Goal: Information Seeking & Learning: Learn about a topic

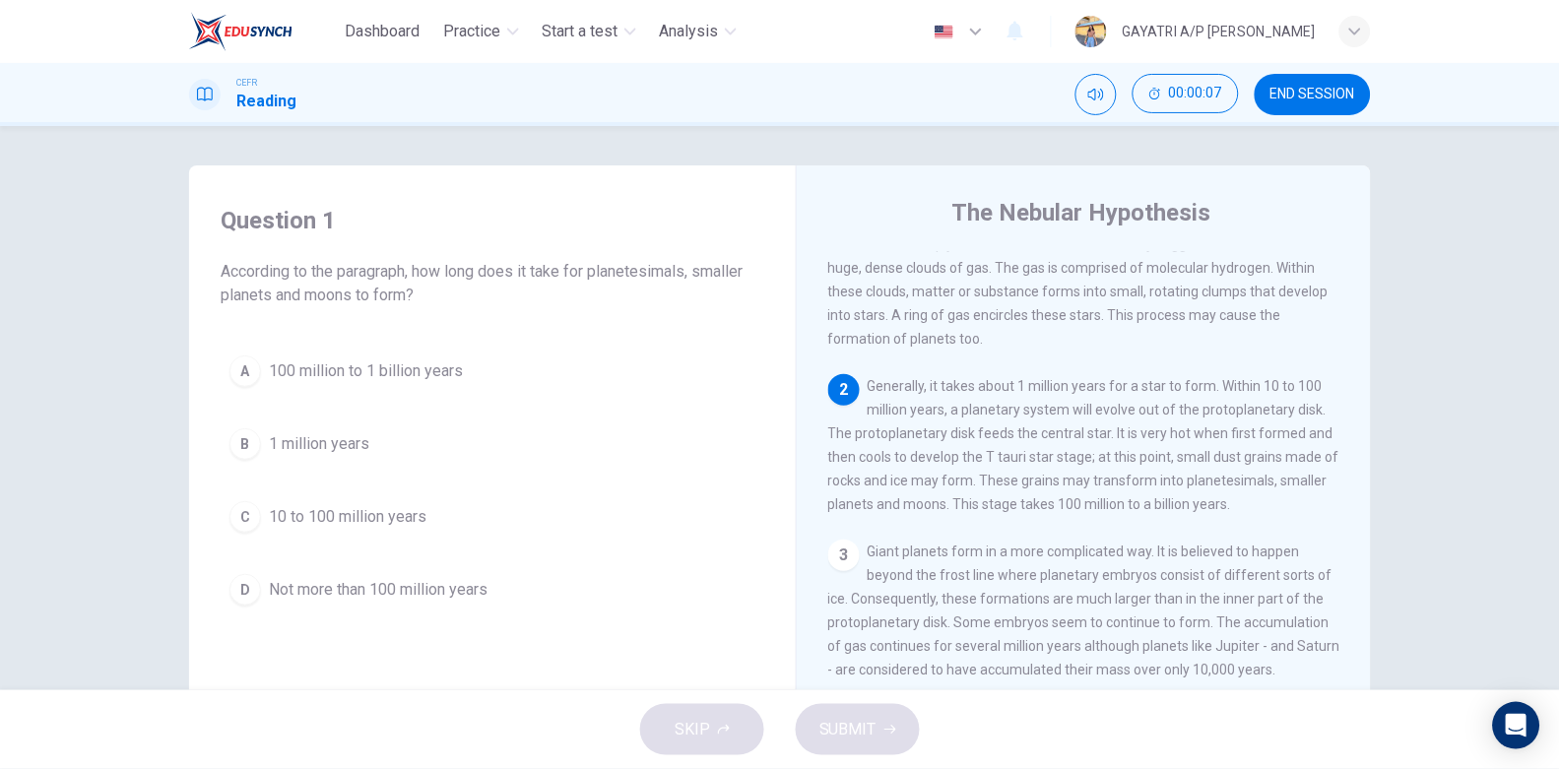
scroll to position [139, 0]
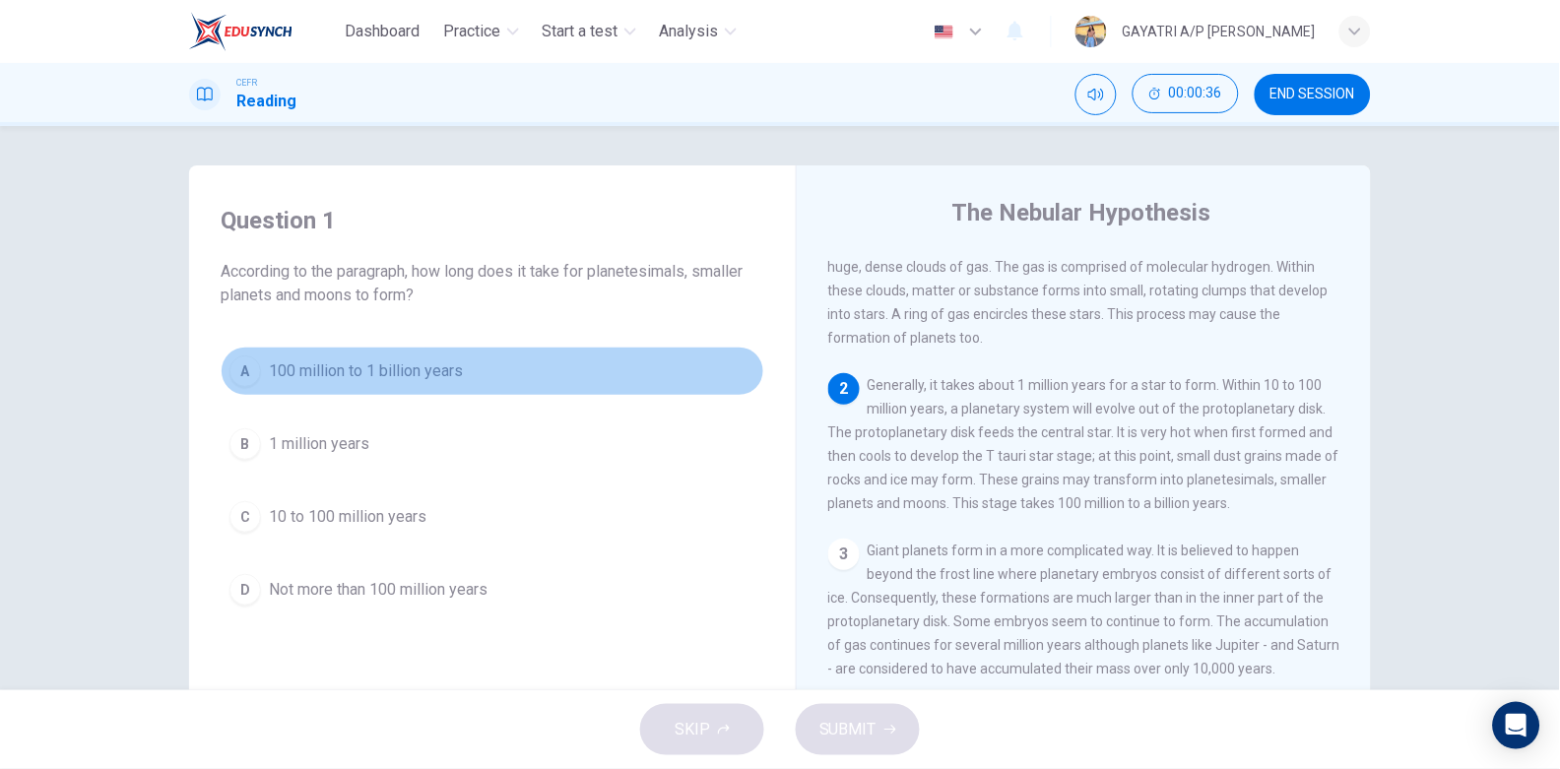
click at [338, 358] on button "A 100 million to 1 billion years" at bounding box center [493, 371] width 544 height 49
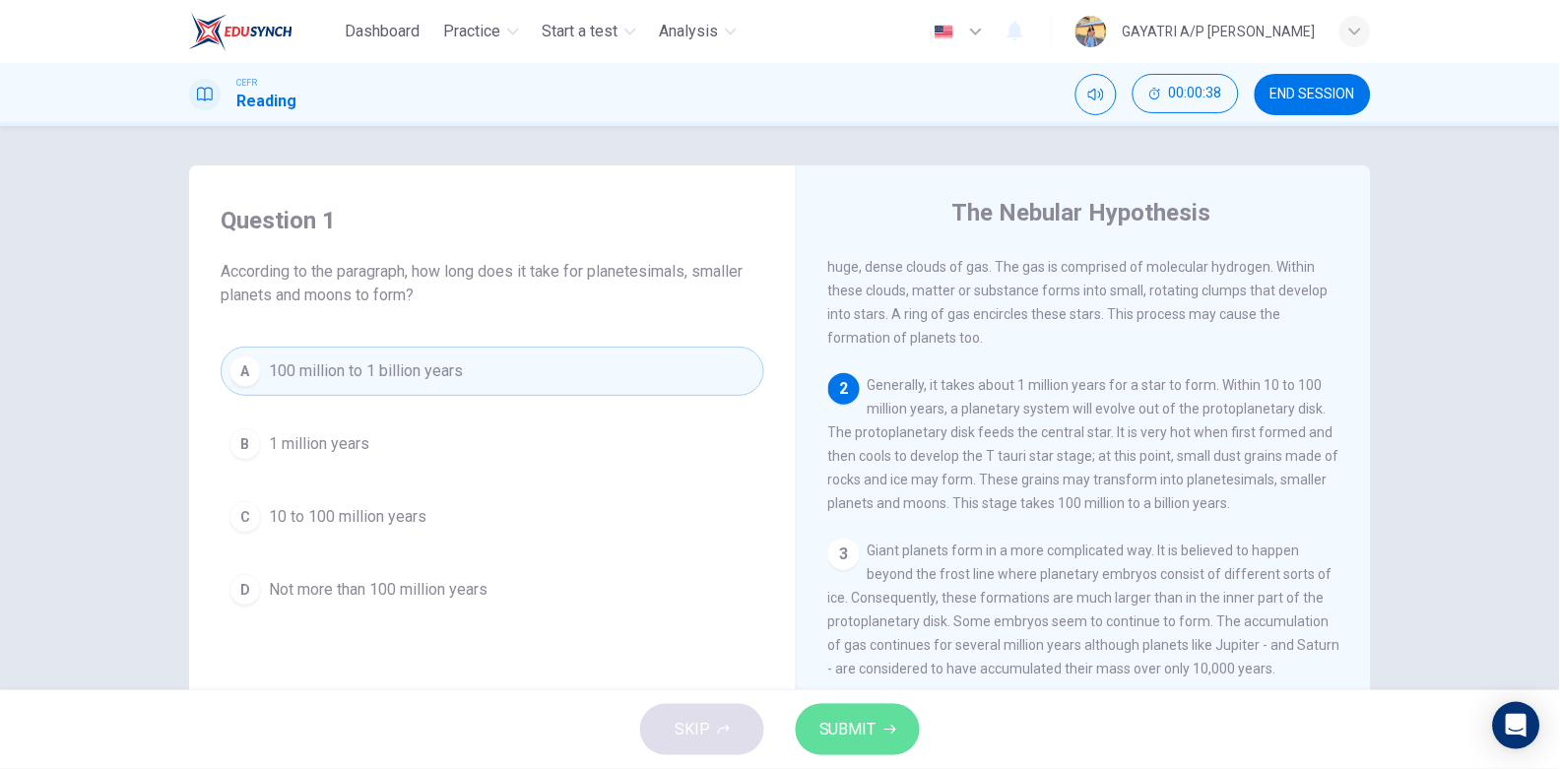
click at [846, 741] on span "SUBMIT" at bounding box center [848, 730] width 57 height 28
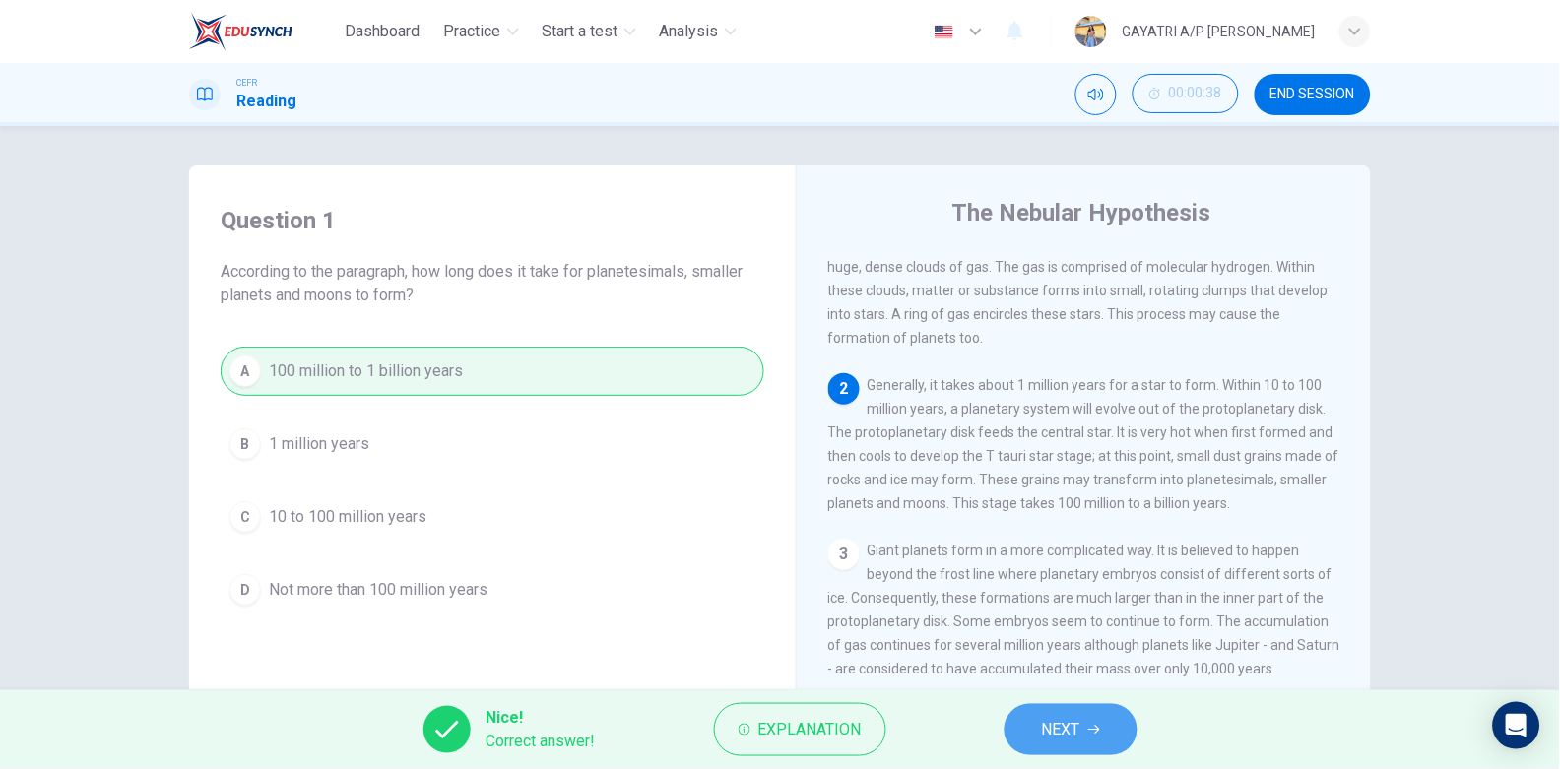
click at [1061, 737] on span "NEXT" at bounding box center [1061, 730] width 38 height 28
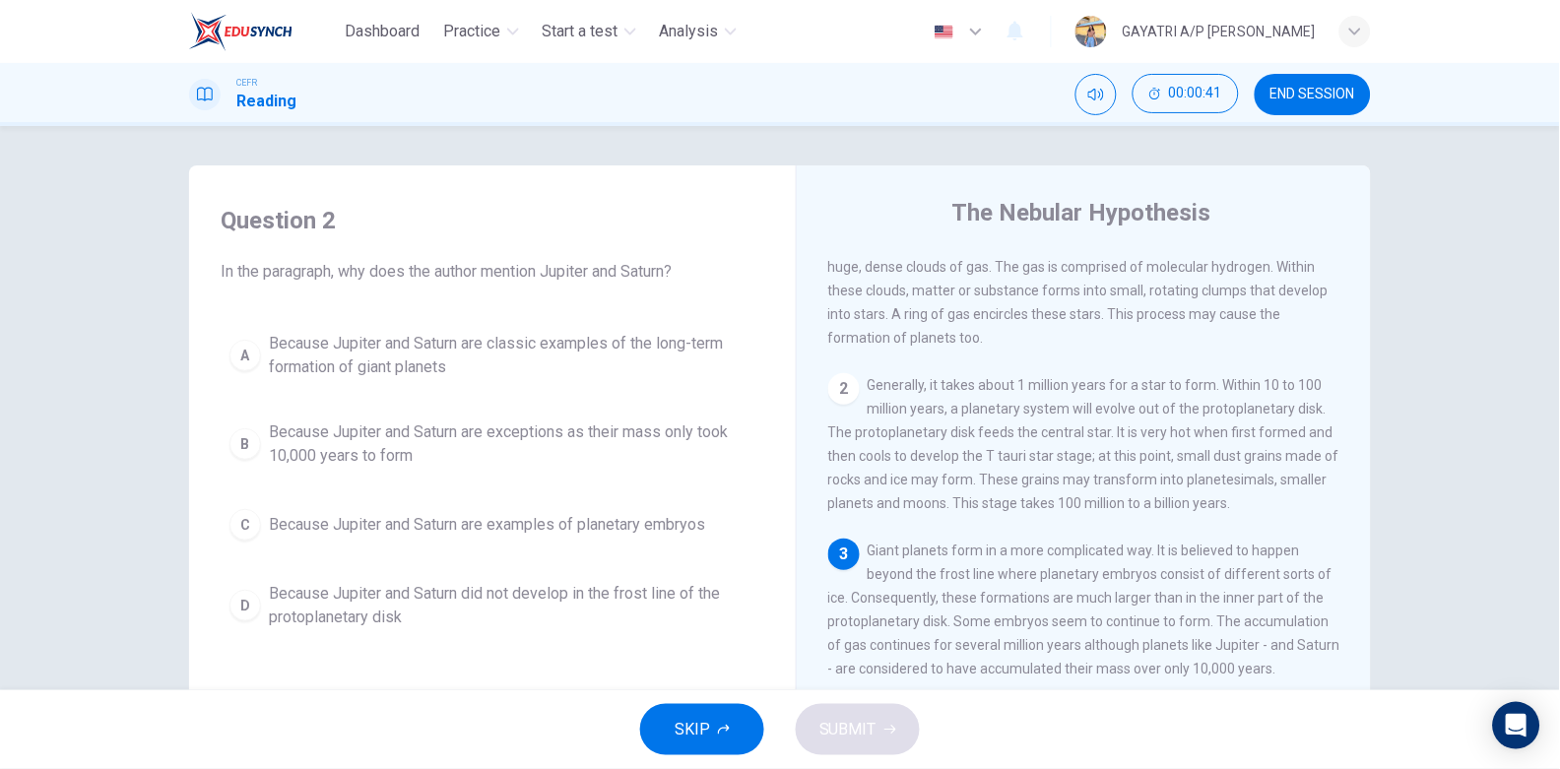
scroll to position [295, 0]
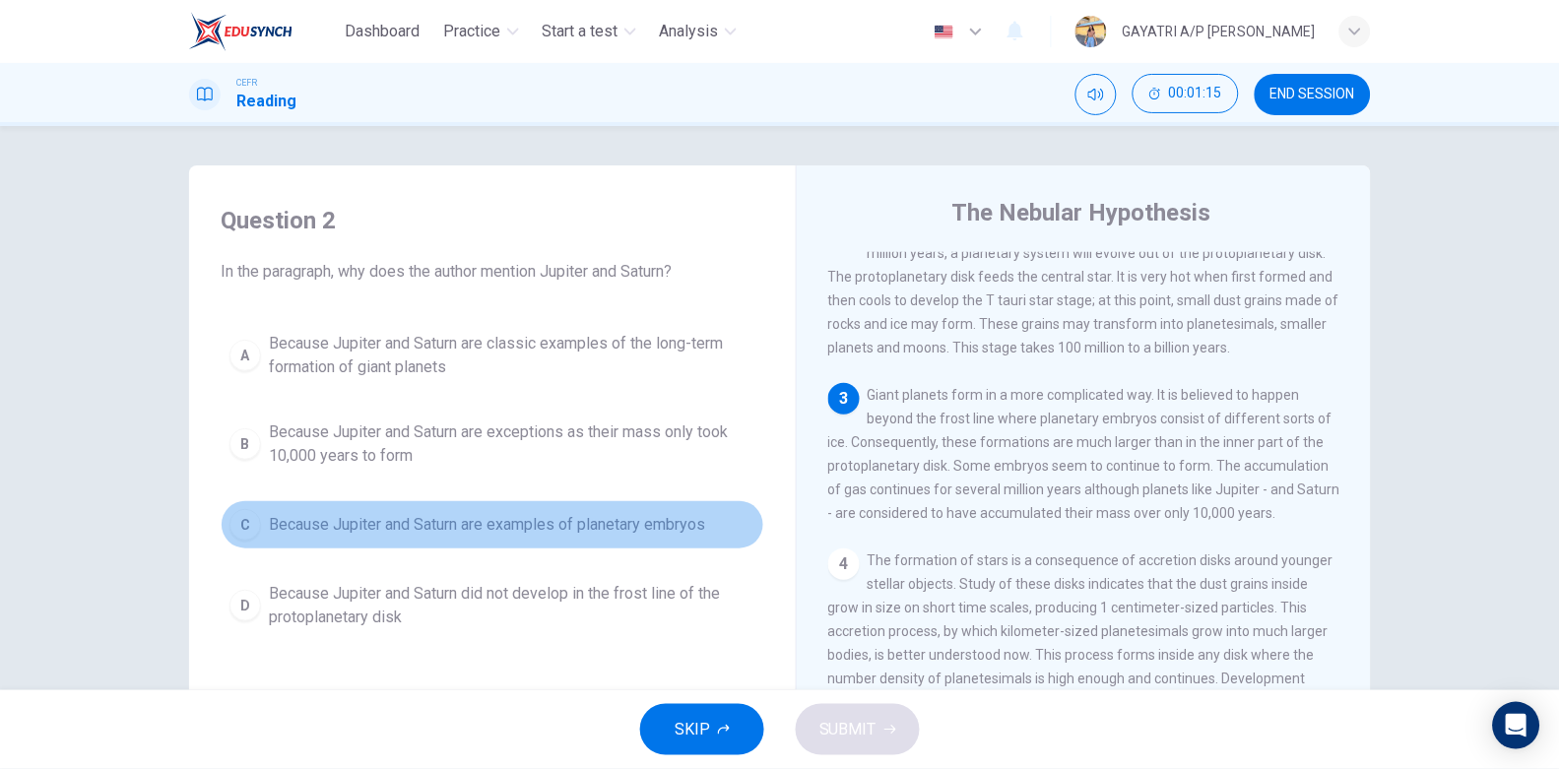
click at [490, 526] on span "Because Jupiter and Saturn are examples of planetary embryos" at bounding box center [487, 525] width 436 height 24
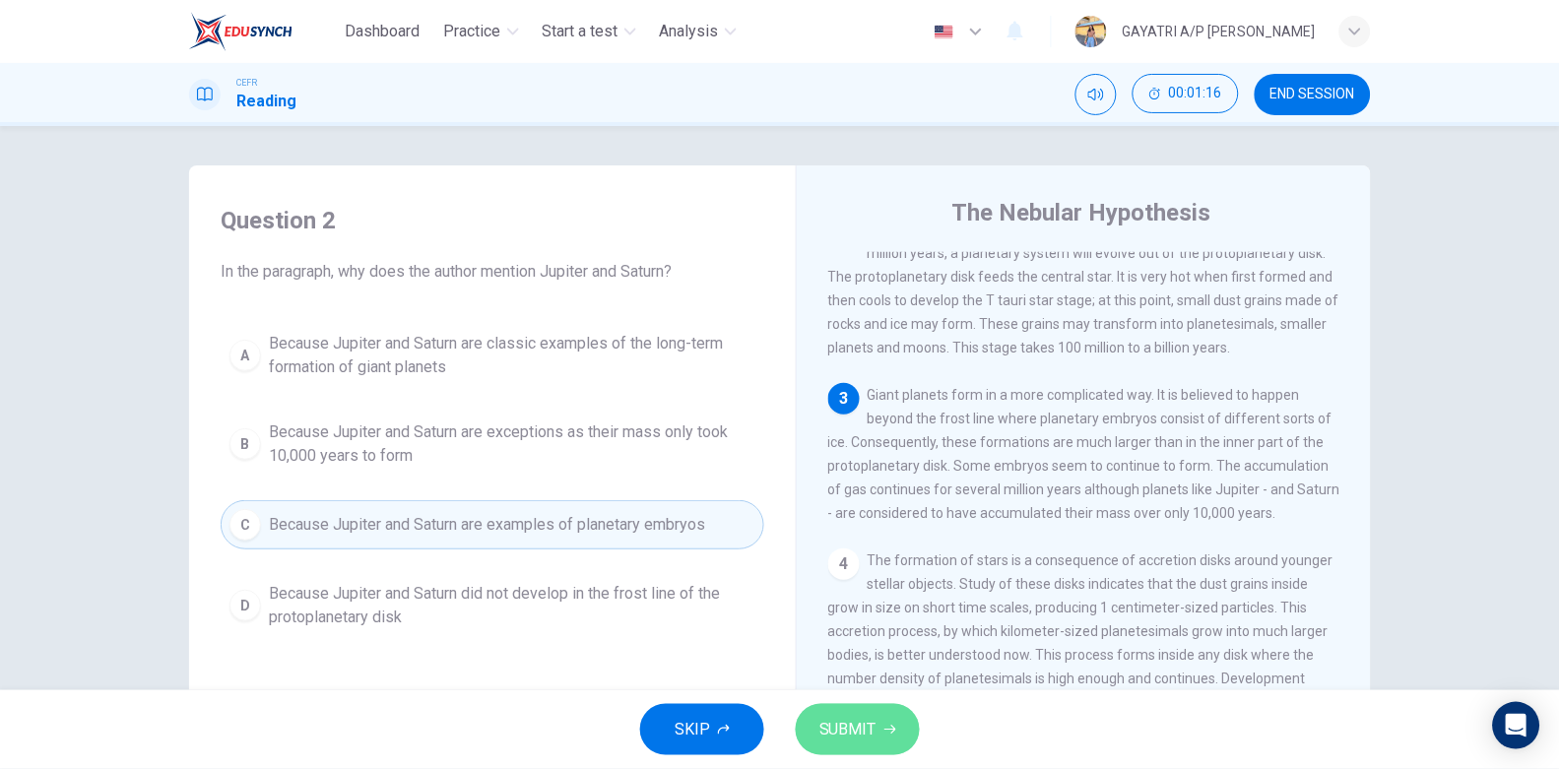
click at [877, 737] on button "SUBMIT" at bounding box center [858, 729] width 124 height 51
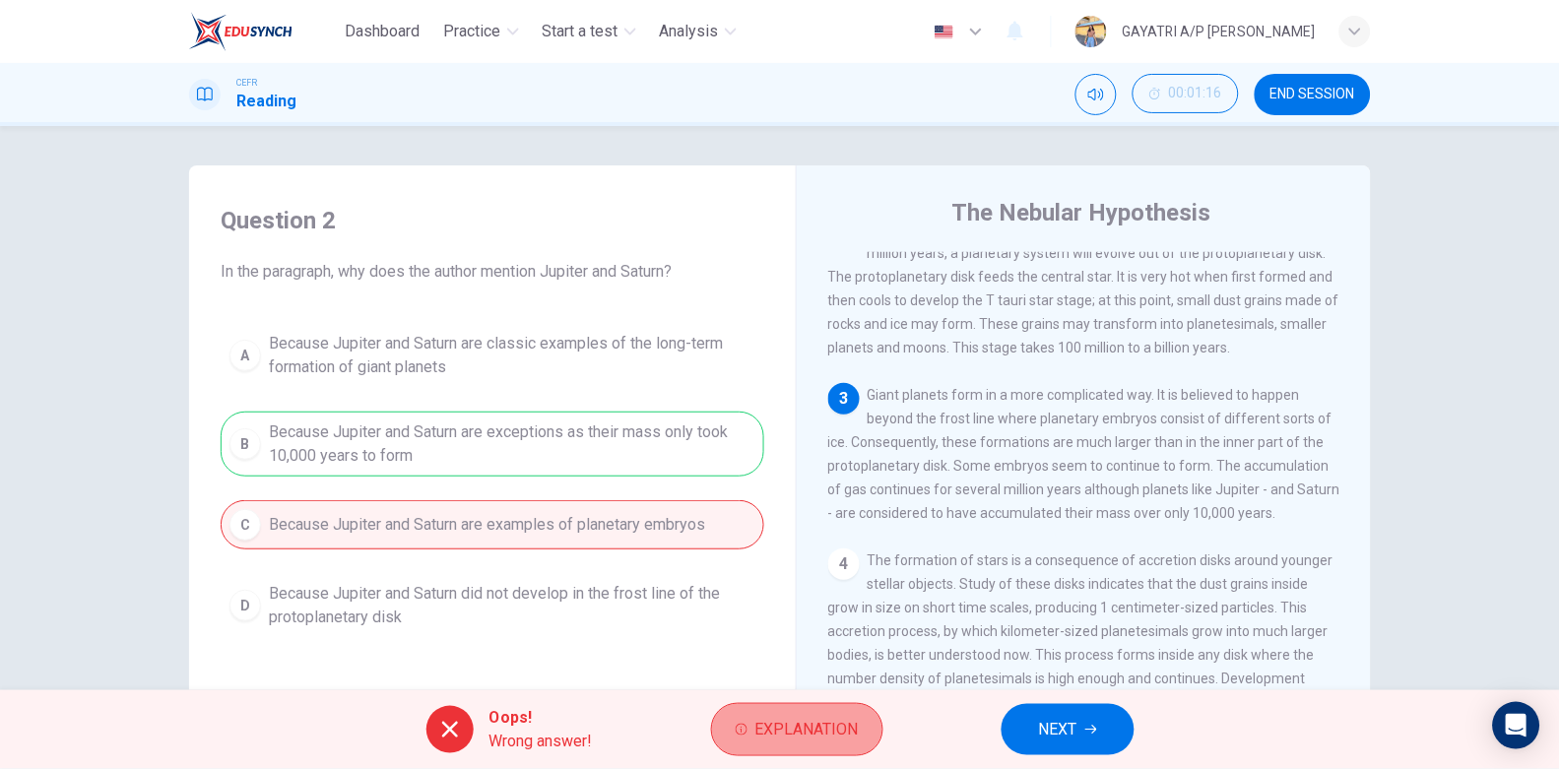
click at [809, 721] on span "Explanation" at bounding box center [806, 730] width 103 height 28
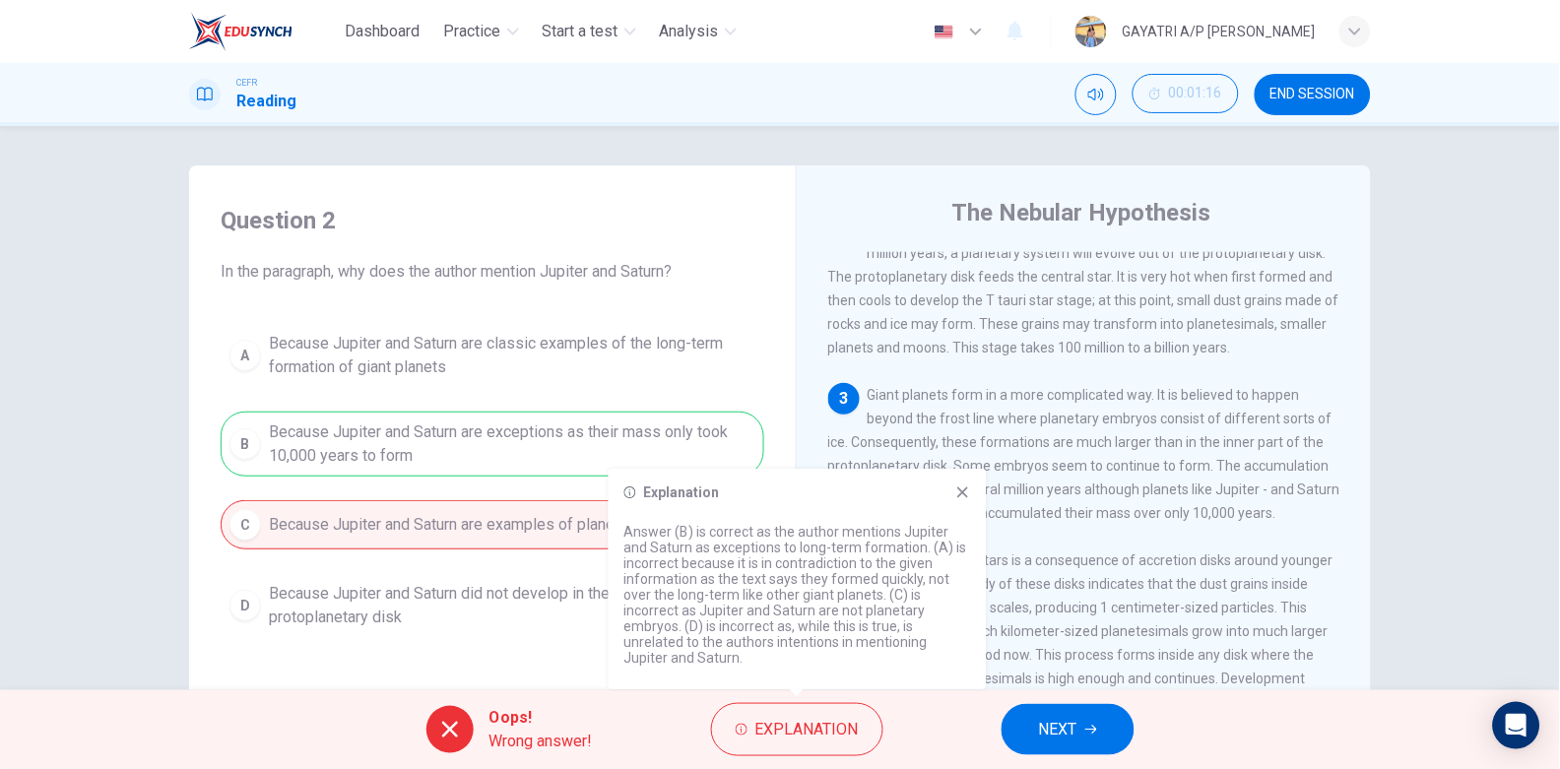
click at [965, 483] on div "Explanation Answer (B) is correct as the author mentions Jupiter and Saturn as …" at bounding box center [798, 579] width 378 height 221
click at [957, 487] on icon at bounding box center [963, 493] width 16 height 16
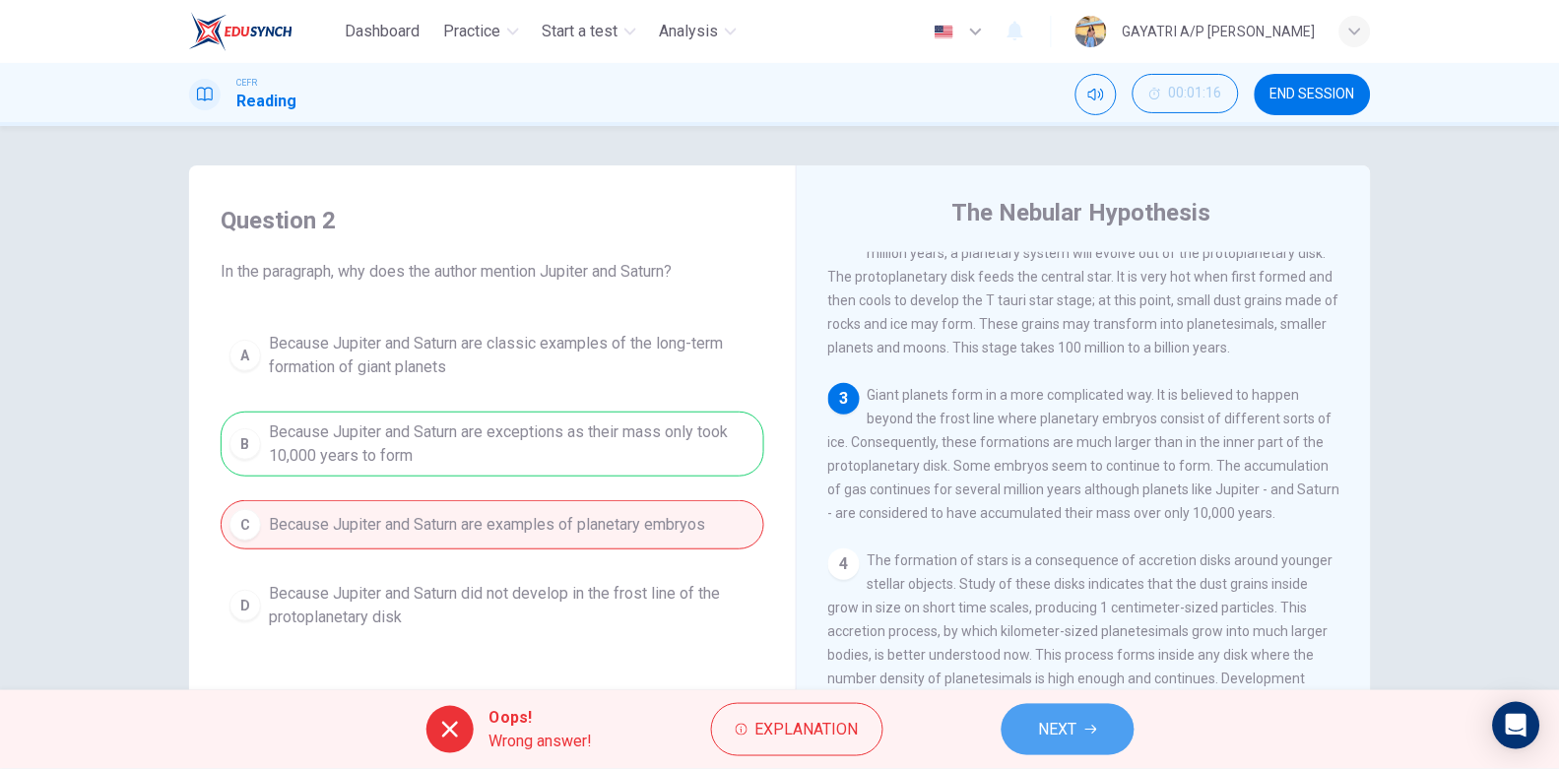
click at [1075, 732] on span "NEXT" at bounding box center [1058, 730] width 38 height 28
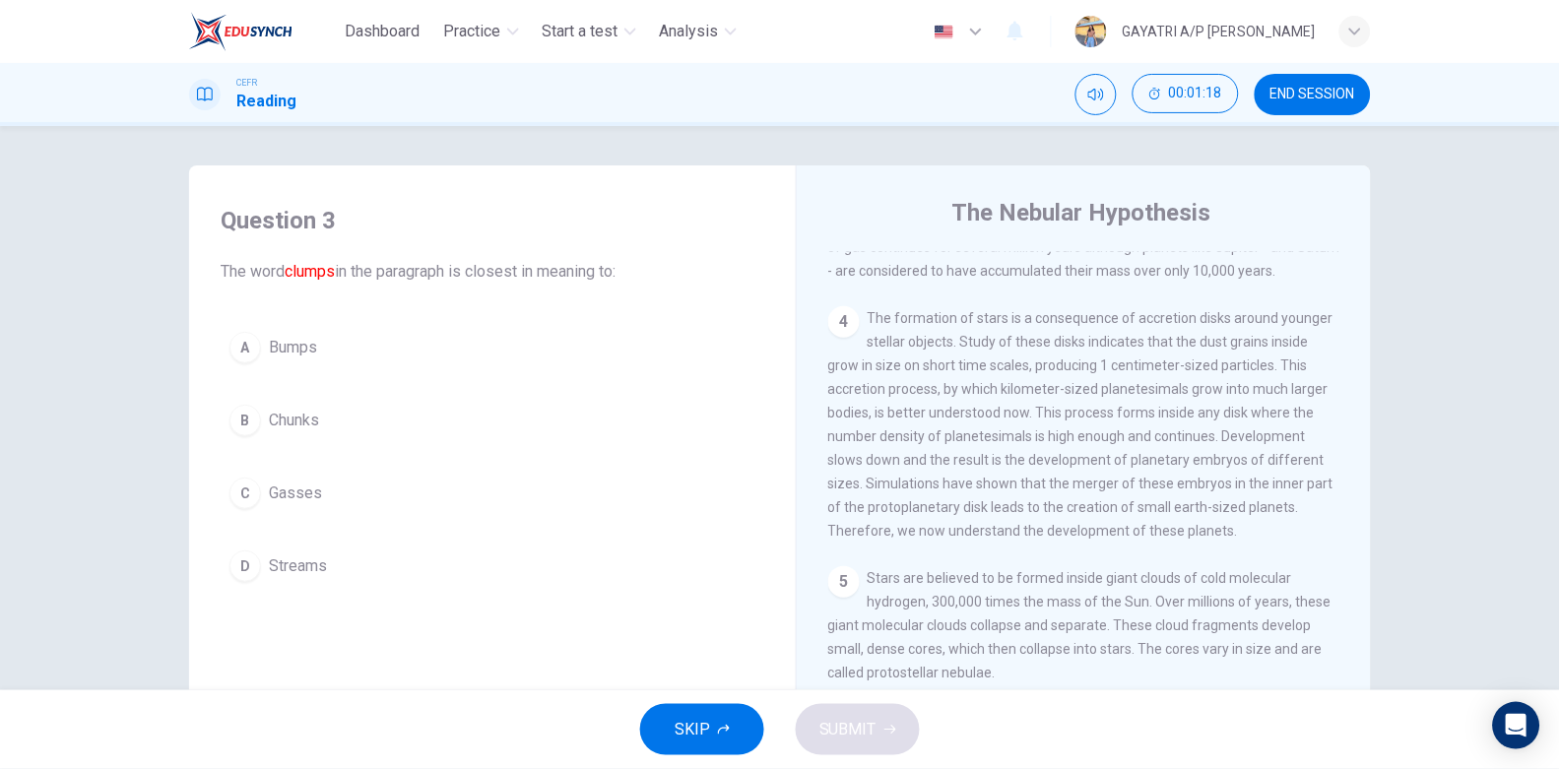
scroll to position [0, 0]
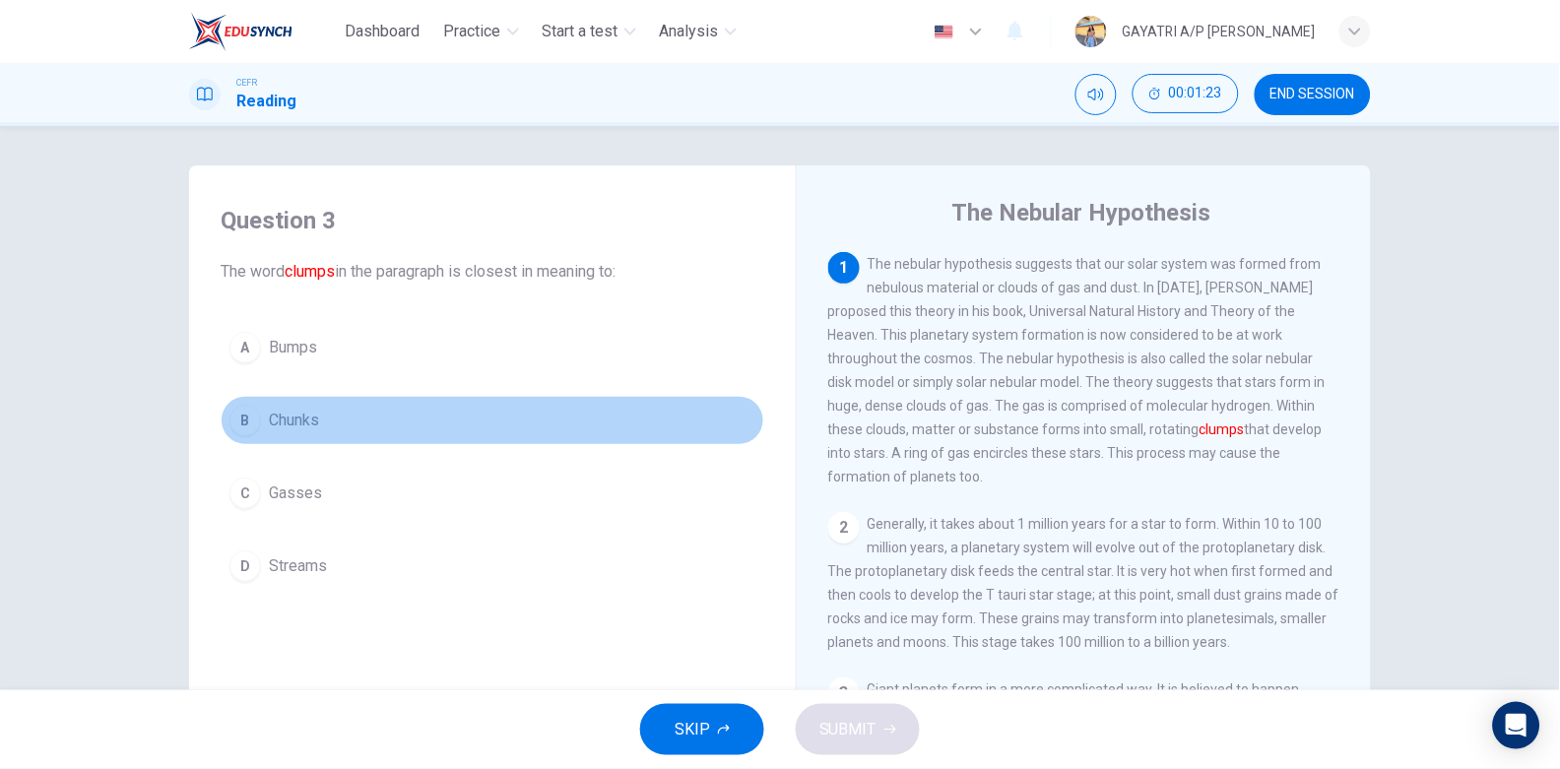
click at [407, 409] on button "B Chunks" at bounding box center [493, 420] width 544 height 49
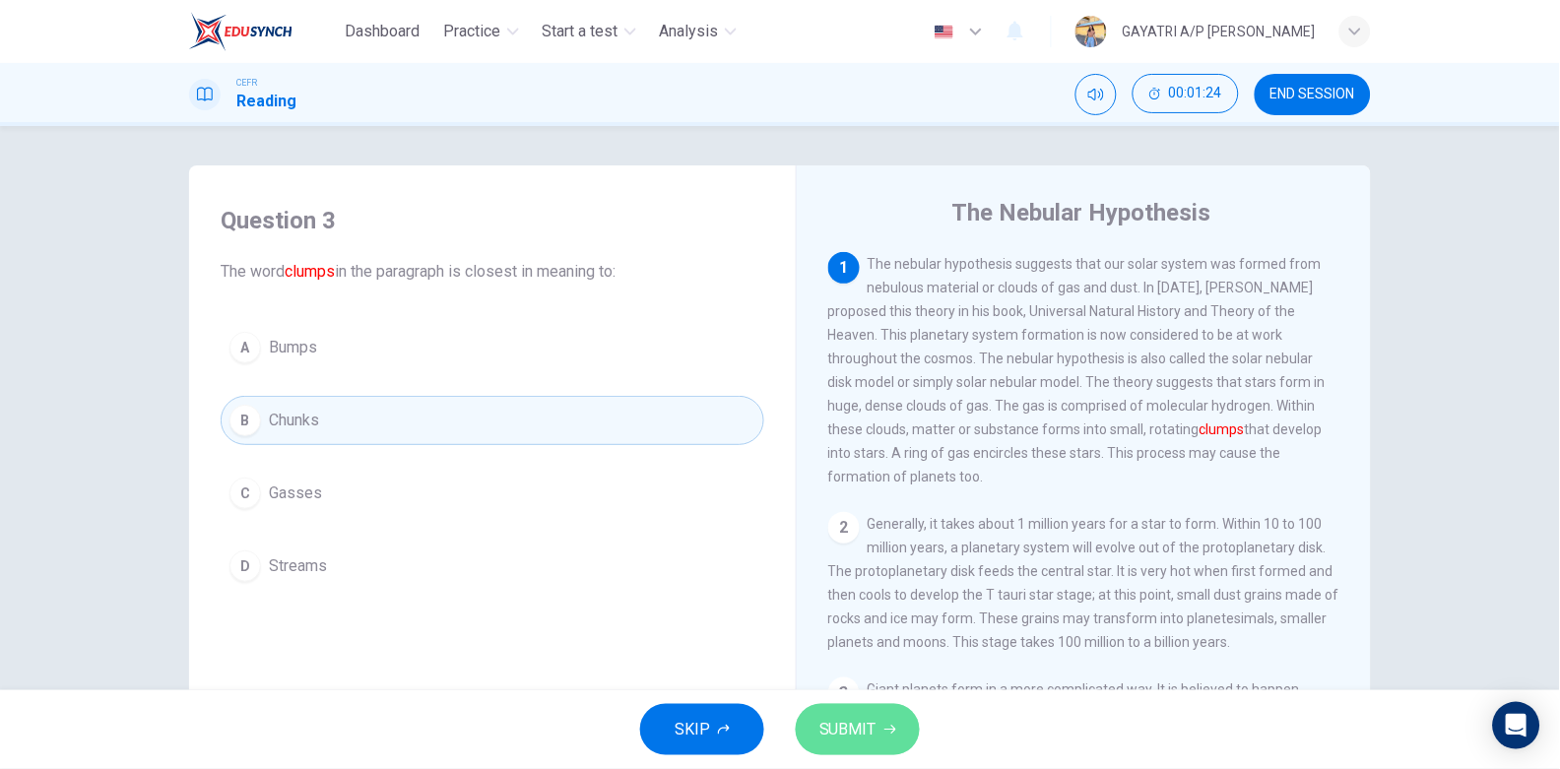
click at [880, 730] on button "SUBMIT" at bounding box center [858, 729] width 124 height 51
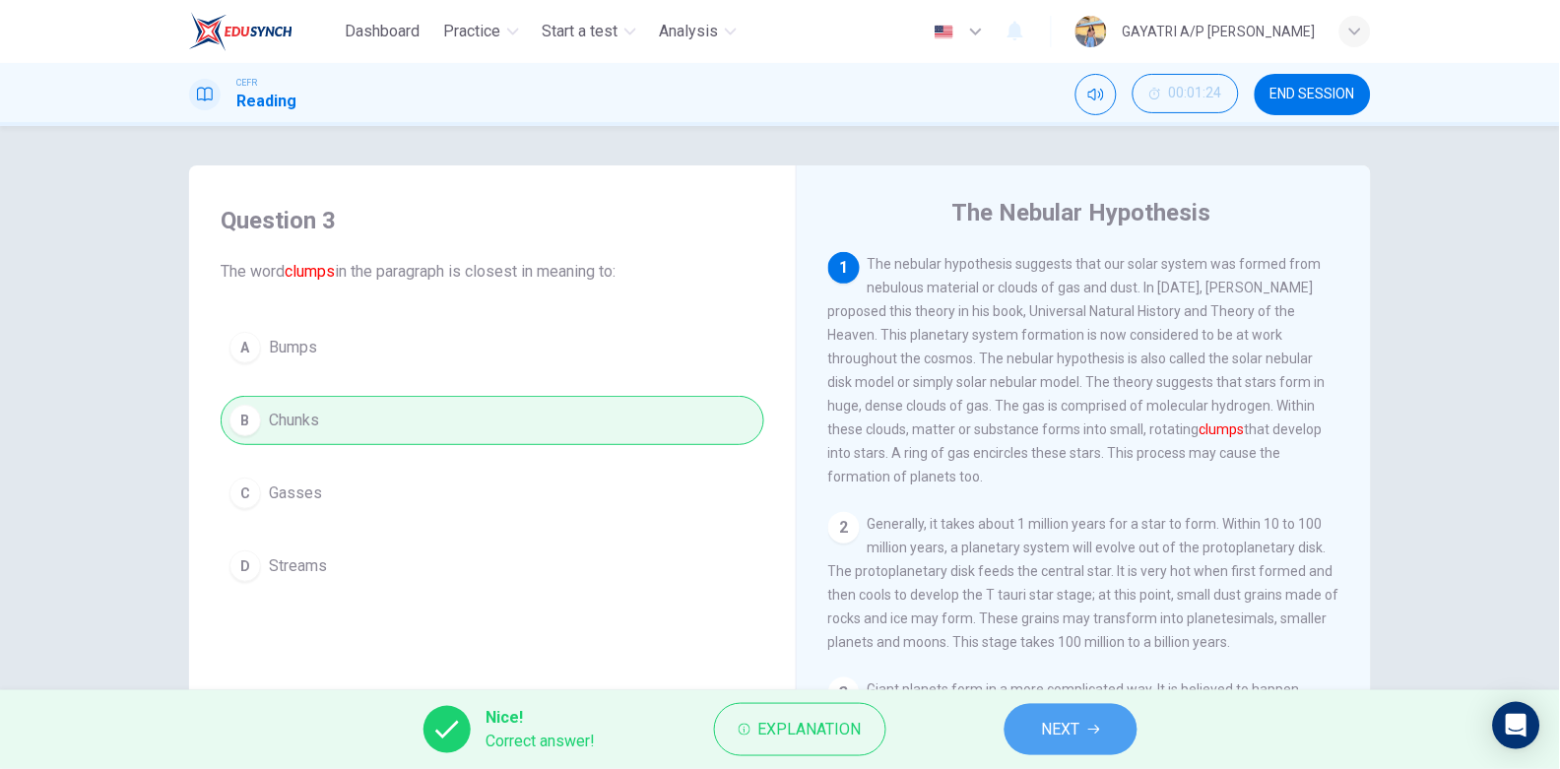
click at [1049, 735] on span "NEXT" at bounding box center [1061, 730] width 38 height 28
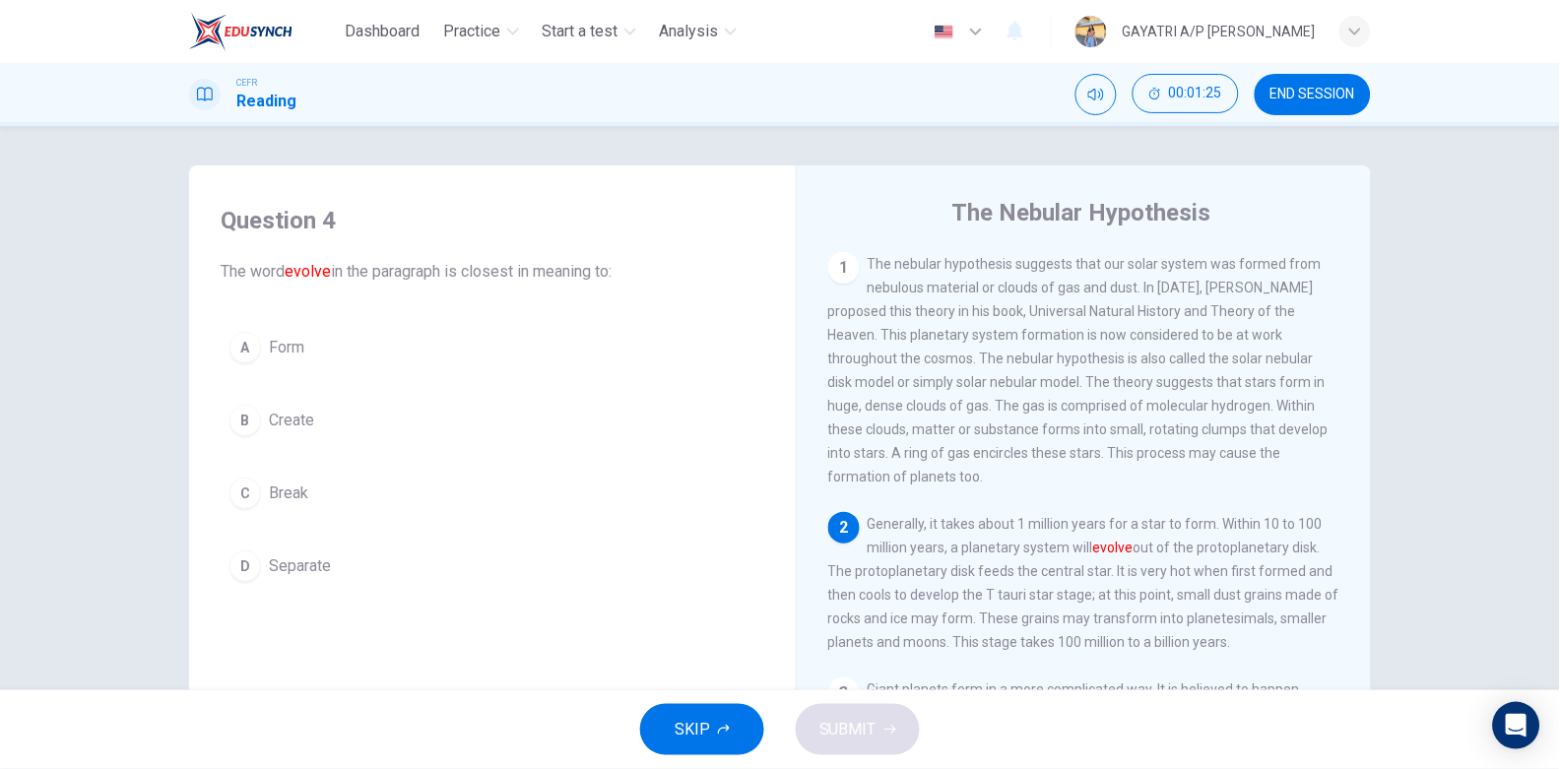
scroll to position [116, 0]
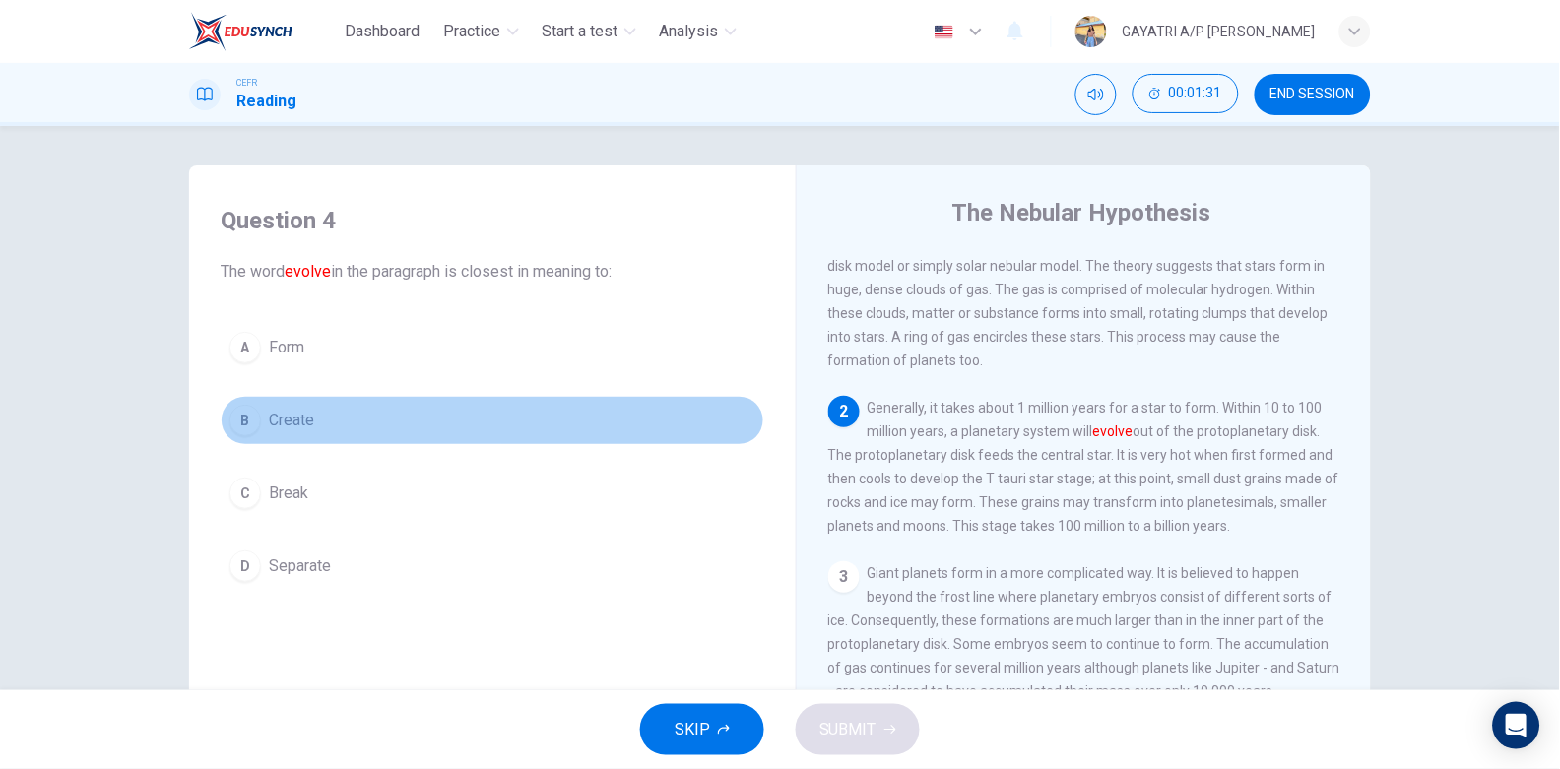
click at [356, 407] on button "B Create" at bounding box center [493, 420] width 544 height 49
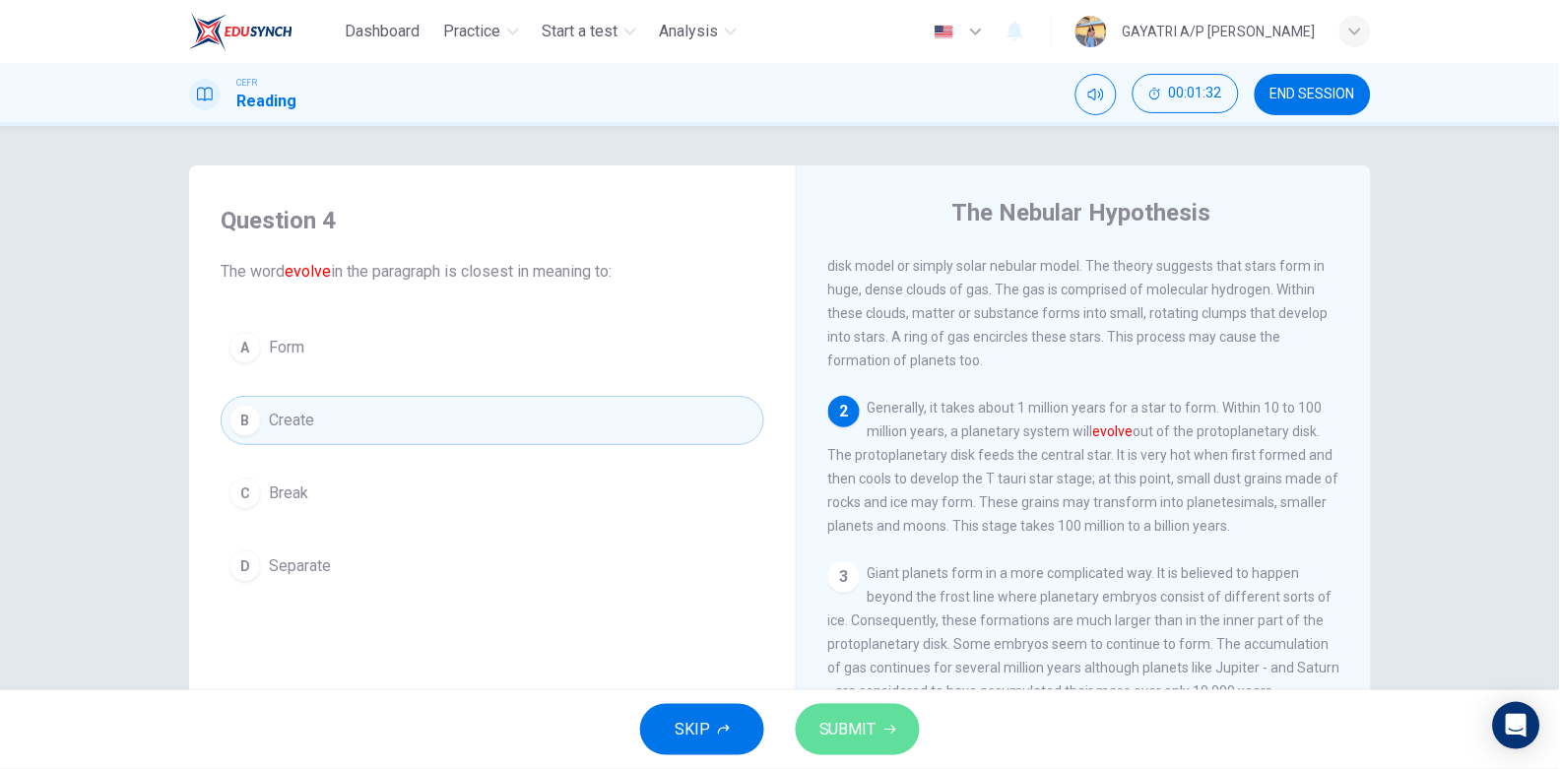
click at [857, 730] on span "SUBMIT" at bounding box center [848, 730] width 57 height 28
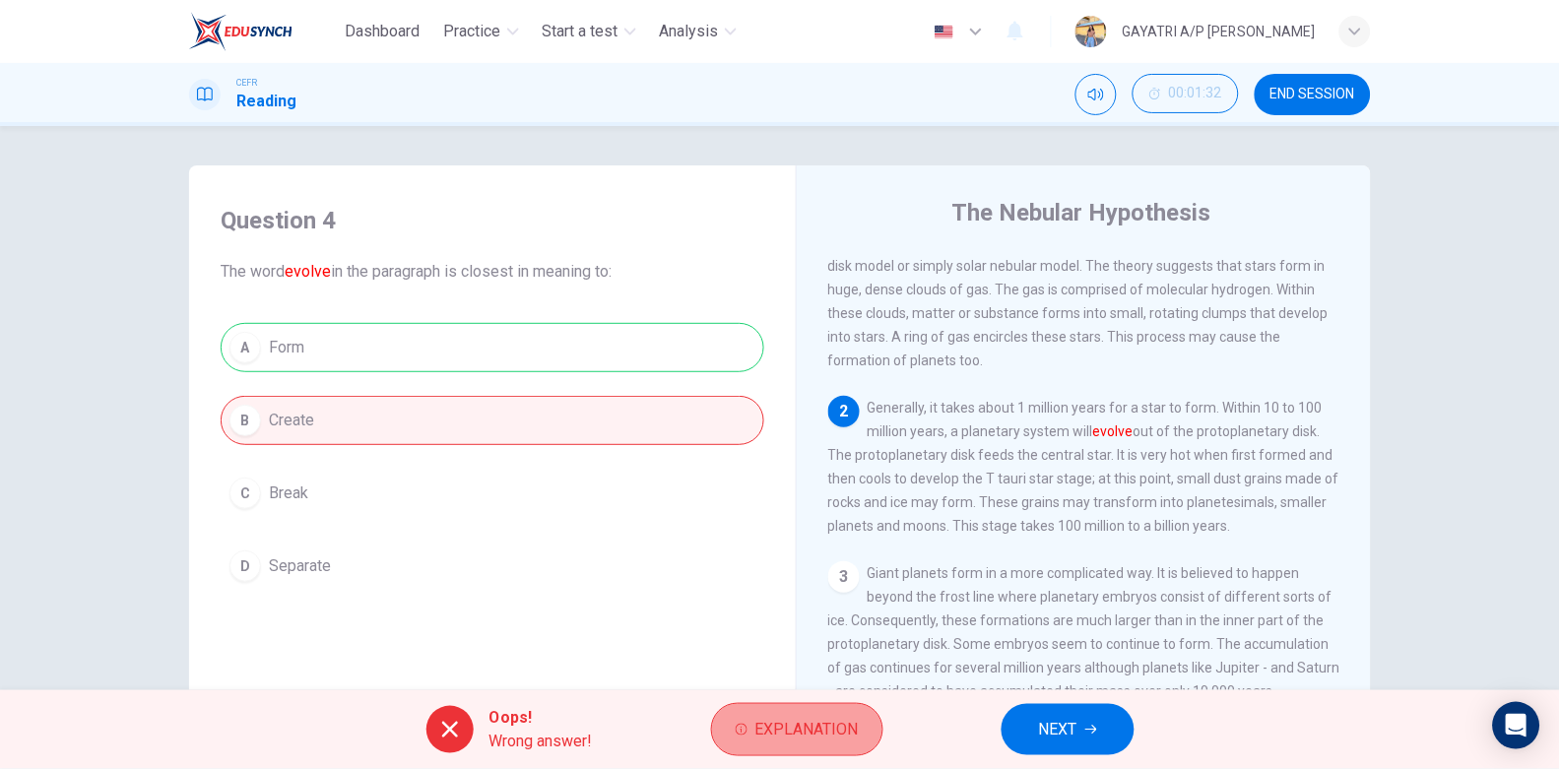
click at [749, 739] on button "Explanation" at bounding box center [797, 729] width 172 height 53
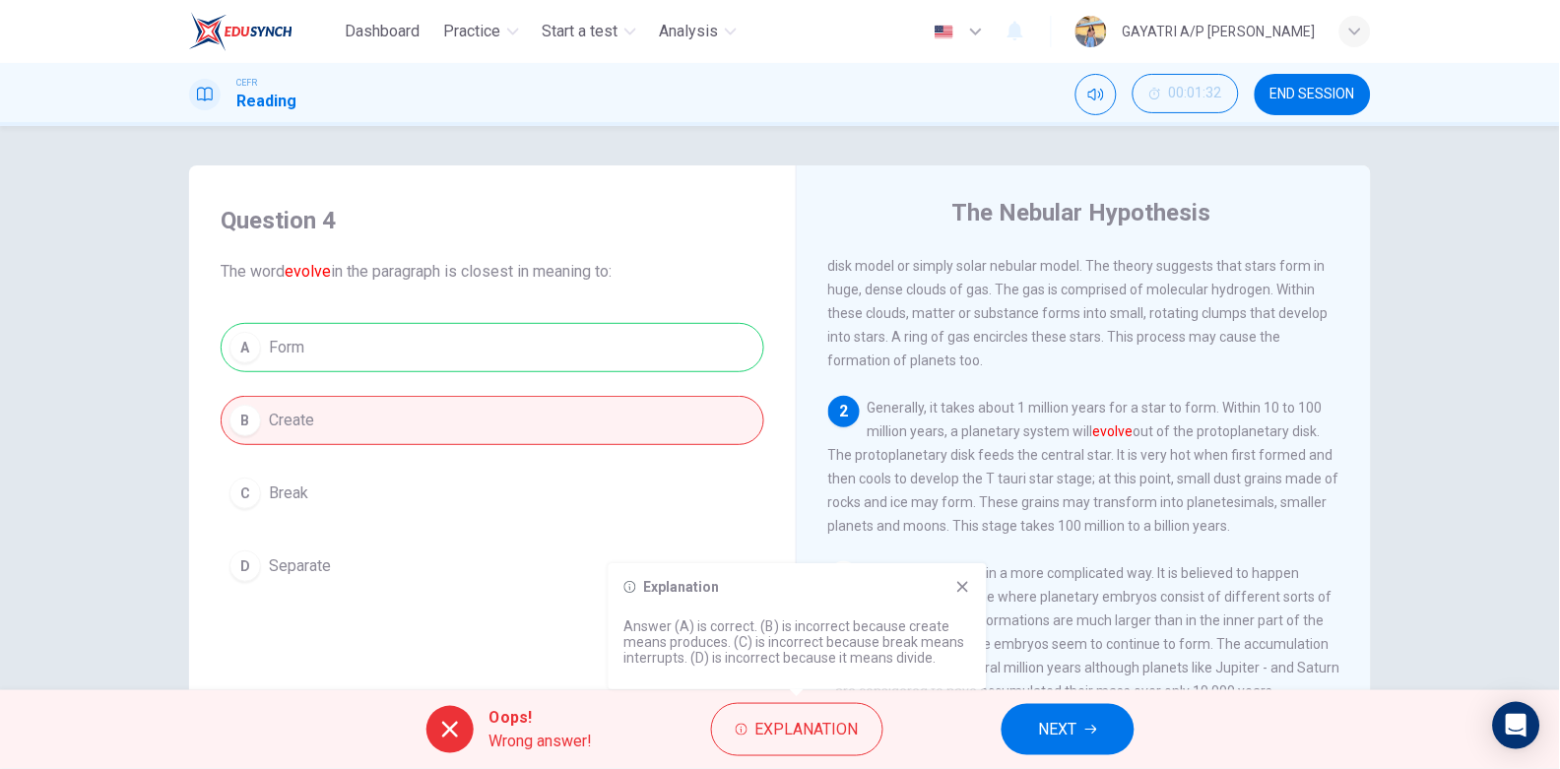
click at [961, 581] on icon at bounding box center [963, 587] width 16 height 16
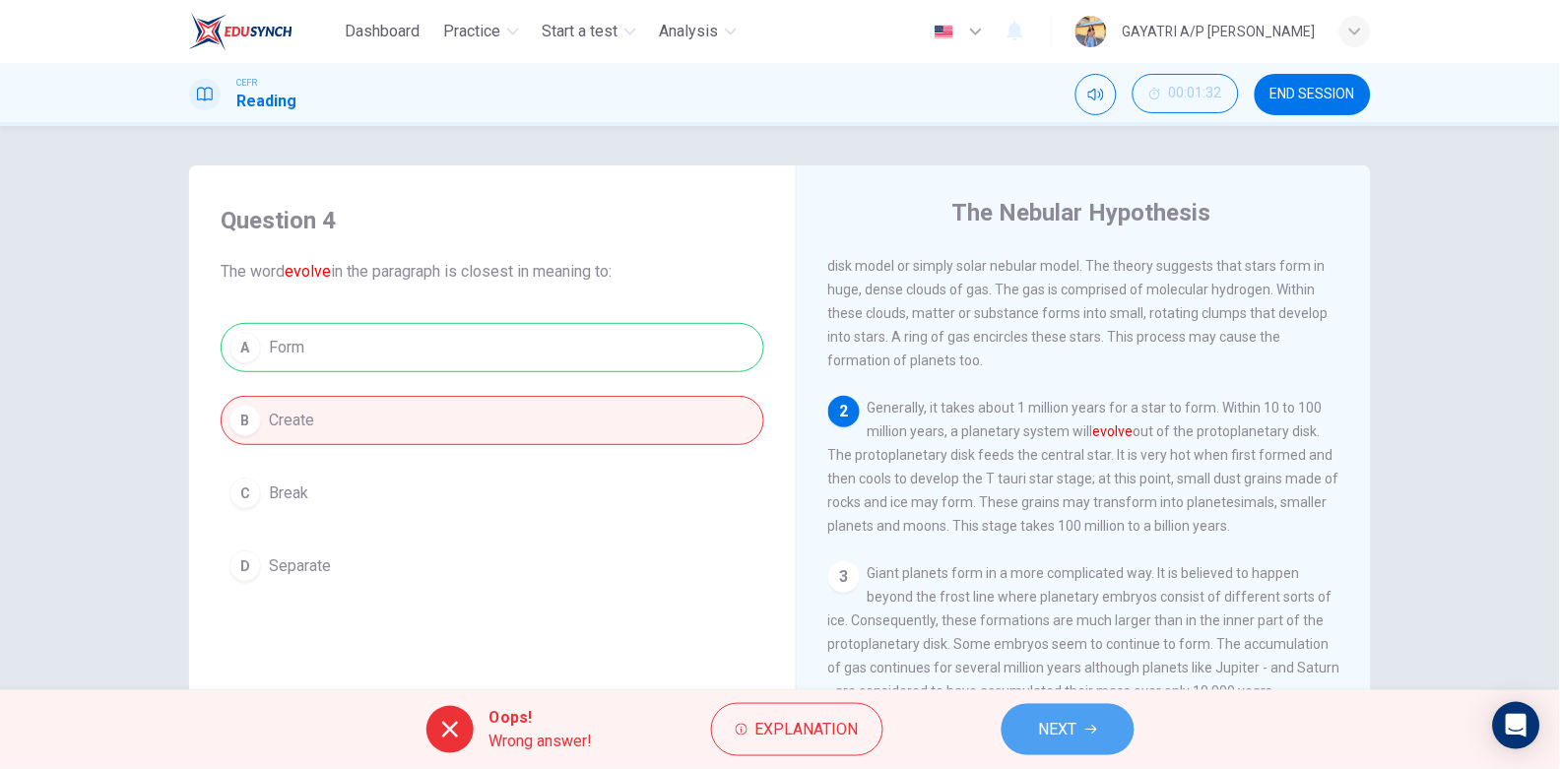
click at [1070, 751] on button "NEXT" at bounding box center [1068, 729] width 133 height 51
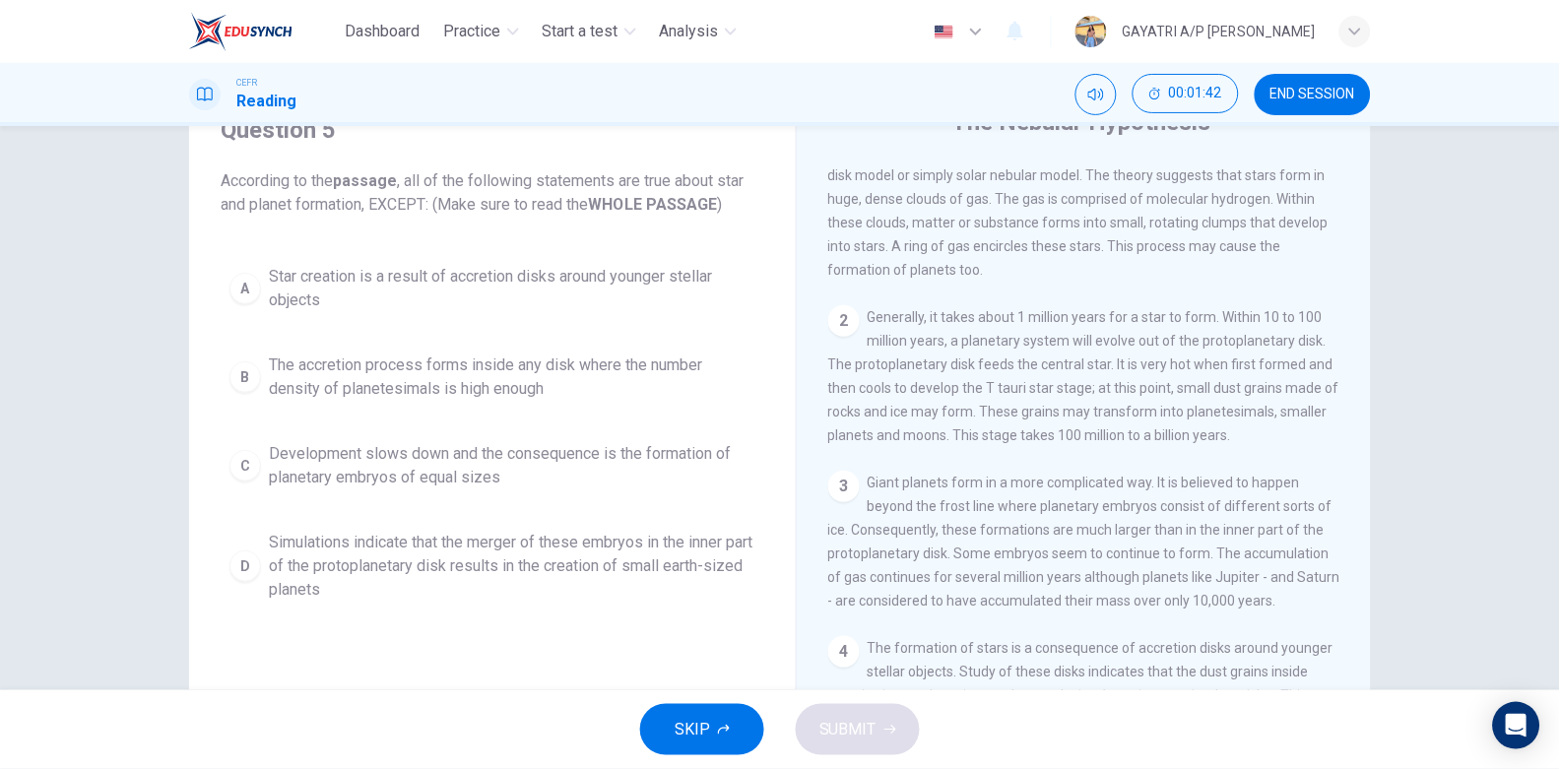
scroll to position [90, 0]
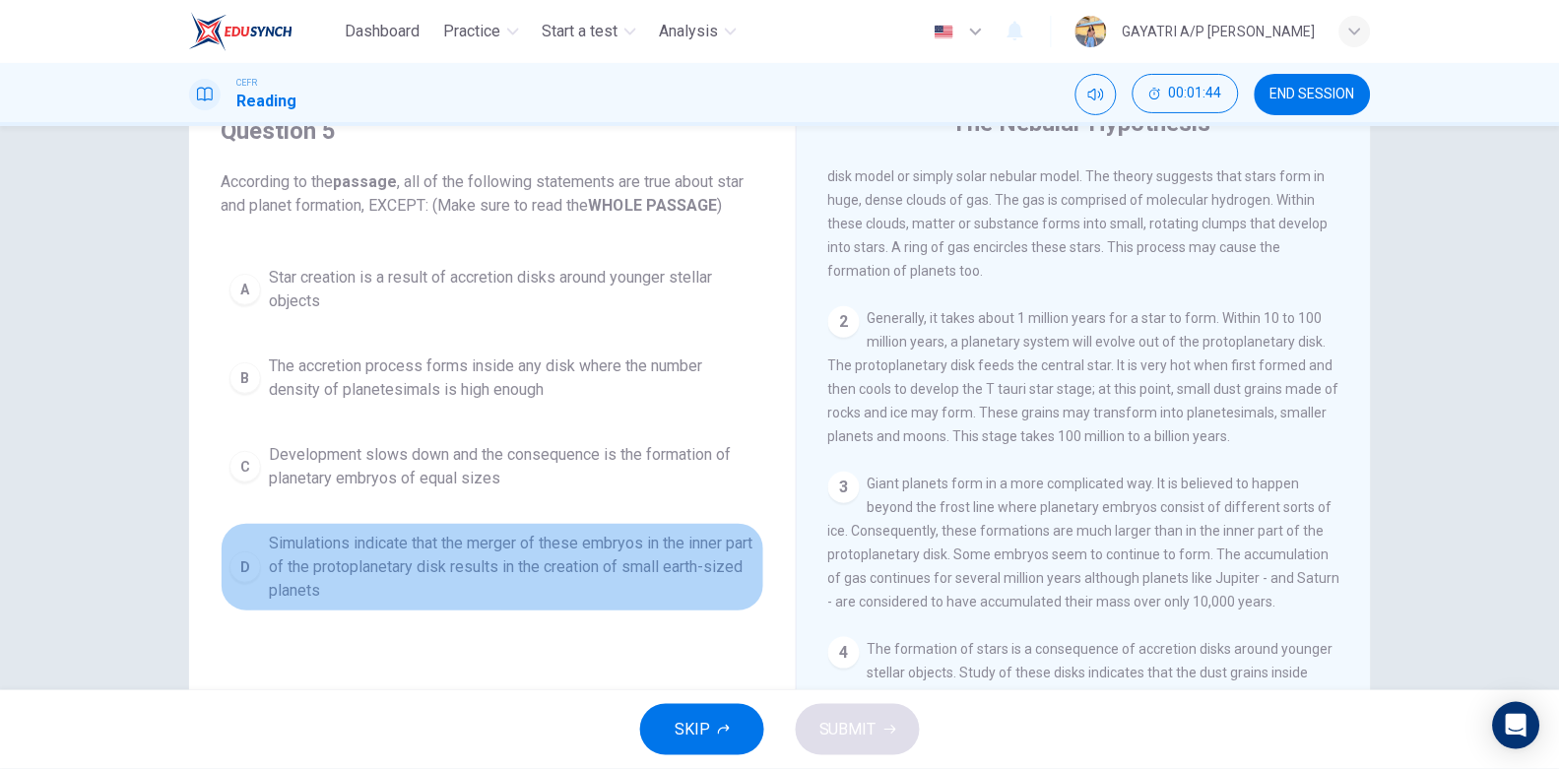
click at [448, 544] on span "Simulations indicate that the merger of these embryos in the inner part of the …" at bounding box center [512, 567] width 487 height 71
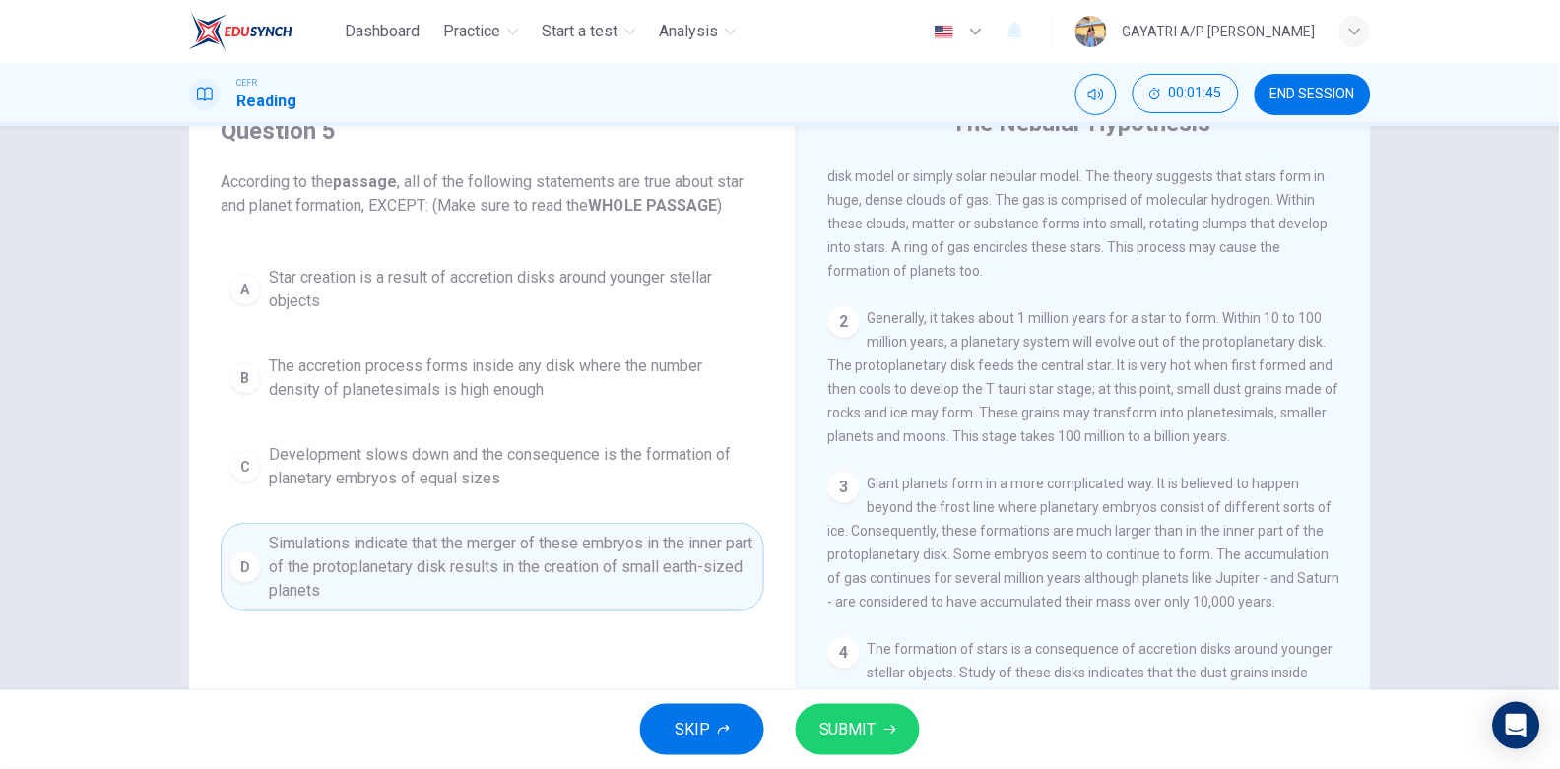
click at [858, 735] on span "SUBMIT" at bounding box center [848, 730] width 57 height 28
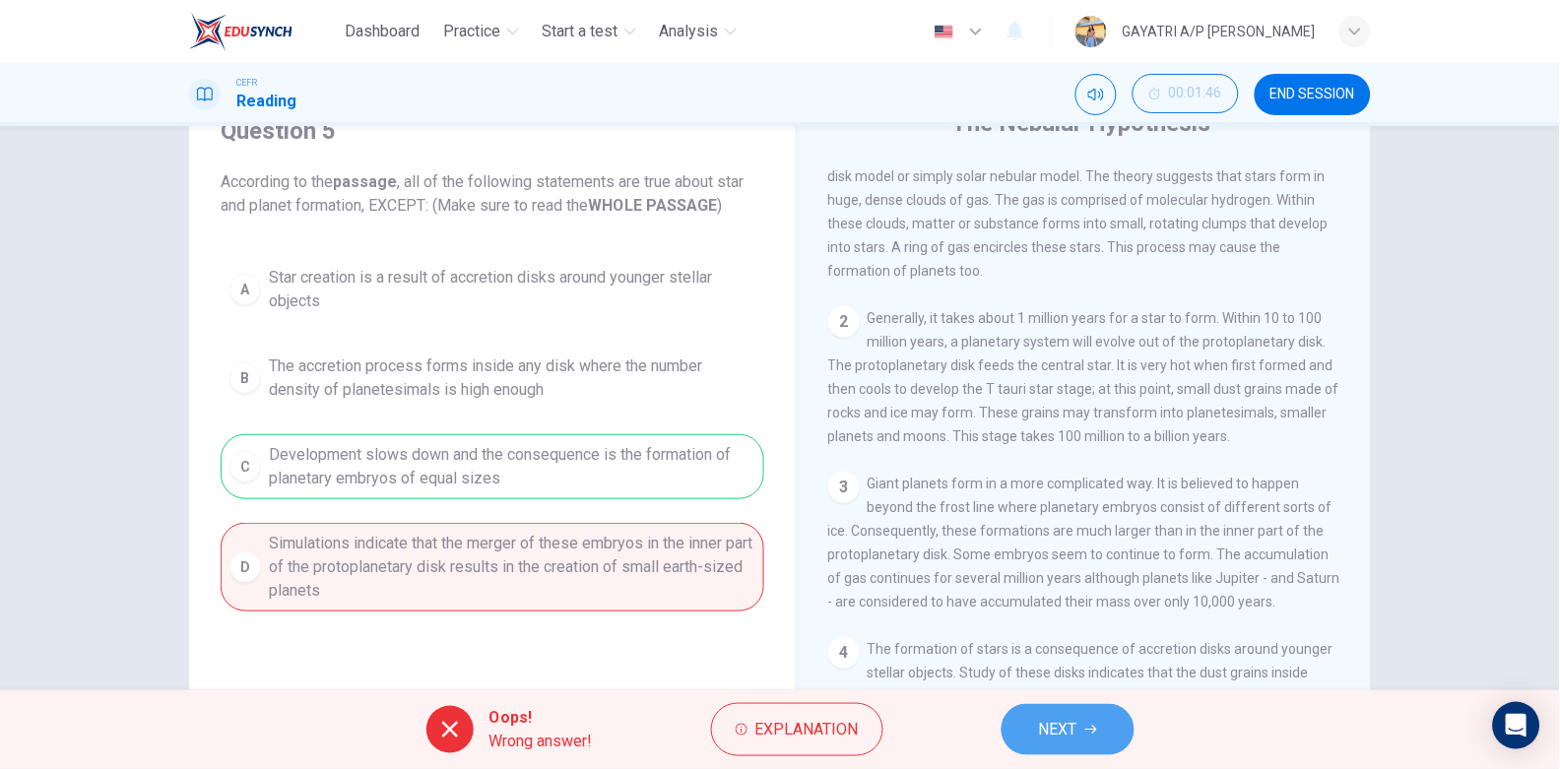
click at [1048, 729] on span "NEXT" at bounding box center [1058, 730] width 38 height 28
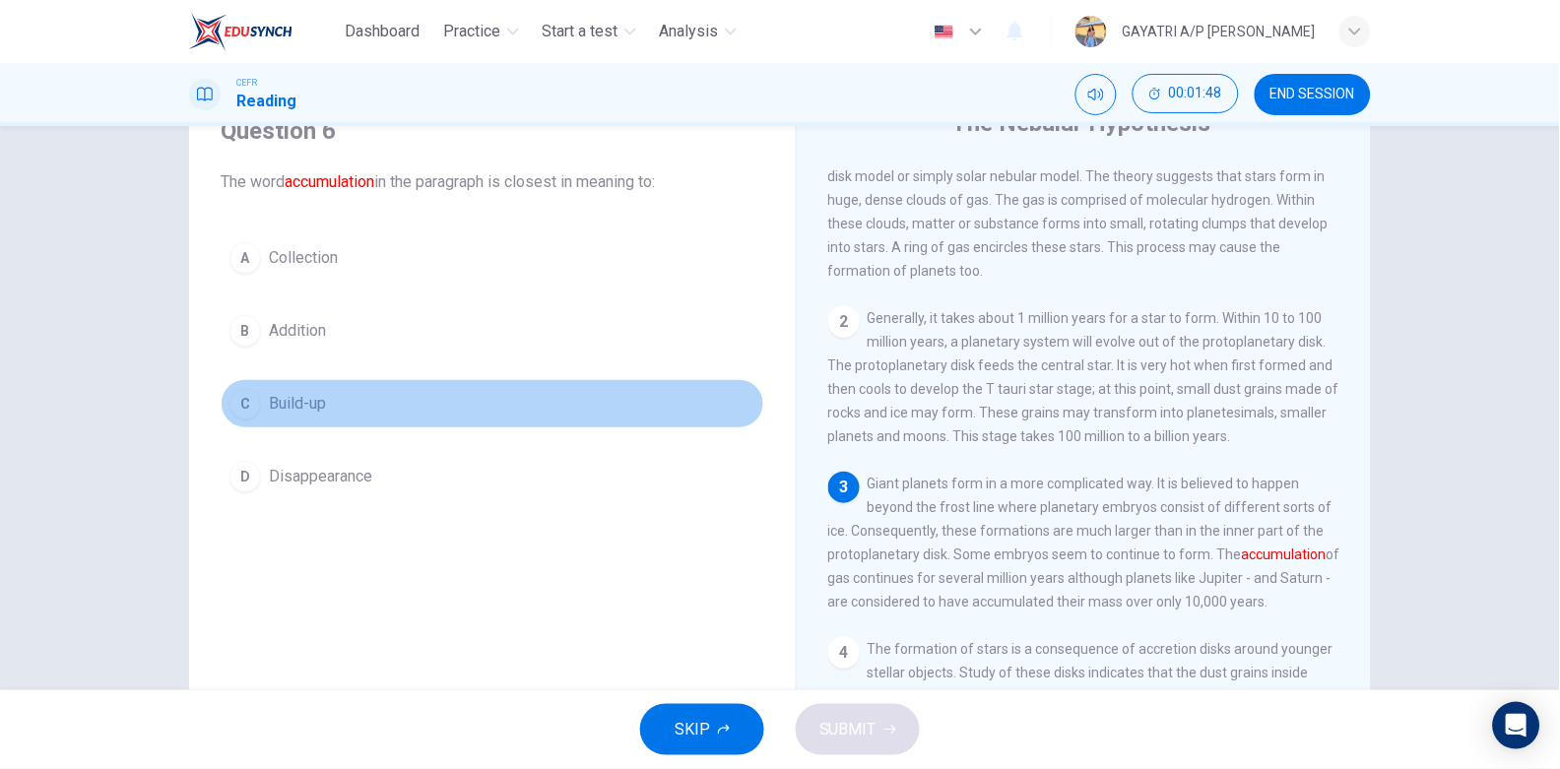
click at [326, 388] on button "C Build-up" at bounding box center [493, 403] width 544 height 49
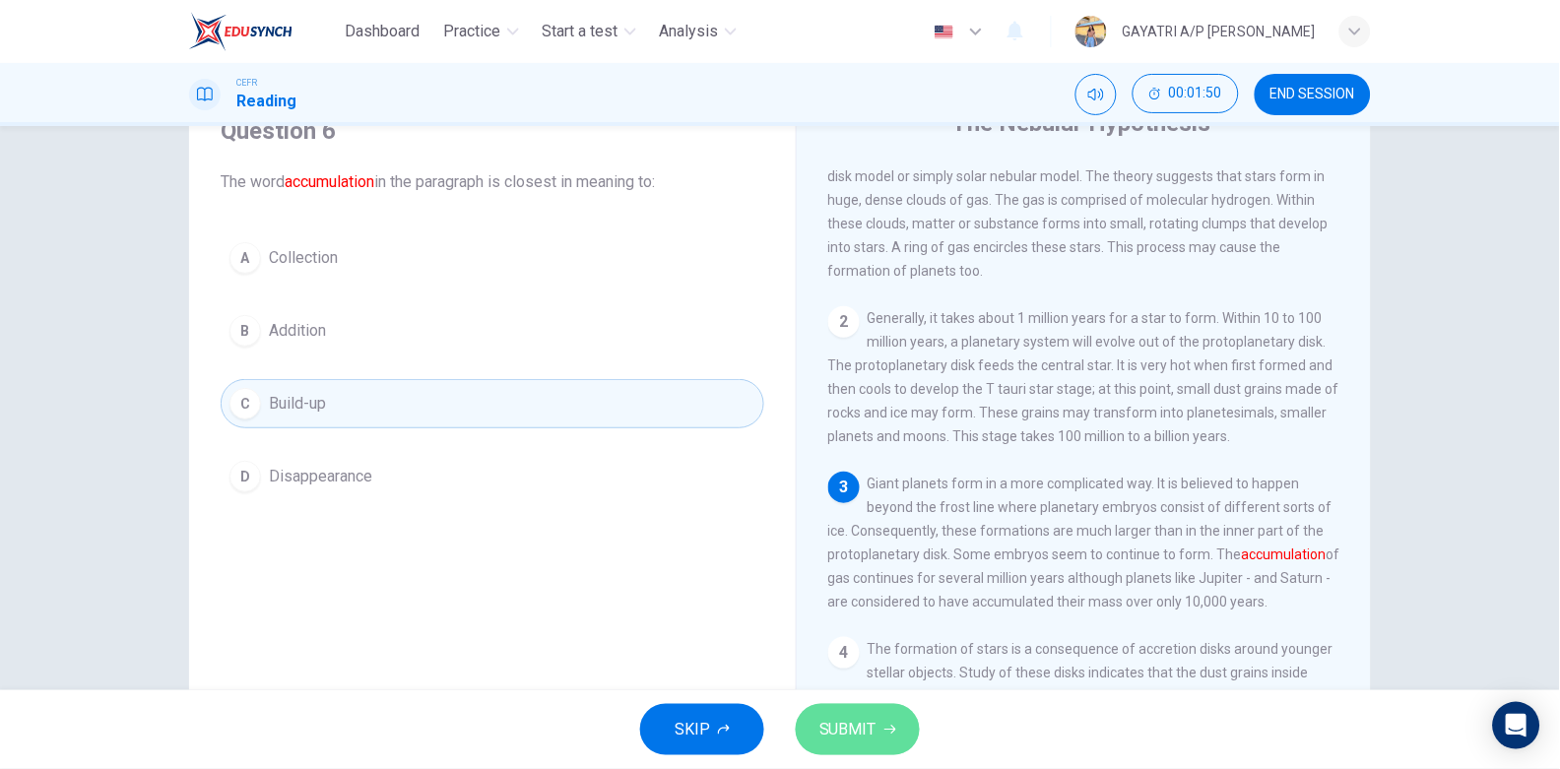
click at [855, 724] on span "SUBMIT" at bounding box center [848, 730] width 57 height 28
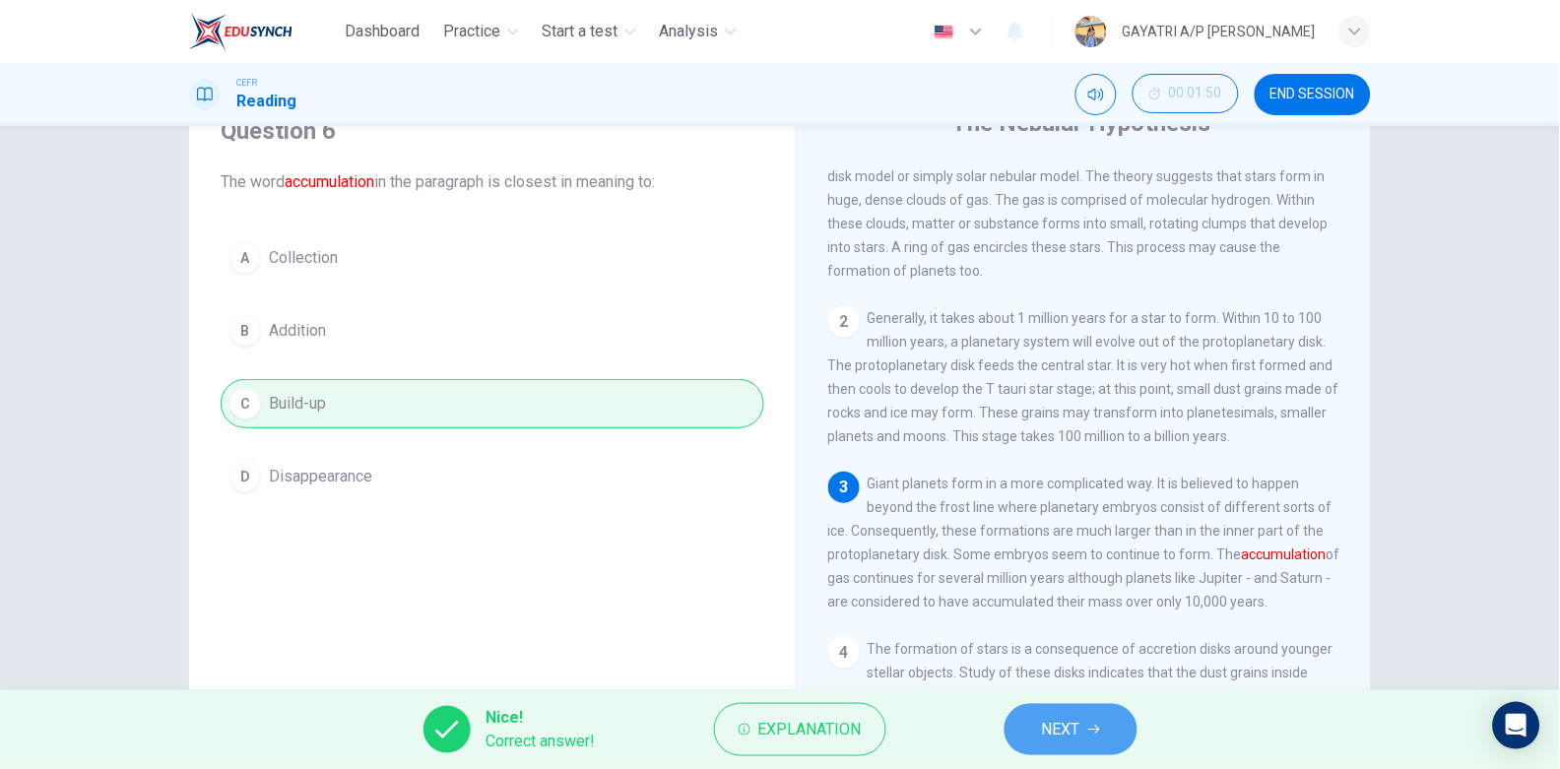
click at [1064, 728] on span "NEXT" at bounding box center [1061, 730] width 38 height 28
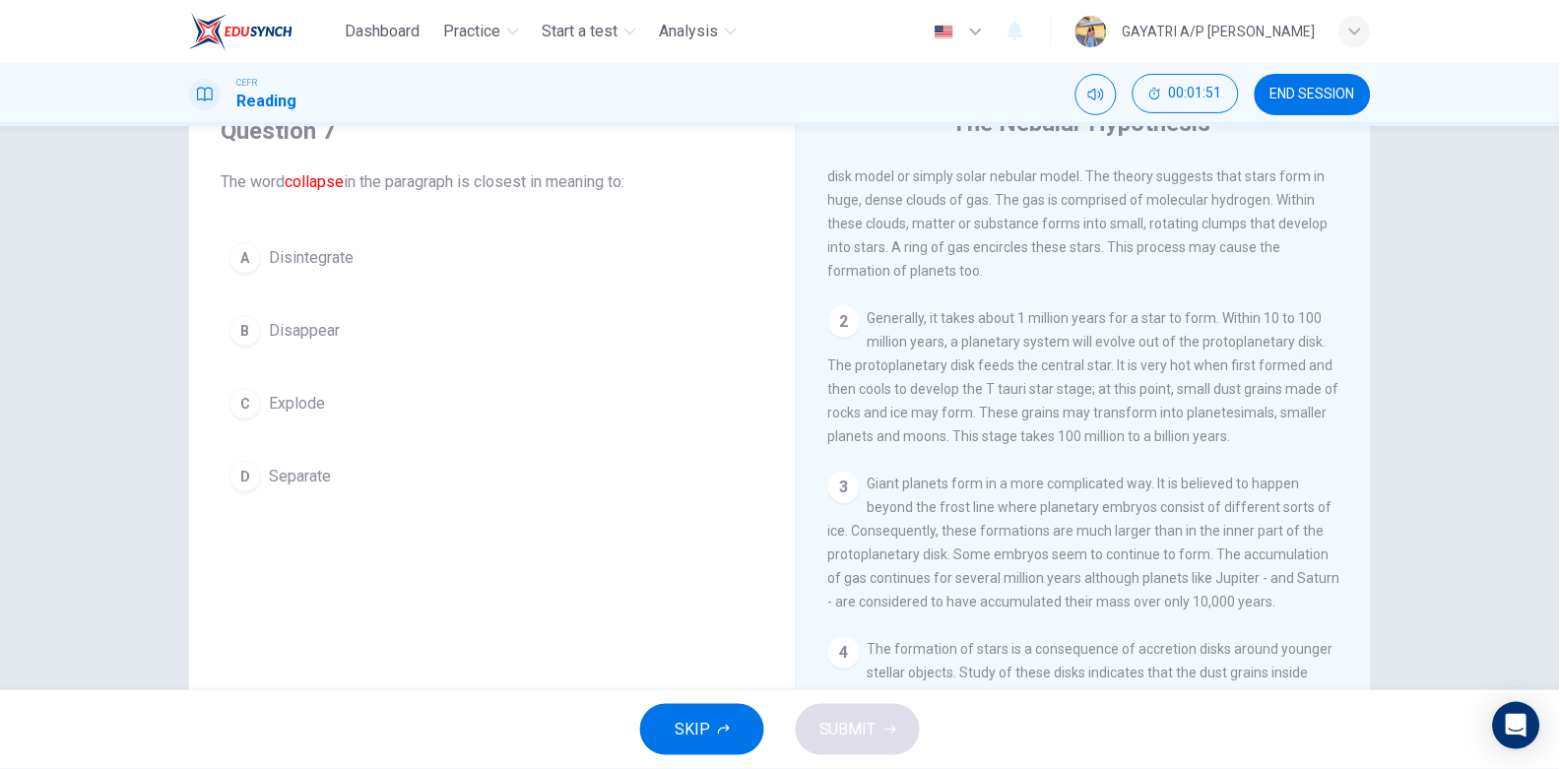
scroll to position [586, 0]
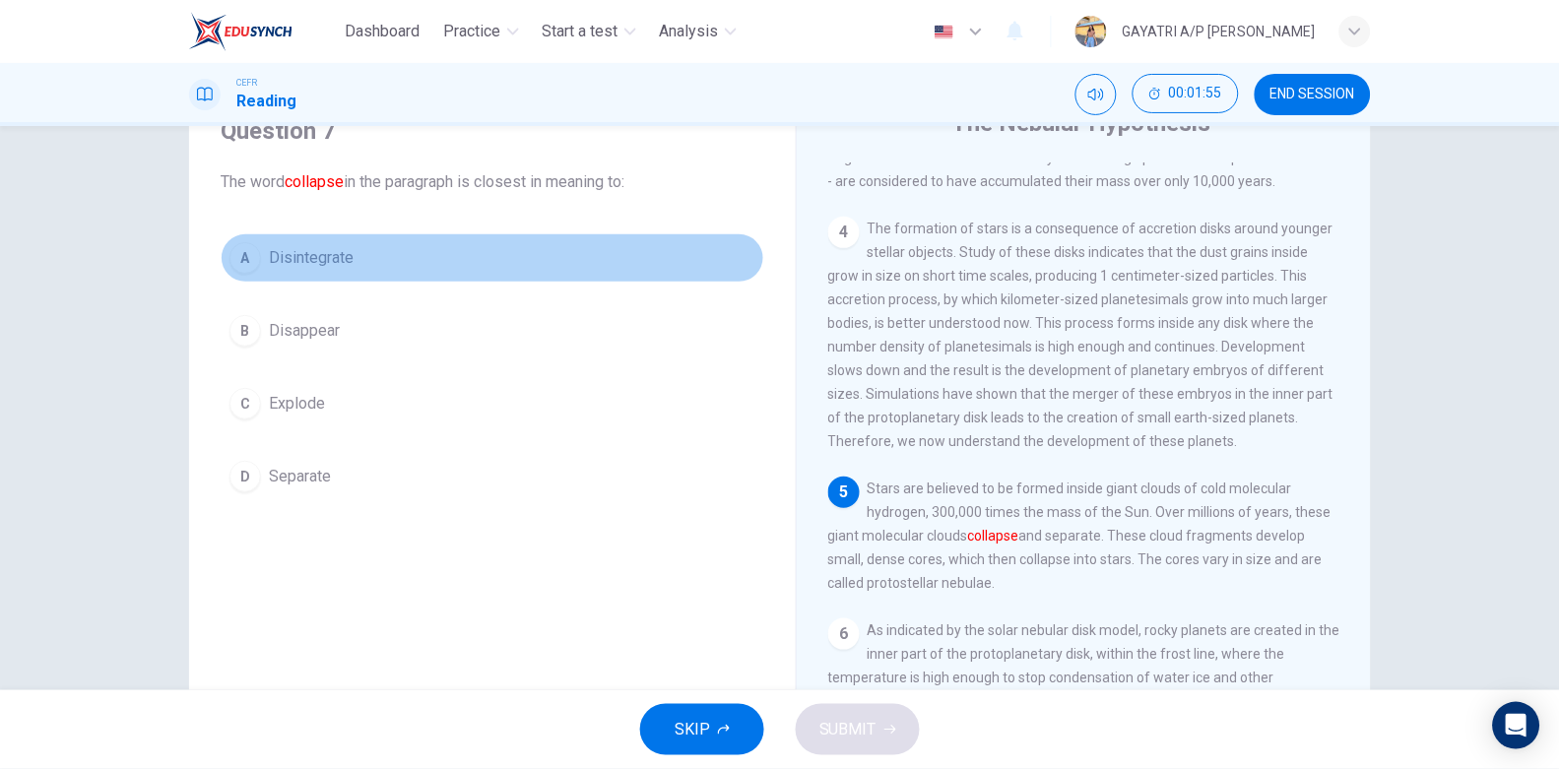
click at [348, 262] on button "A Disintegrate" at bounding box center [493, 257] width 544 height 49
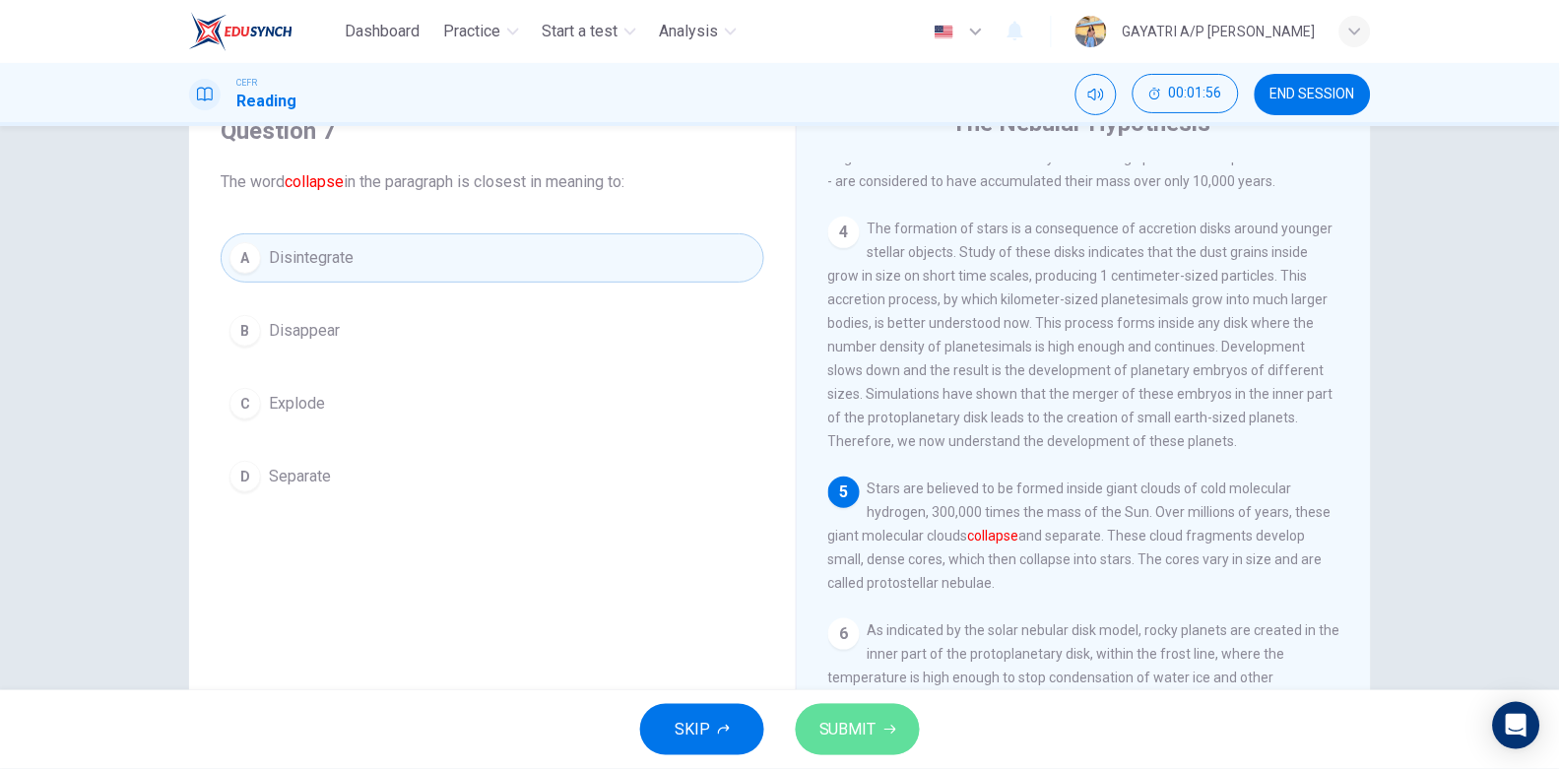
click at [876, 722] on button "SUBMIT" at bounding box center [858, 729] width 124 height 51
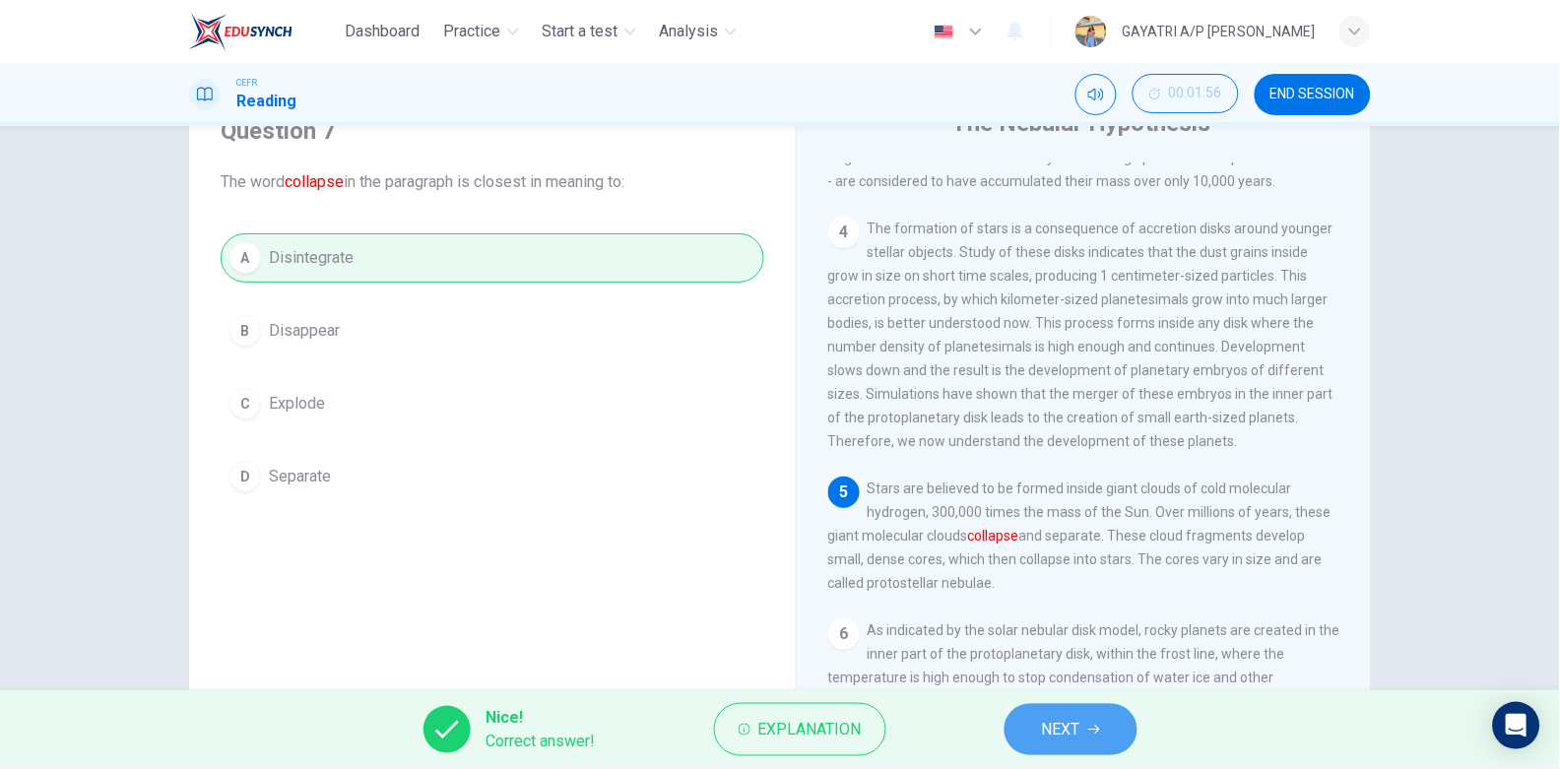
click at [1092, 721] on button "NEXT" at bounding box center [1071, 729] width 133 height 51
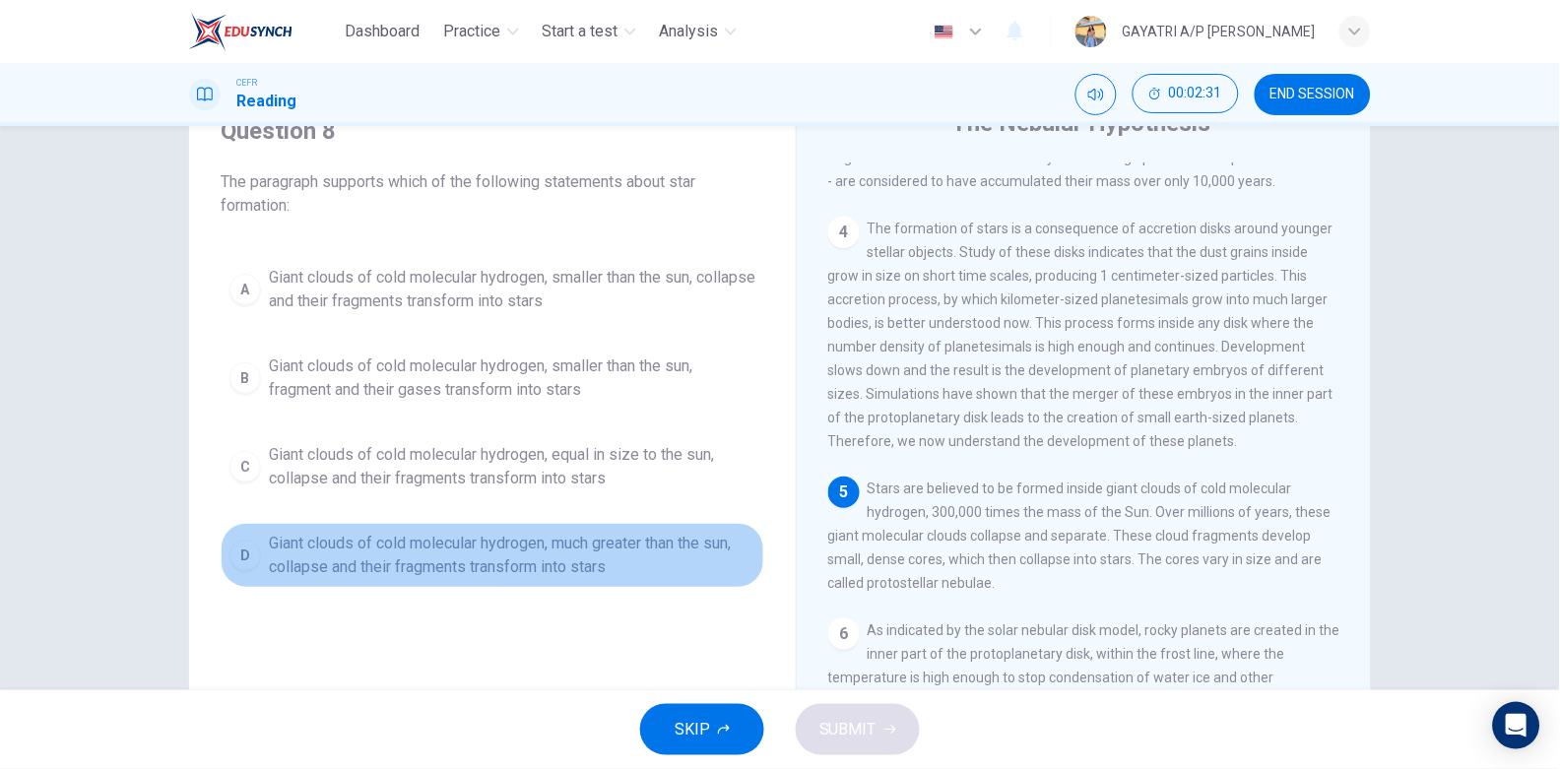
click at [488, 559] on span "Giant clouds of cold molecular hydrogen, much greater than the sun, collapse an…" at bounding box center [512, 555] width 487 height 47
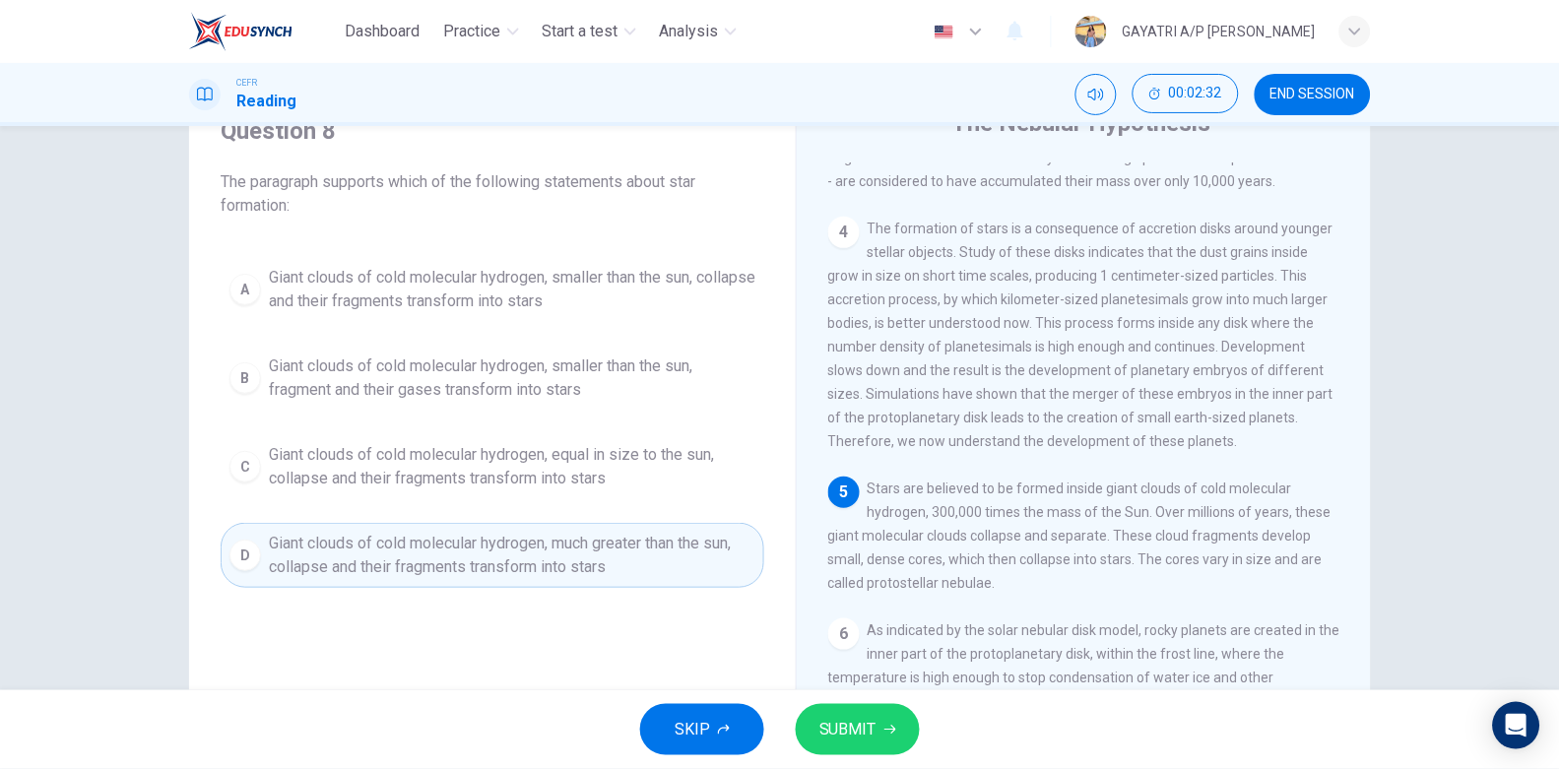
click at [836, 724] on span "SUBMIT" at bounding box center [848, 730] width 57 height 28
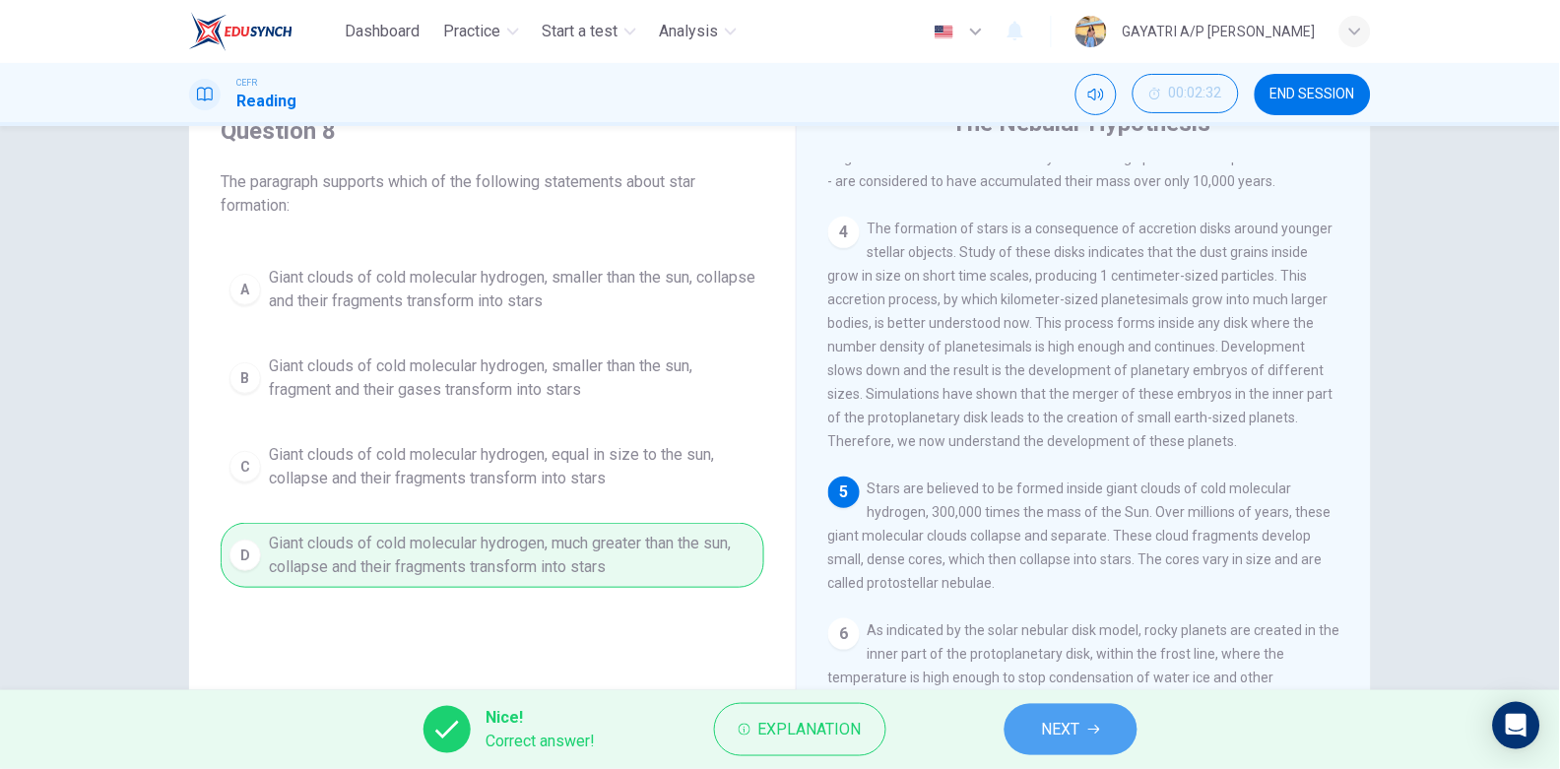
click at [1084, 733] on button "NEXT" at bounding box center [1071, 729] width 133 height 51
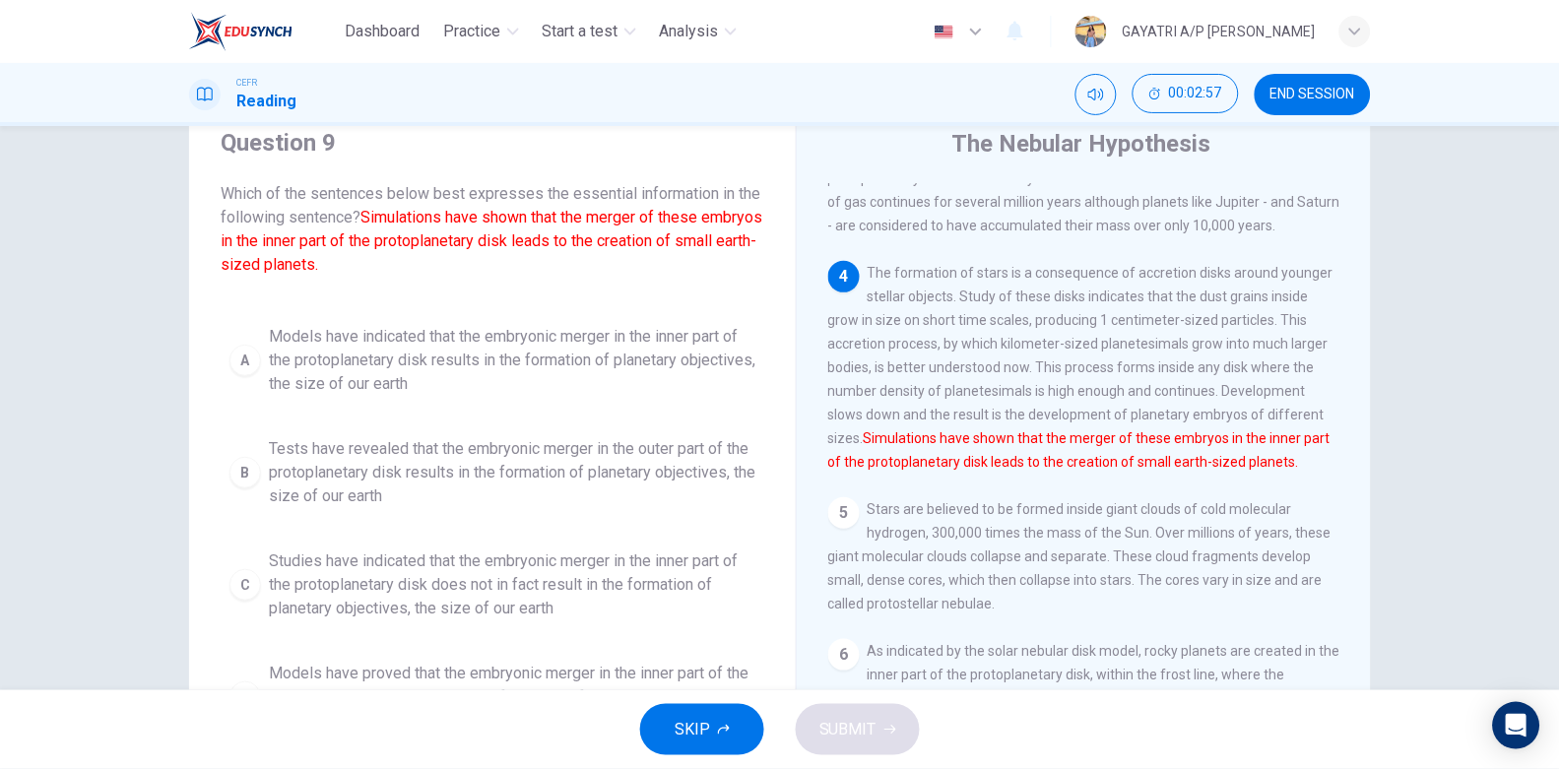
scroll to position [198, 0]
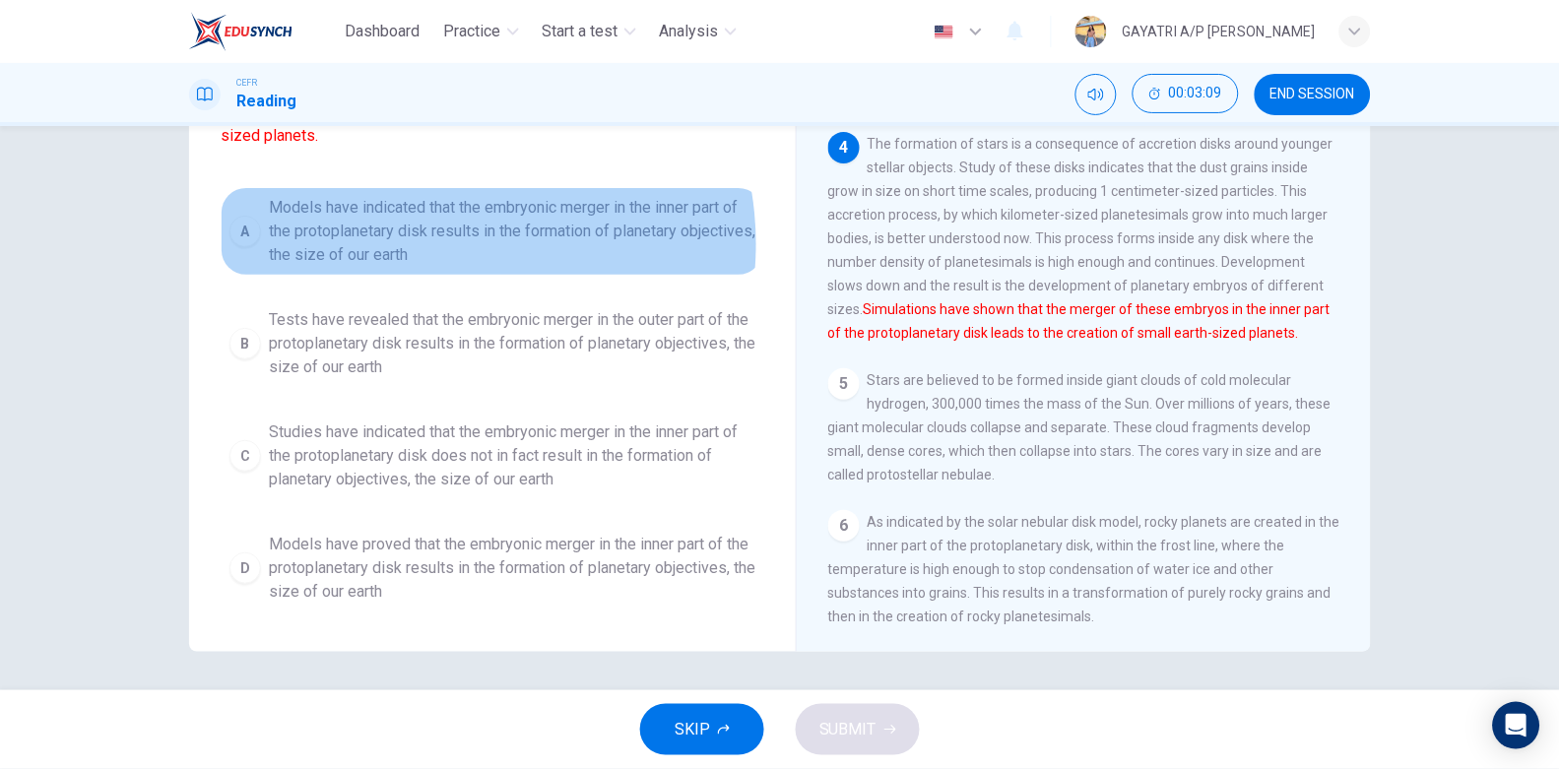
click at [427, 242] on span "Models have indicated that the embryonic merger in the inner part of the protop…" at bounding box center [512, 231] width 487 height 71
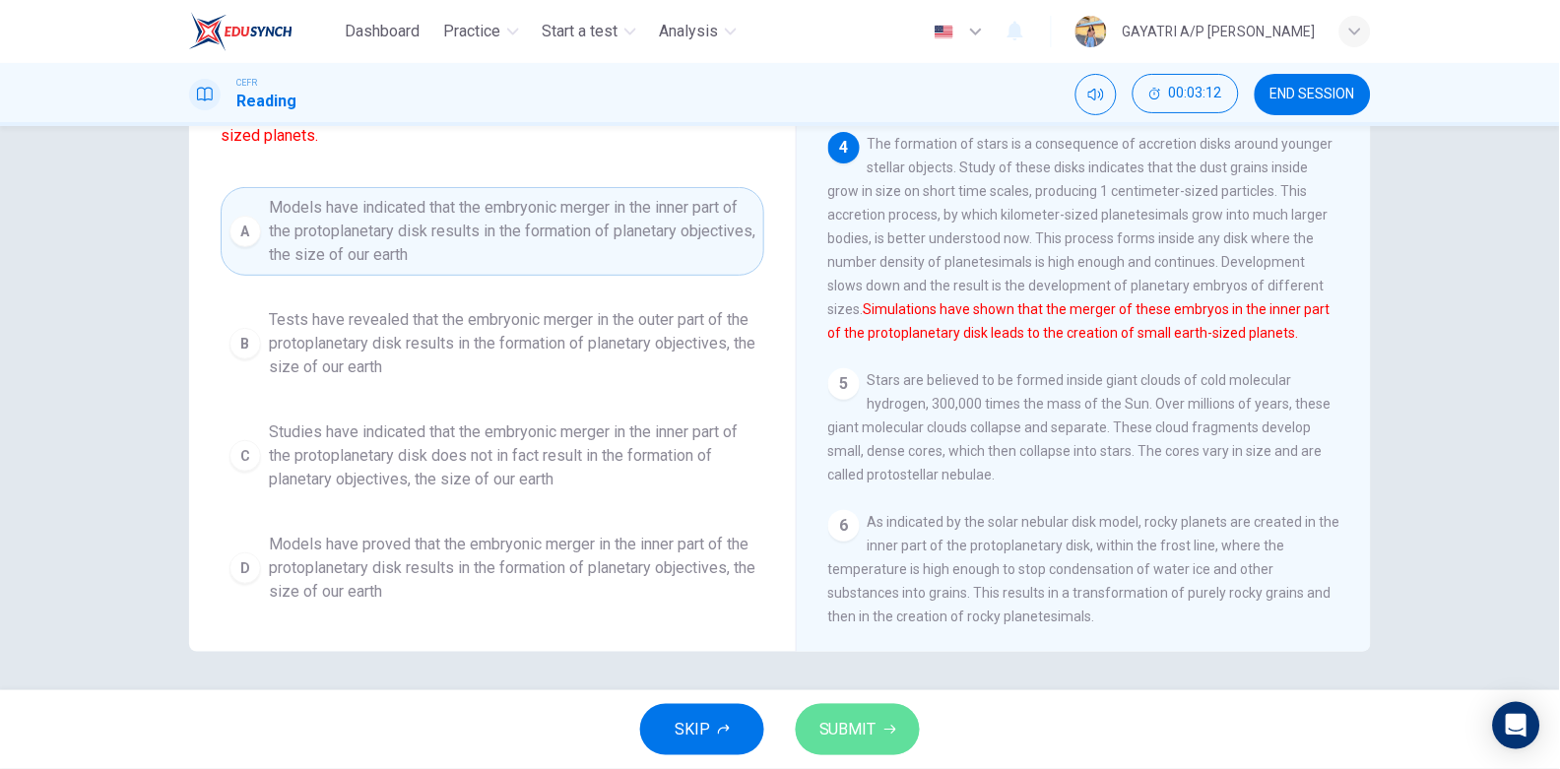
click at [848, 716] on span "SUBMIT" at bounding box center [848, 730] width 57 height 28
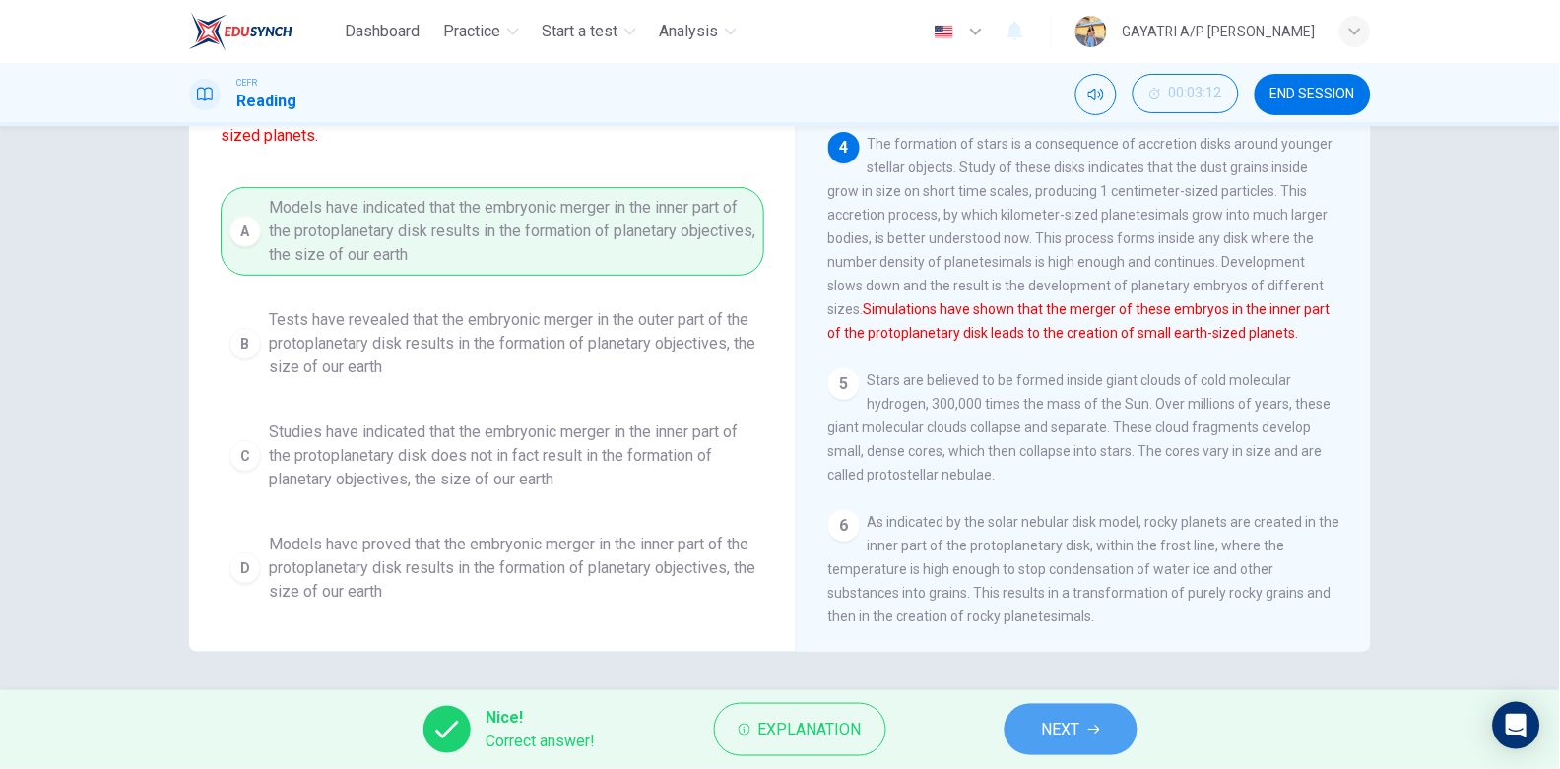
click at [1078, 723] on span "NEXT" at bounding box center [1061, 730] width 38 height 28
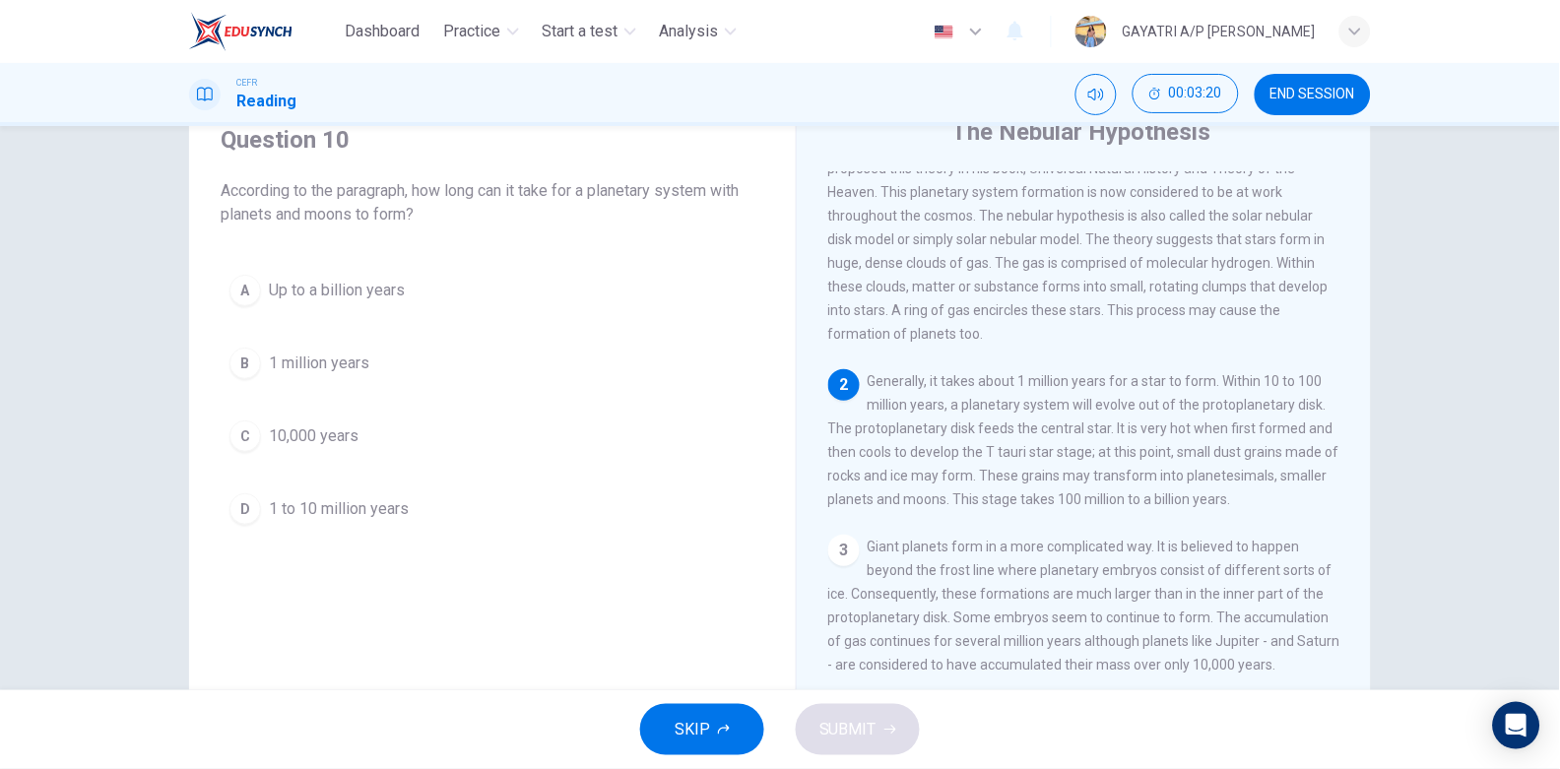
scroll to position [77, 0]
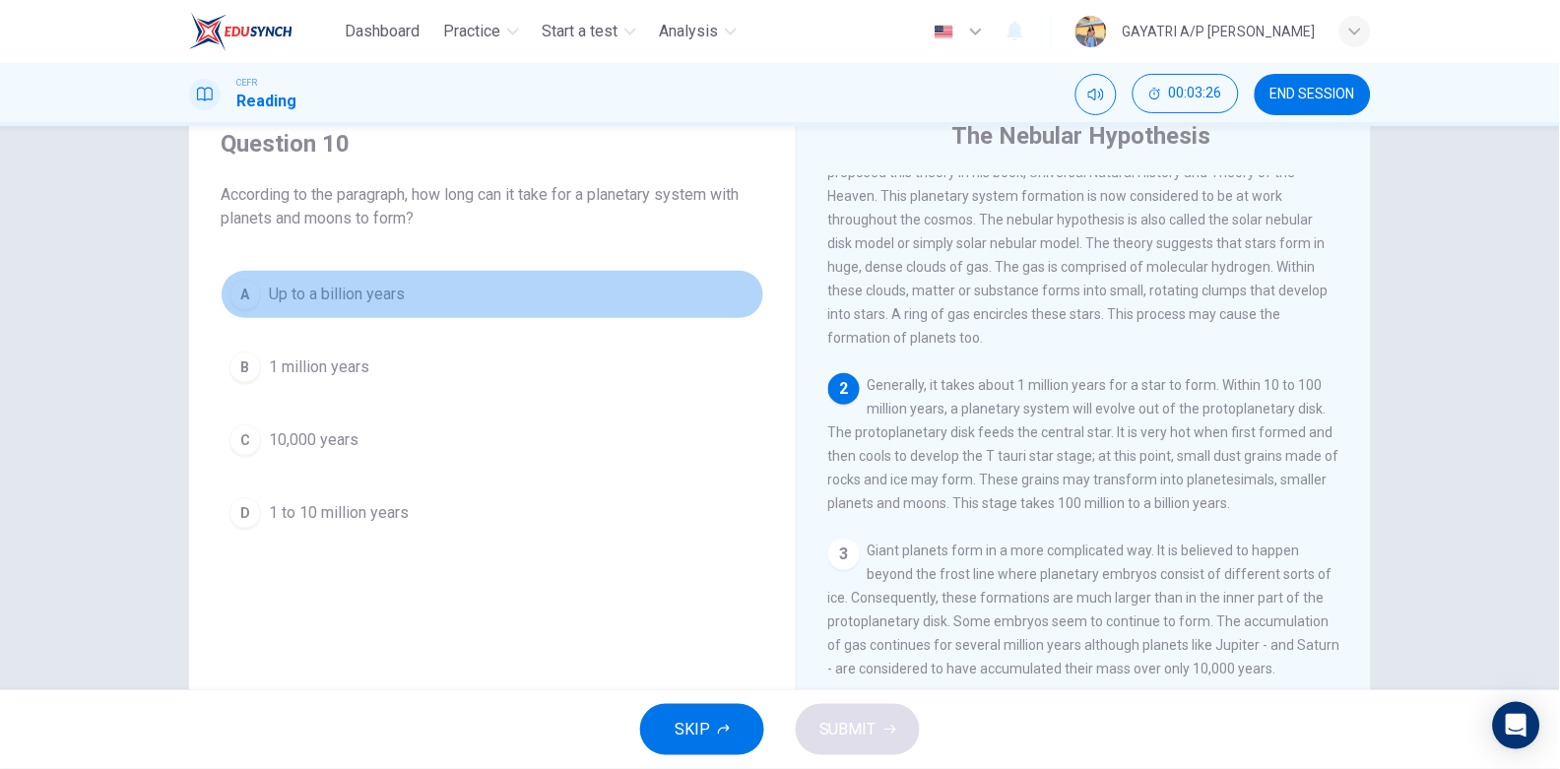
click at [375, 297] on span "Up to a billion years" at bounding box center [337, 295] width 136 height 24
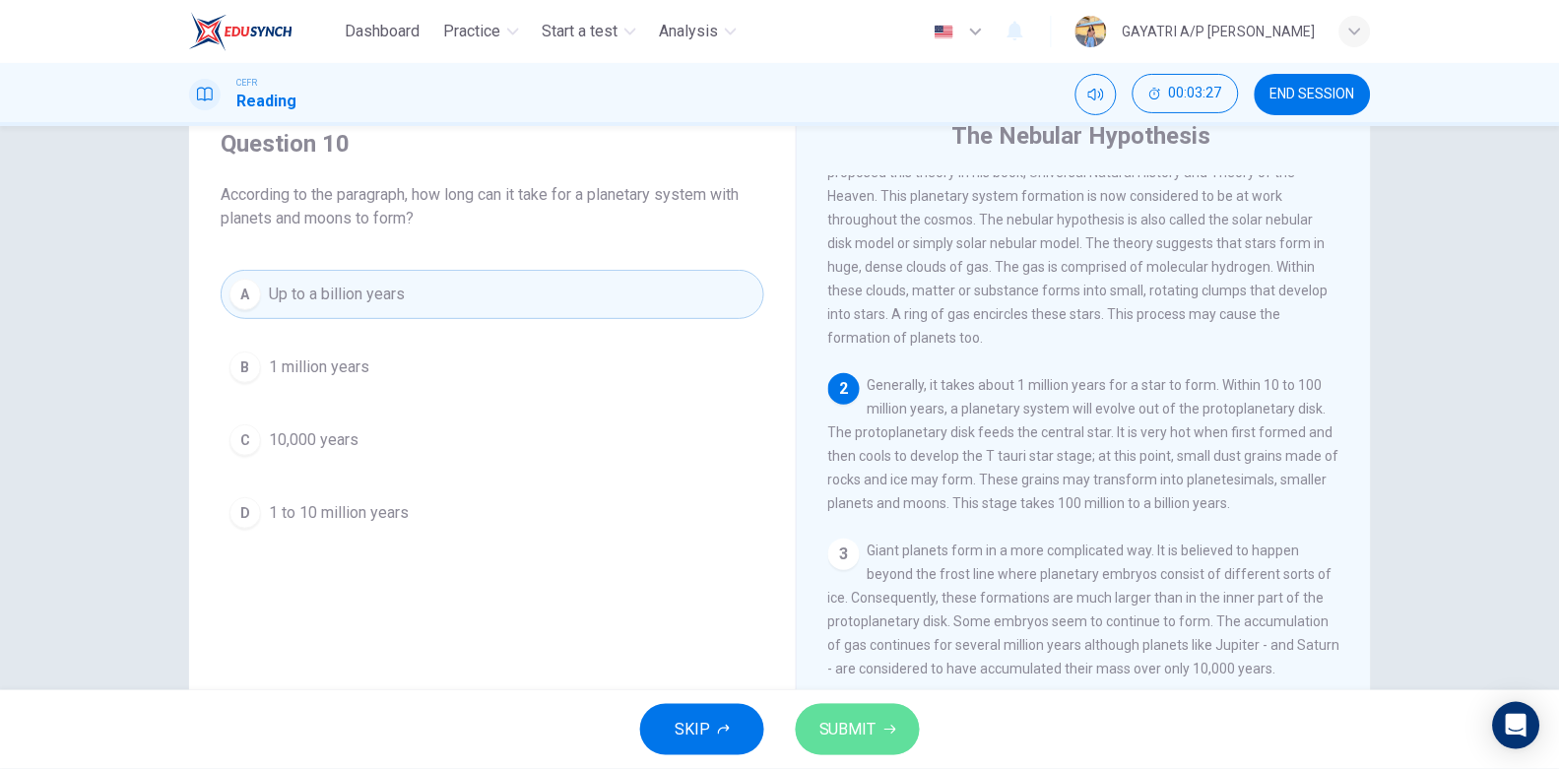
click at [863, 730] on span "SUBMIT" at bounding box center [848, 730] width 57 height 28
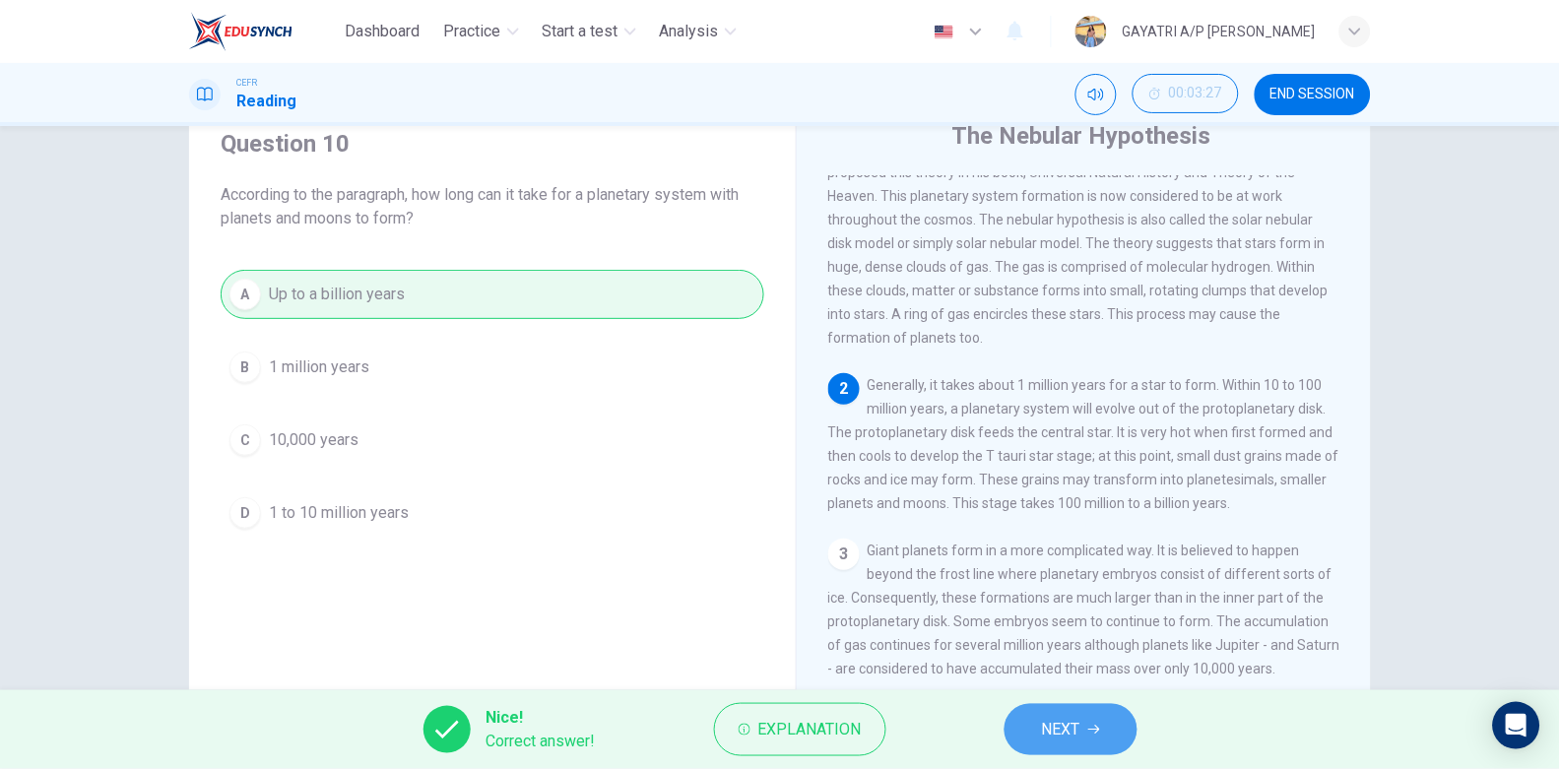
click at [1055, 738] on span "NEXT" at bounding box center [1061, 730] width 38 height 28
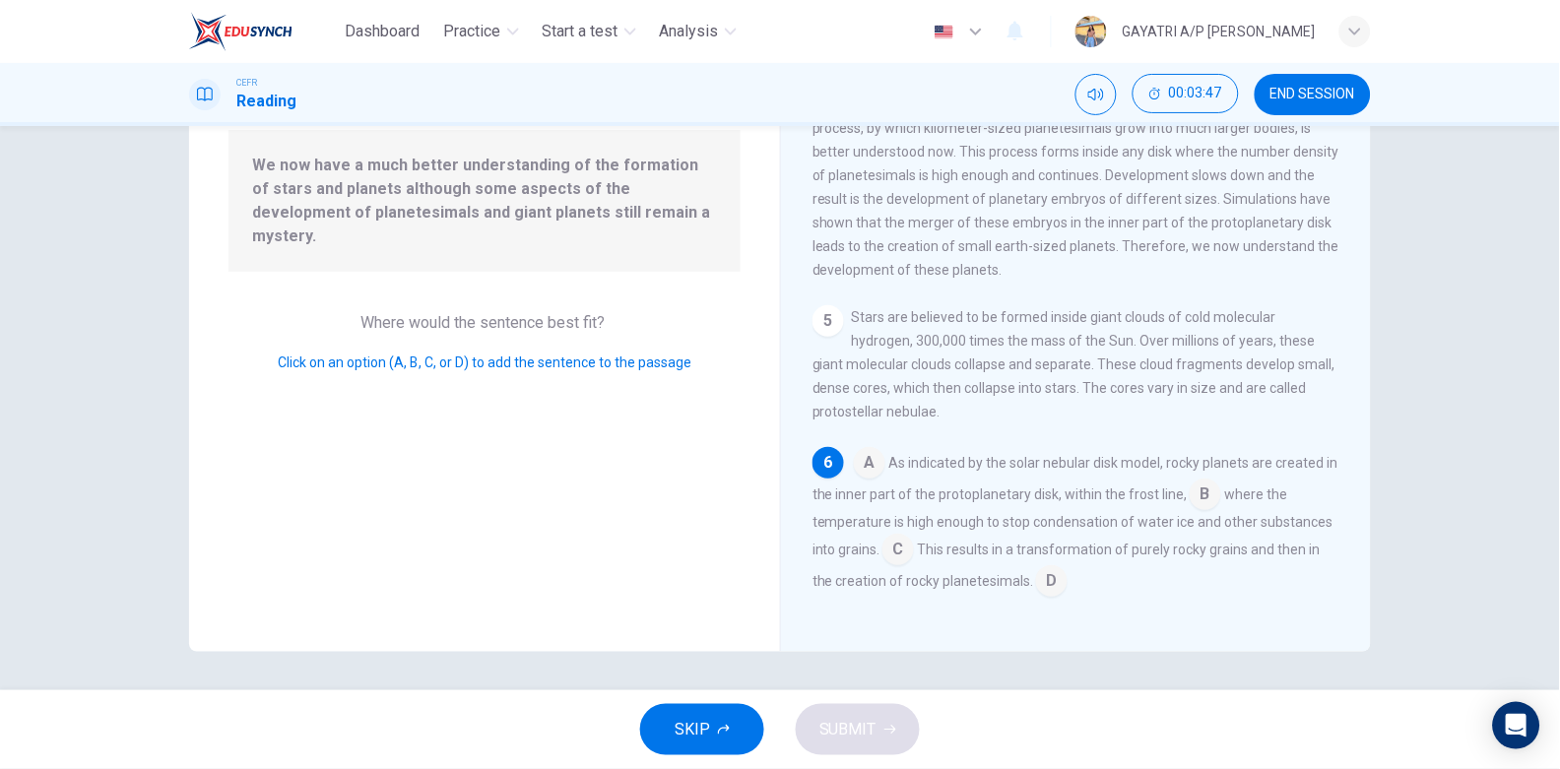
scroll to position [627, 0]
click at [874, 481] on input at bounding box center [870, 465] width 32 height 32
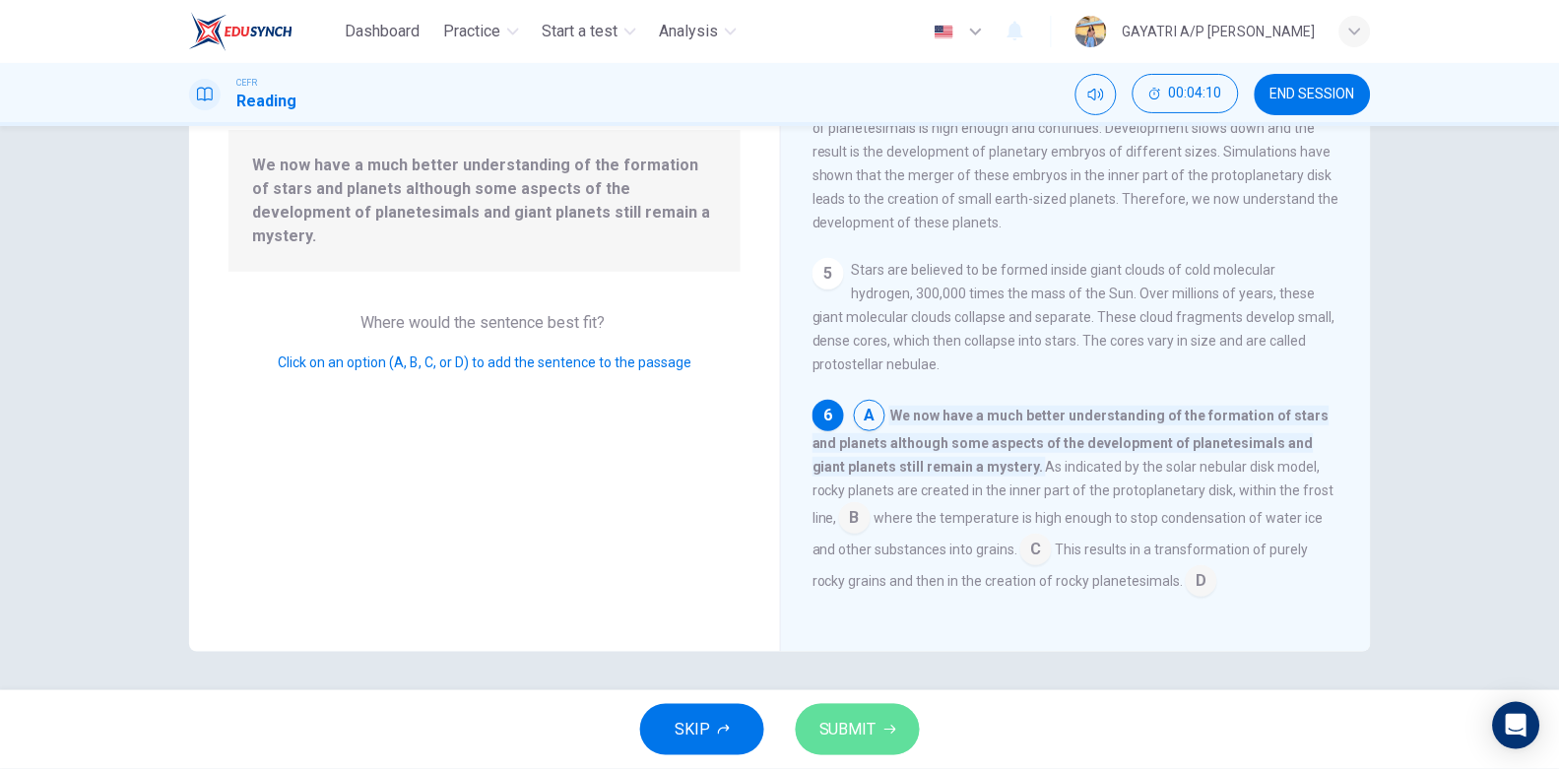
click at [868, 728] on span "SUBMIT" at bounding box center [848, 730] width 57 height 28
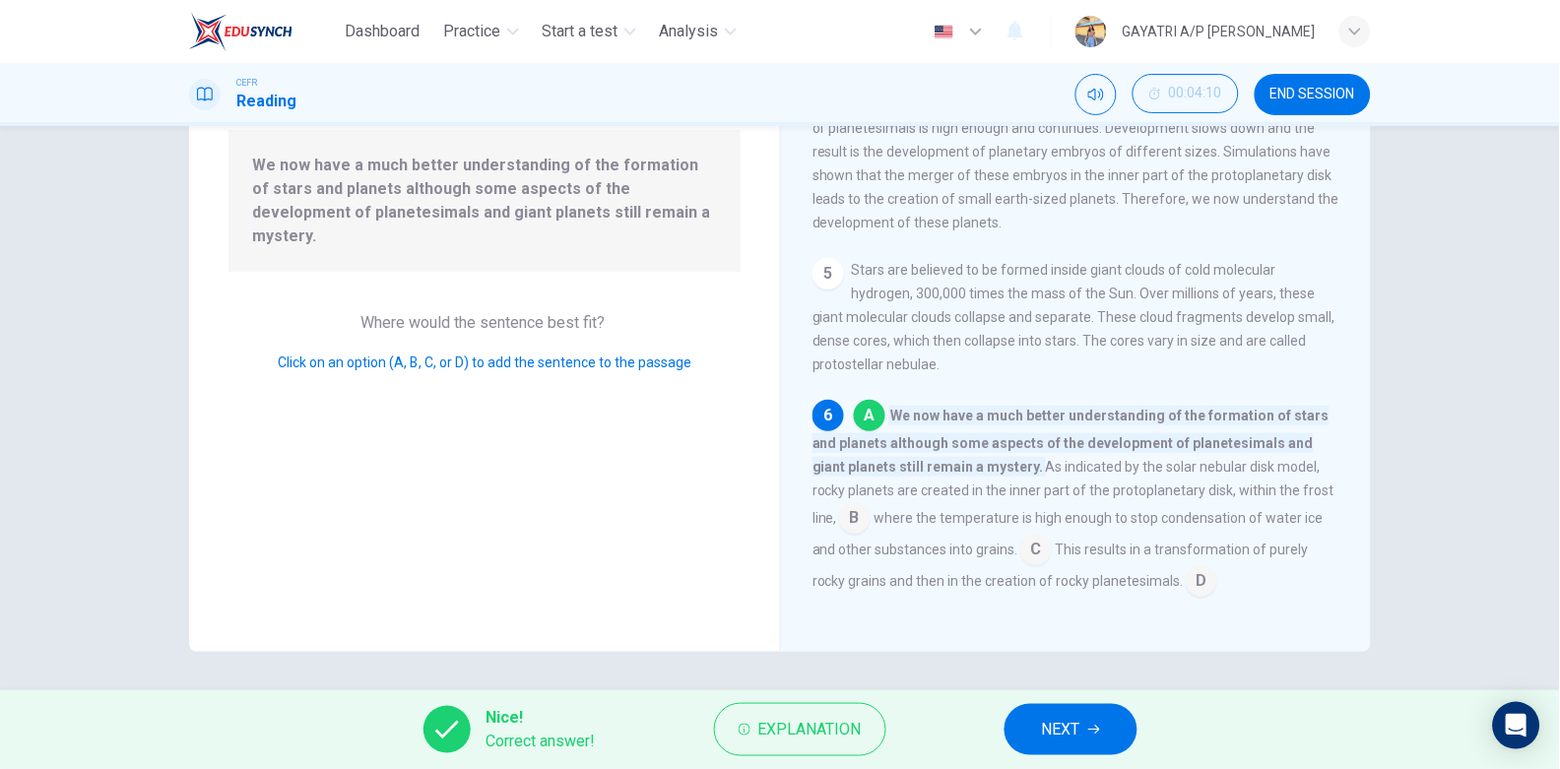
scroll to position [0, 0]
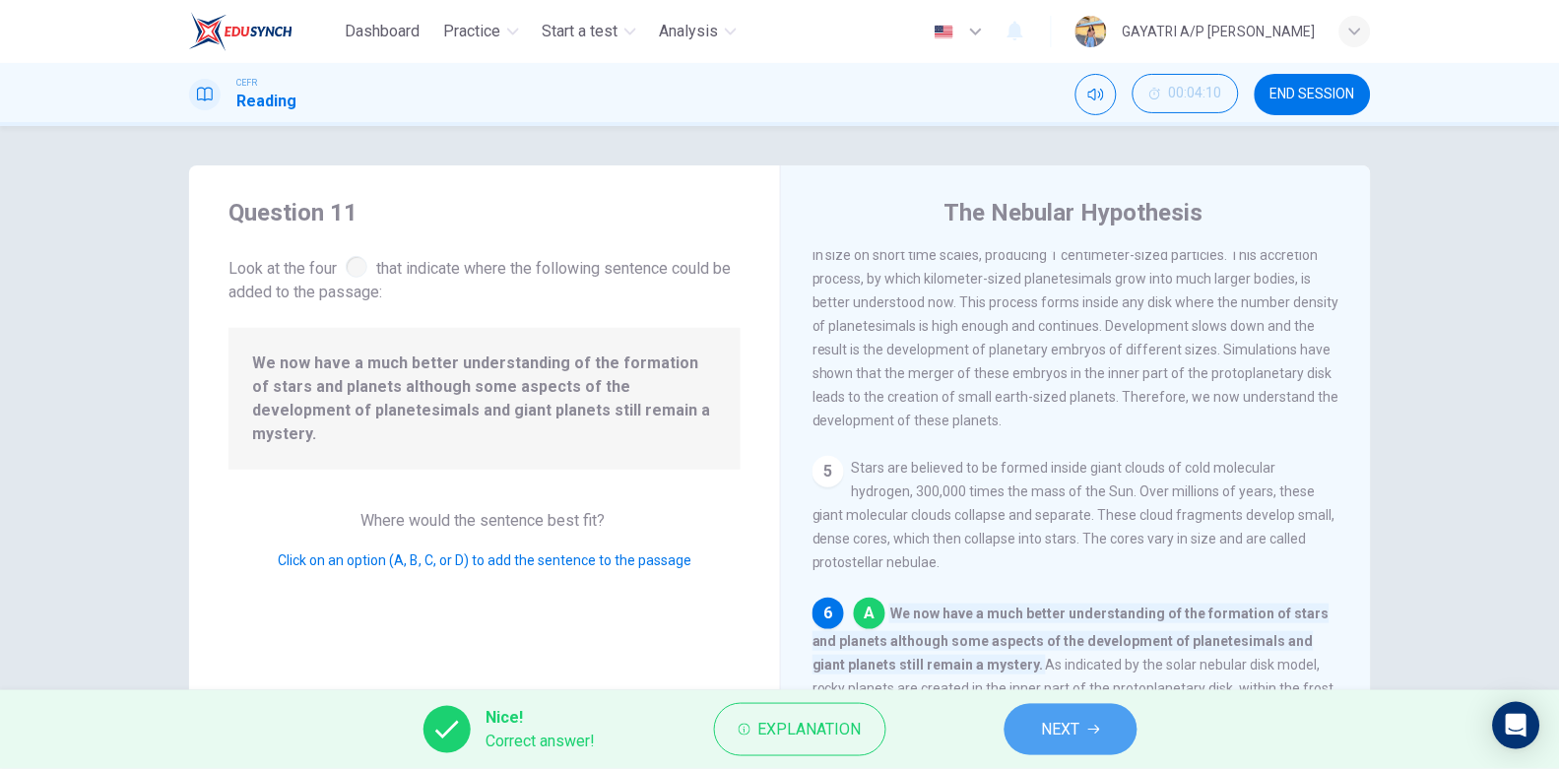
click at [1071, 735] on span "NEXT" at bounding box center [1061, 730] width 38 height 28
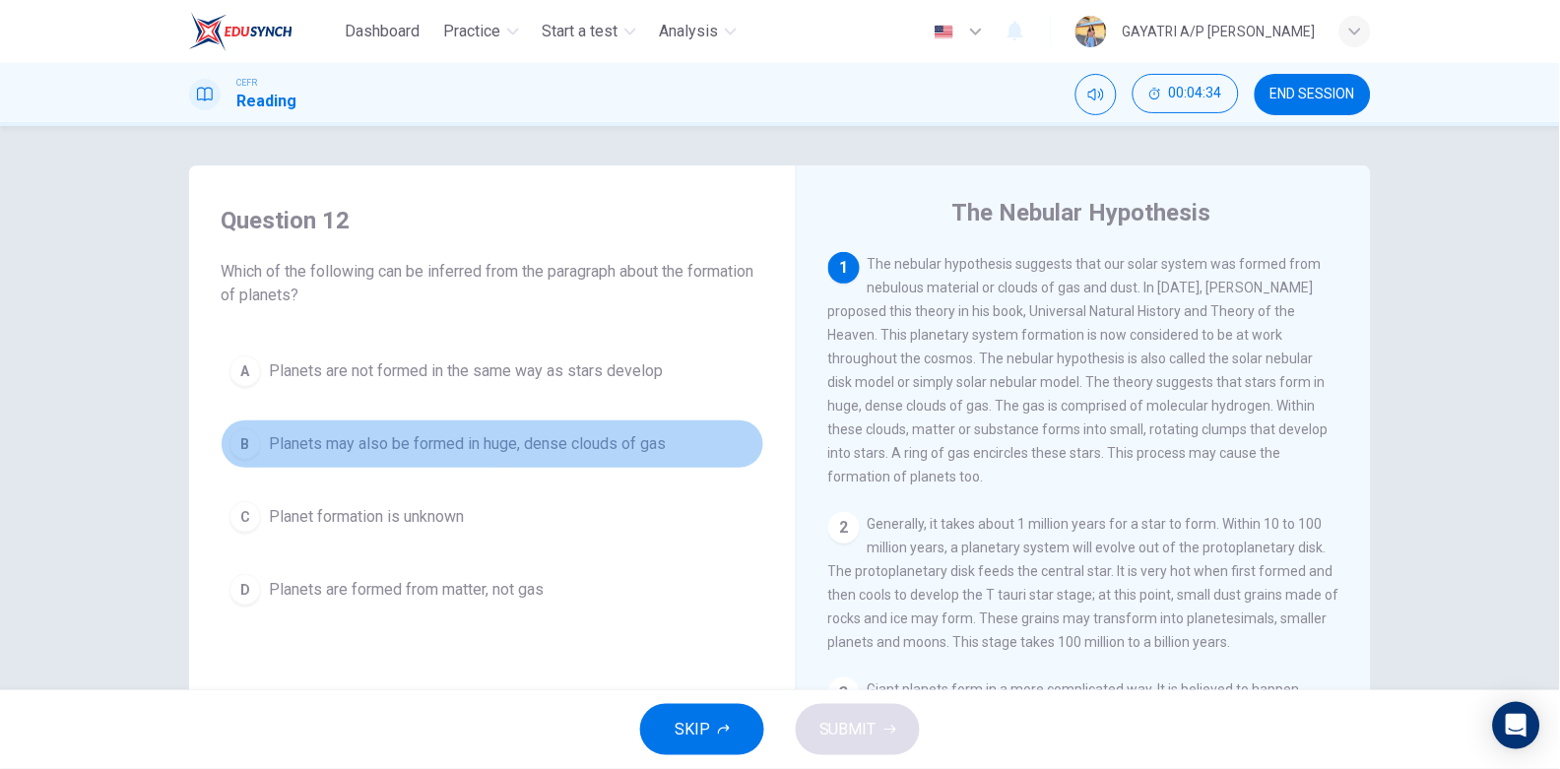
click at [437, 442] on span "Planets may also be formed in huge, dense clouds of gas" at bounding box center [467, 444] width 397 height 24
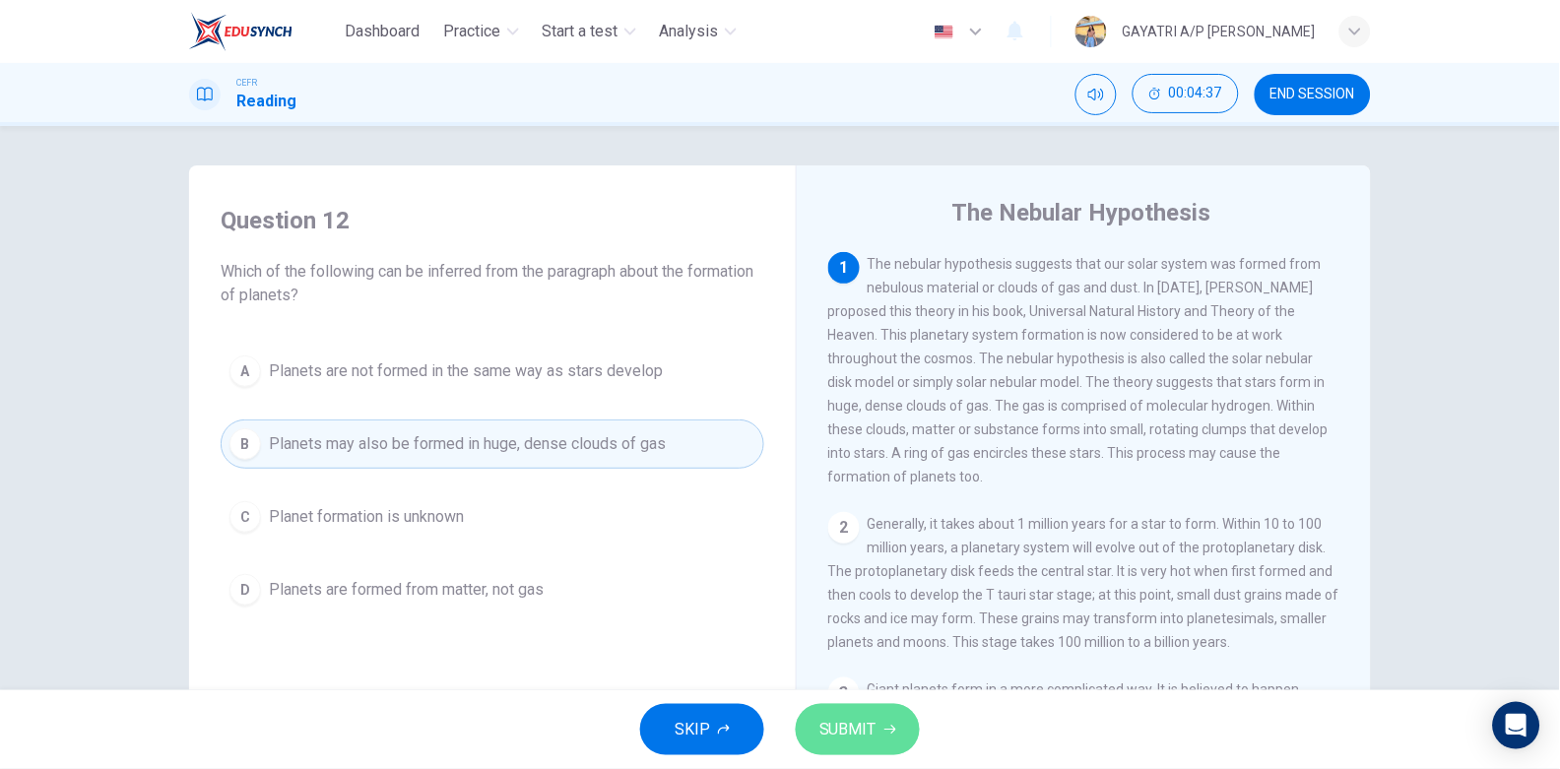
click at [864, 721] on span "SUBMIT" at bounding box center [848, 730] width 57 height 28
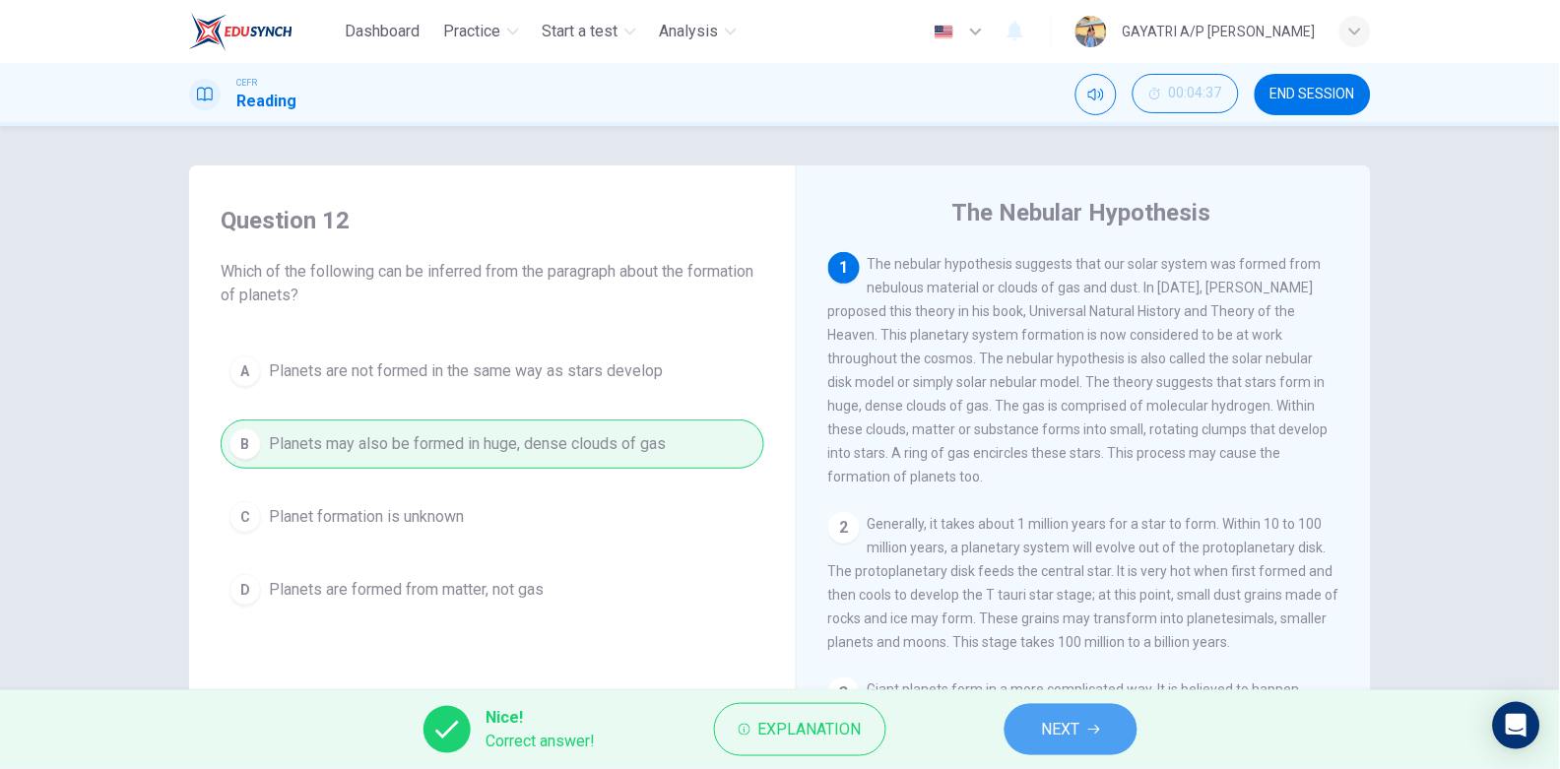
click at [1081, 734] on span "NEXT" at bounding box center [1061, 730] width 38 height 28
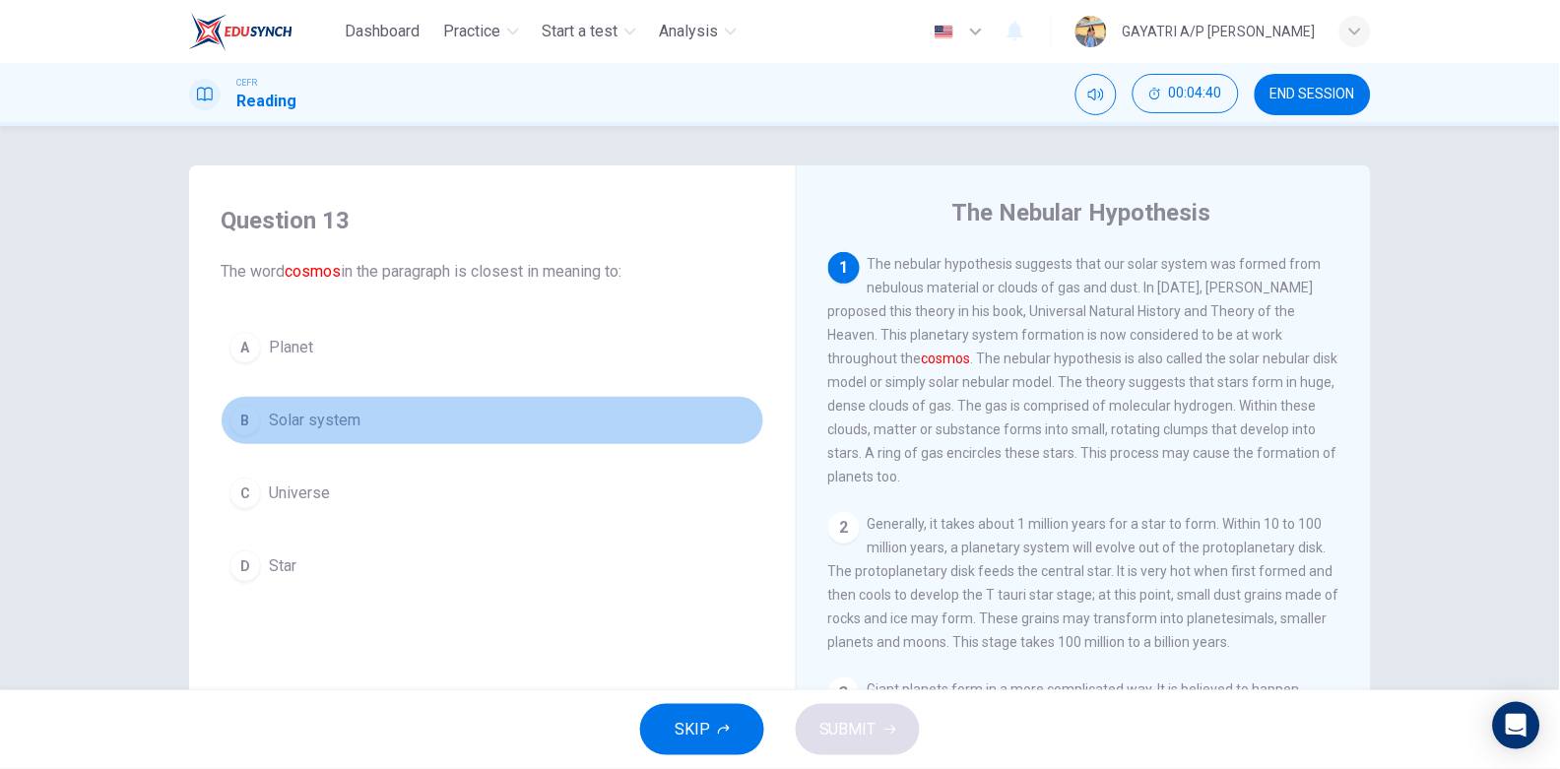
click at [388, 413] on button "B Solar system" at bounding box center [493, 420] width 544 height 49
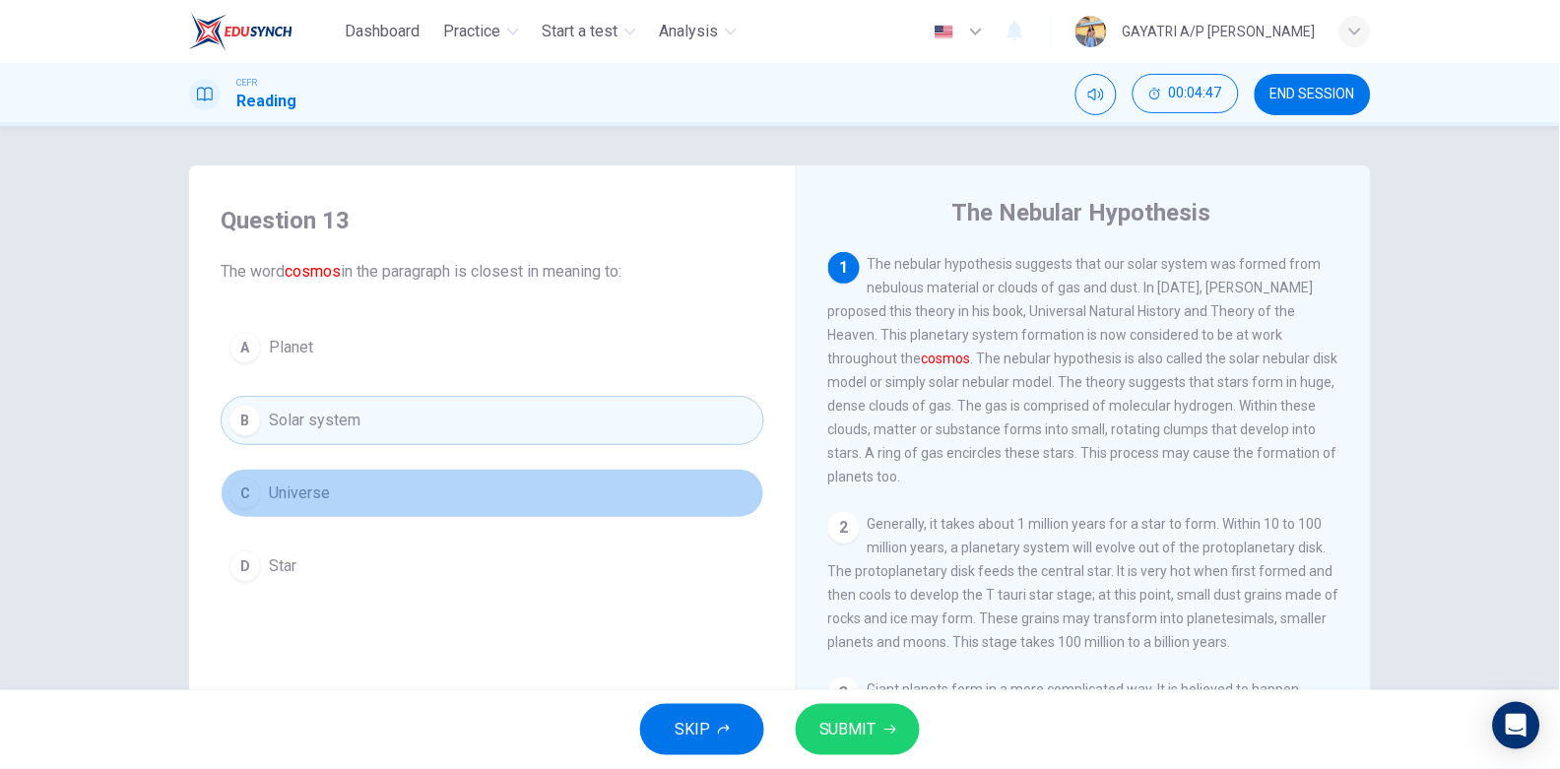
click at [437, 505] on button "C Universe" at bounding box center [493, 493] width 544 height 49
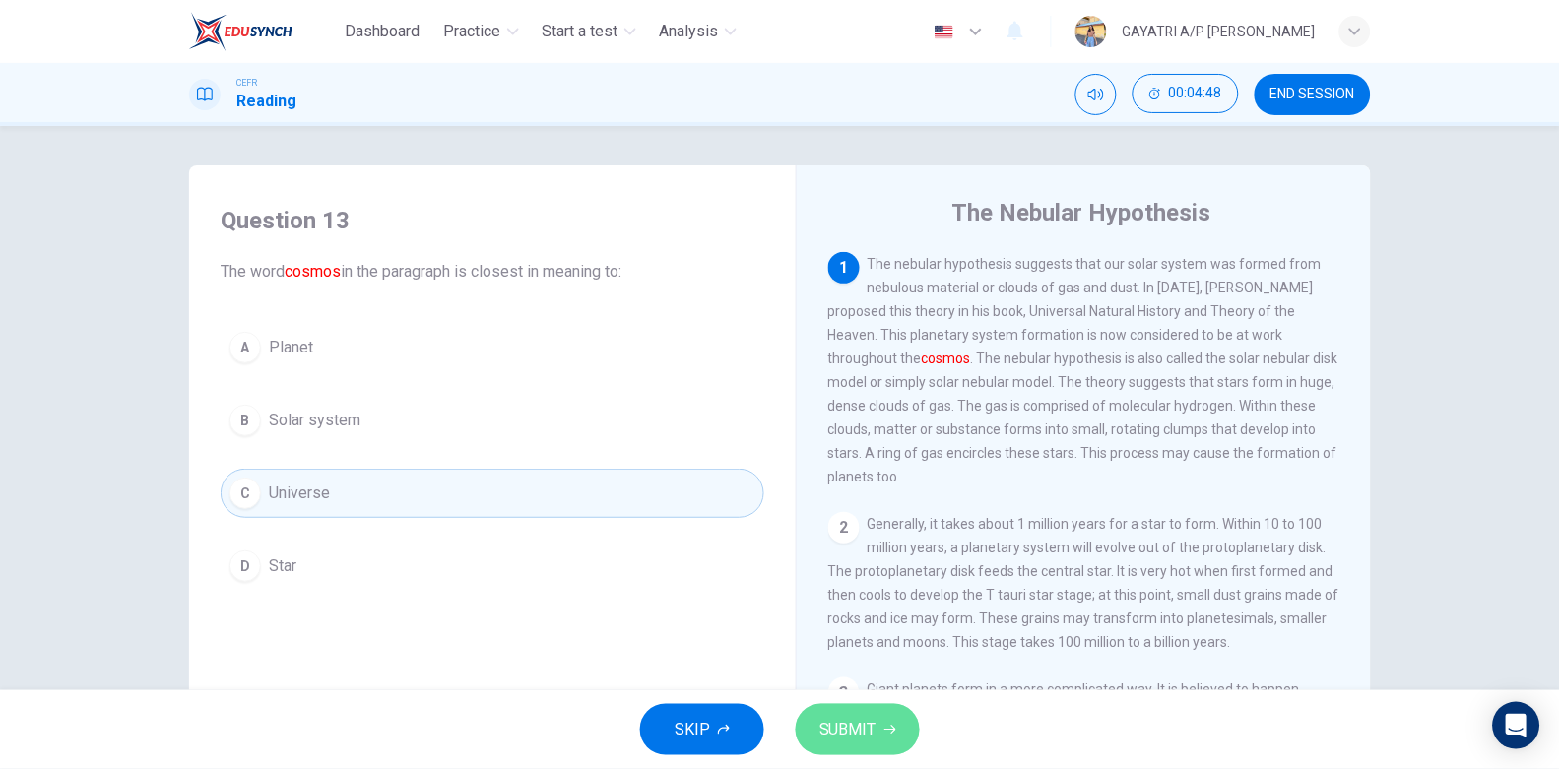
click at [828, 711] on button "SUBMIT" at bounding box center [858, 729] width 124 height 51
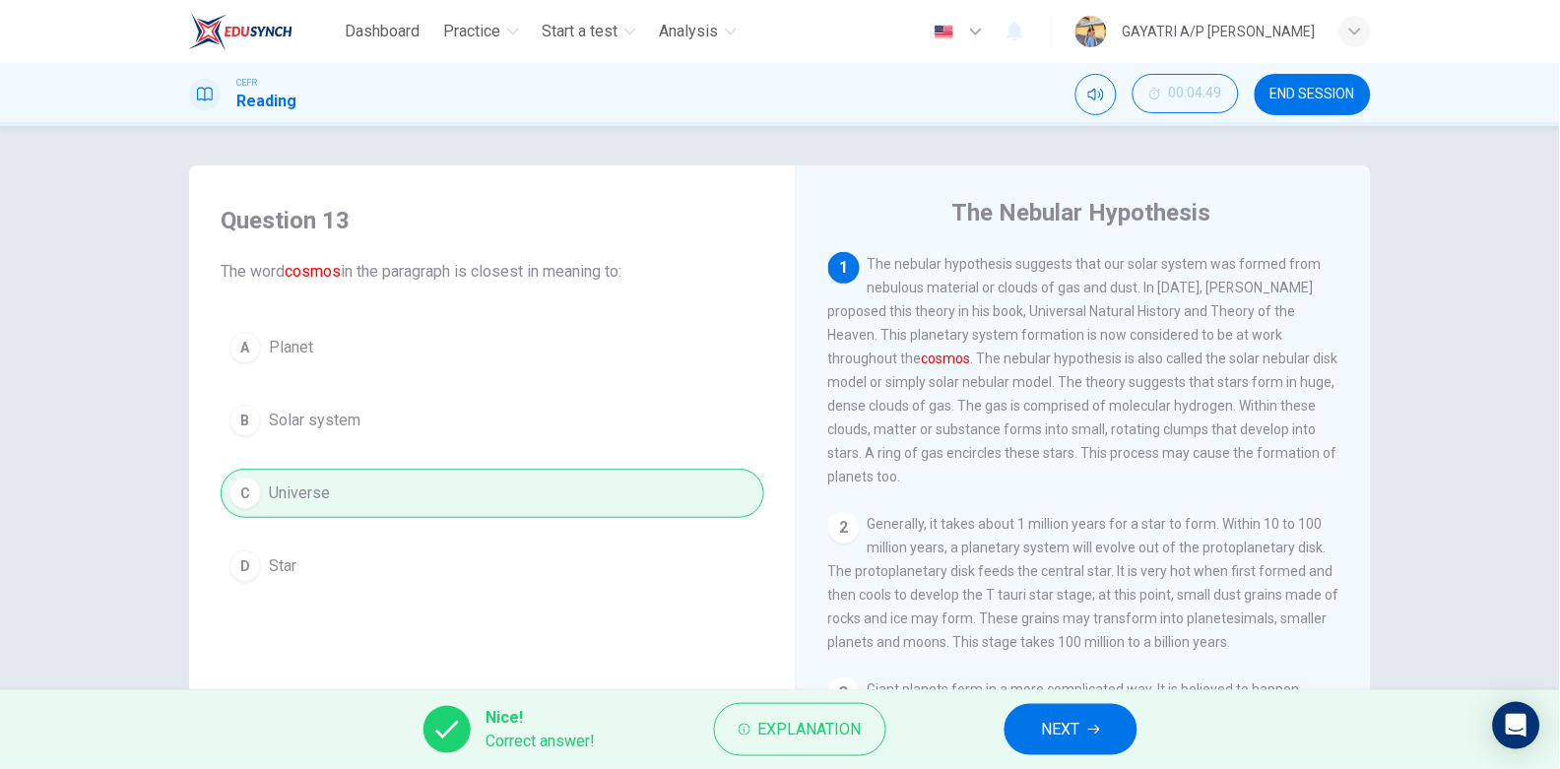
click at [1067, 728] on span "NEXT" at bounding box center [1061, 730] width 38 height 28
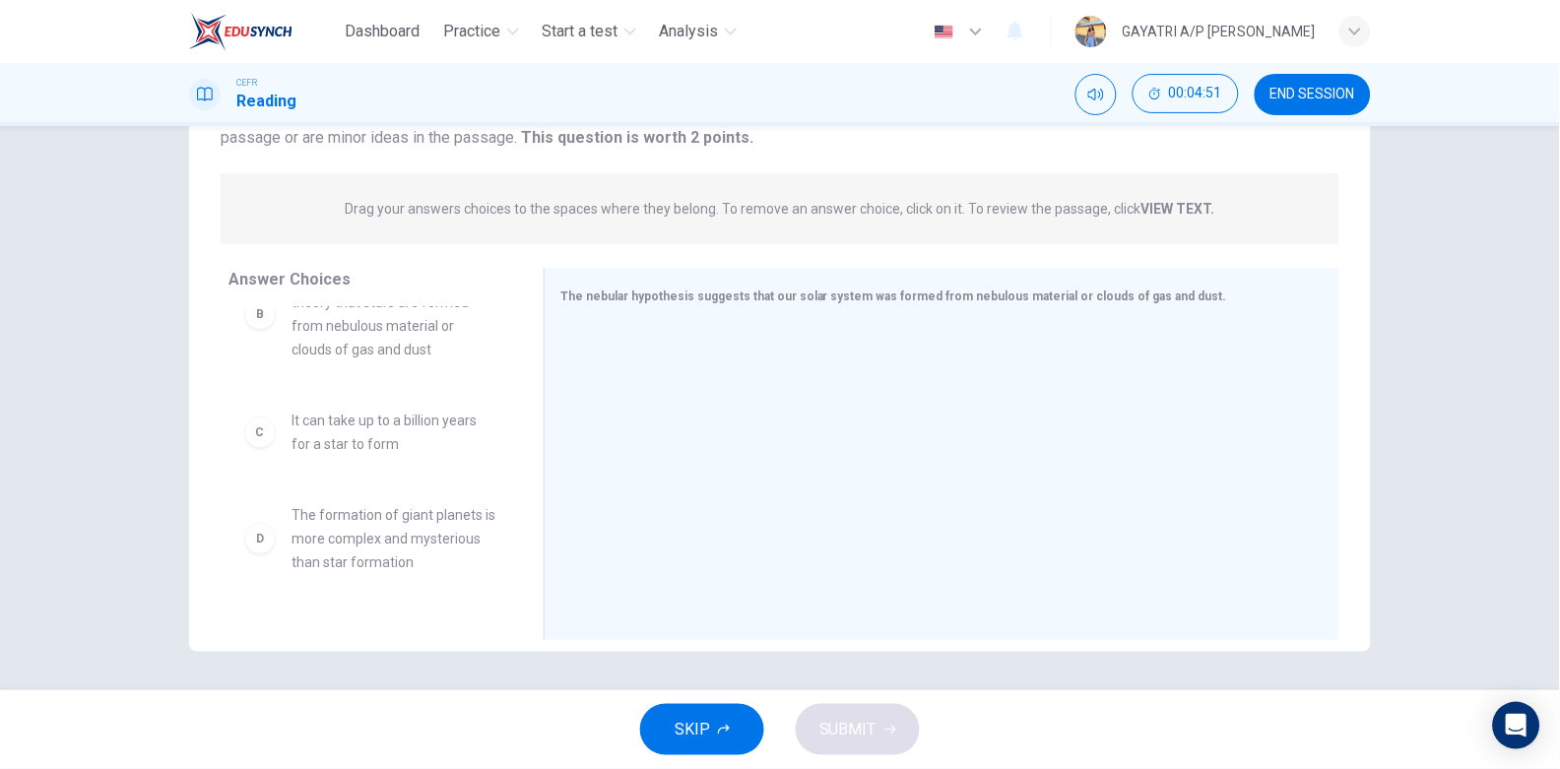
scroll to position [250, 0]
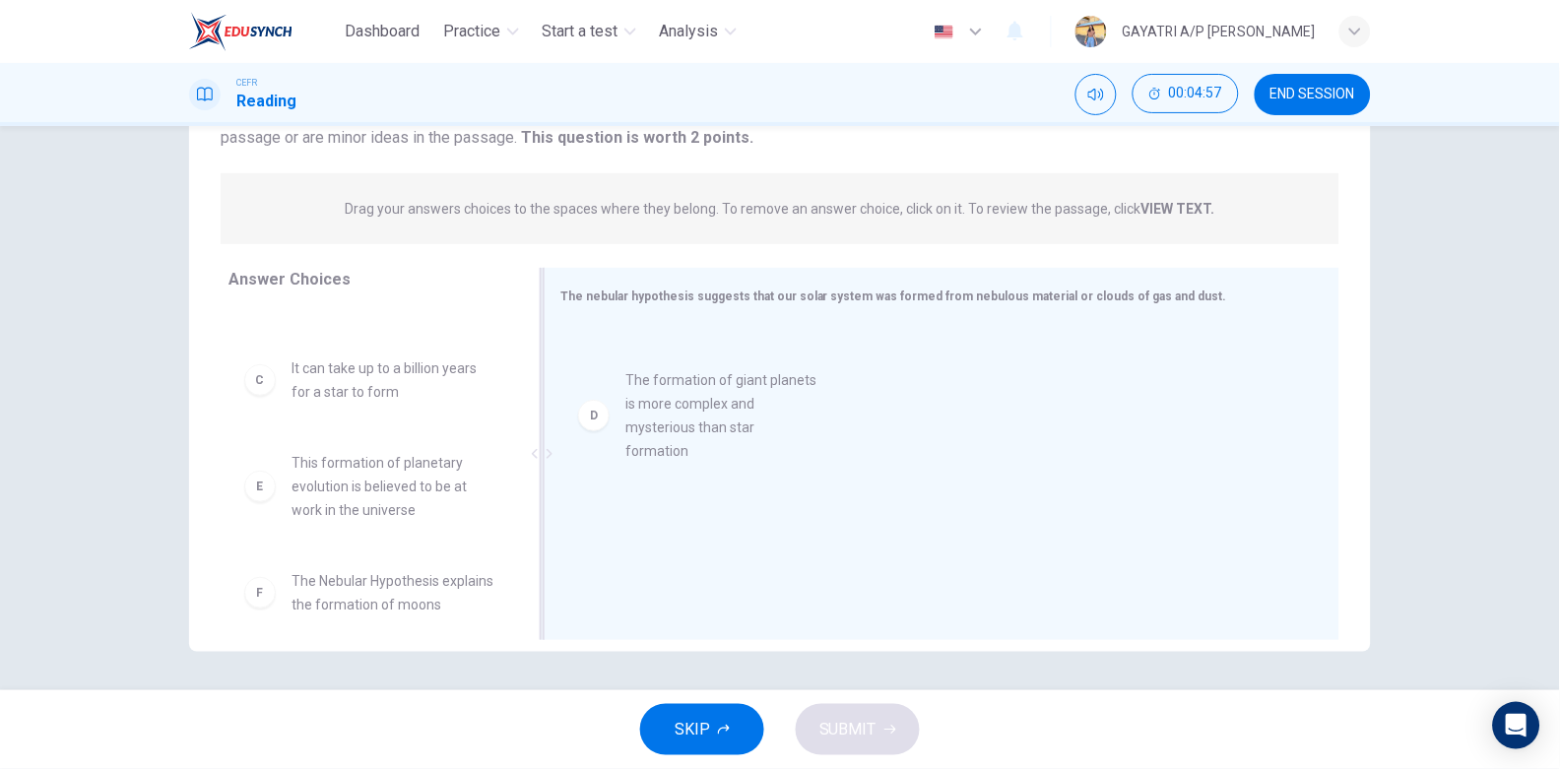
drag, startPoint x: 389, startPoint y: 522, endPoint x: 734, endPoint y: 441, distance: 354.1
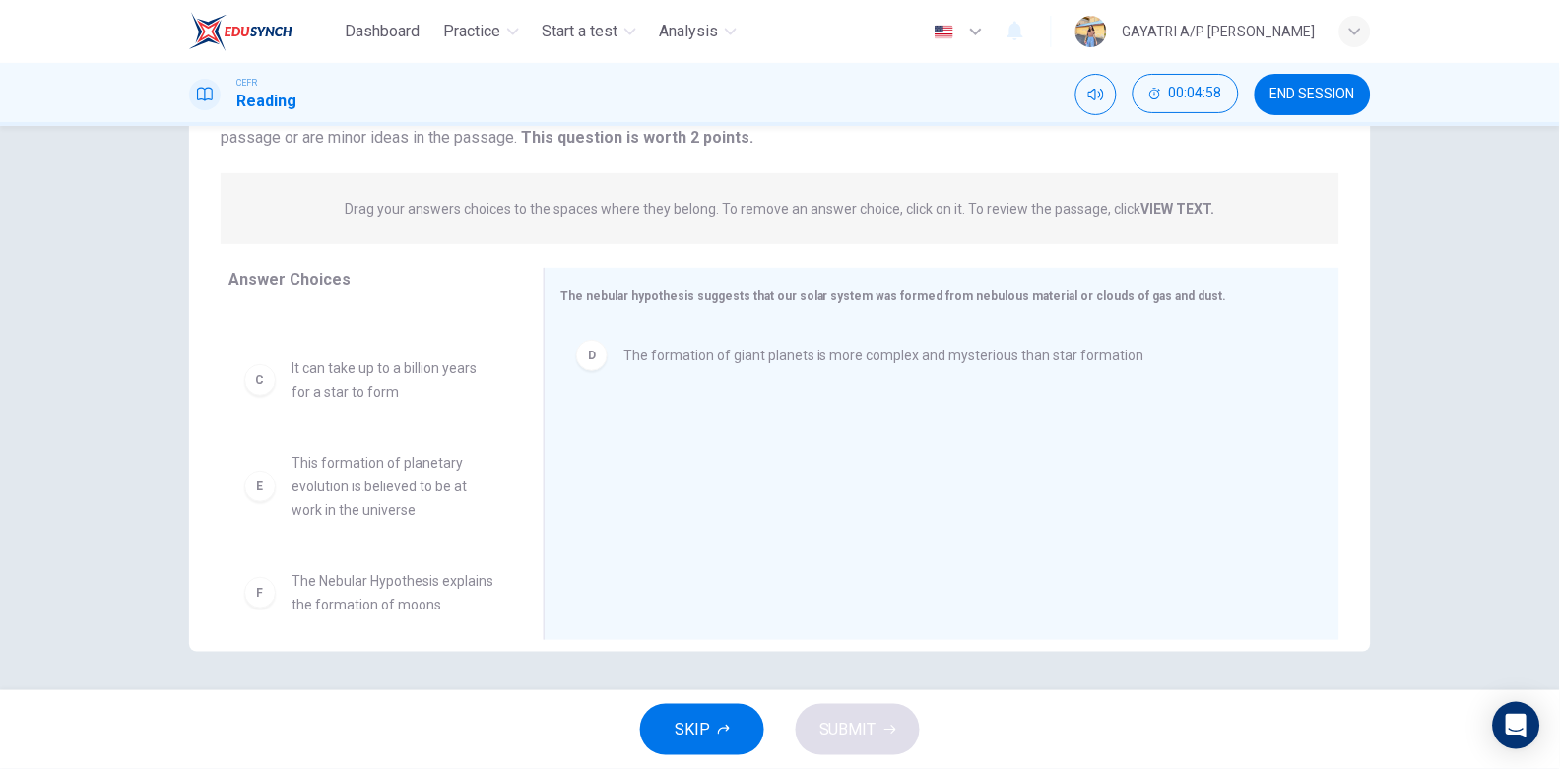
scroll to position [295, 0]
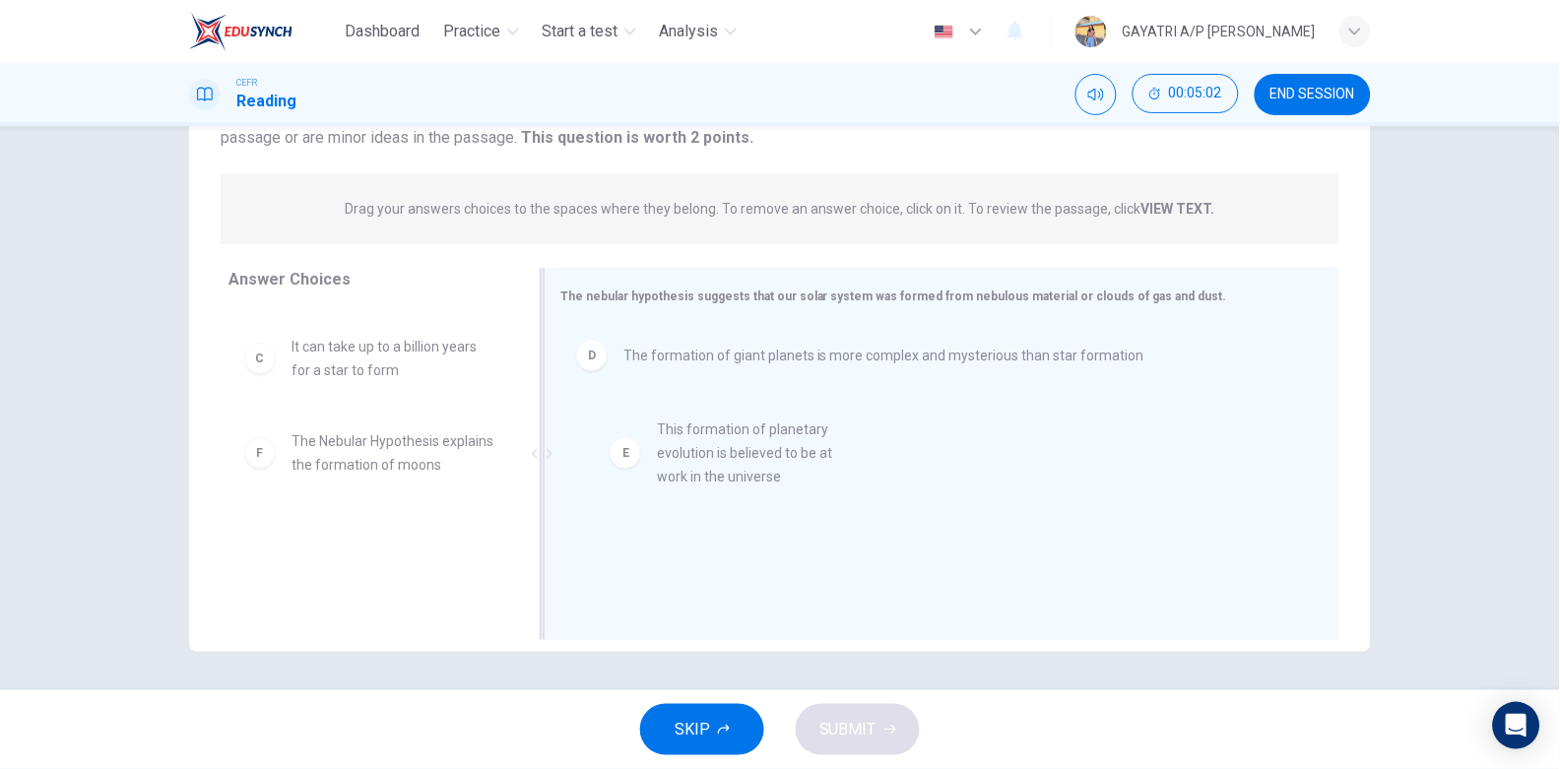
drag, startPoint x: 410, startPoint y: 460, endPoint x: 792, endPoint y: 474, distance: 382.4
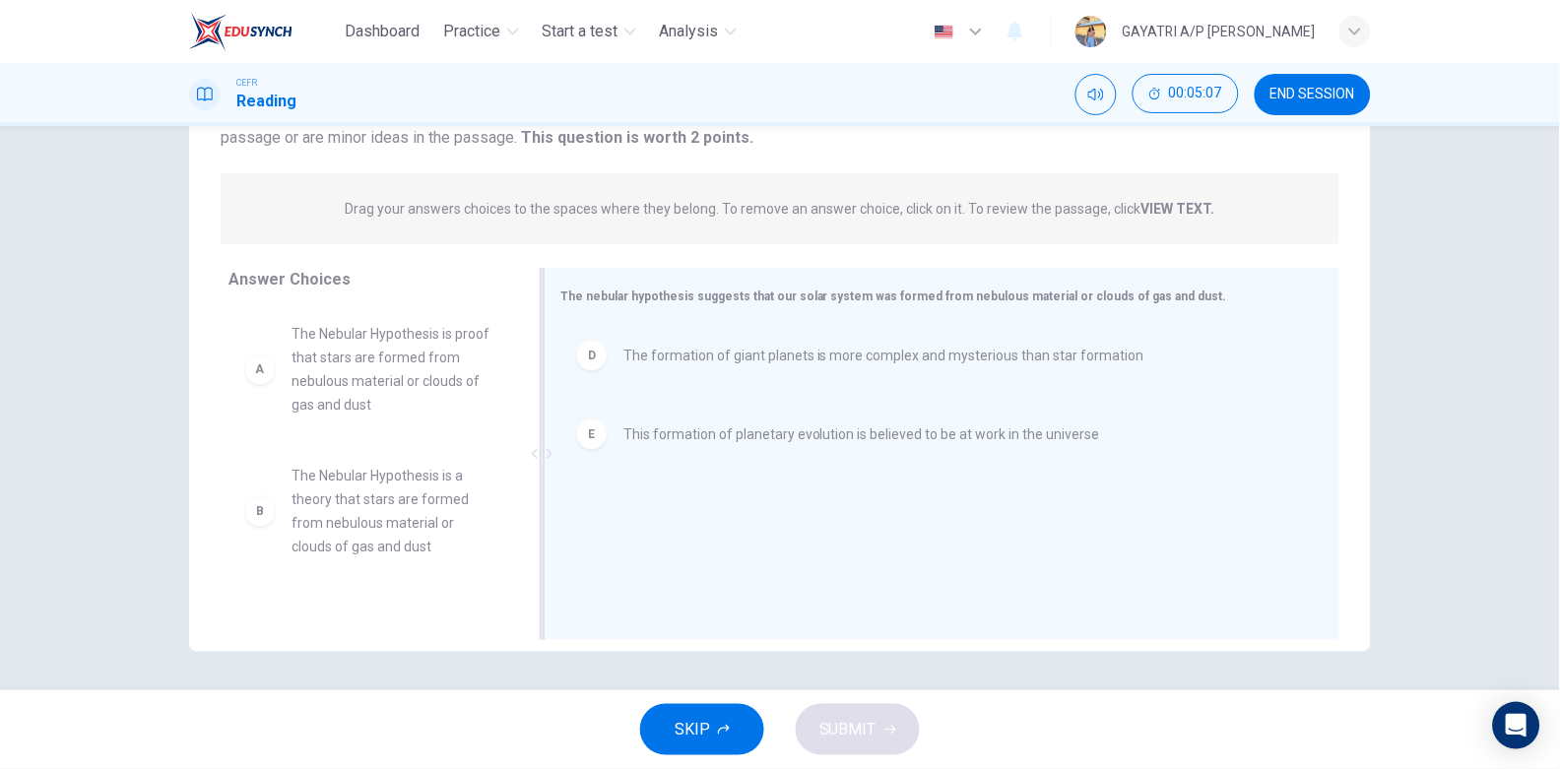
scroll to position [0, 0]
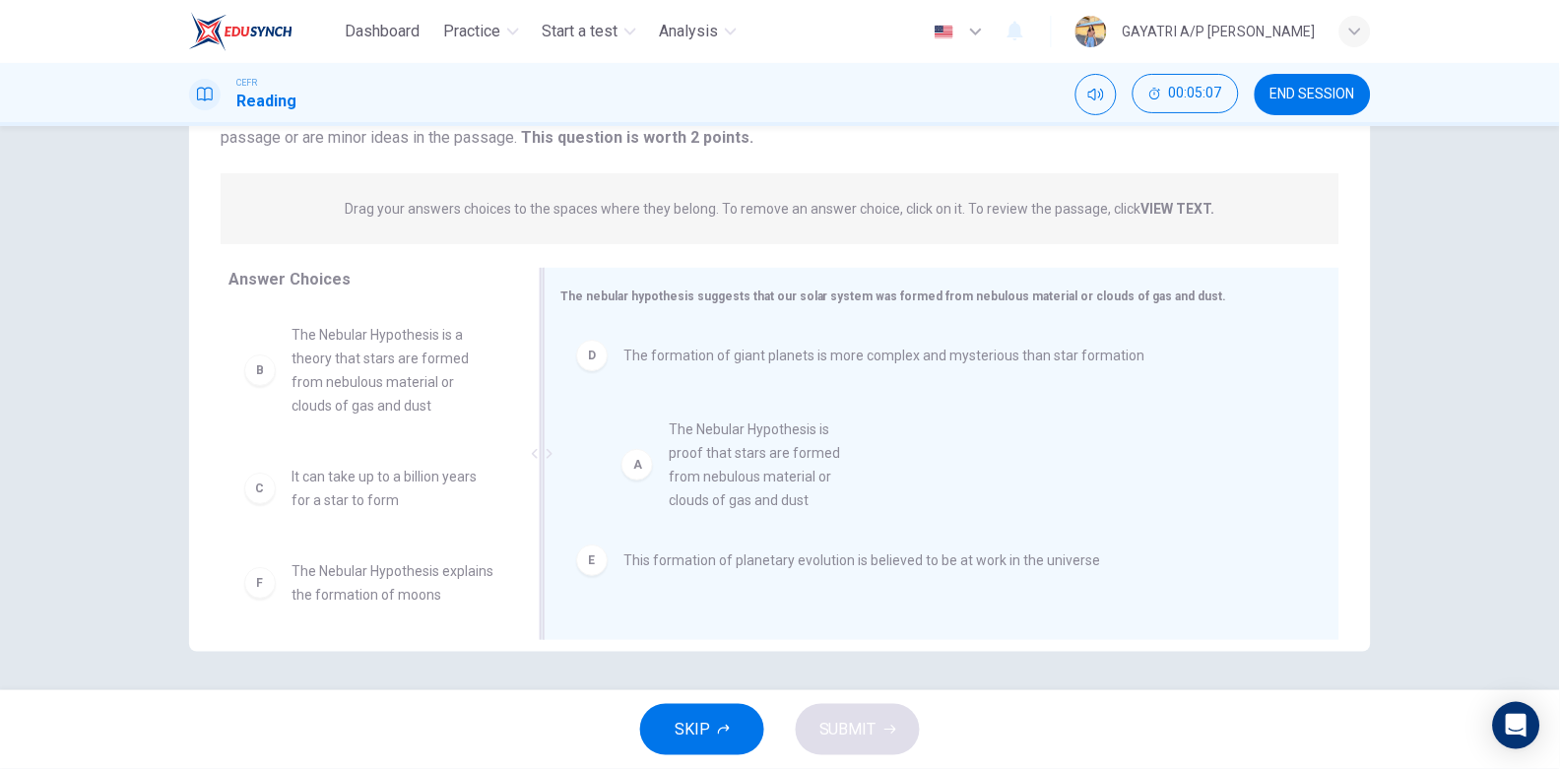
drag, startPoint x: 355, startPoint y: 375, endPoint x: 746, endPoint y: 474, distance: 403.3
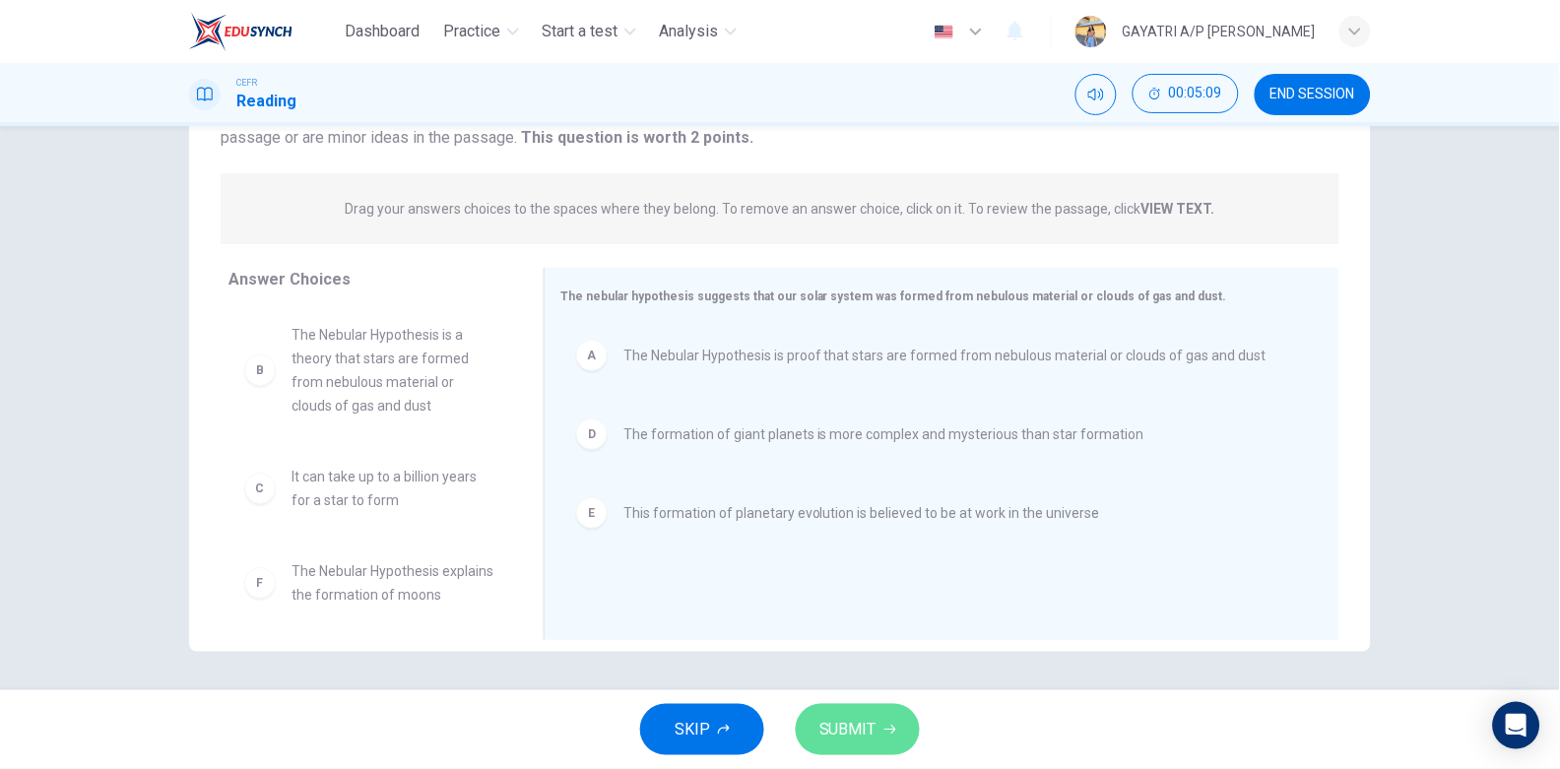
click at [854, 718] on span "SUBMIT" at bounding box center [848, 730] width 57 height 28
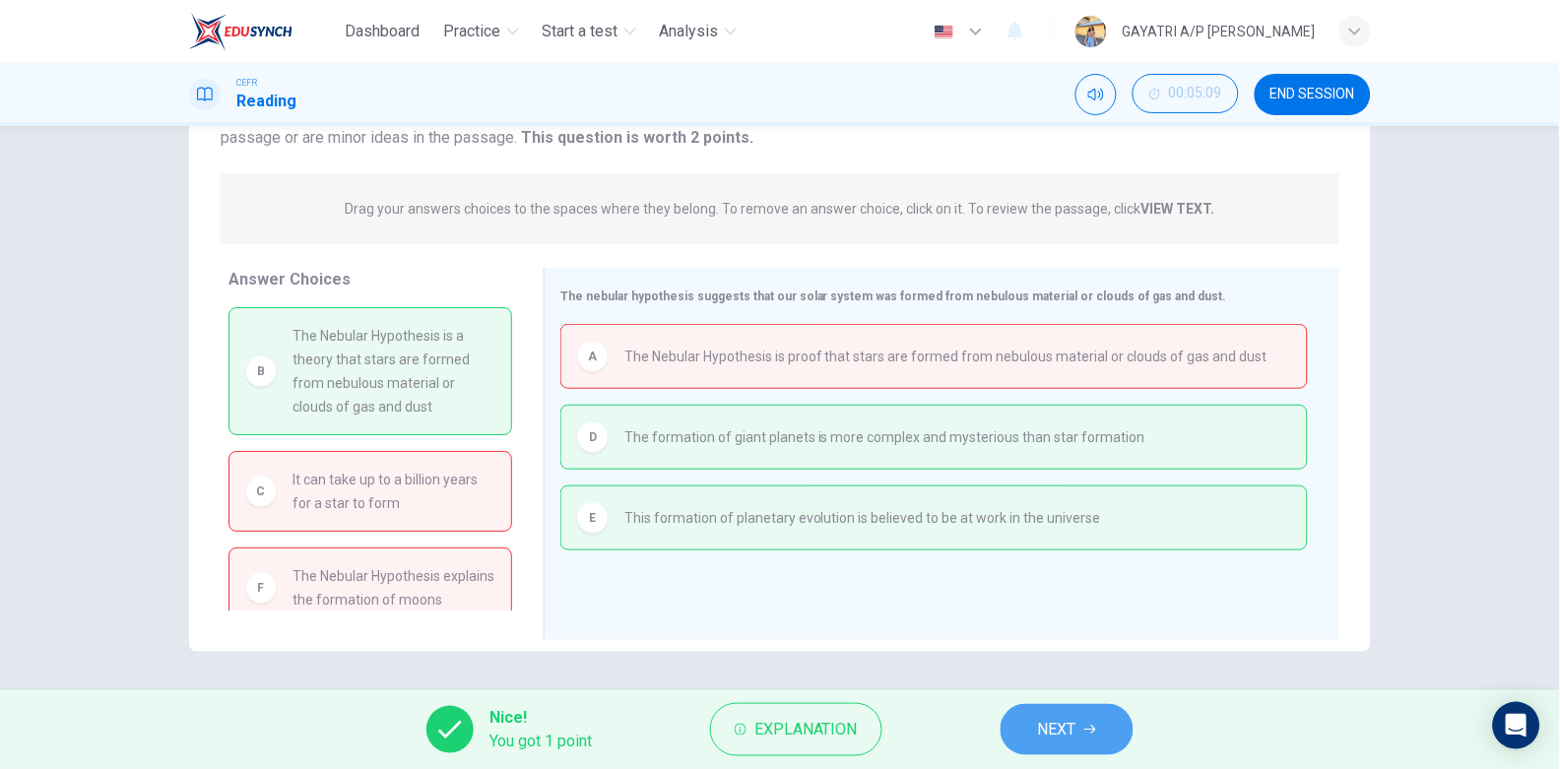
click at [1081, 724] on button "NEXT" at bounding box center [1067, 729] width 133 height 51
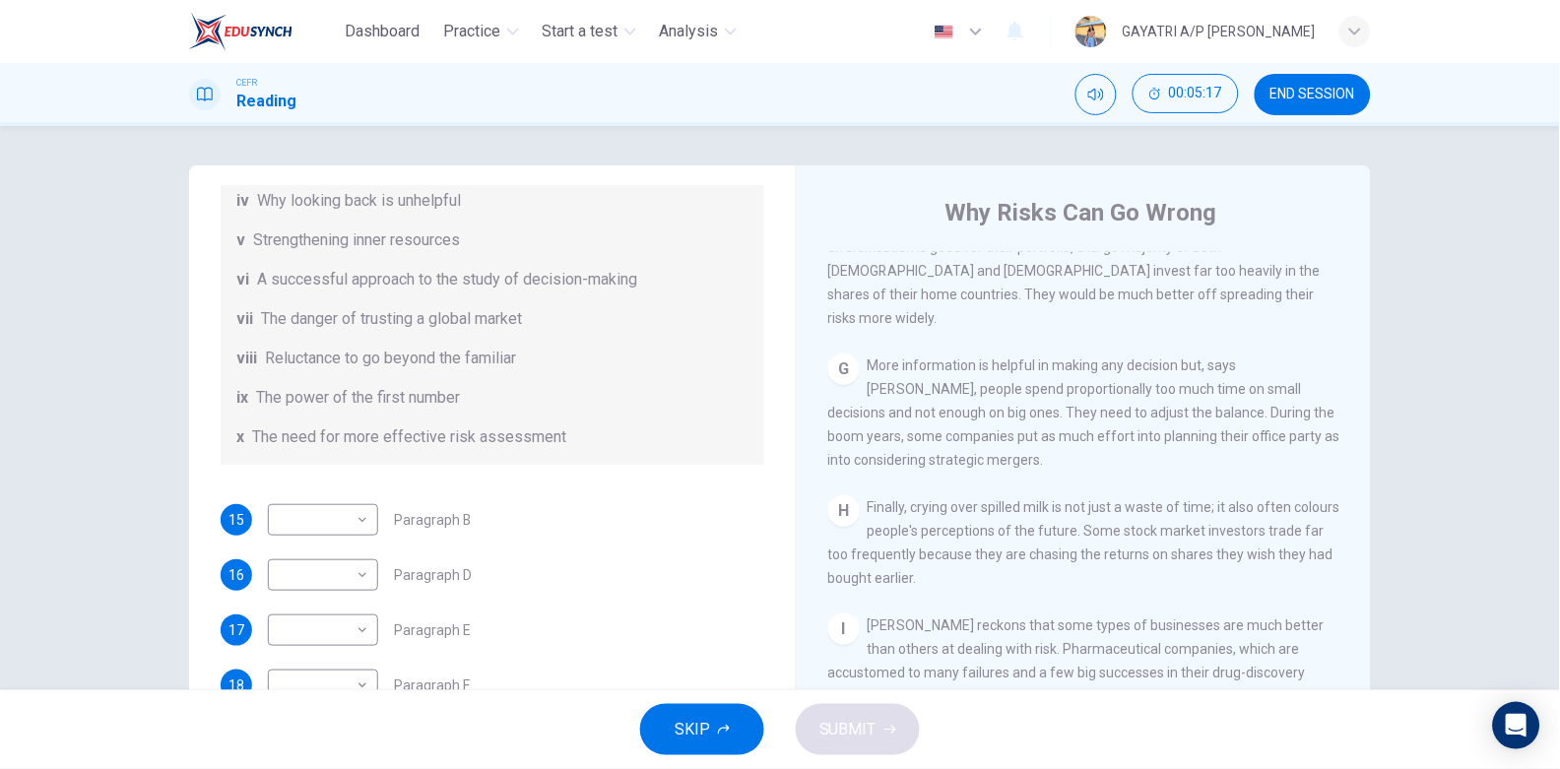
scroll to position [198, 0]
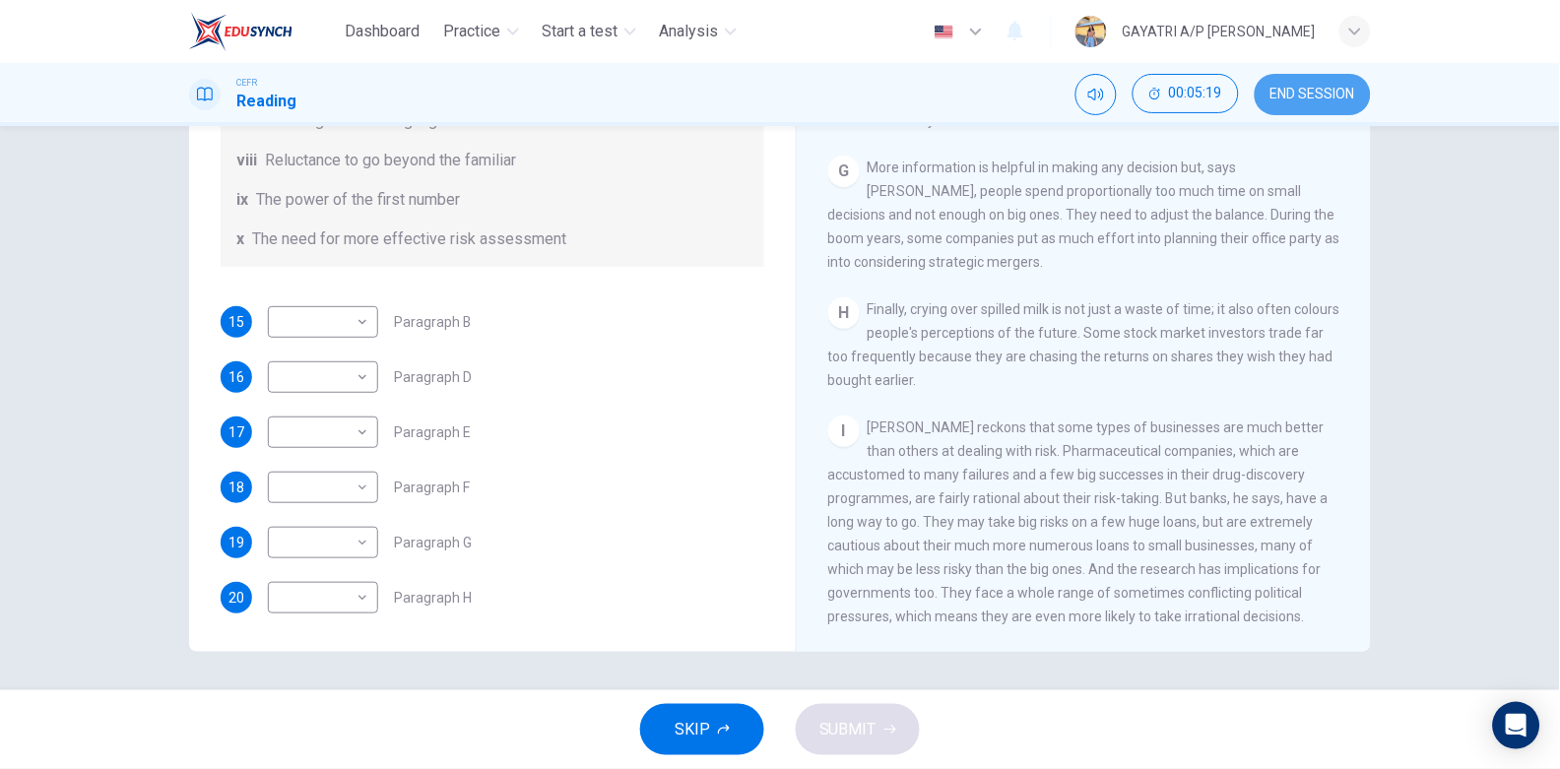
click at [1291, 96] on span "END SESSION" at bounding box center [1313, 95] width 85 height 16
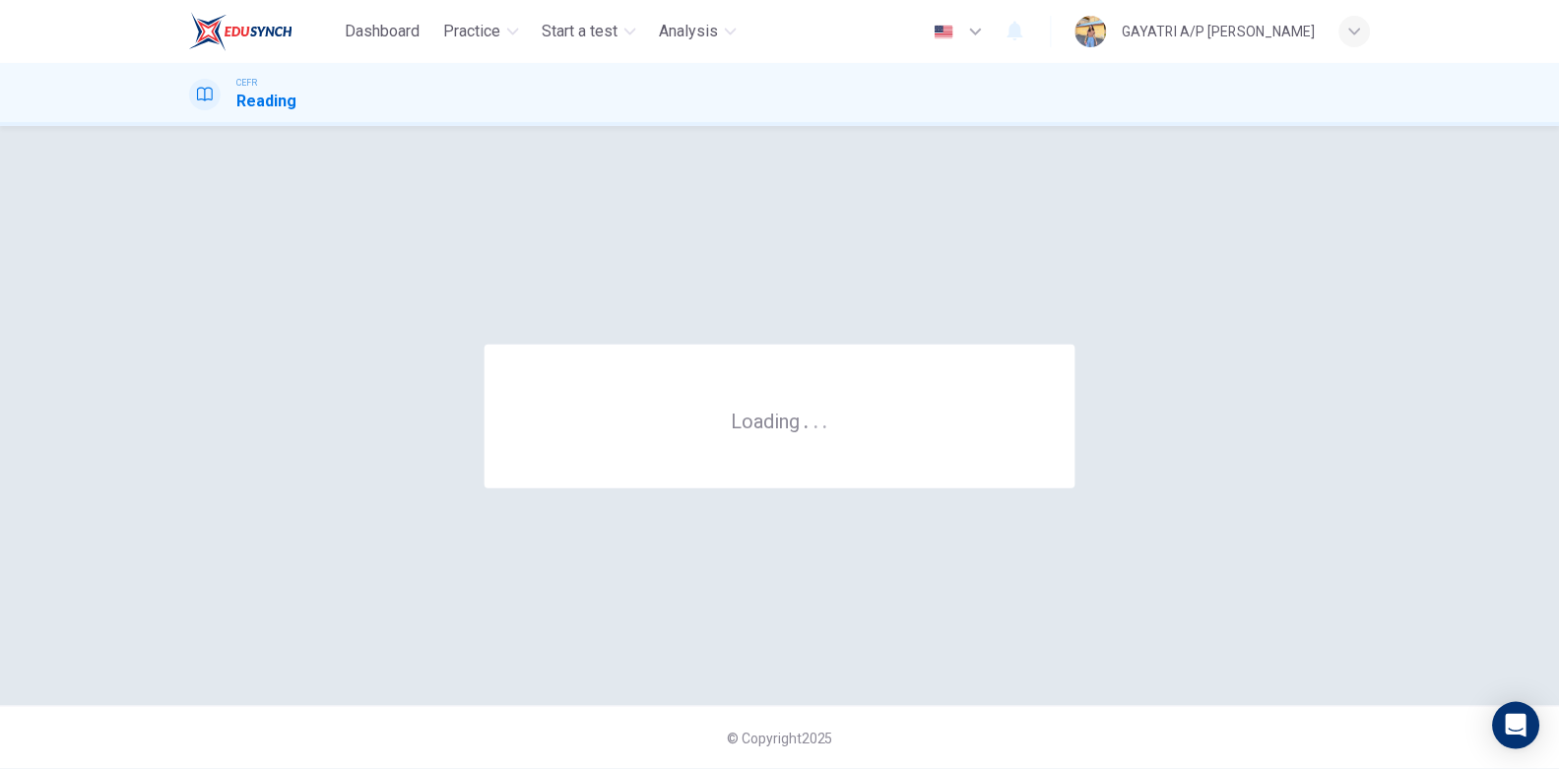
scroll to position [0, 0]
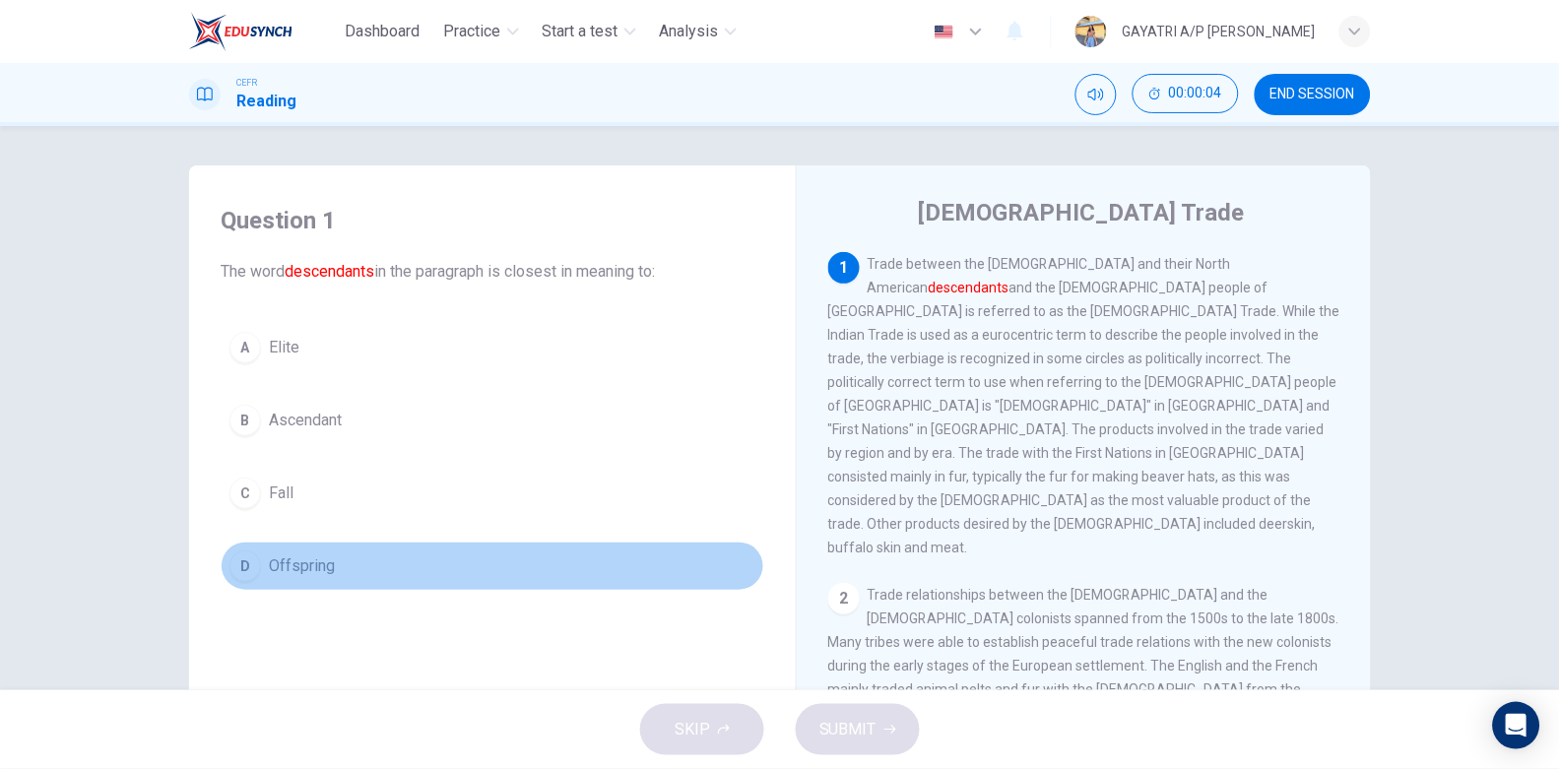
click at [346, 587] on button "D Offspring" at bounding box center [493, 566] width 544 height 49
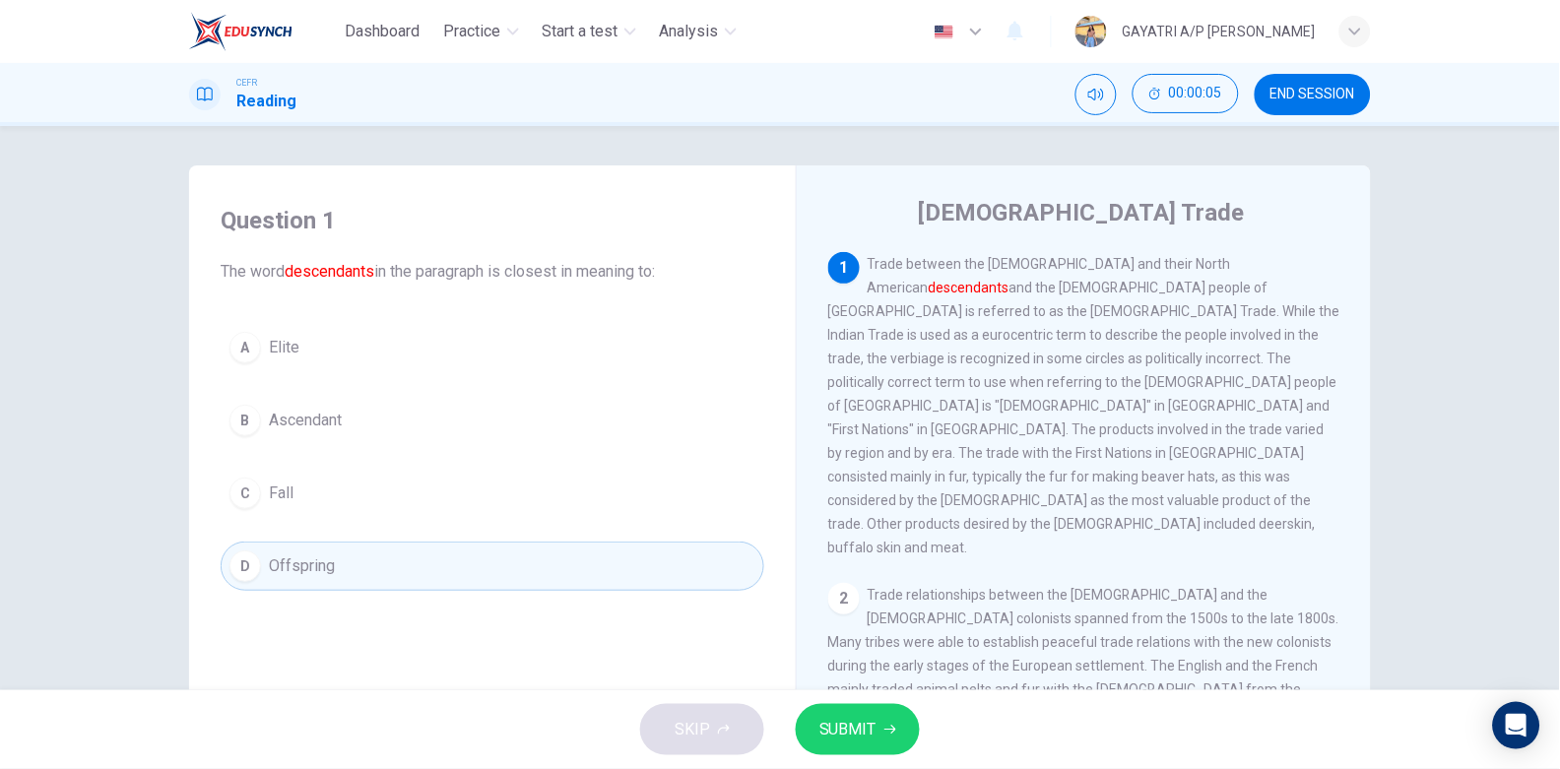
click at [855, 728] on span "SUBMIT" at bounding box center [848, 730] width 57 height 28
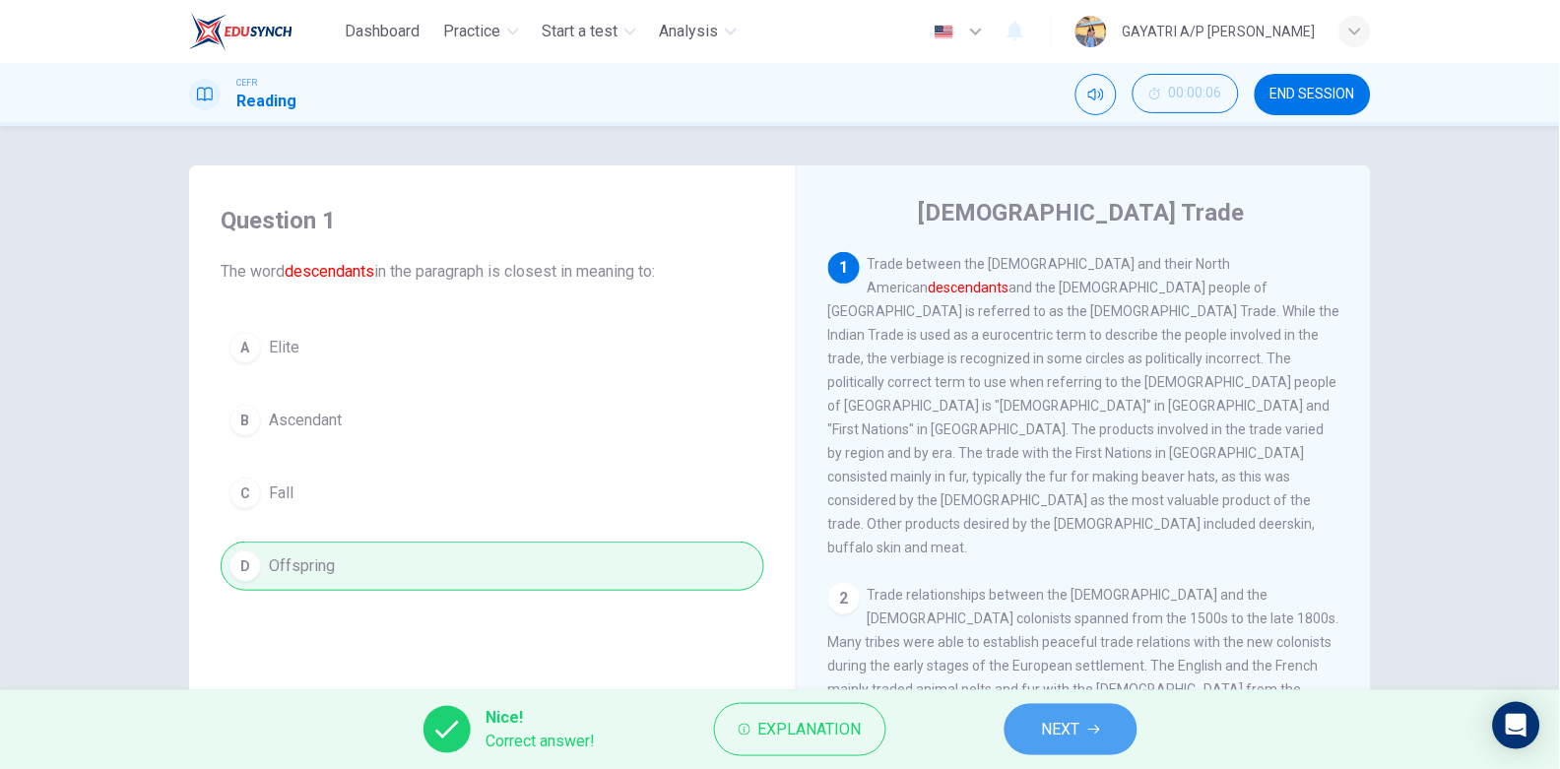
click at [1058, 722] on span "NEXT" at bounding box center [1061, 730] width 38 height 28
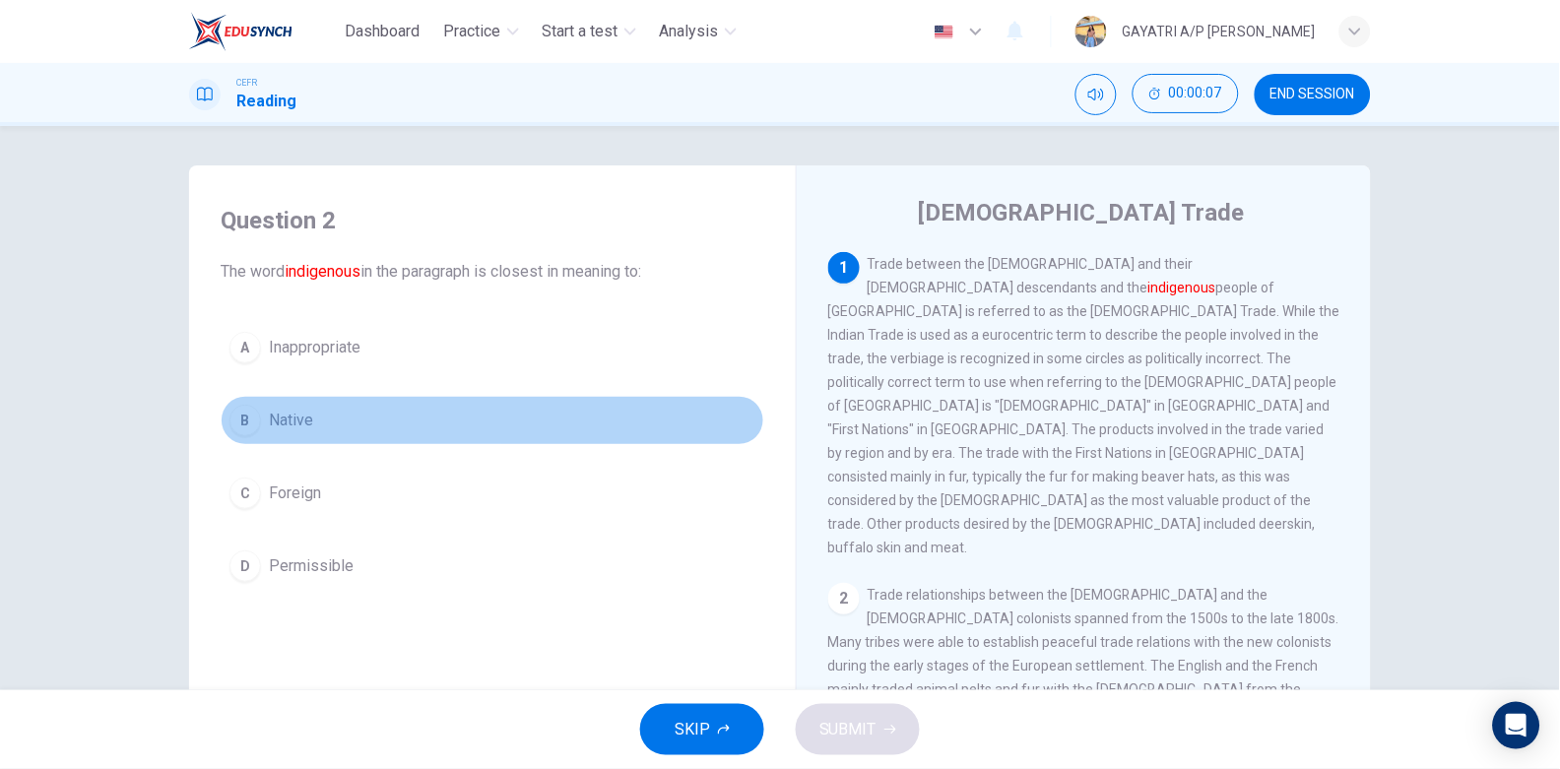
click at [344, 401] on button "B Native" at bounding box center [493, 420] width 544 height 49
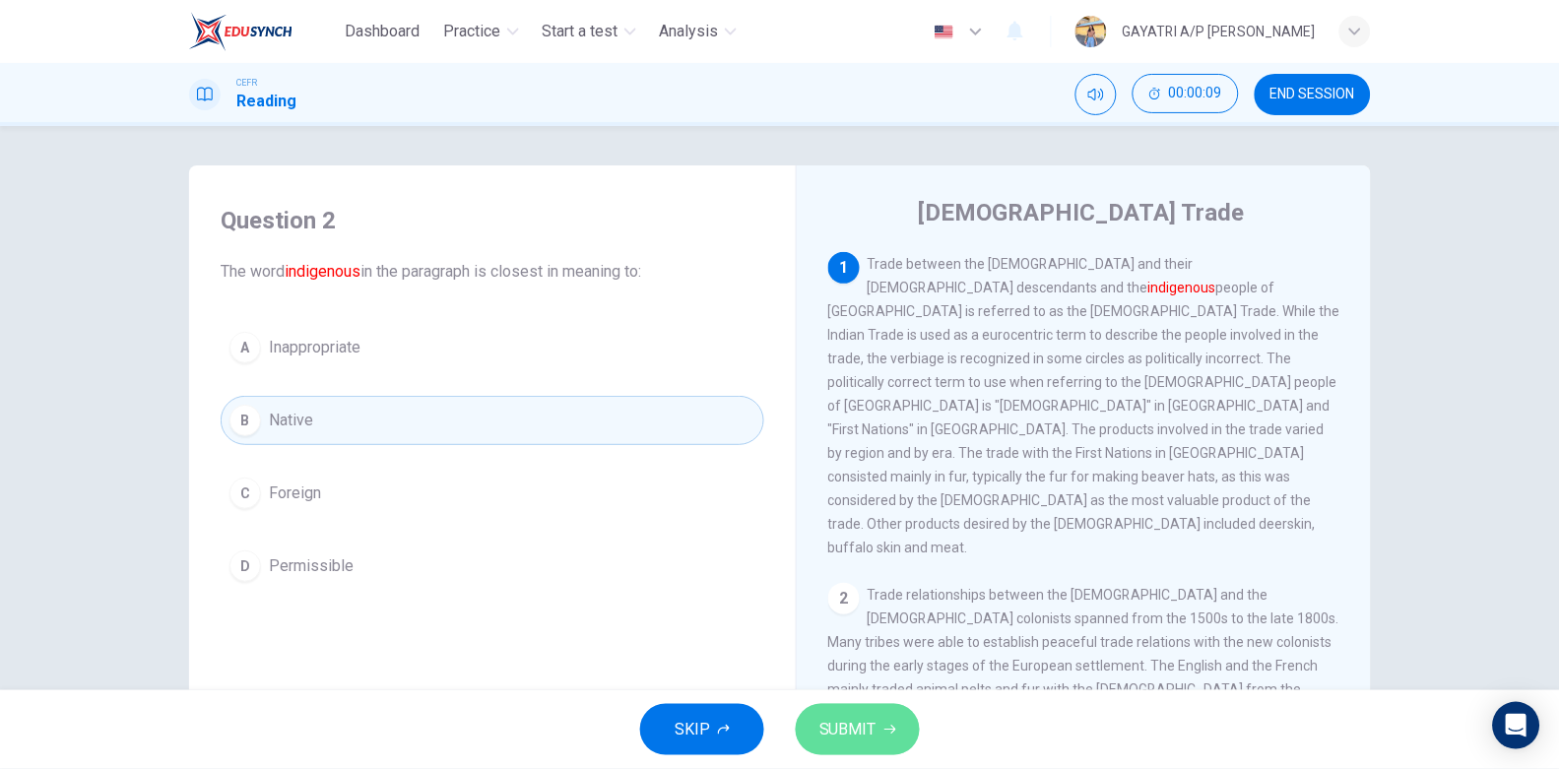
click at [872, 734] on span "SUBMIT" at bounding box center [848, 730] width 57 height 28
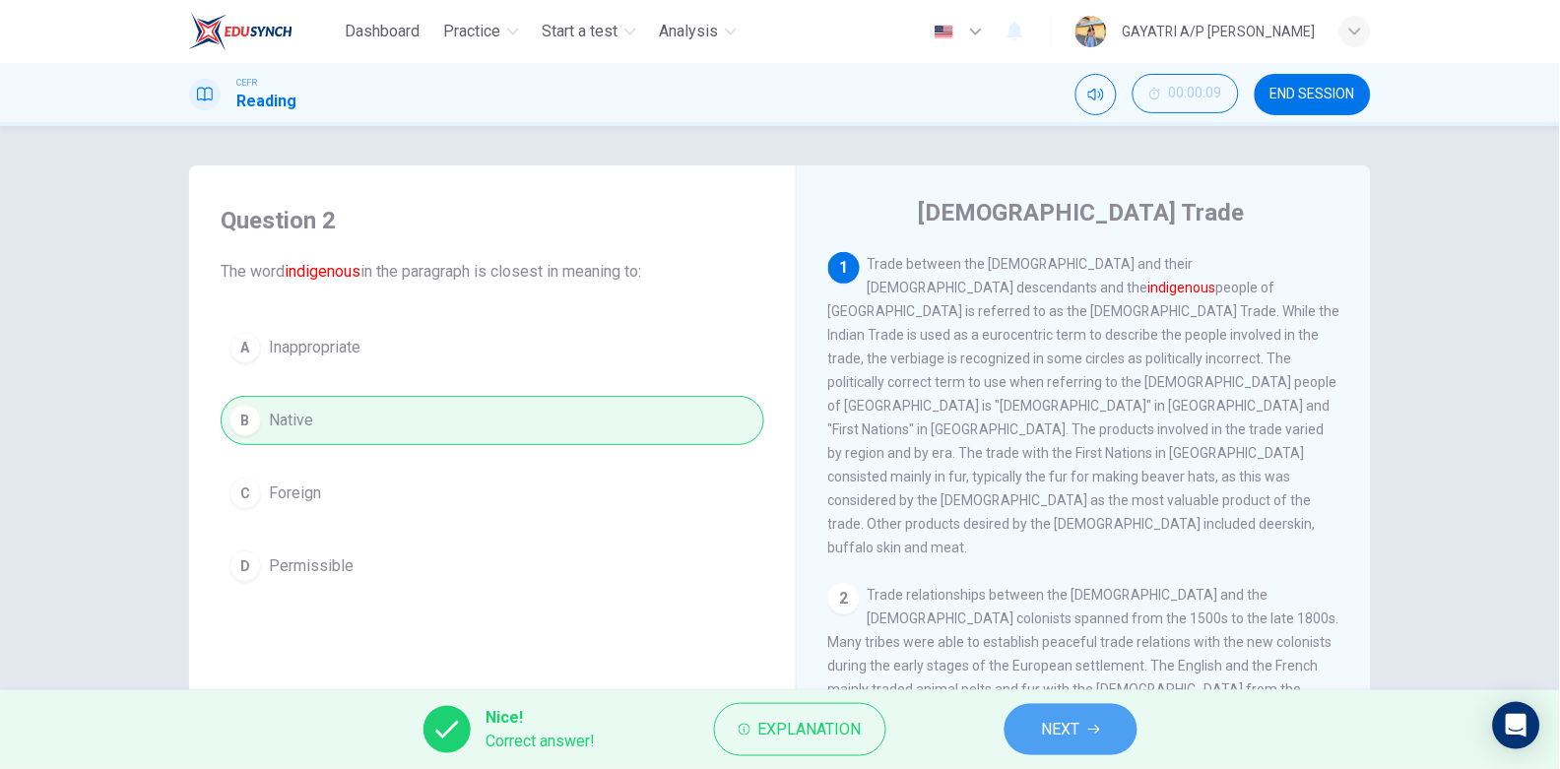
click at [1078, 733] on span "NEXT" at bounding box center [1061, 730] width 38 height 28
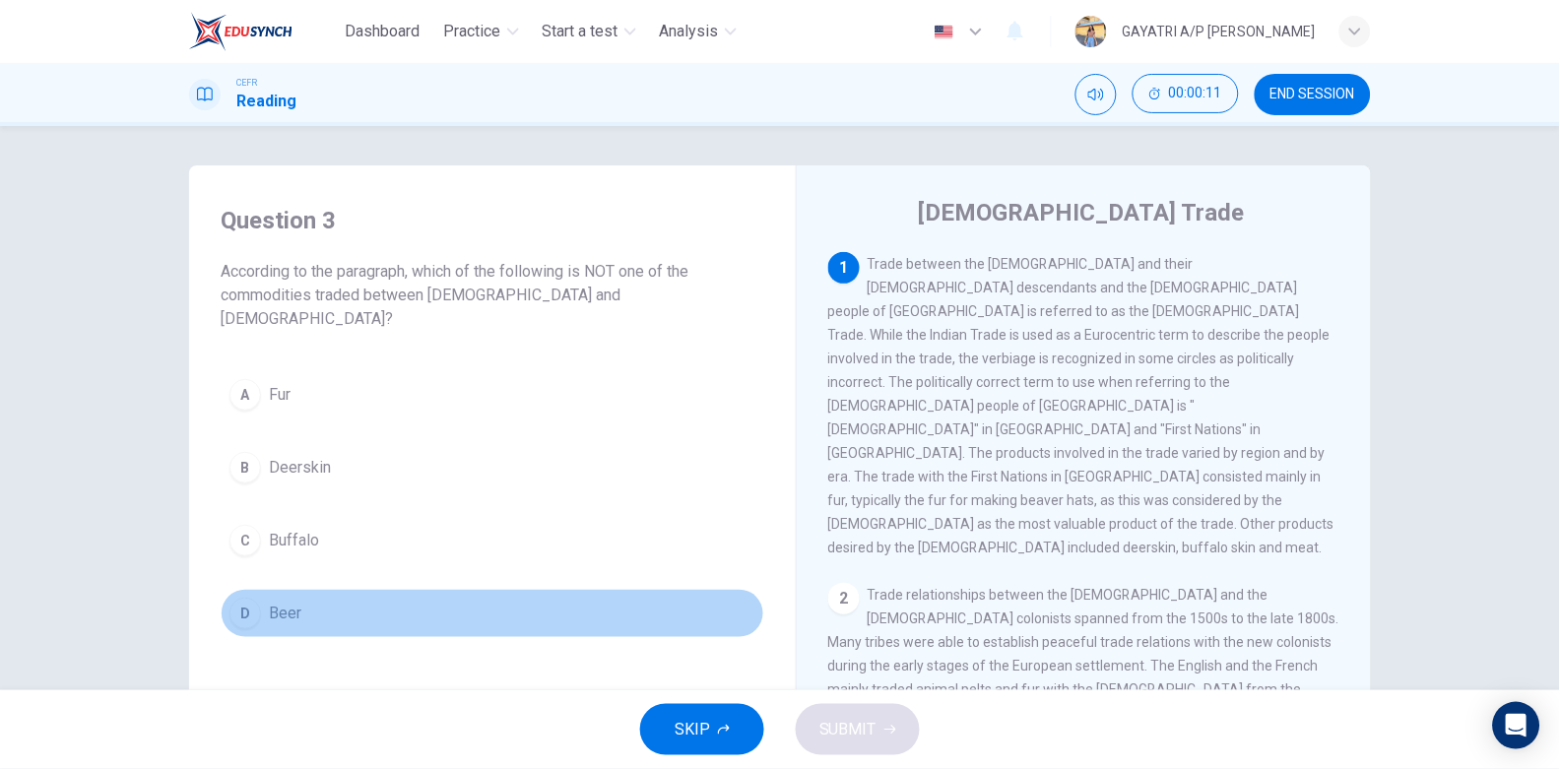
click at [395, 589] on button "D Beer" at bounding box center [493, 613] width 544 height 49
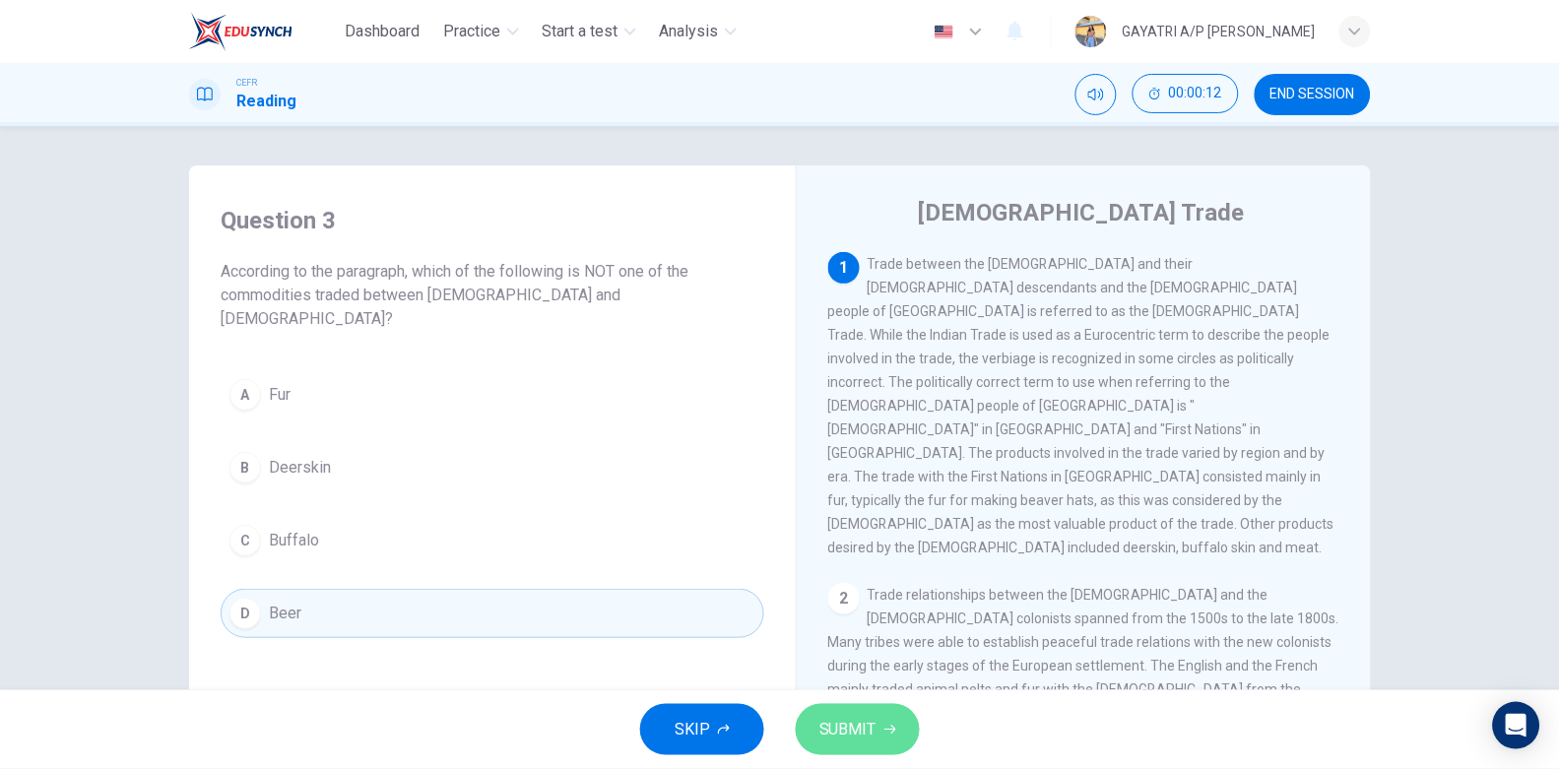
click at [868, 733] on span "SUBMIT" at bounding box center [848, 730] width 57 height 28
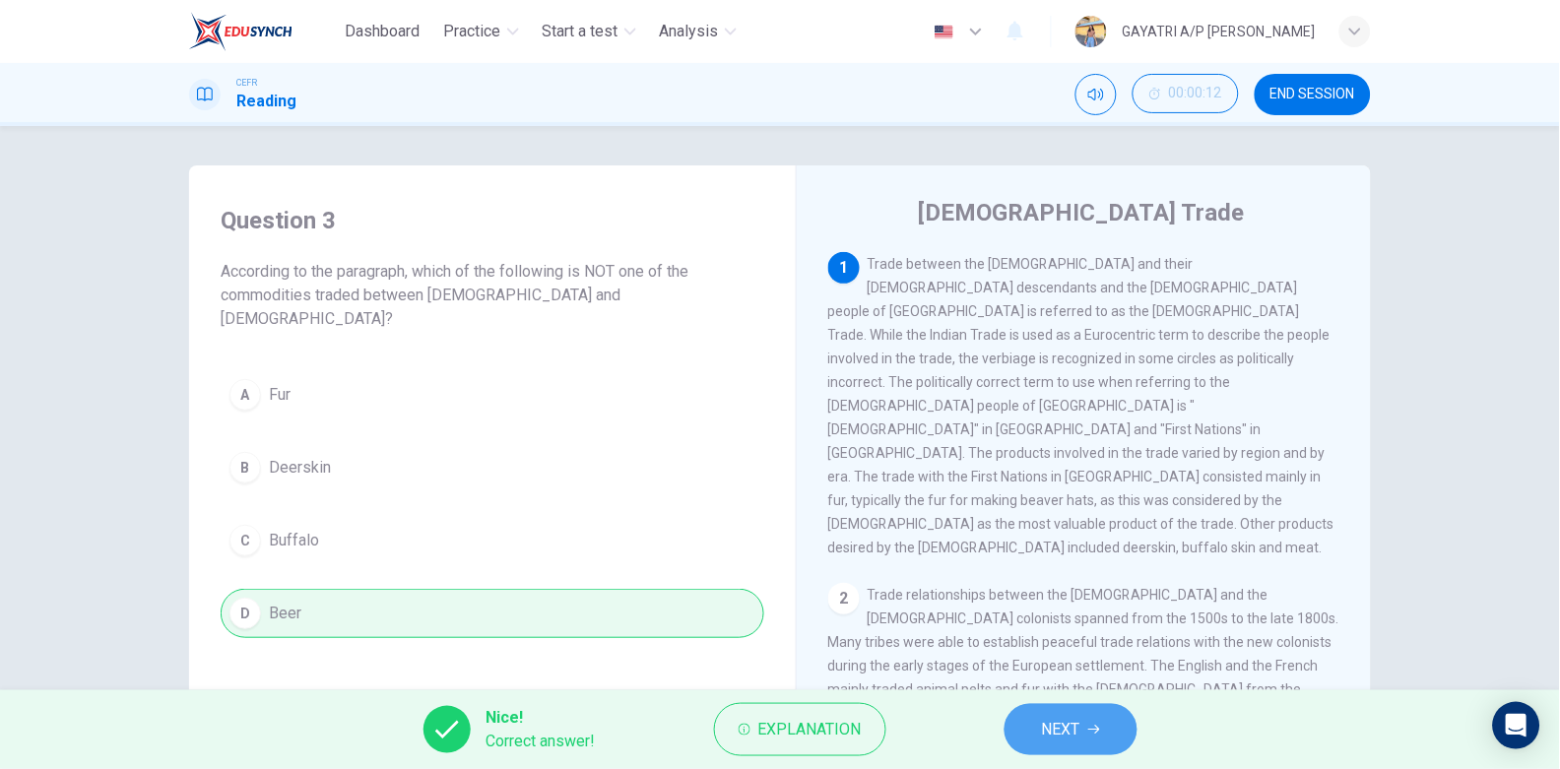
click at [1089, 738] on button "NEXT" at bounding box center [1071, 729] width 133 height 51
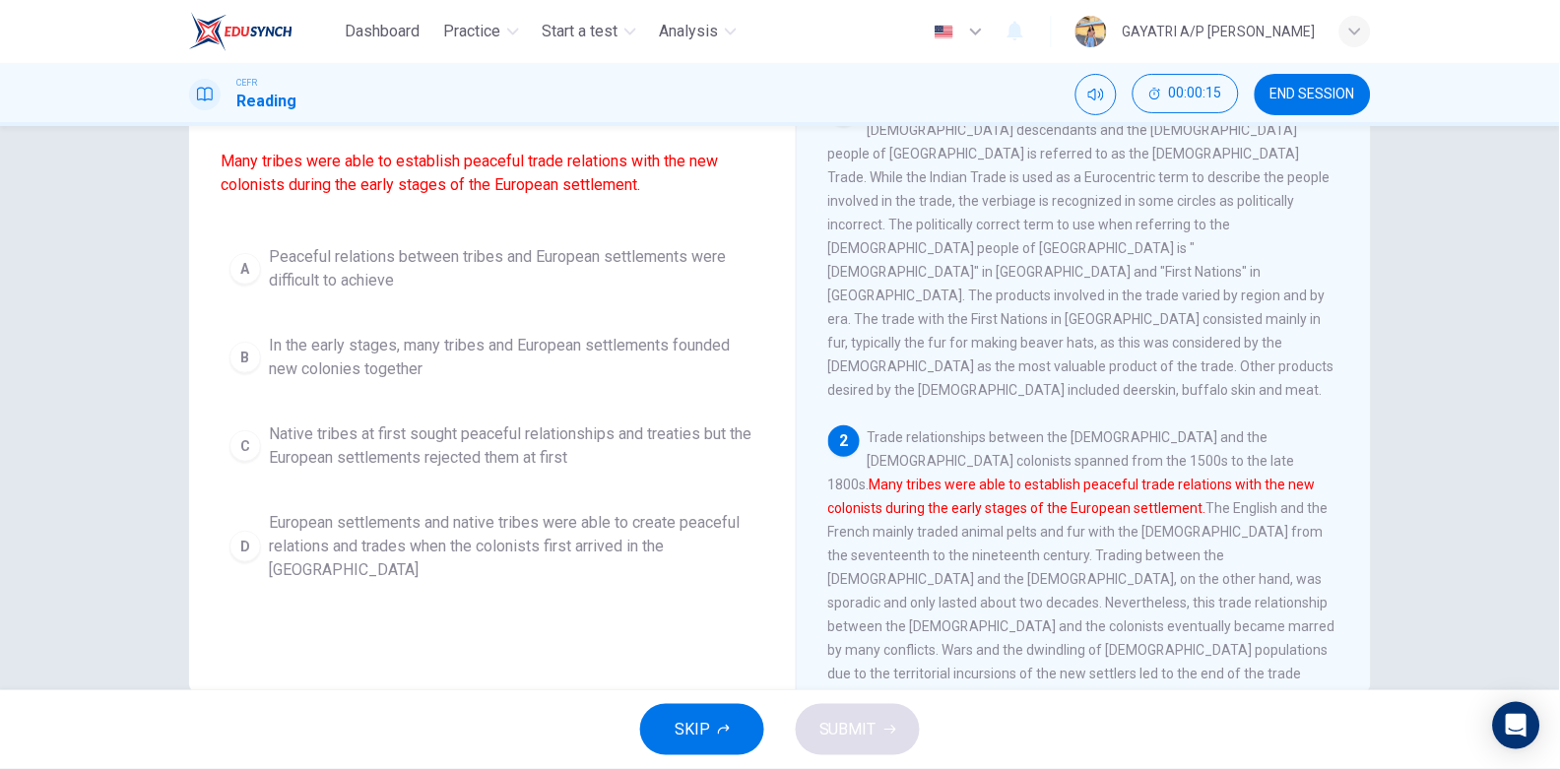
scroll to position [159, 0]
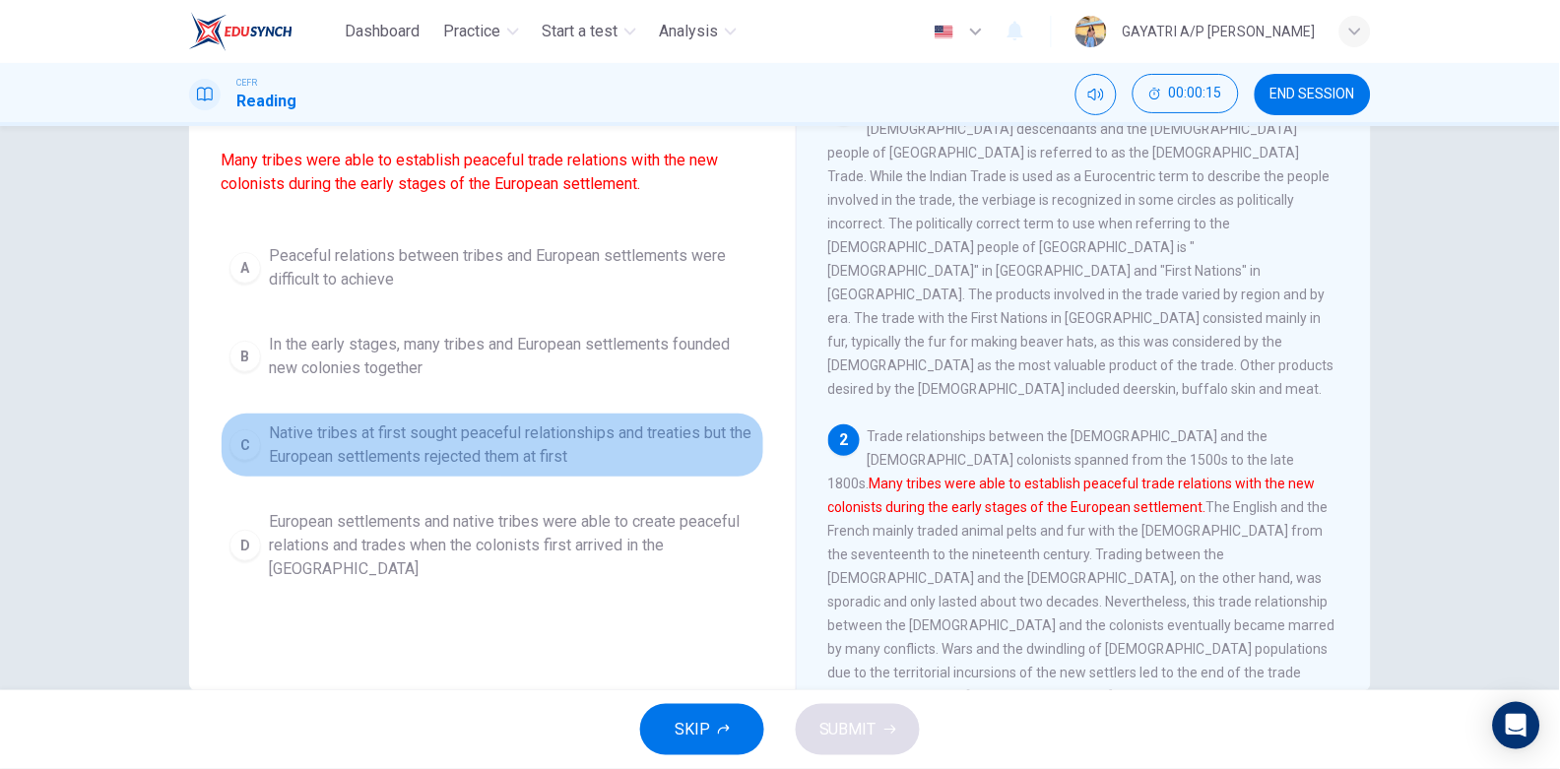
click at [482, 469] on span "Native tribes at first sought peaceful relationships and treaties but the Europ…" at bounding box center [512, 445] width 487 height 47
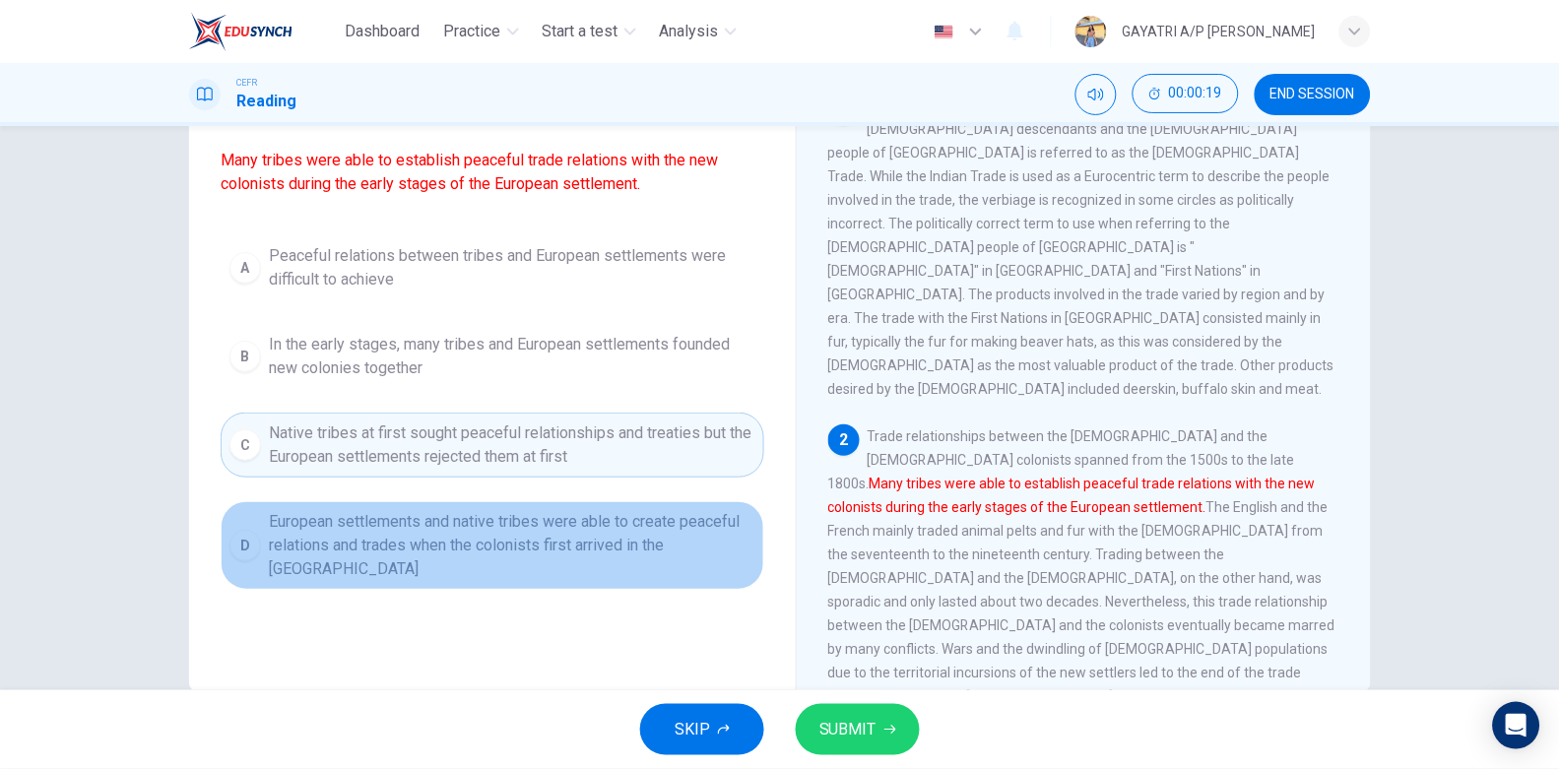
click at [473, 578] on span "European settlements and native tribes were able to create peaceful relations a…" at bounding box center [512, 545] width 487 height 71
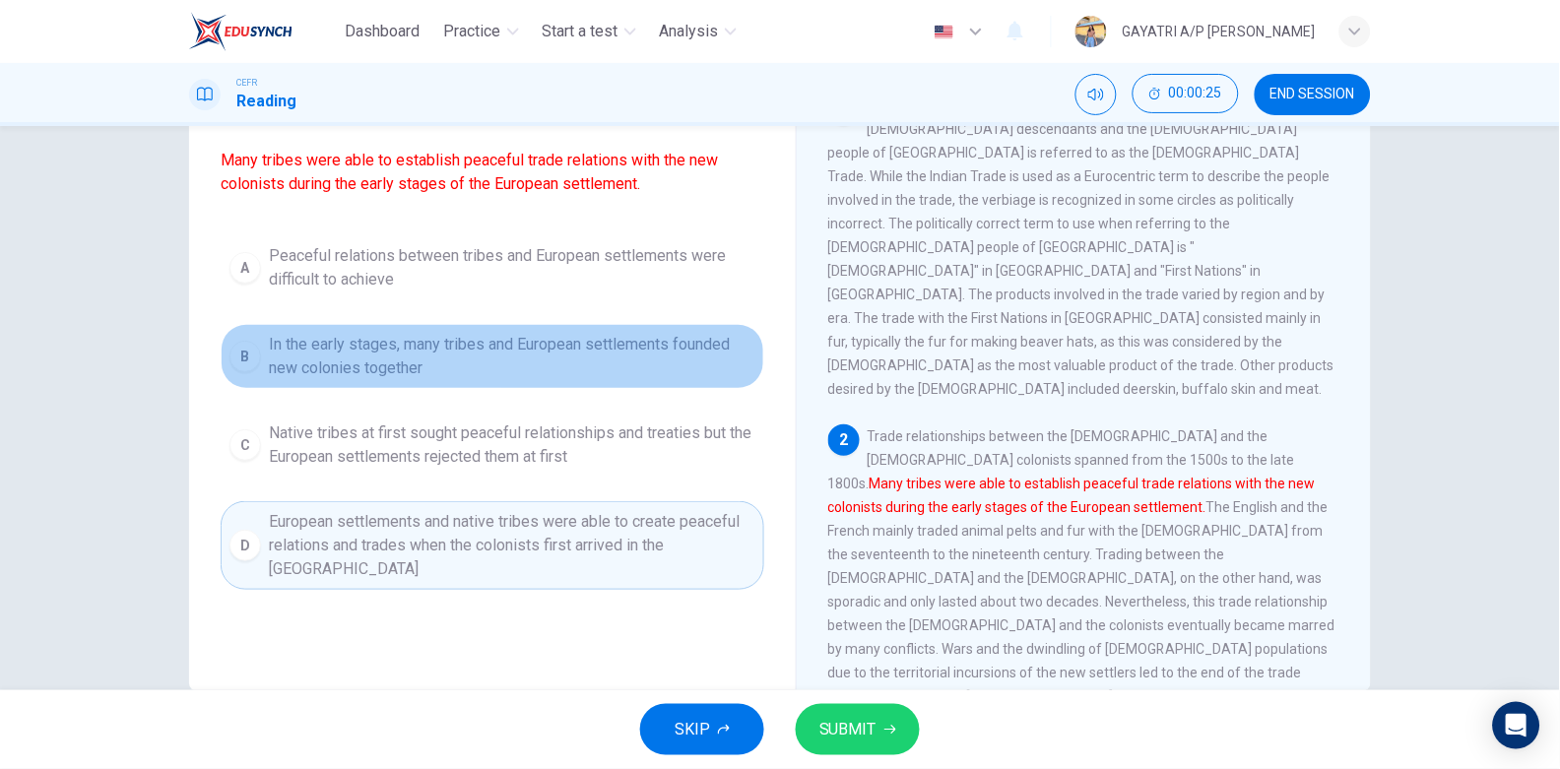
click at [603, 380] on span "In the early stages, many tribes and European settlements founded new colonies …" at bounding box center [512, 356] width 487 height 47
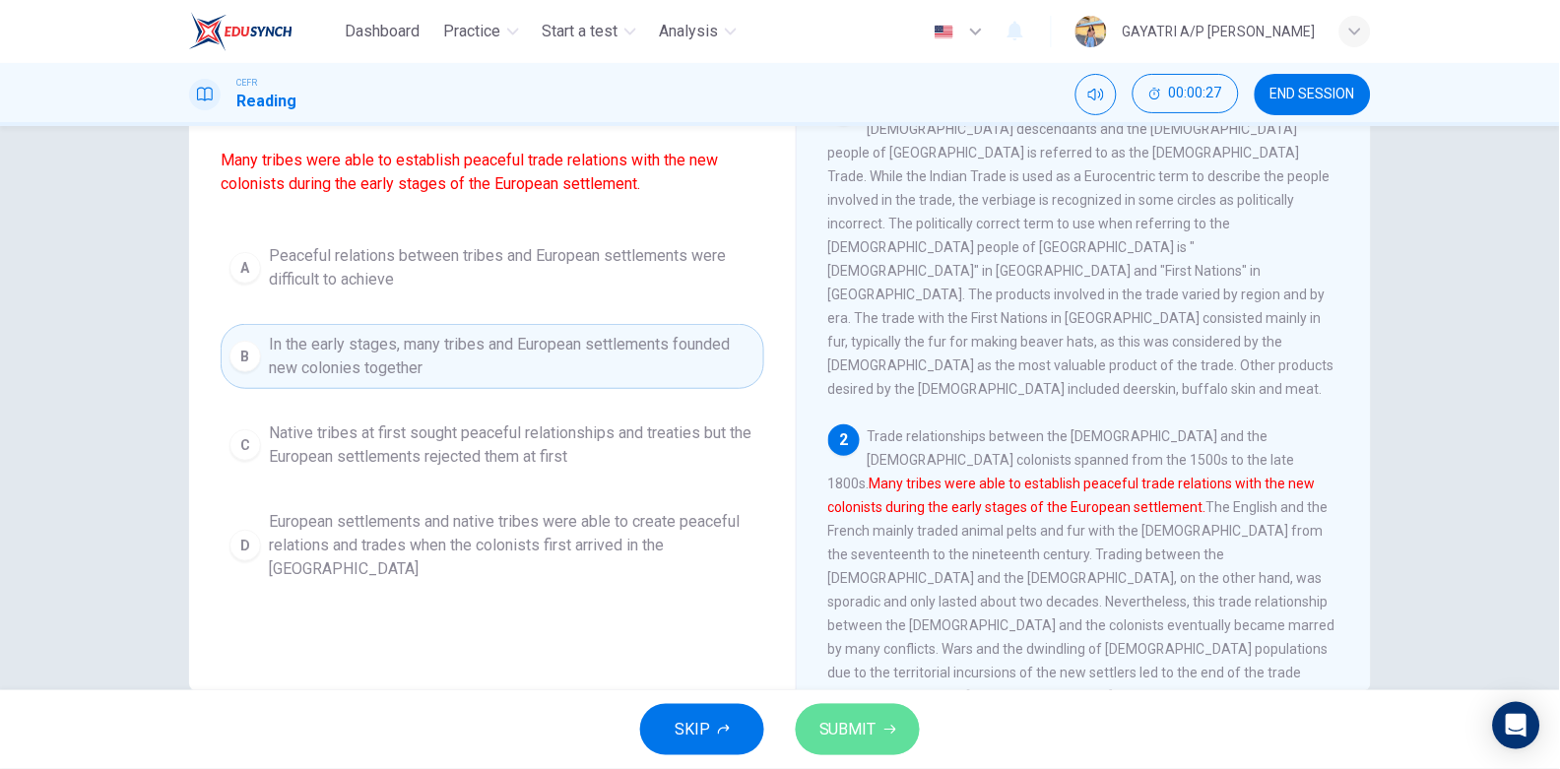
click at [875, 721] on span "SUBMIT" at bounding box center [848, 730] width 57 height 28
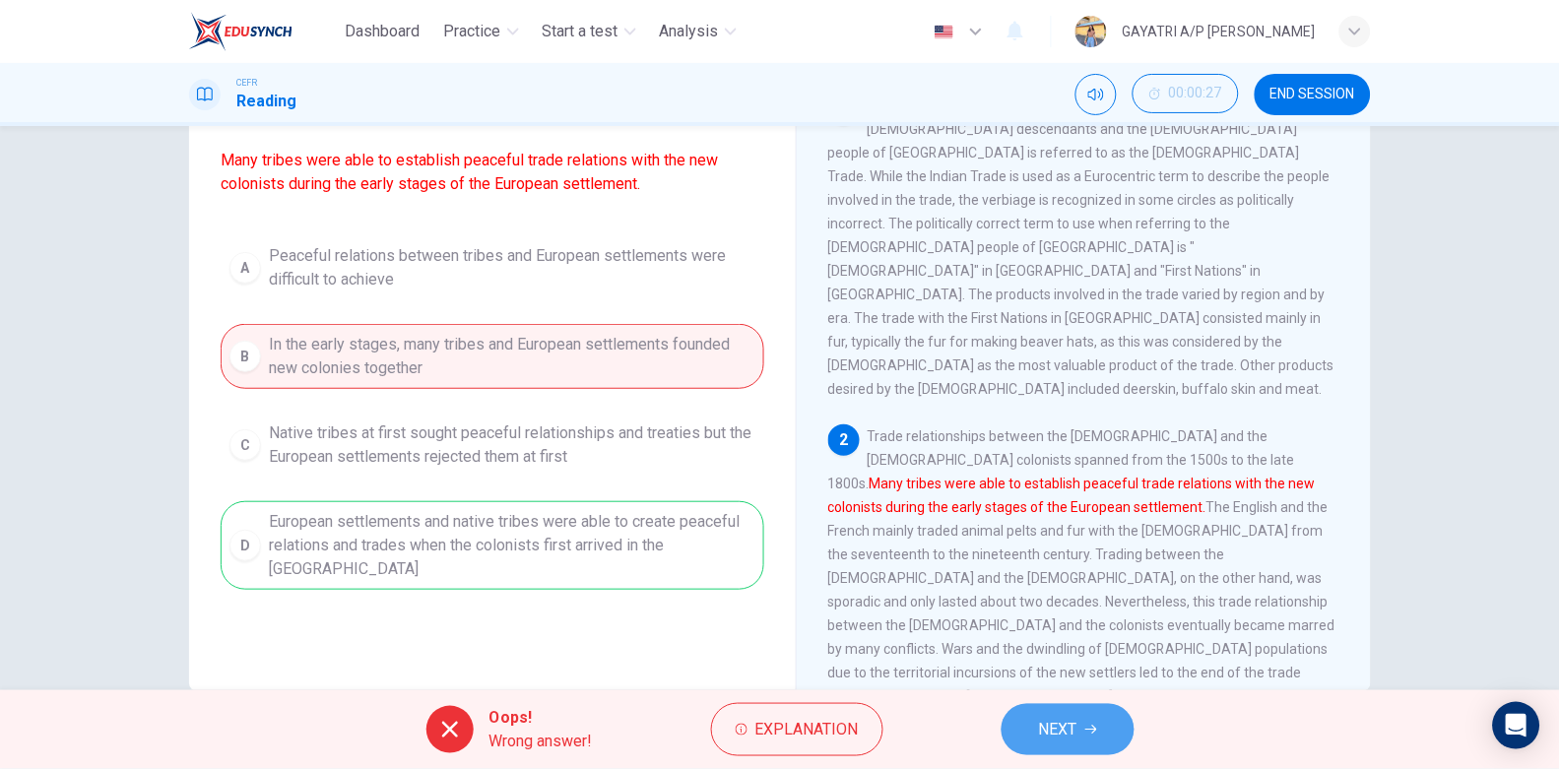
click at [1089, 735] on icon "button" at bounding box center [1091, 730] width 12 height 12
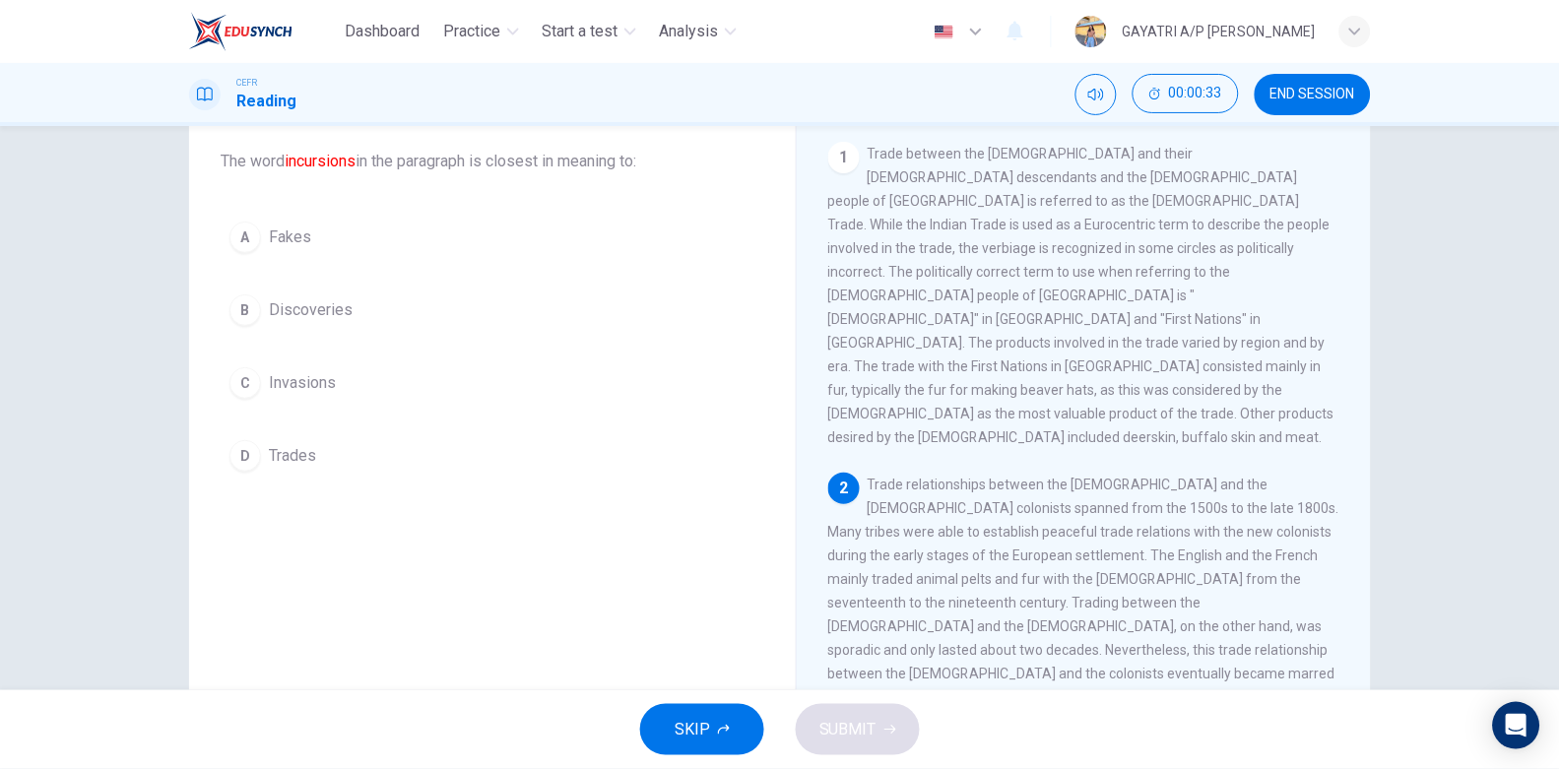
scroll to position [108, 0]
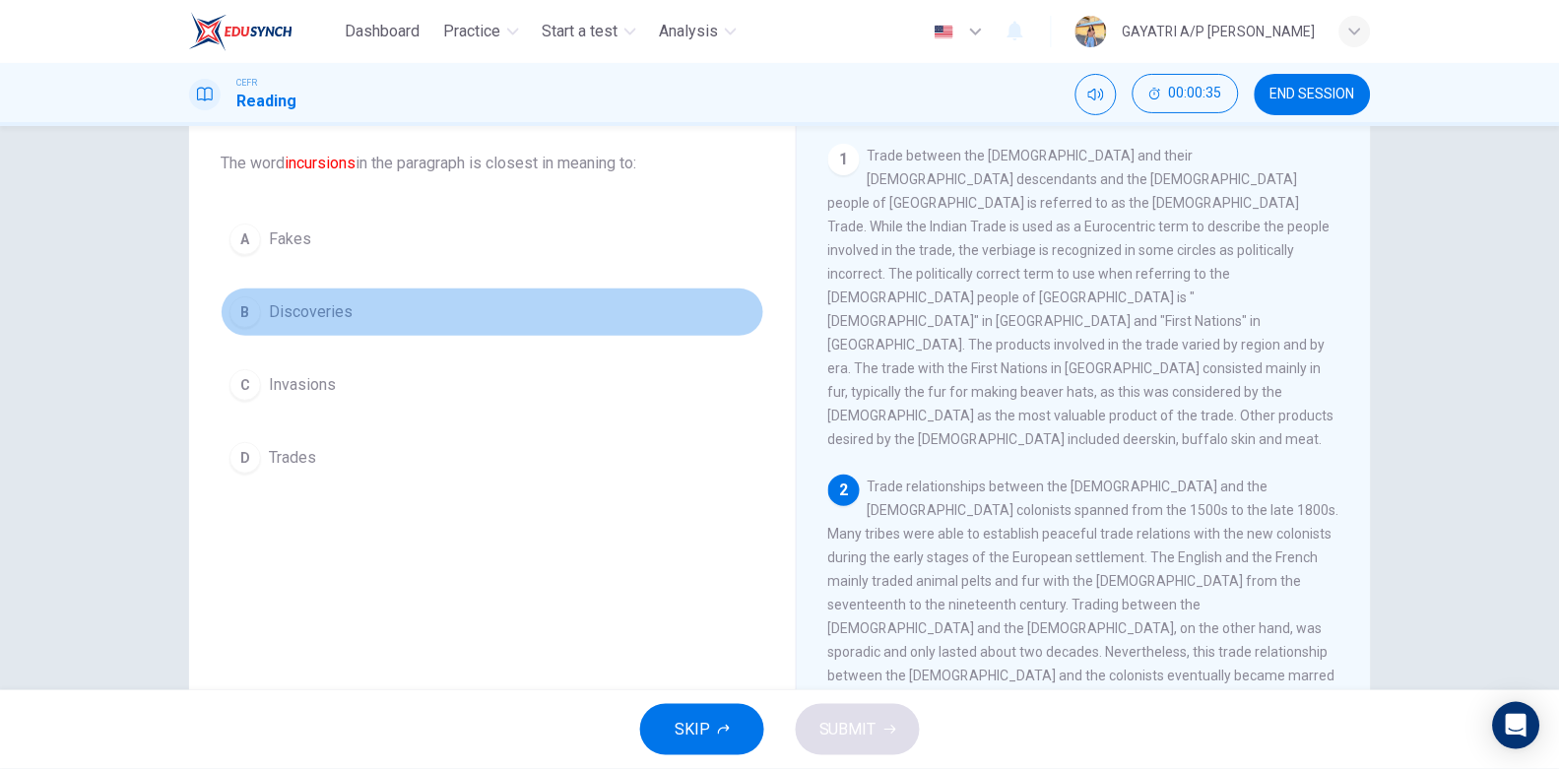
click at [402, 324] on button "B Discoveries" at bounding box center [493, 312] width 544 height 49
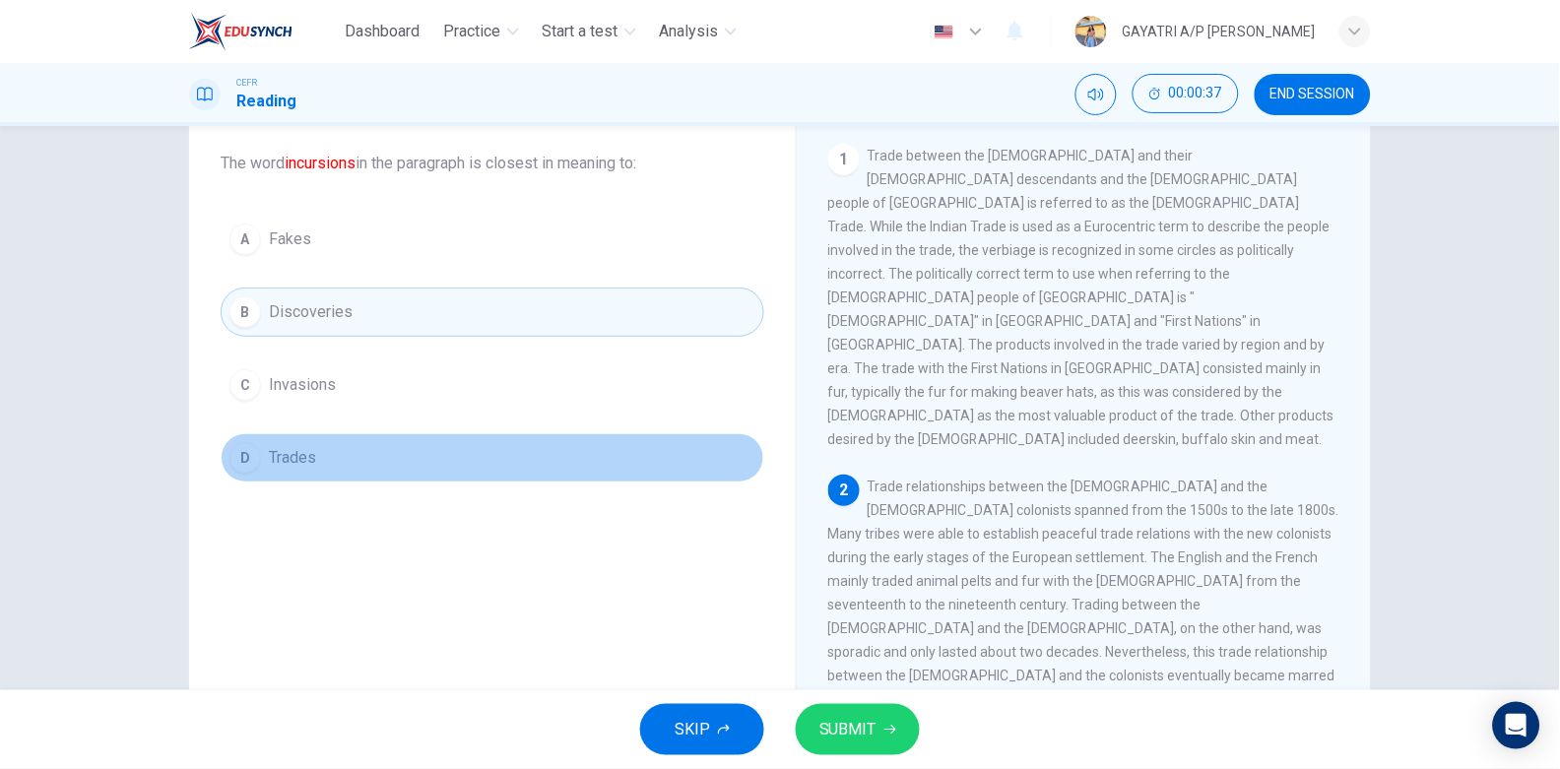
click at [334, 436] on button "D Trades" at bounding box center [493, 457] width 544 height 49
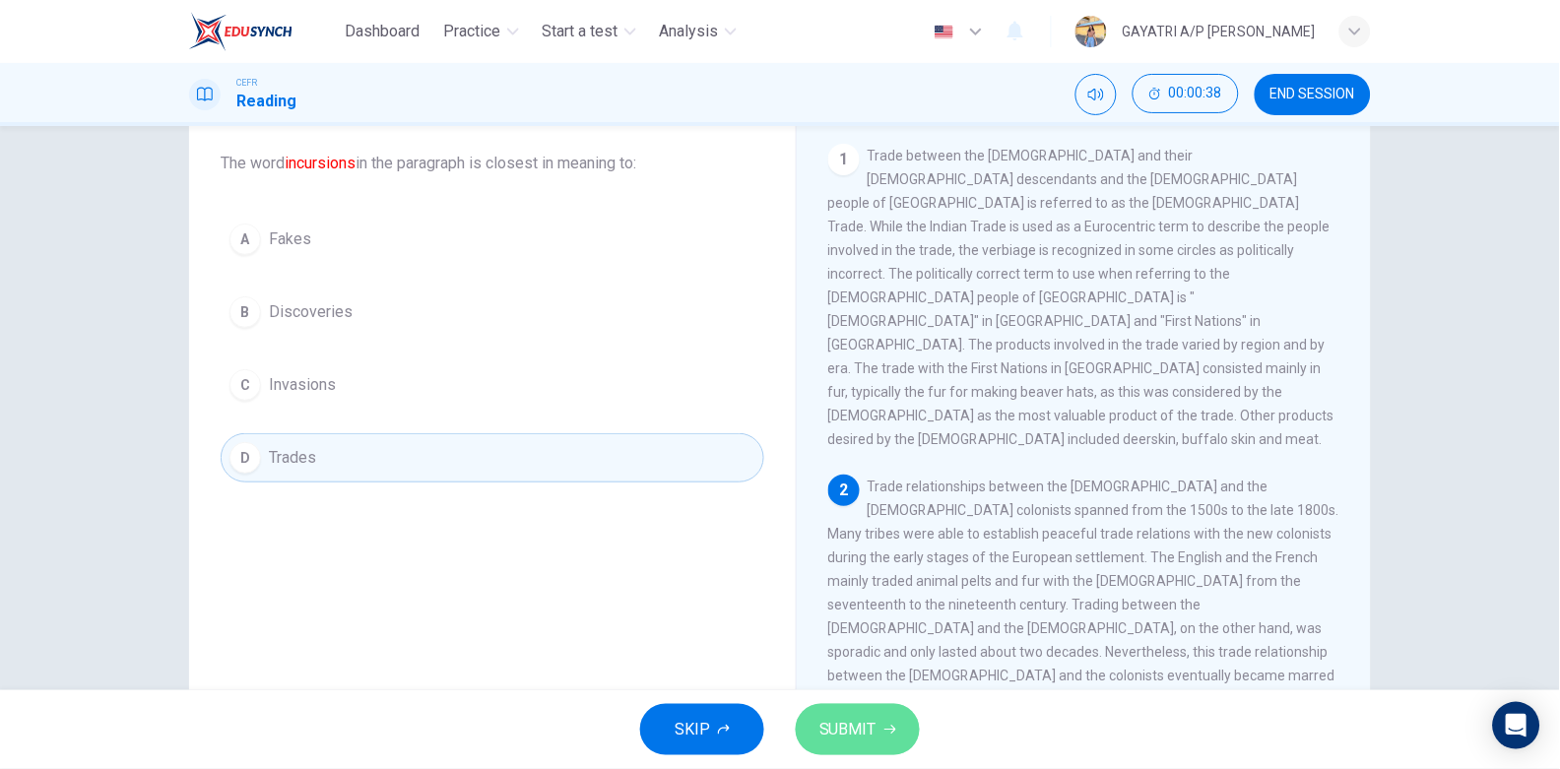
click at [875, 727] on span "SUBMIT" at bounding box center [848, 730] width 57 height 28
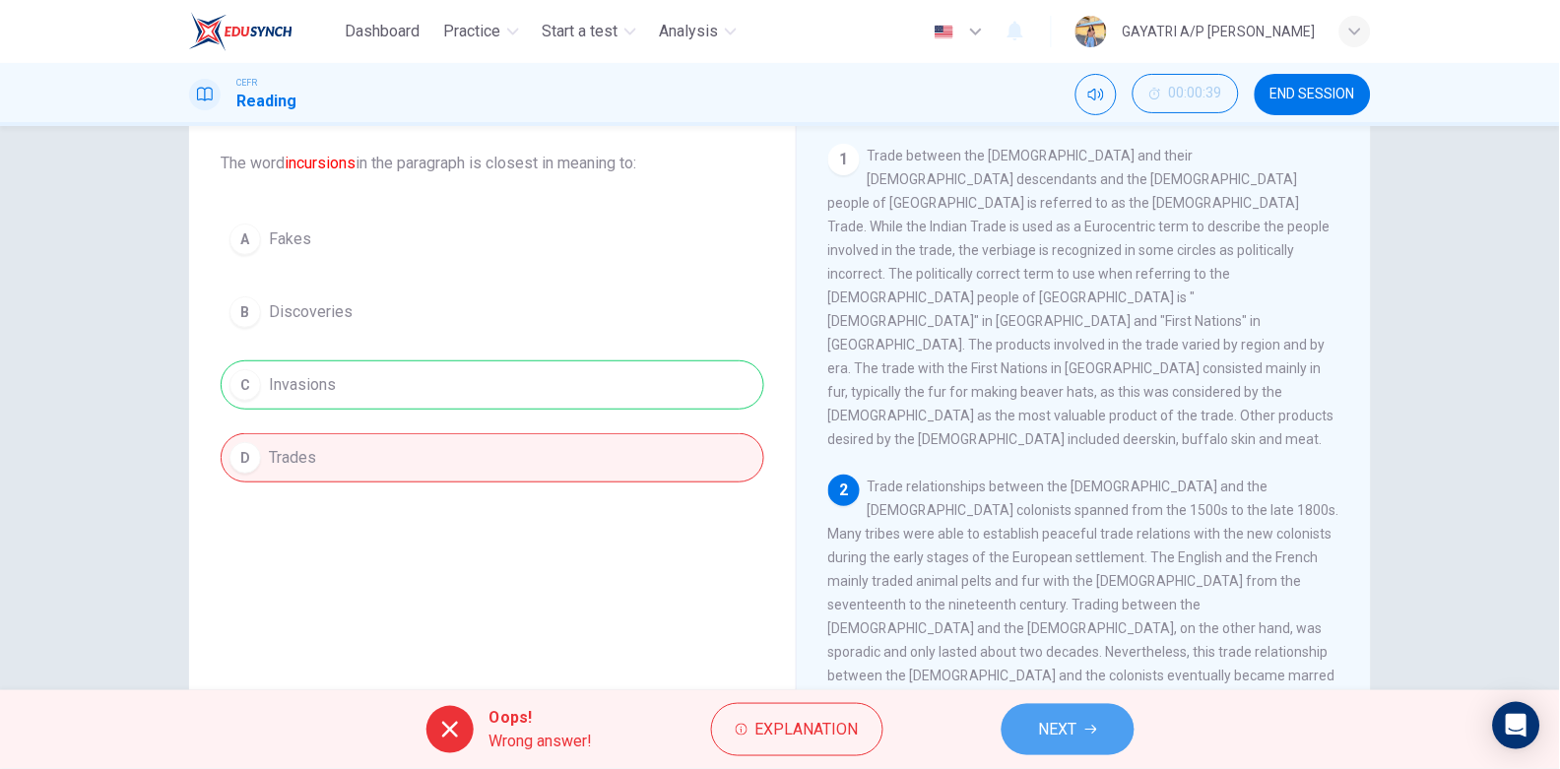
click at [1071, 734] on span "NEXT" at bounding box center [1058, 730] width 38 height 28
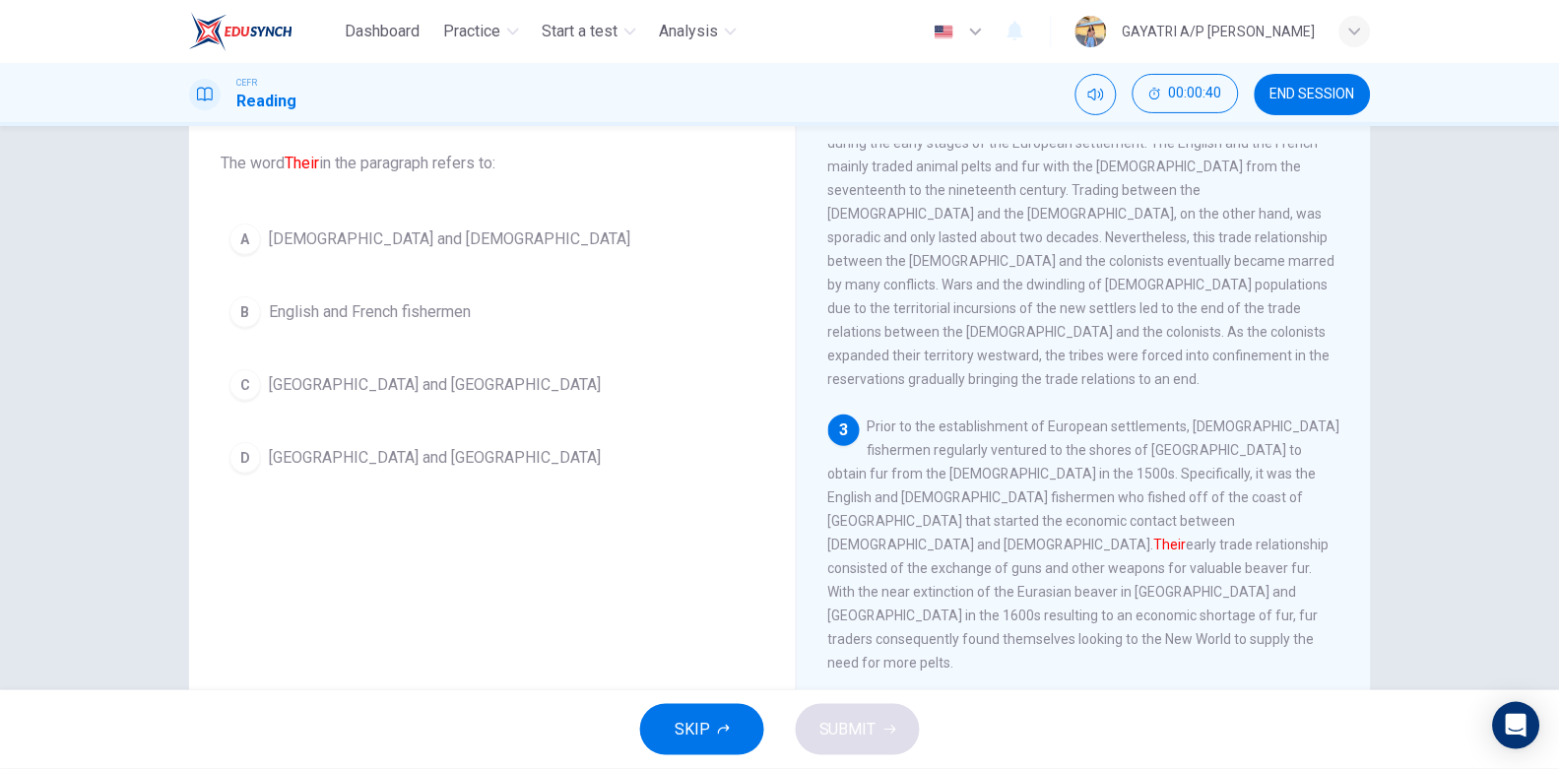
scroll to position [433, 0]
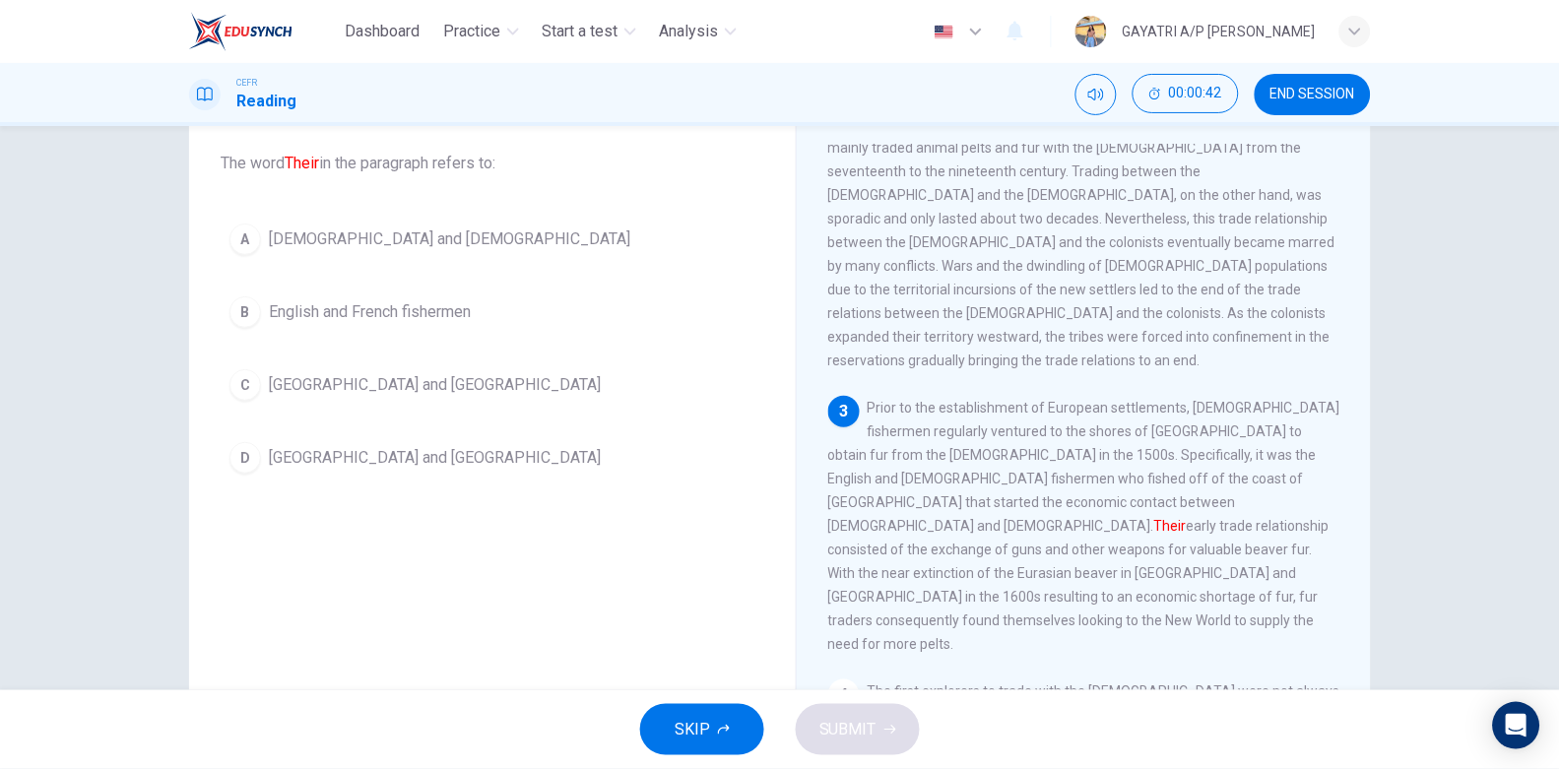
click at [510, 319] on button "B English and French fishermen" at bounding box center [493, 312] width 544 height 49
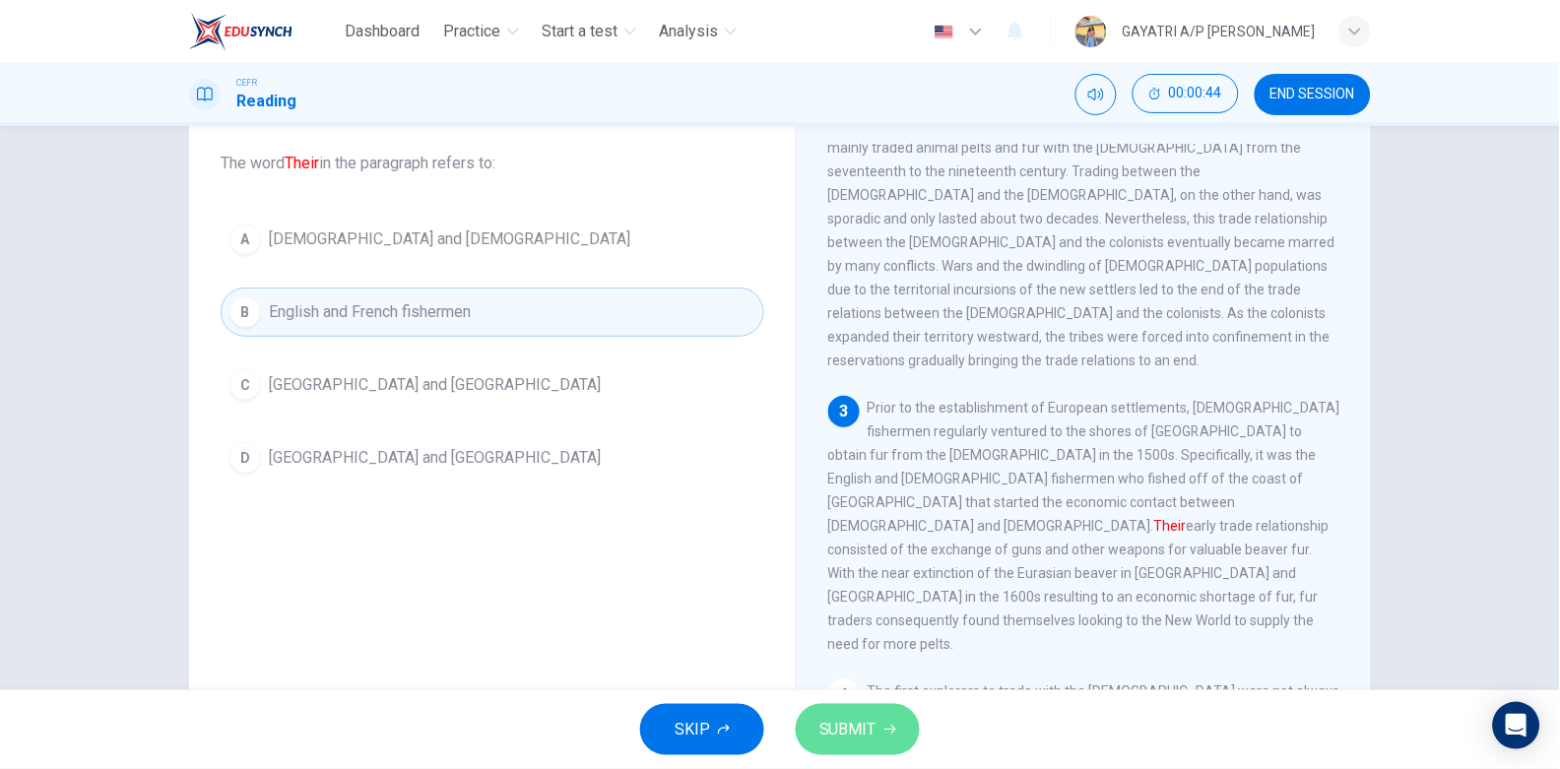
click at [858, 720] on span "SUBMIT" at bounding box center [848, 730] width 57 height 28
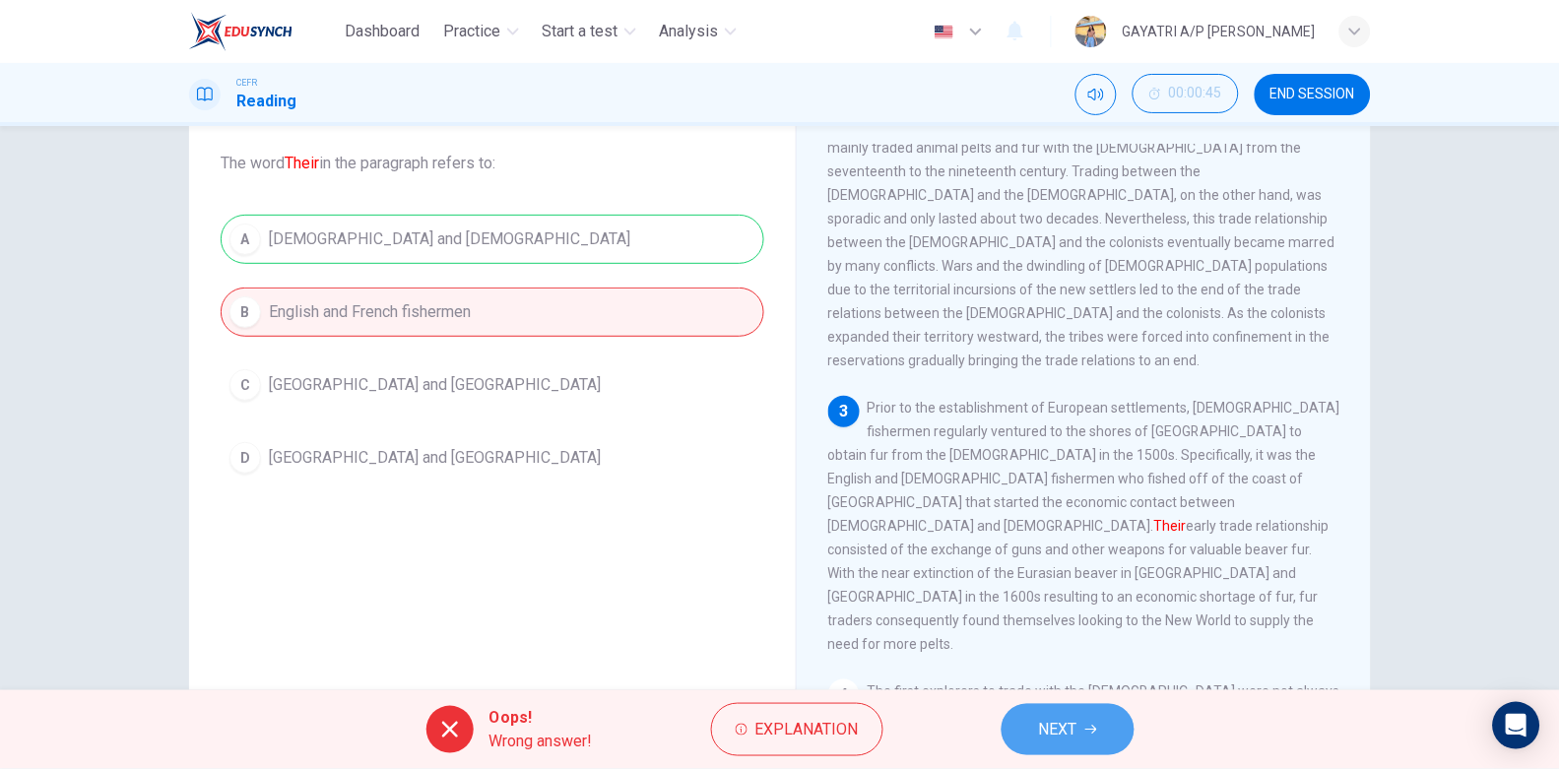
click at [1065, 707] on button "NEXT" at bounding box center [1068, 729] width 133 height 51
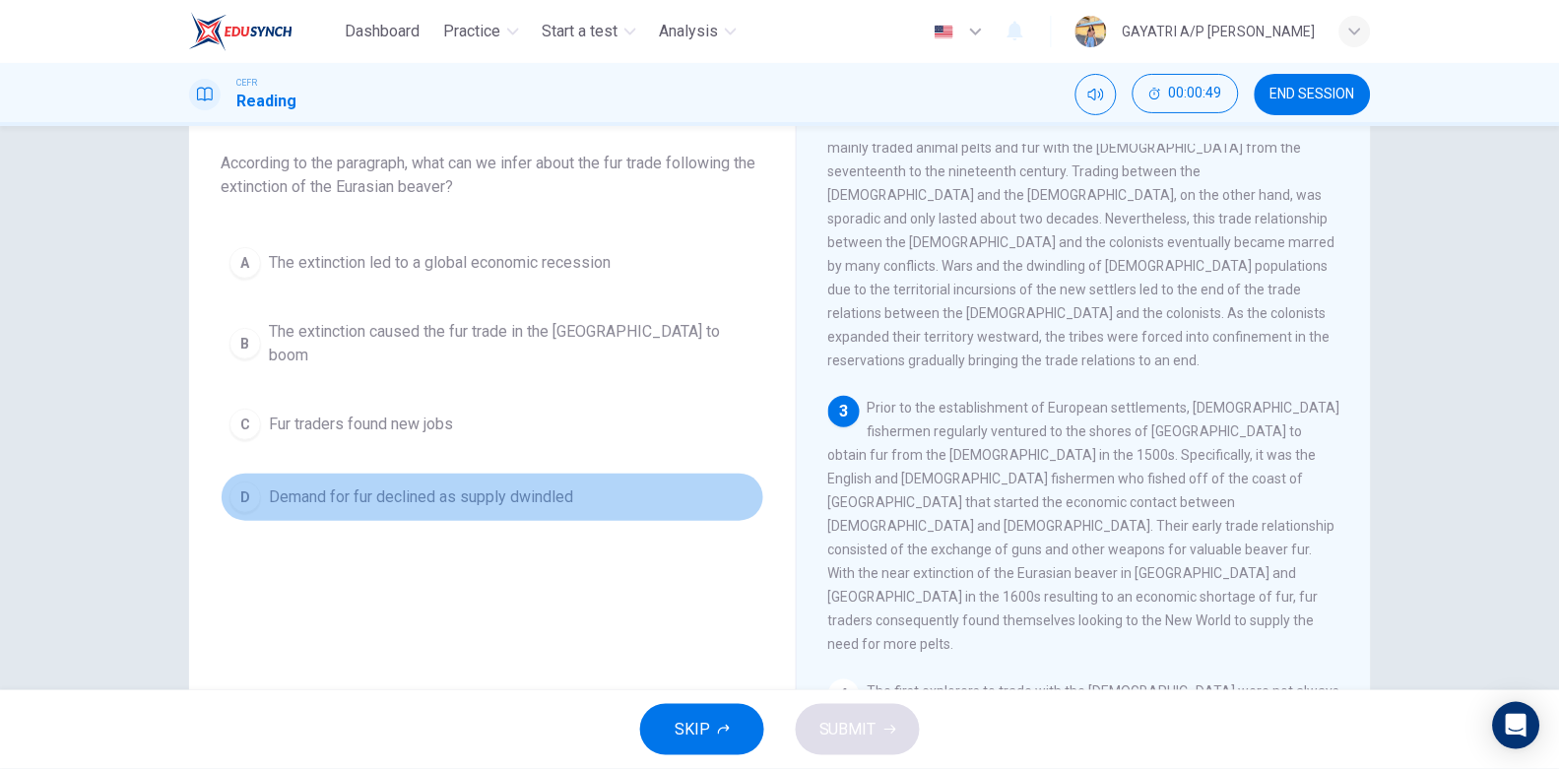
click at [505, 486] on span "Demand for fur declined as supply dwindled" at bounding box center [421, 498] width 304 height 24
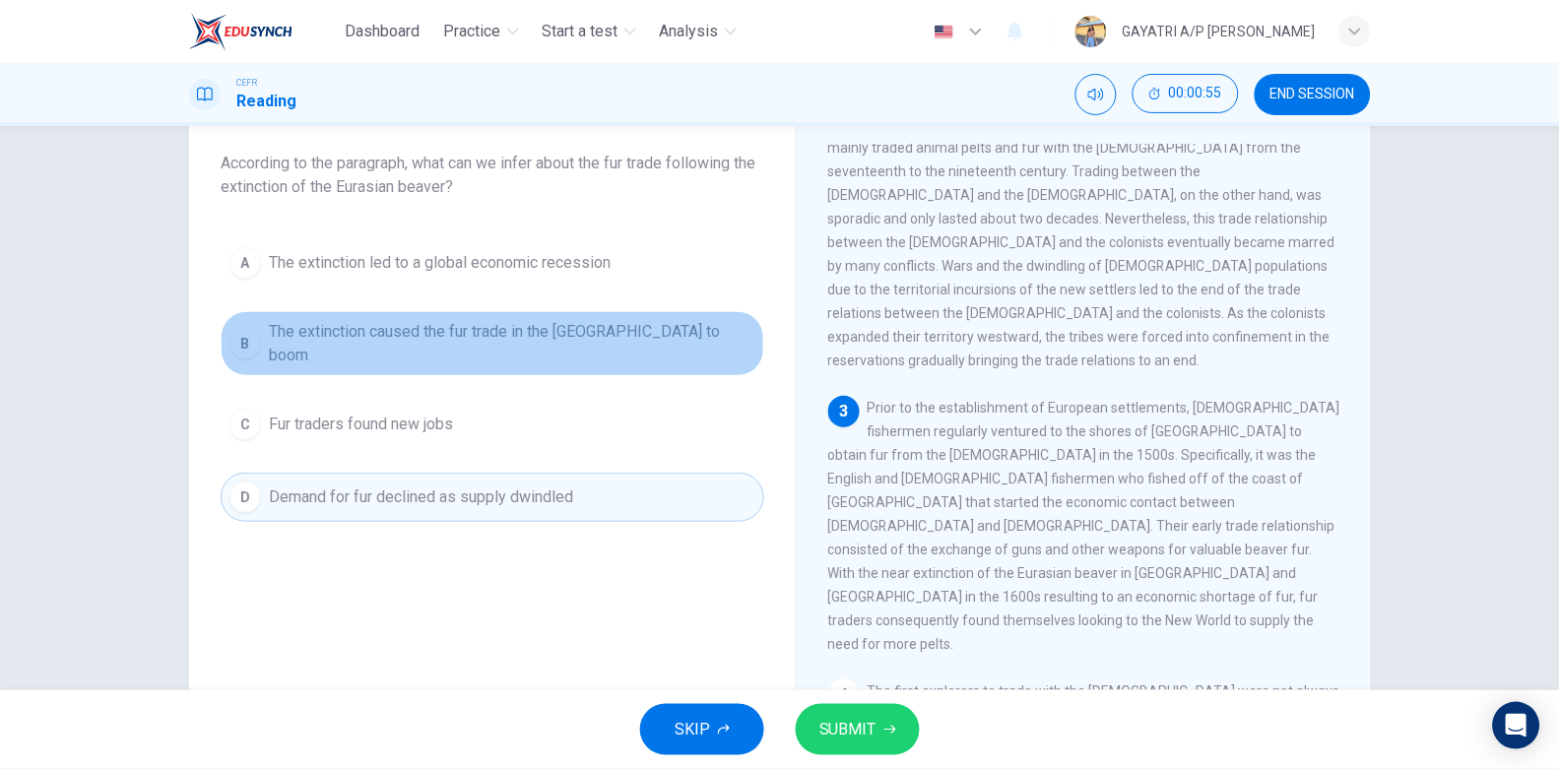
click at [661, 344] on span "The extinction caused the fur trade in the New World to boom" at bounding box center [512, 343] width 487 height 47
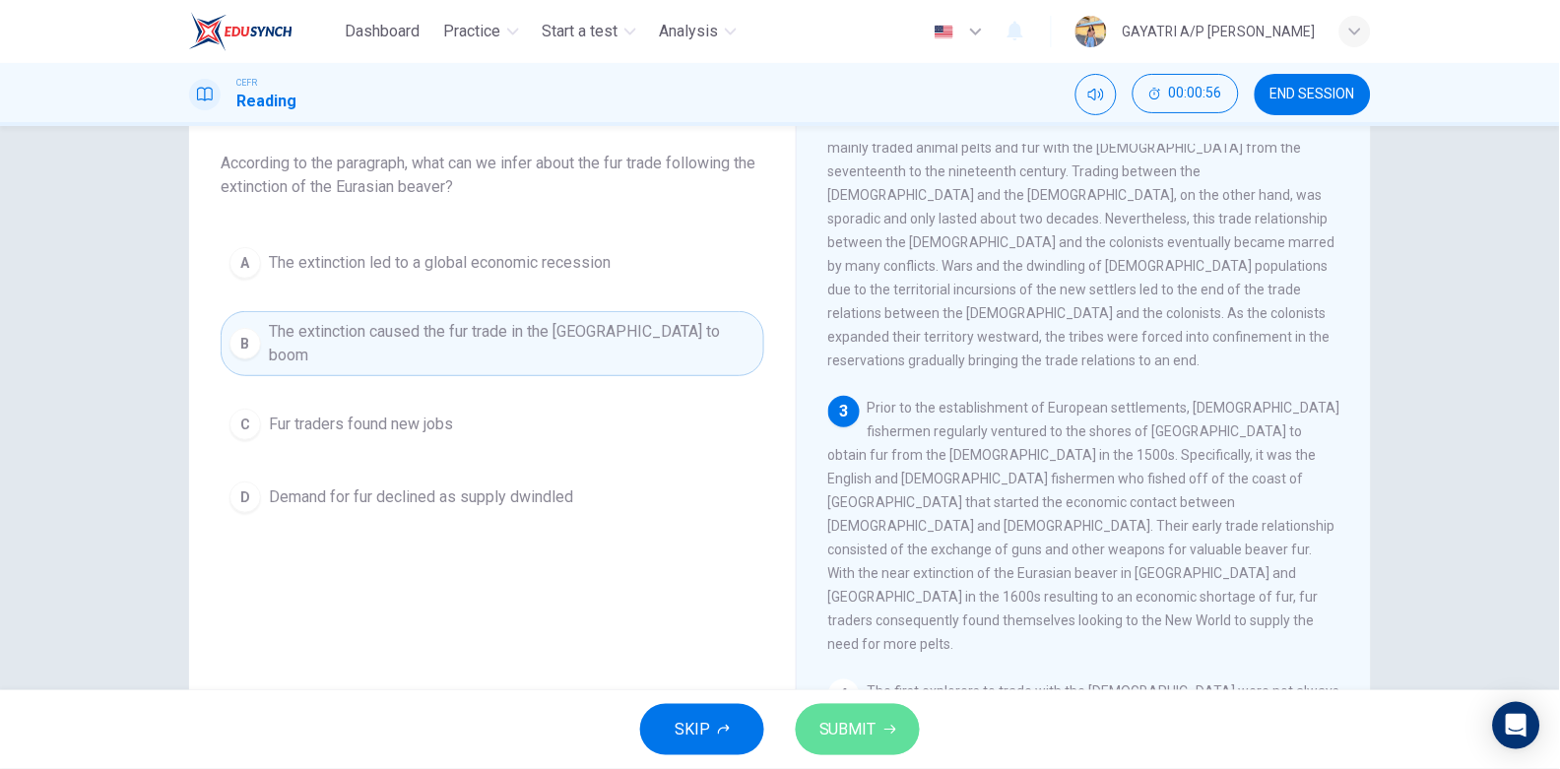
click at [864, 741] on span "SUBMIT" at bounding box center [848, 730] width 57 height 28
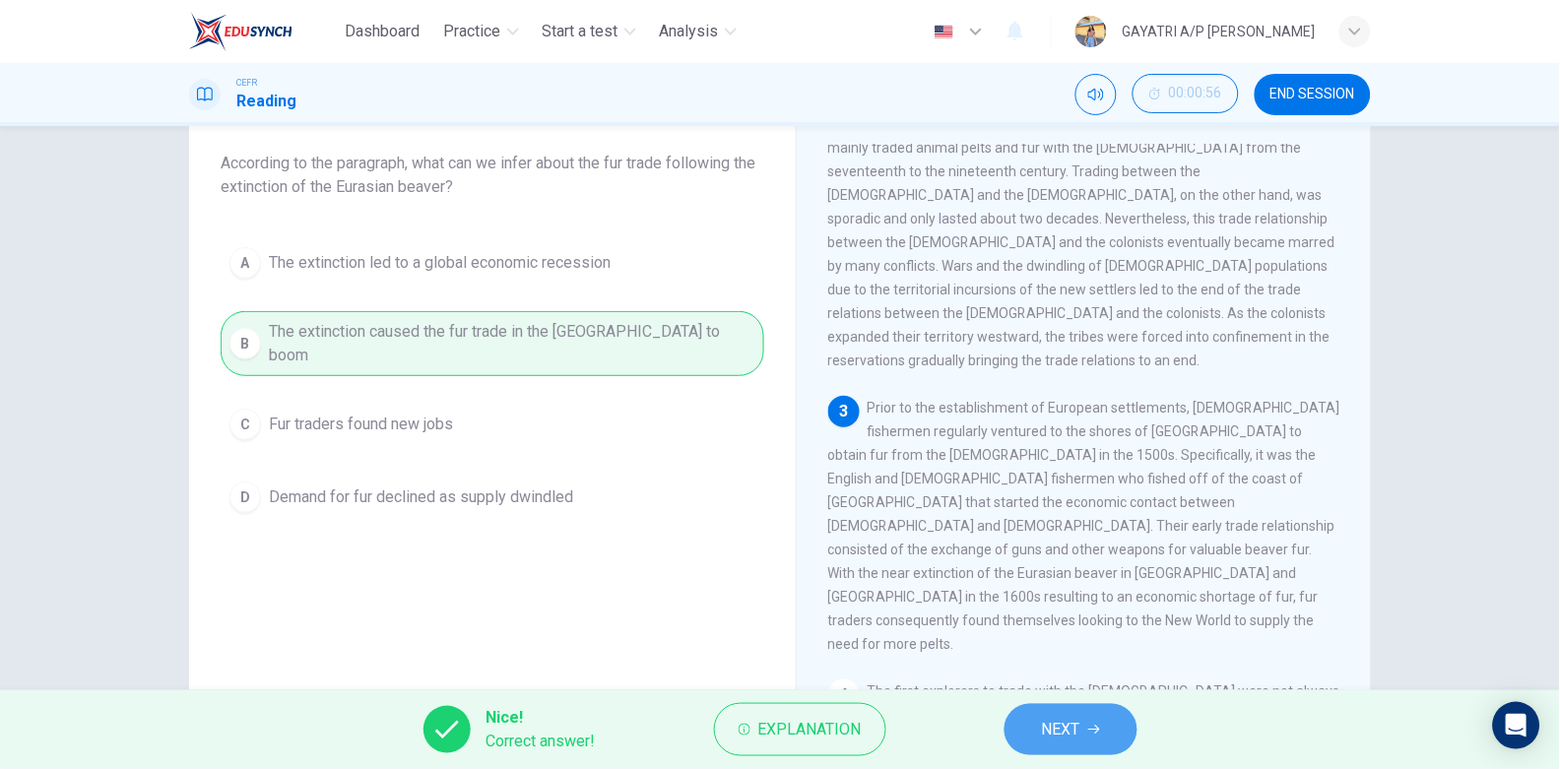
click at [1081, 738] on span "NEXT" at bounding box center [1061, 730] width 38 height 28
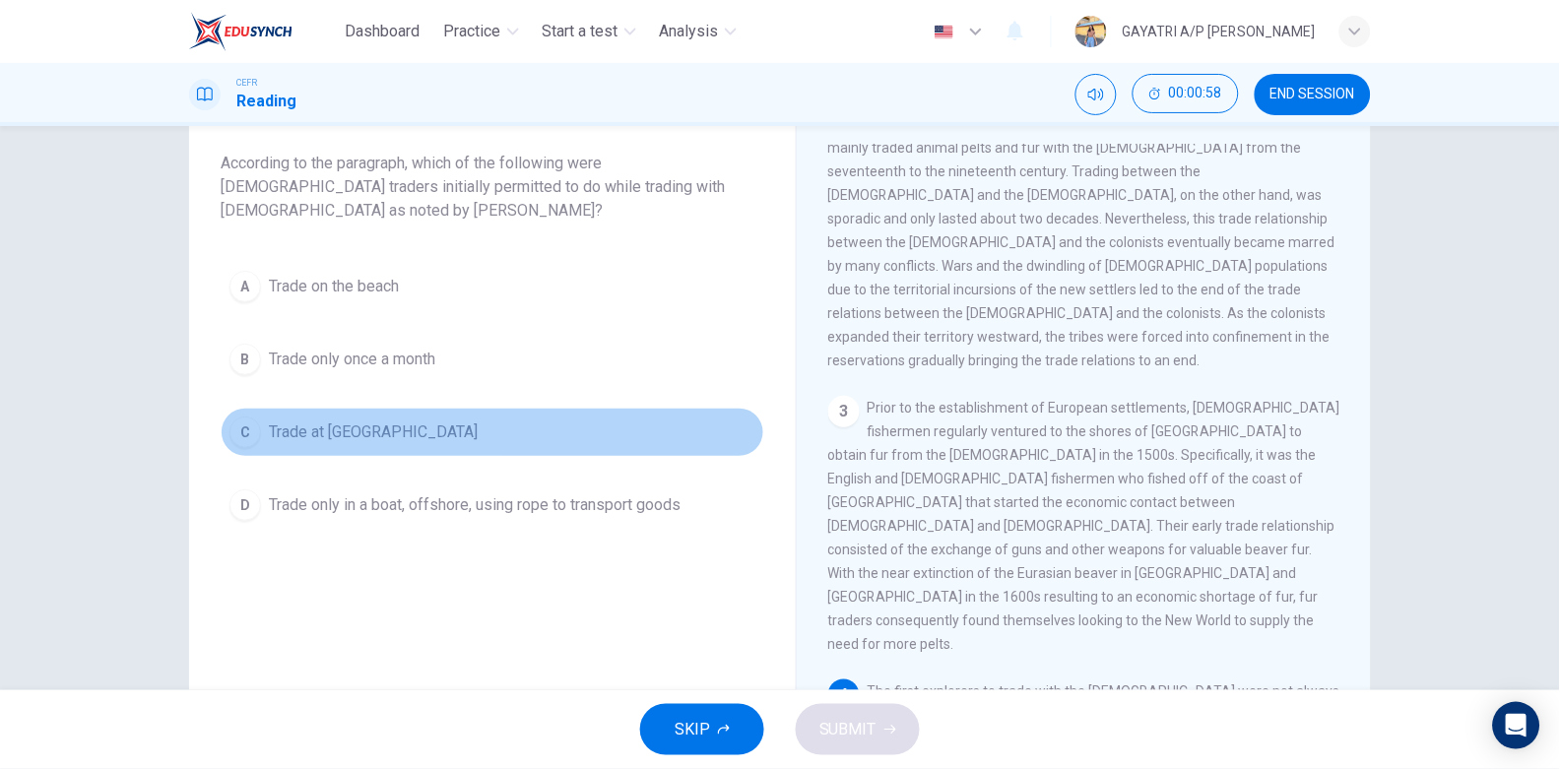
click at [413, 429] on span "Trade at neutral harbors" at bounding box center [373, 433] width 209 height 24
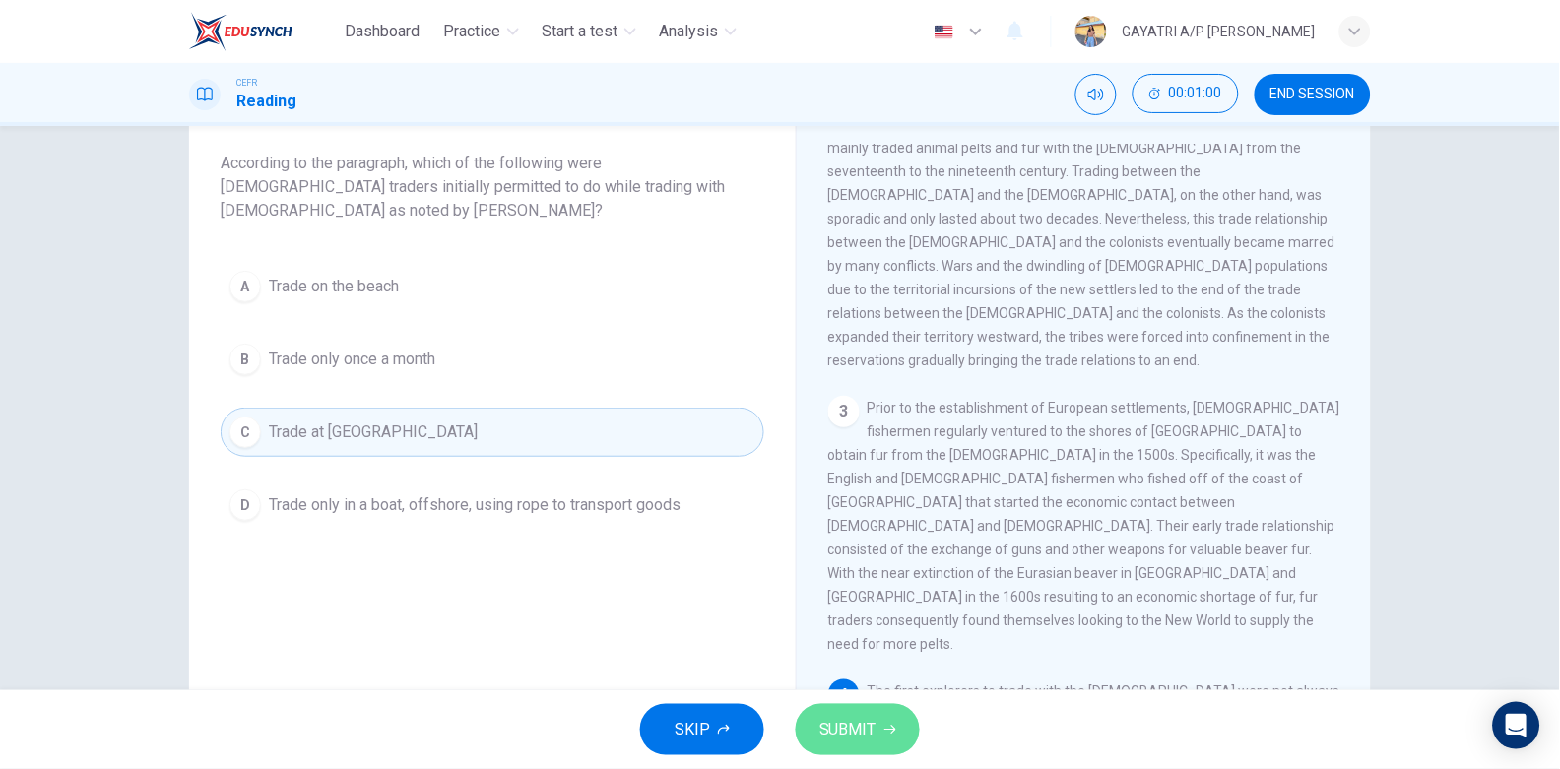
click at [875, 722] on span "SUBMIT" at bounding box center [848, 730] width 57 height 28
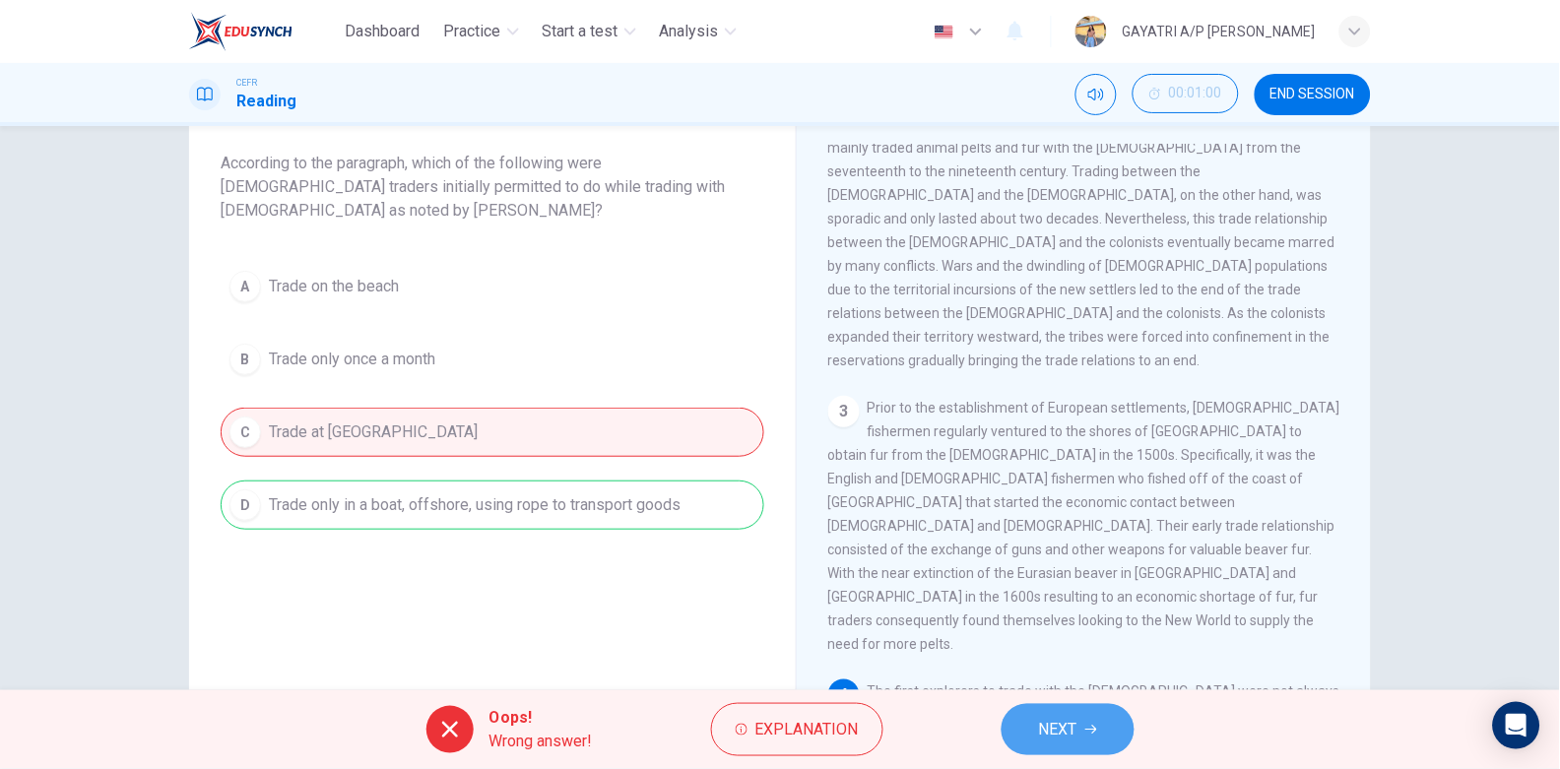
click at [1043, 720] on span "NEXT" at bounding box center [1058, 730] width 38 height 28
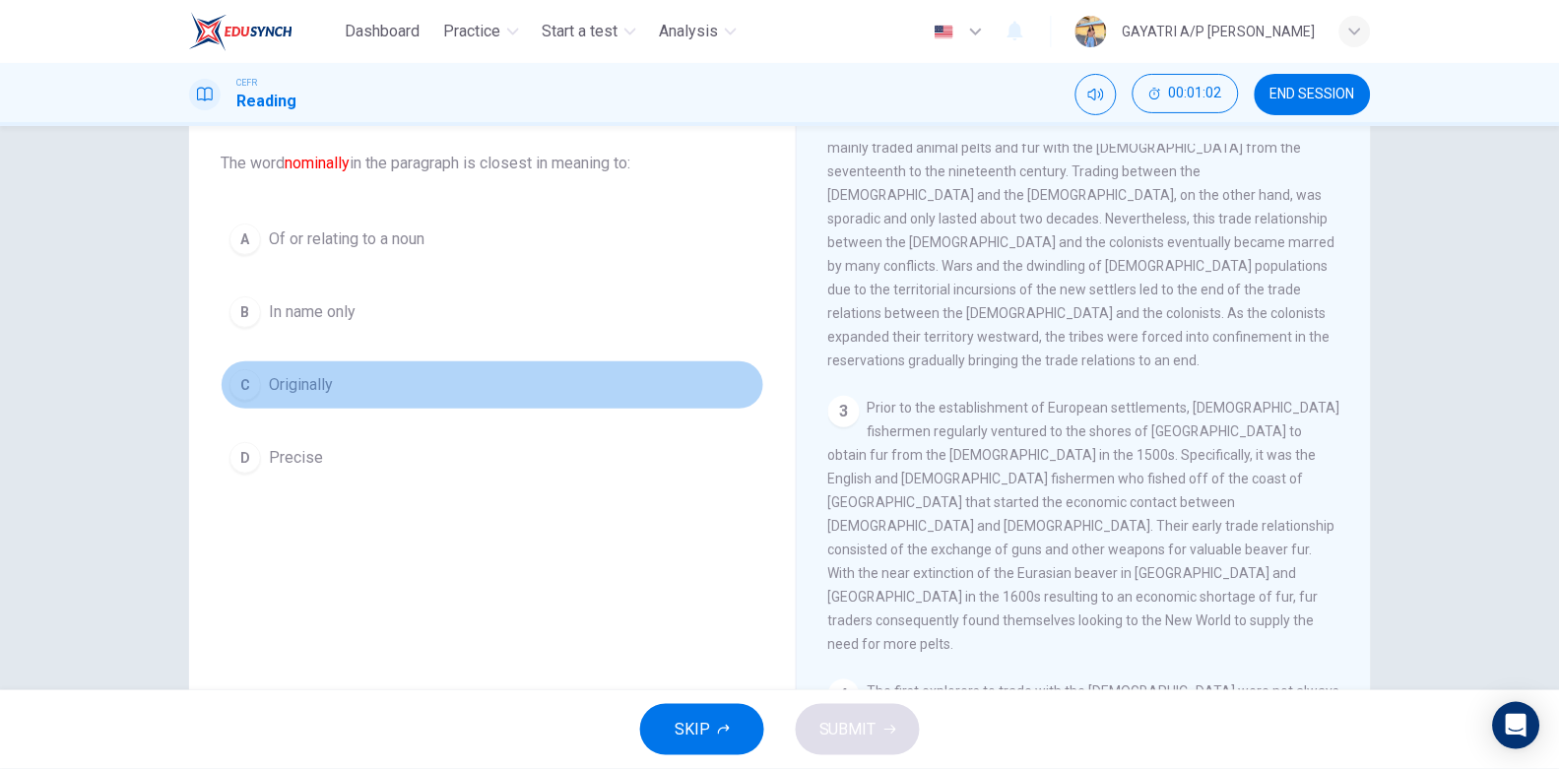
click at [387, 380] on button "C Originally" at bounding box center [493, 385] width 544 height 49
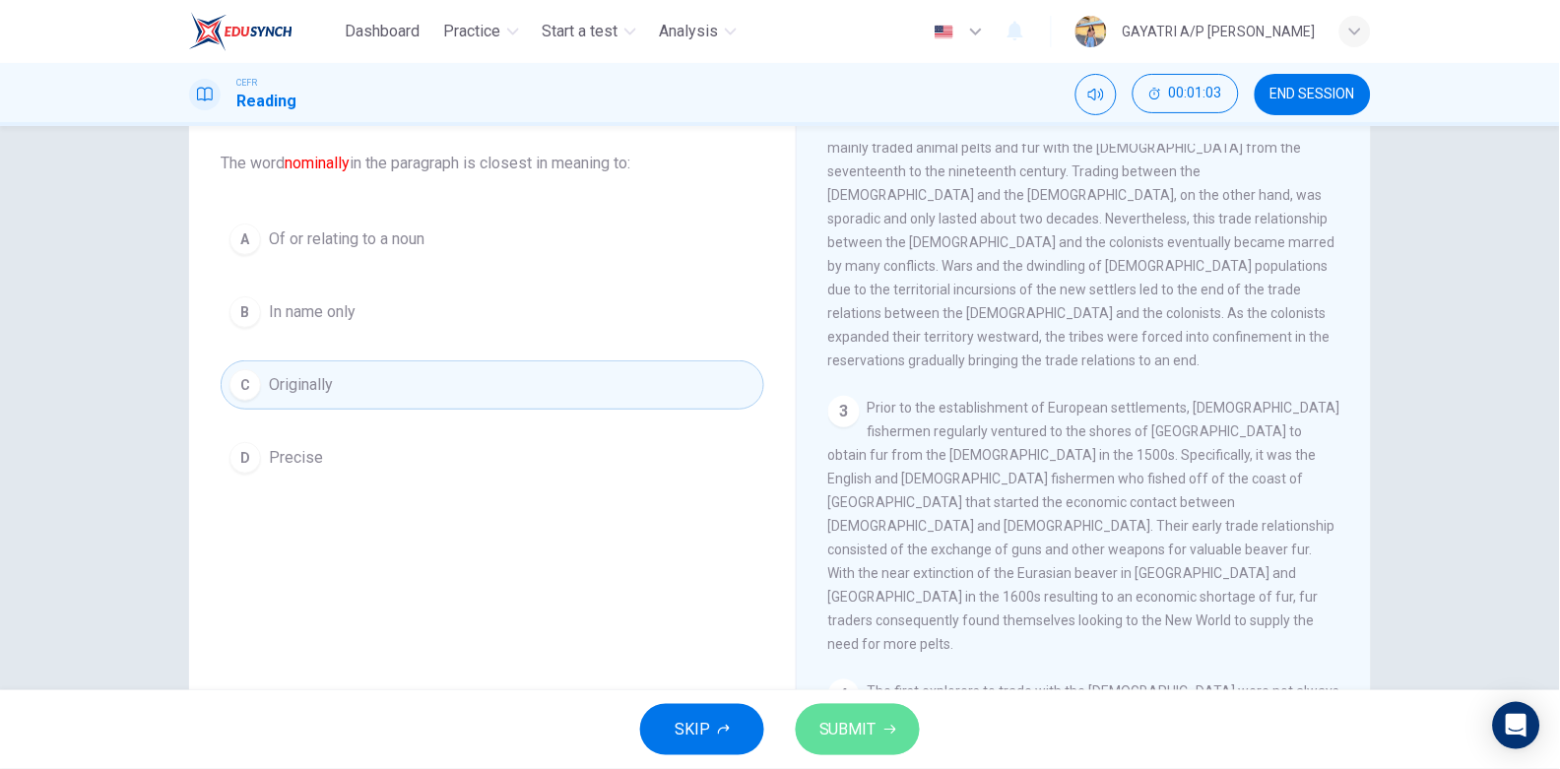
click at [864, 717] on span "SUBMIT" at bounding box center [848, 730] width 57 height 28
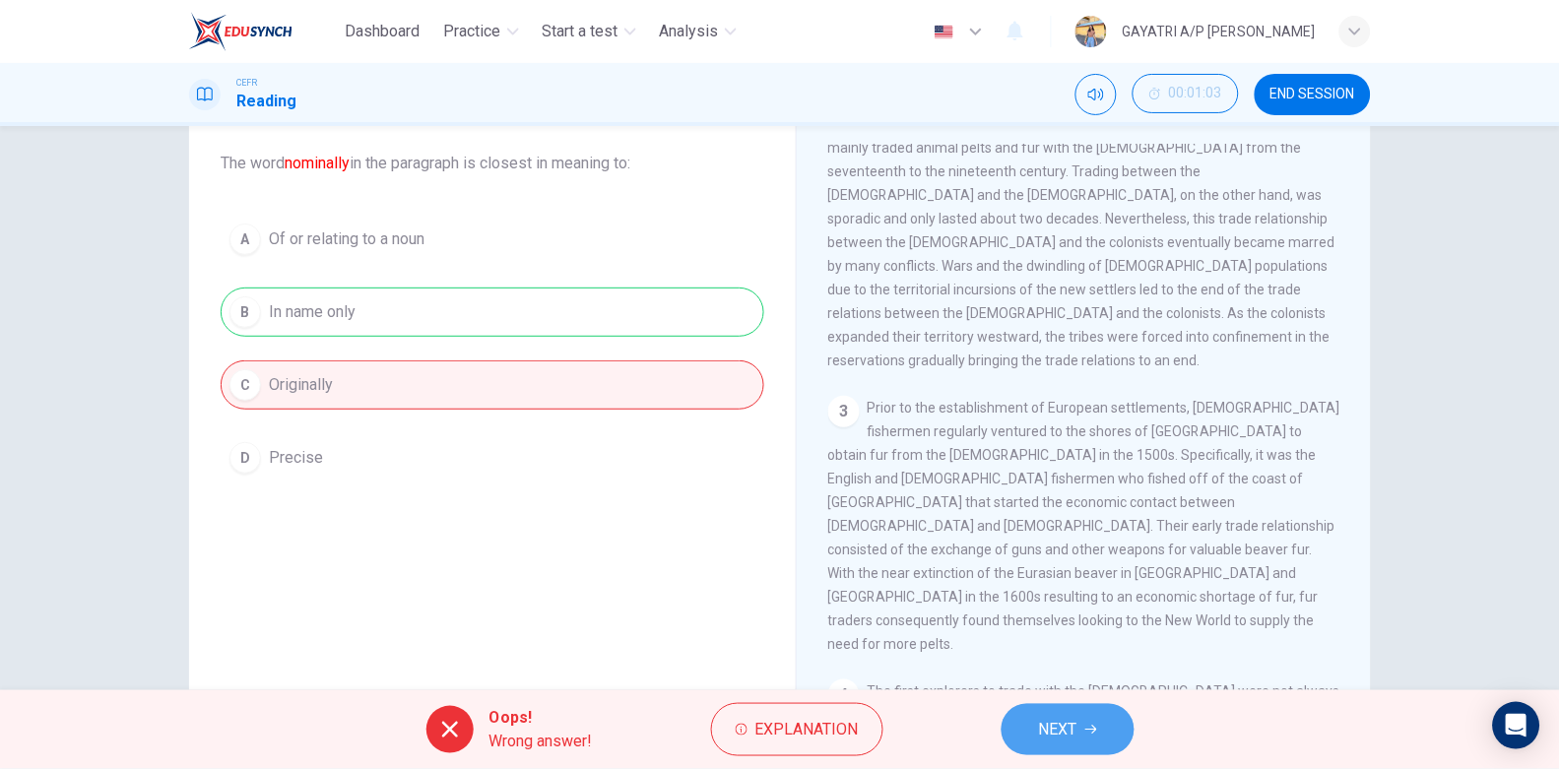
click at [1076, 717] on span "NEXT" at bounding box center [1058, 730] width 38 height 28
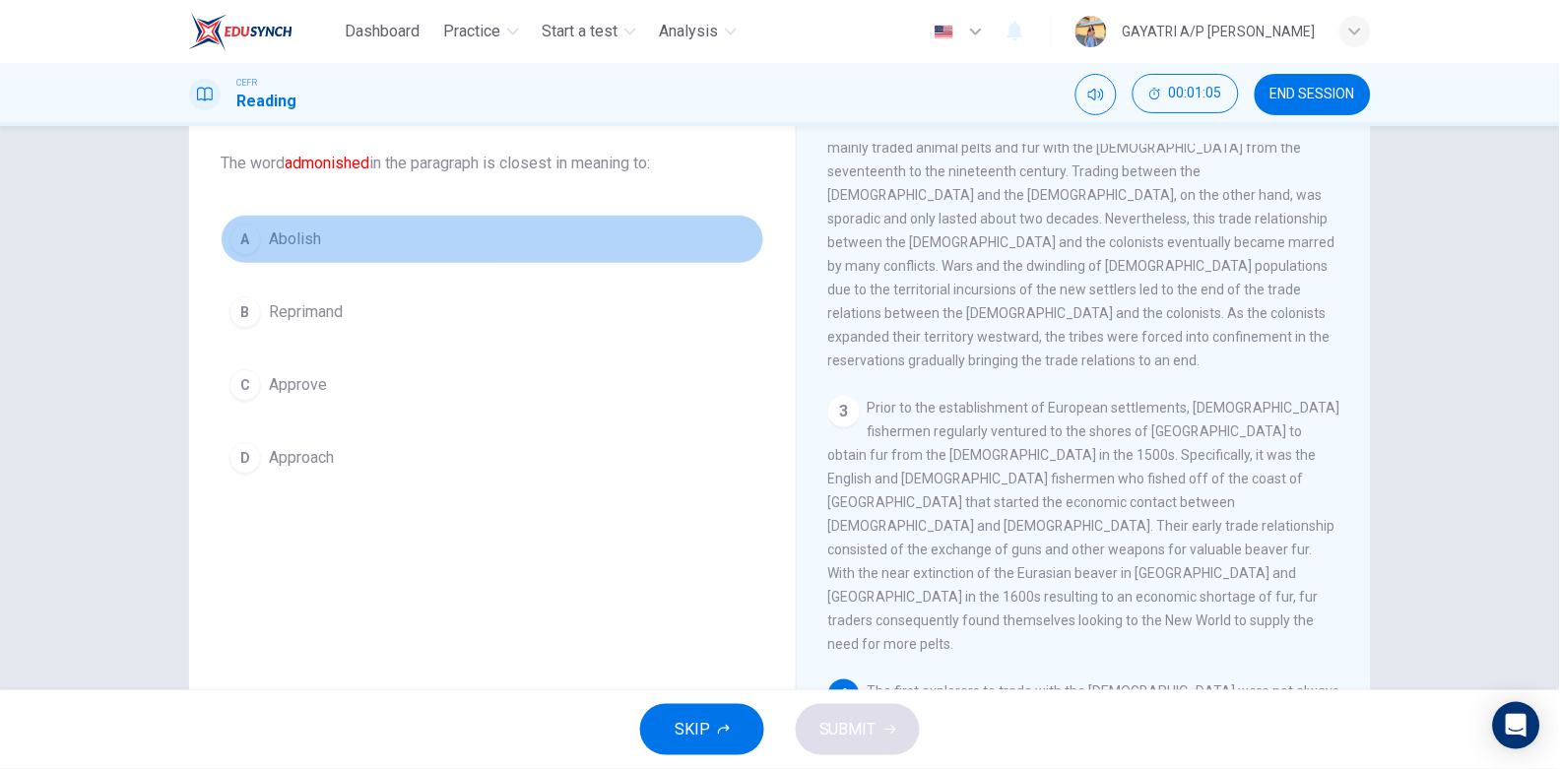
click at [359, 250] on button "A Abolish" at bounding box center [493, 239] width 544 height 49
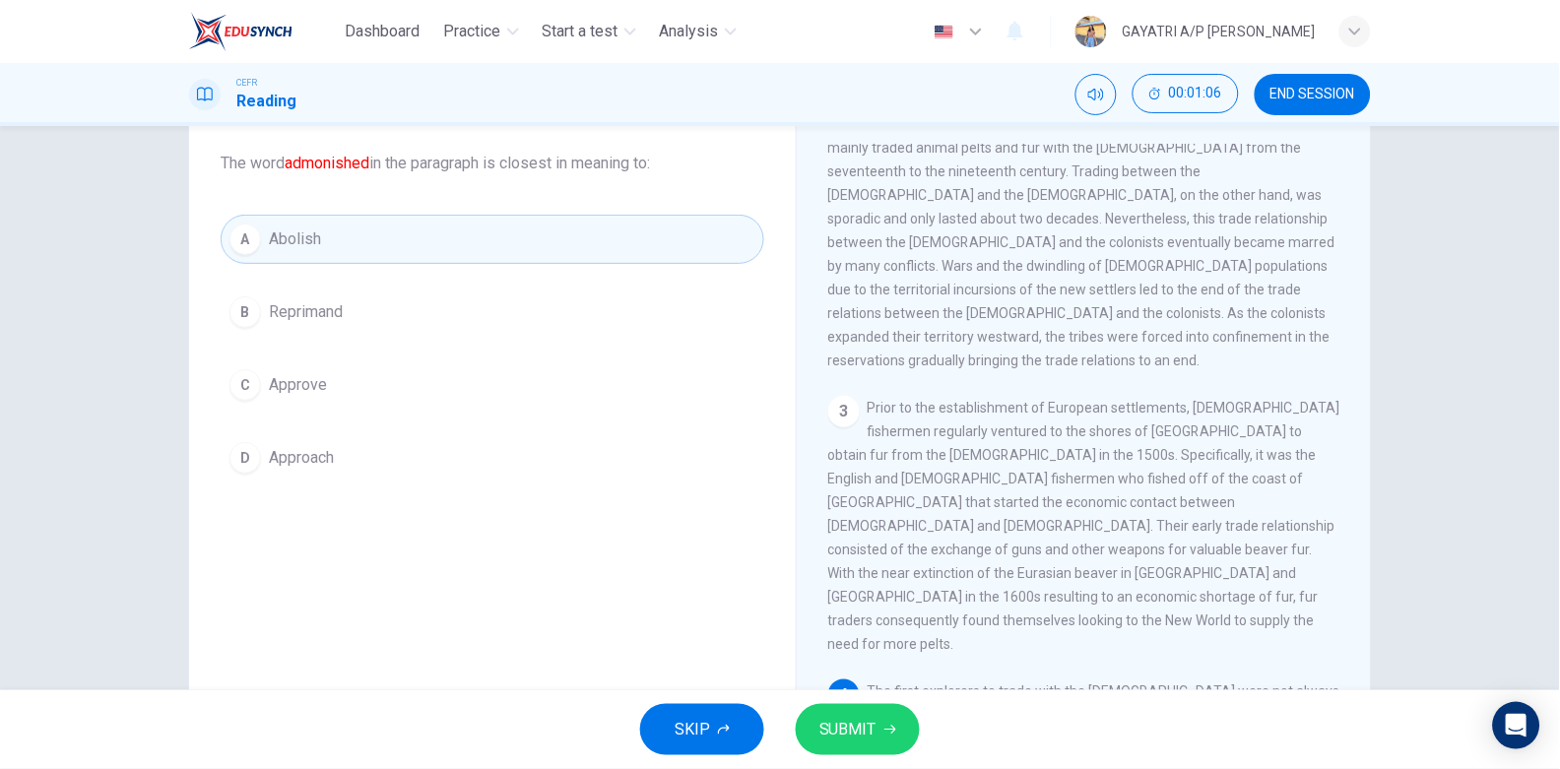
click at [864, 727] on span "SUBMIT" at bounding box center [848, 730] width 57 height 28
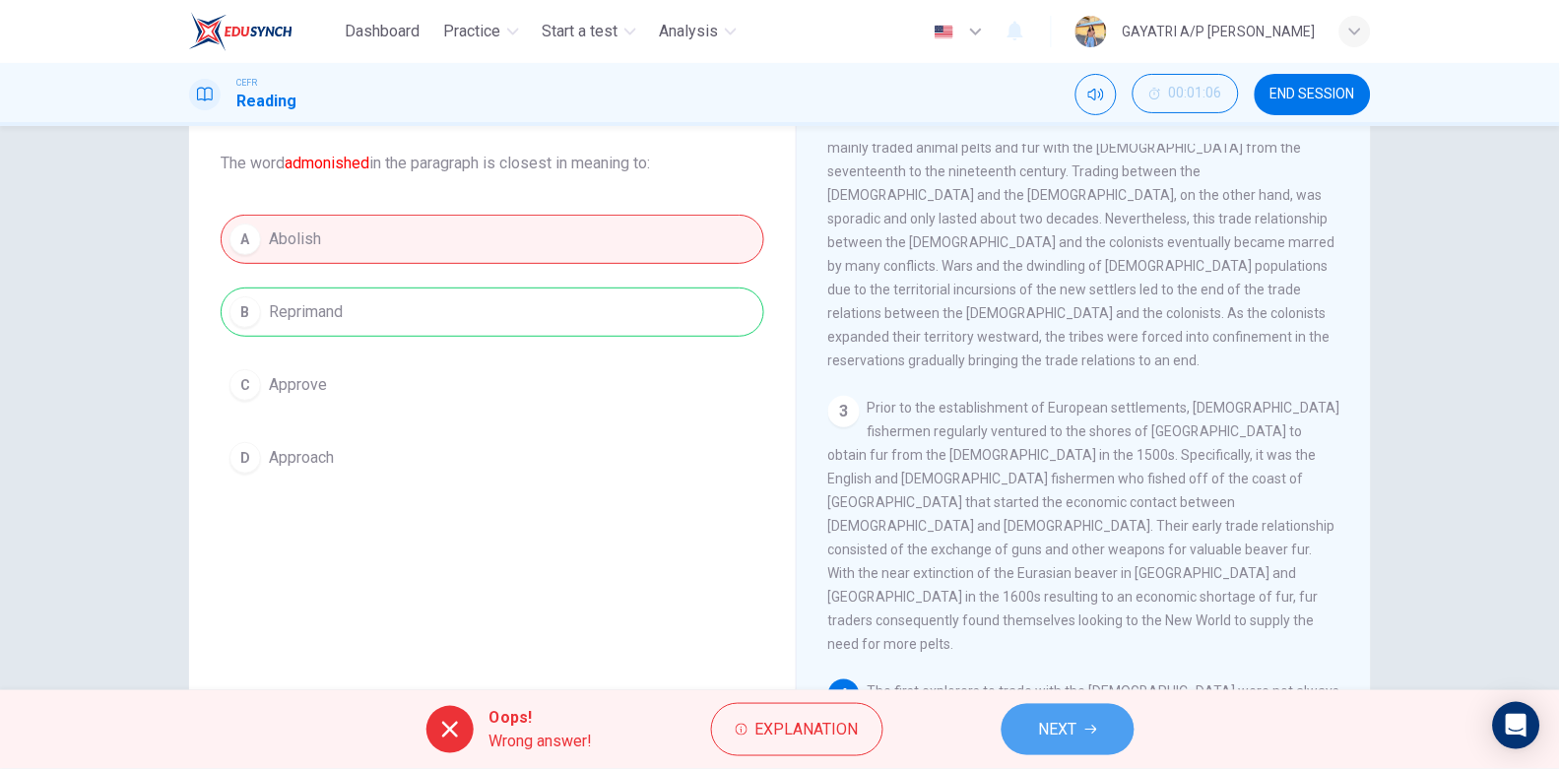
click at [1082, 735] on button "NEXT" at bounding box center [1068, 729] width 133 height 51
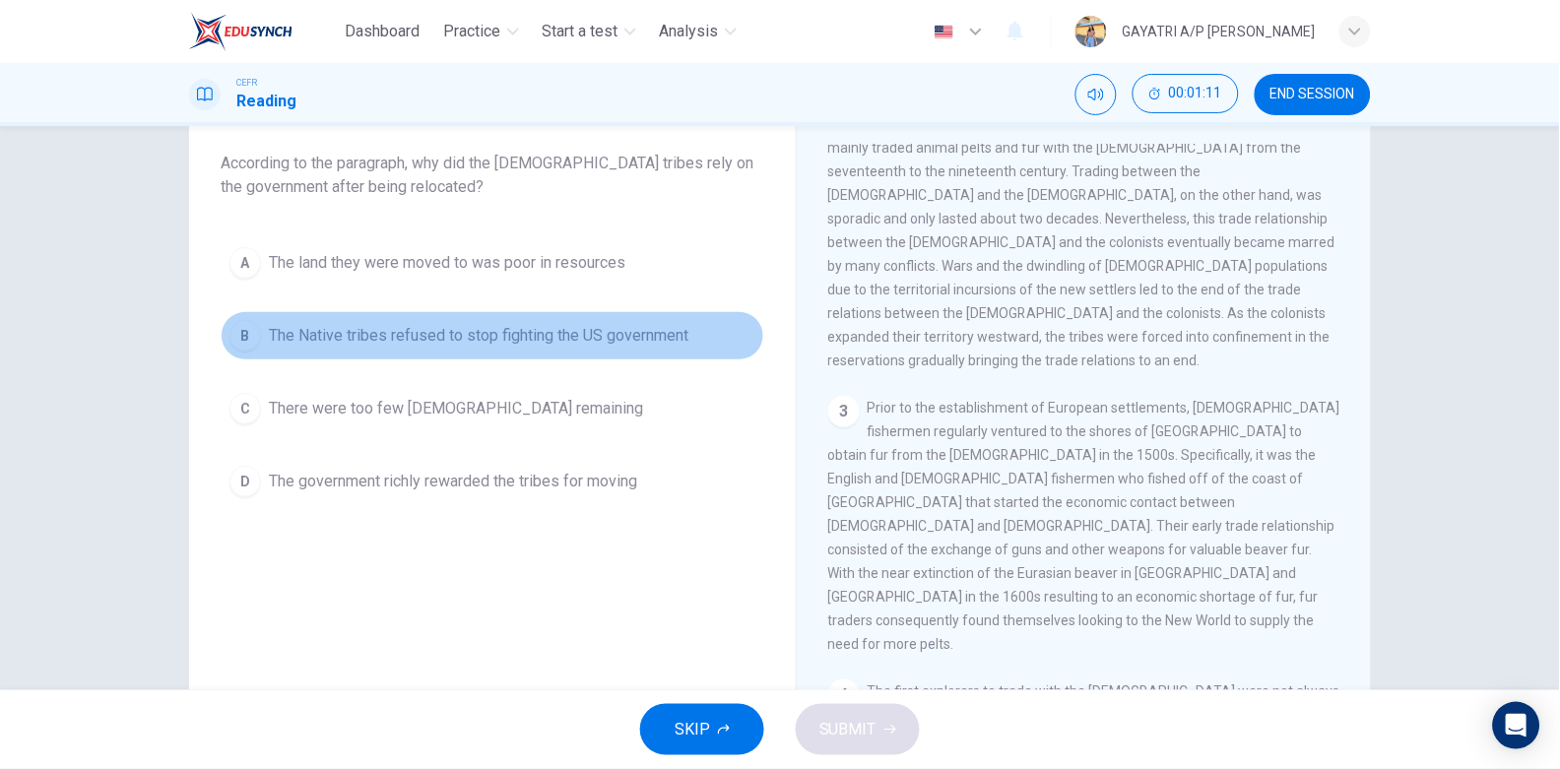
click at [512, 334] on span "The Native tribes refused to stop fighting the US government" at bounding box center [479, 336] width 420 height 24
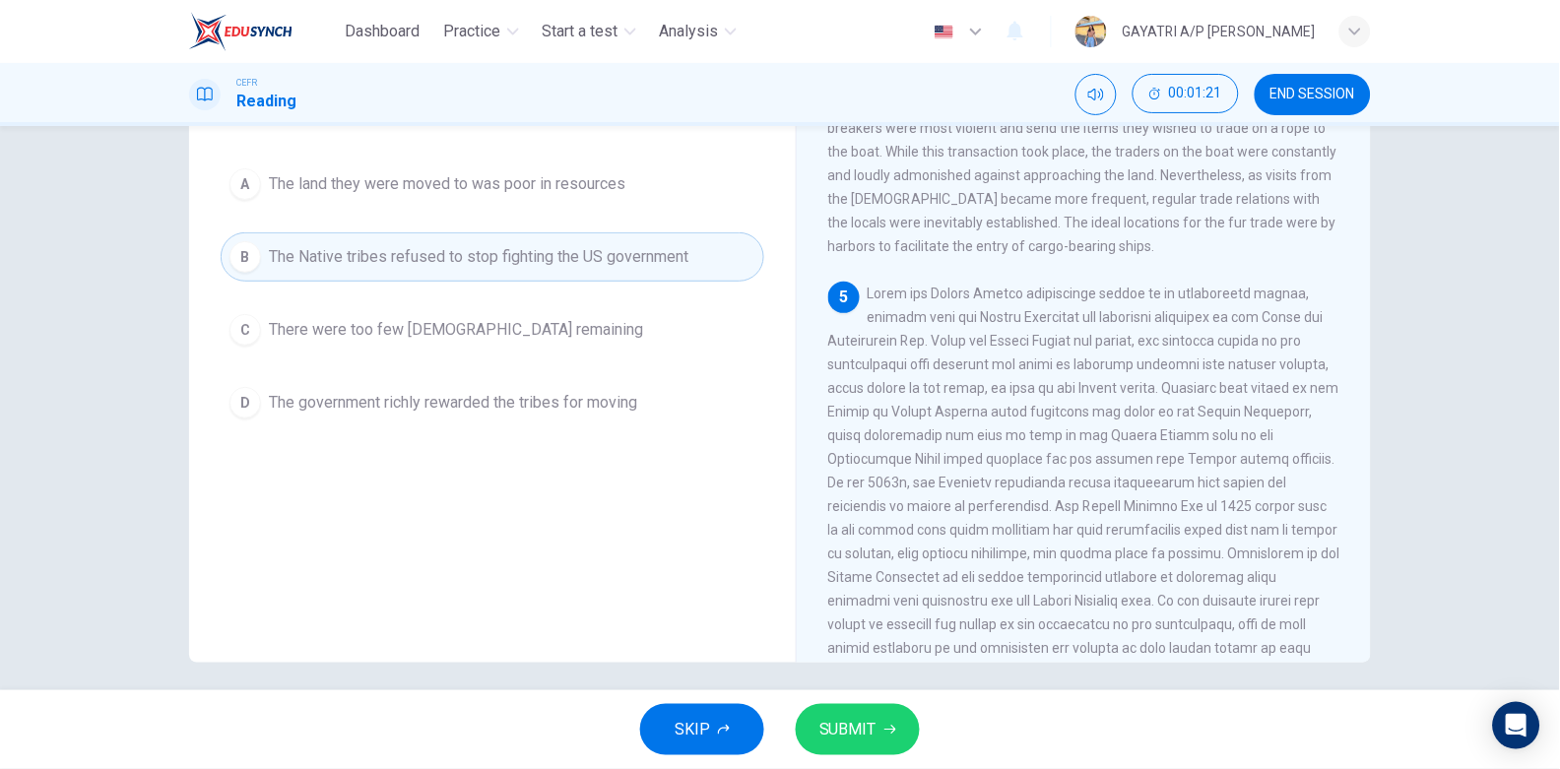
scroll to position [189, 0]
click at [864, 724] on span "SUBMIT" at bounding box center [848, 730] width 57 height 28
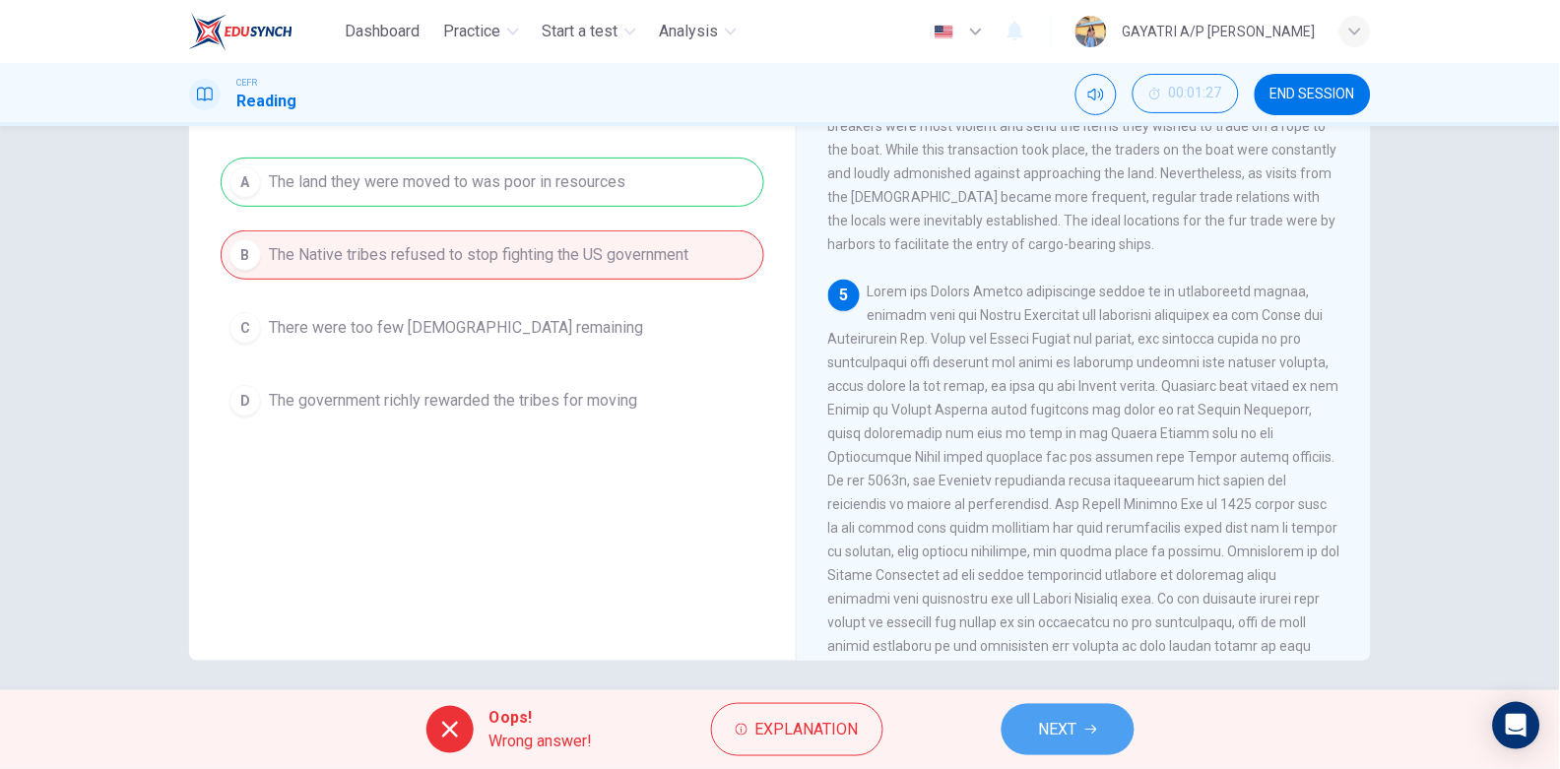
click at [1065, 711] on button "NEXT" at bounding box center [1068, 729] width 133 height 51
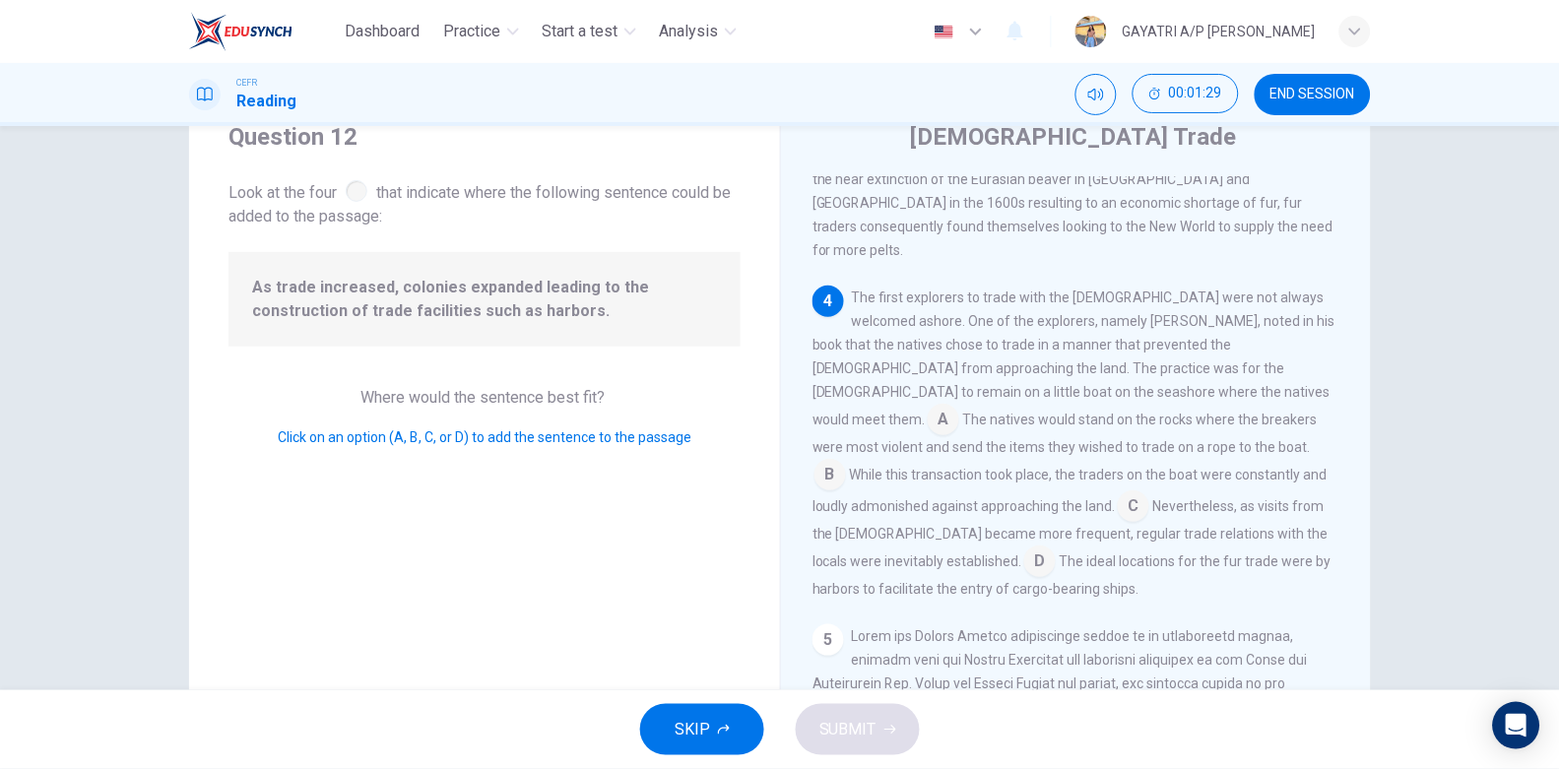
scroll to position [75, 0]
click at [846, 462] on input at bounding box center [831, 478] width 32 height 32
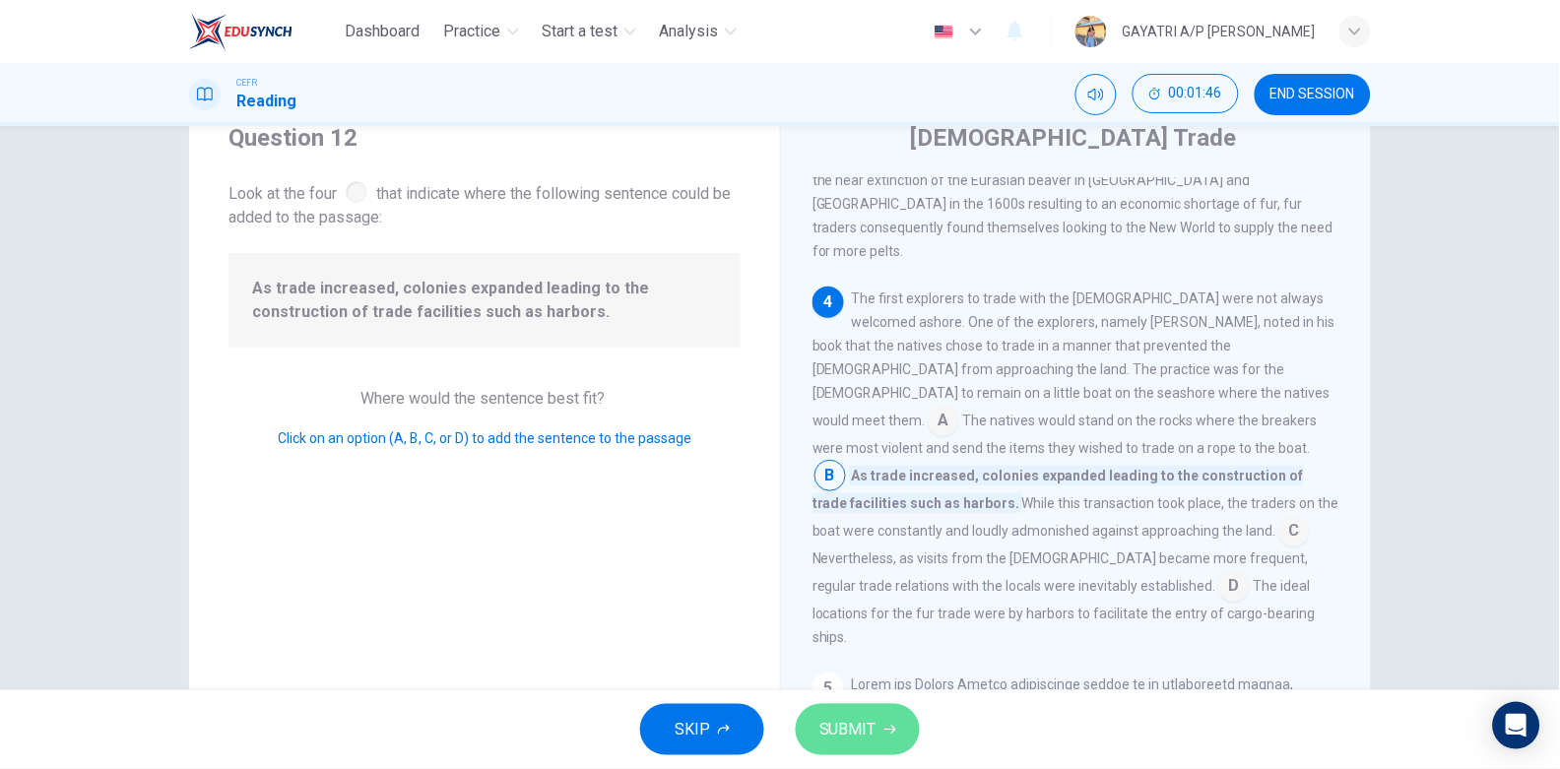
click at [843, 755] on button "SUBMIT" at bounding box center [858, 729] width 124 height 51
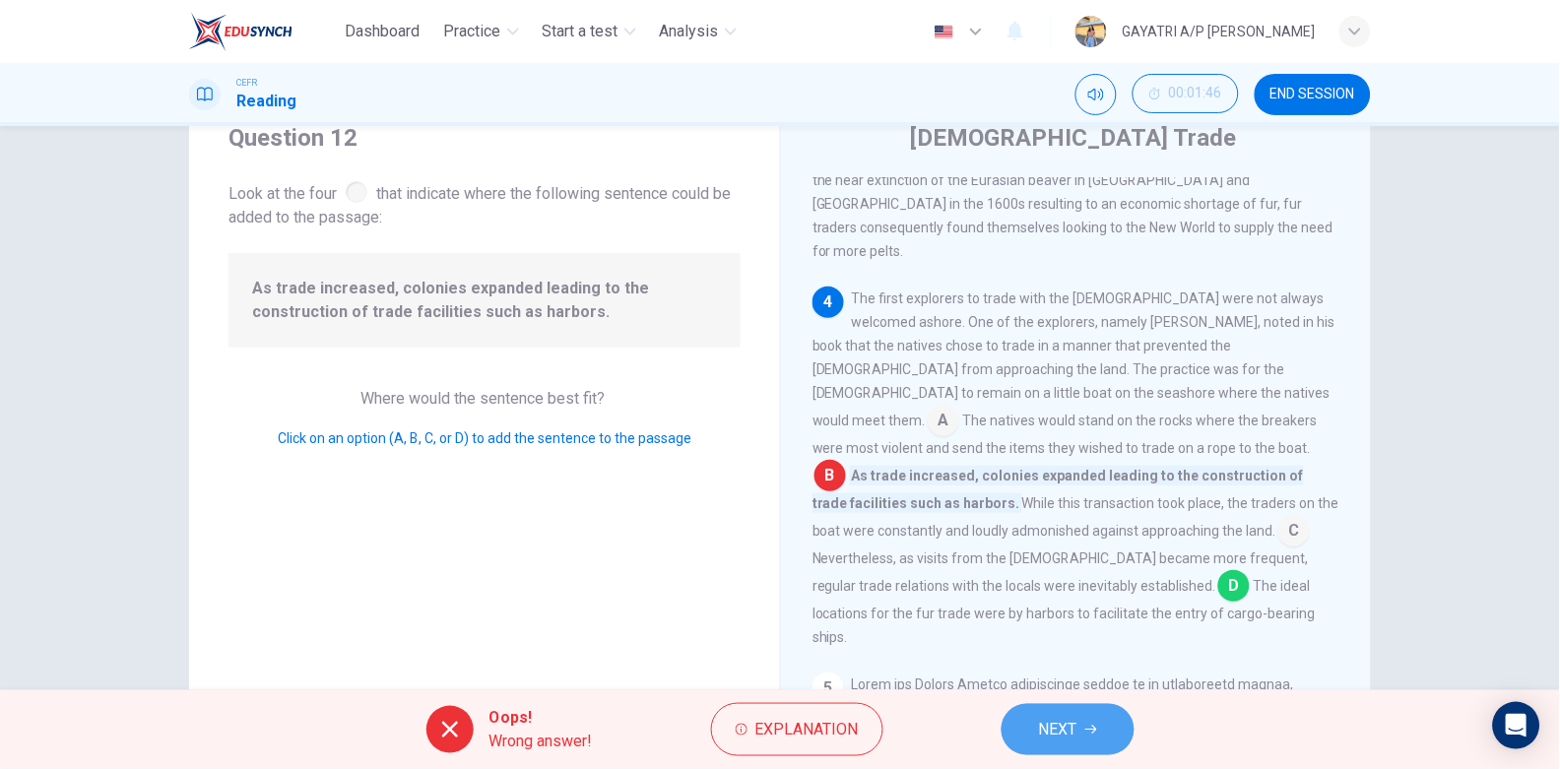
click at [1048, 717] on span "NEXT" at bounding box center [1058, 730] width 38 height 28
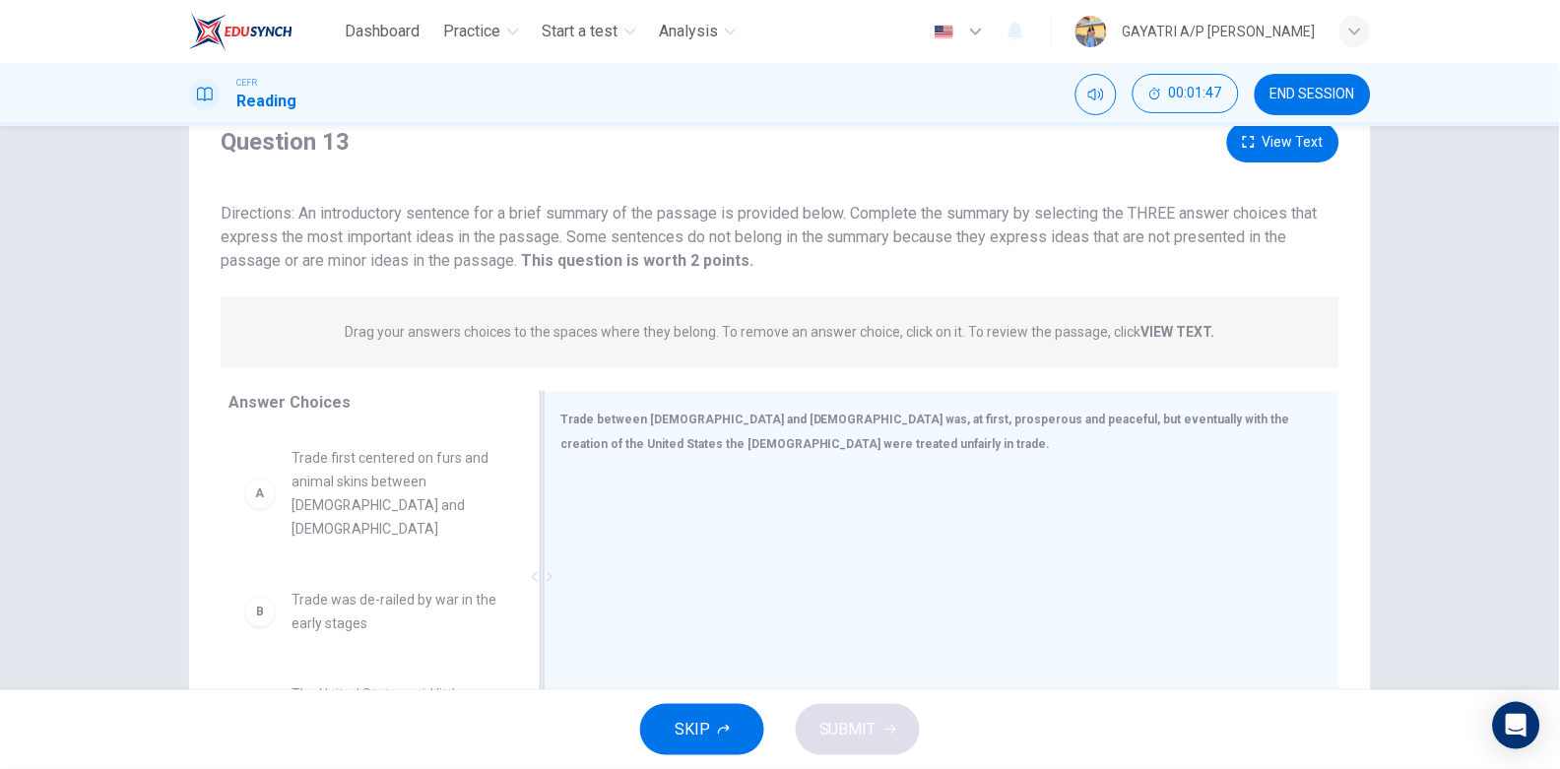
scroll to position [198, 0]
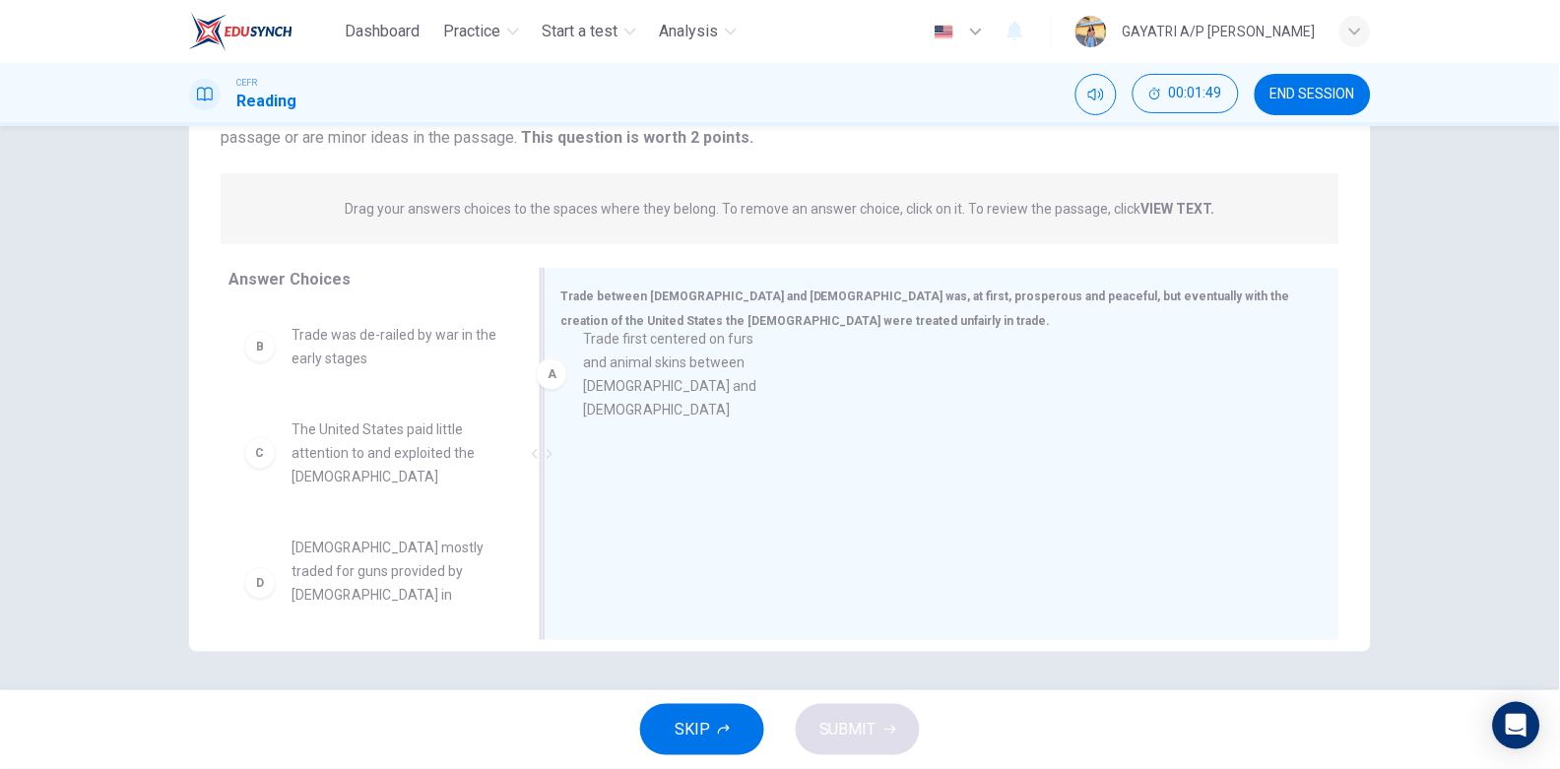
drag, startPoint x: 392, startPoint y: 371, endPoint x: 801, endPoint y: 377, distance: 408.8
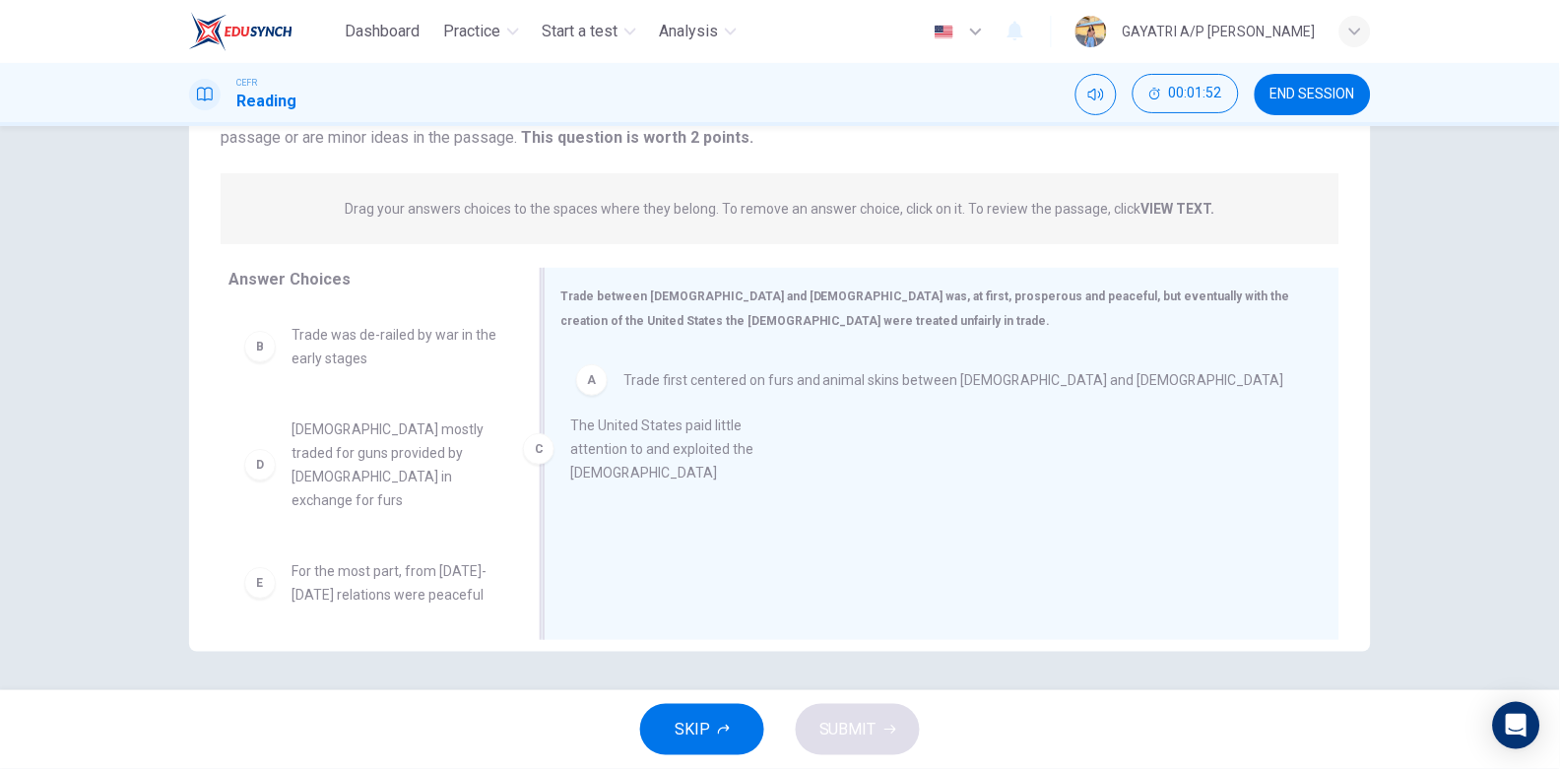
drag, startPoint x: 381, startPoint y: 457, endPoint x: 675, endPoint y: 454, distance: 293.5
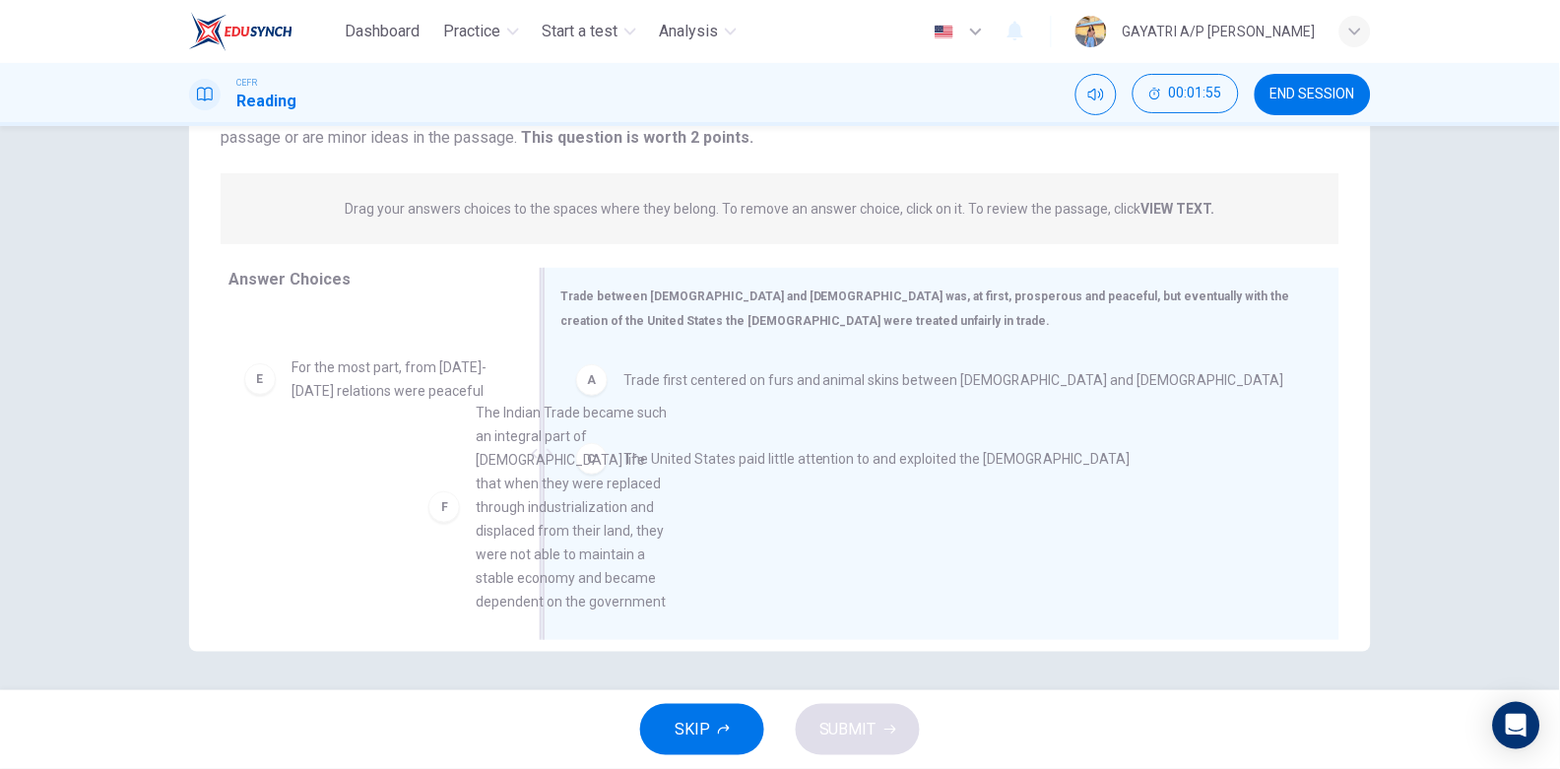
scroll to position [205, 0]
drag, startPoint x: 392, startPoint y: 538, endPoint x: 665, endPoint y: 505, distance: 274.8
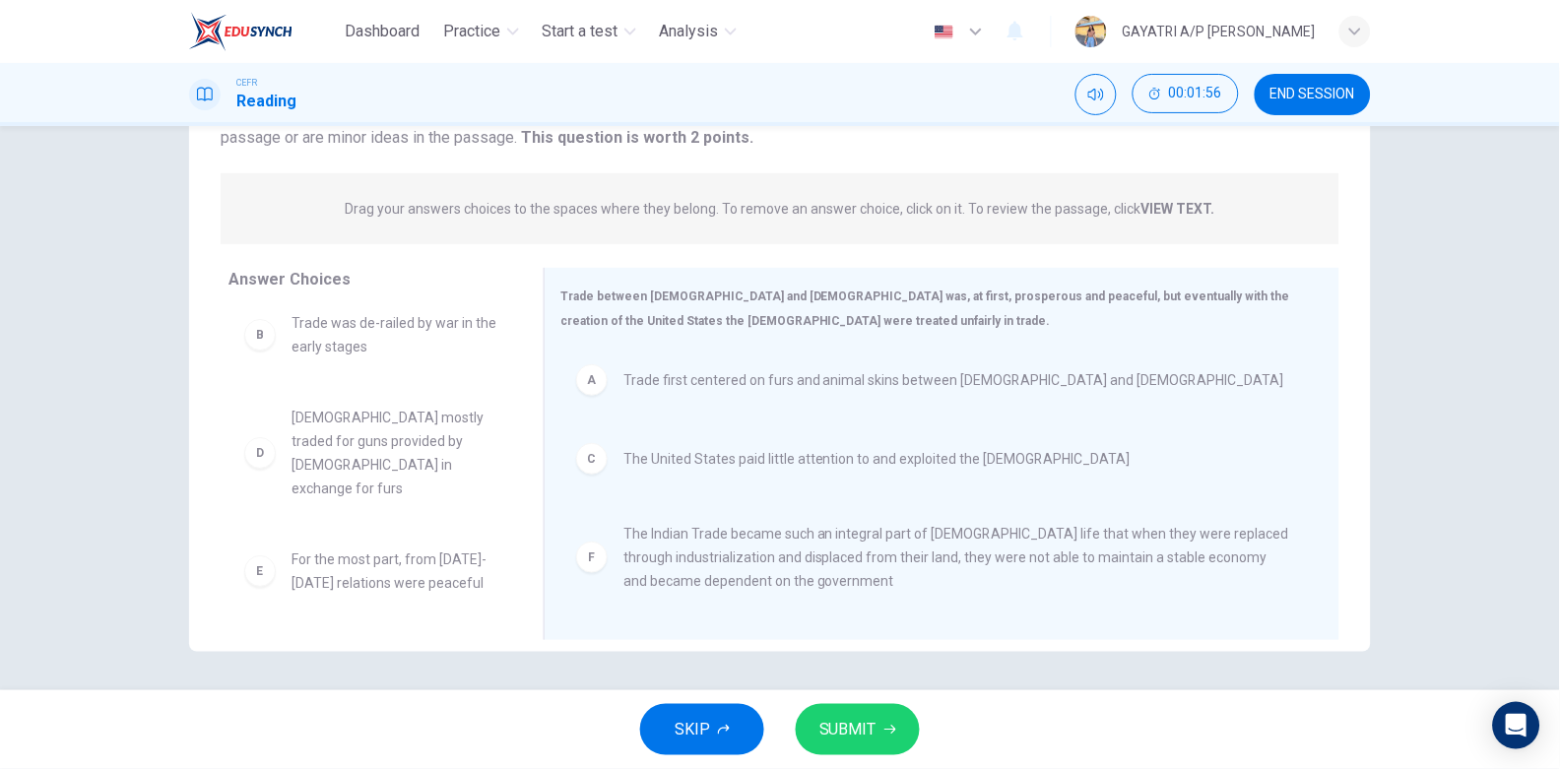
scroll to position [0, 0]
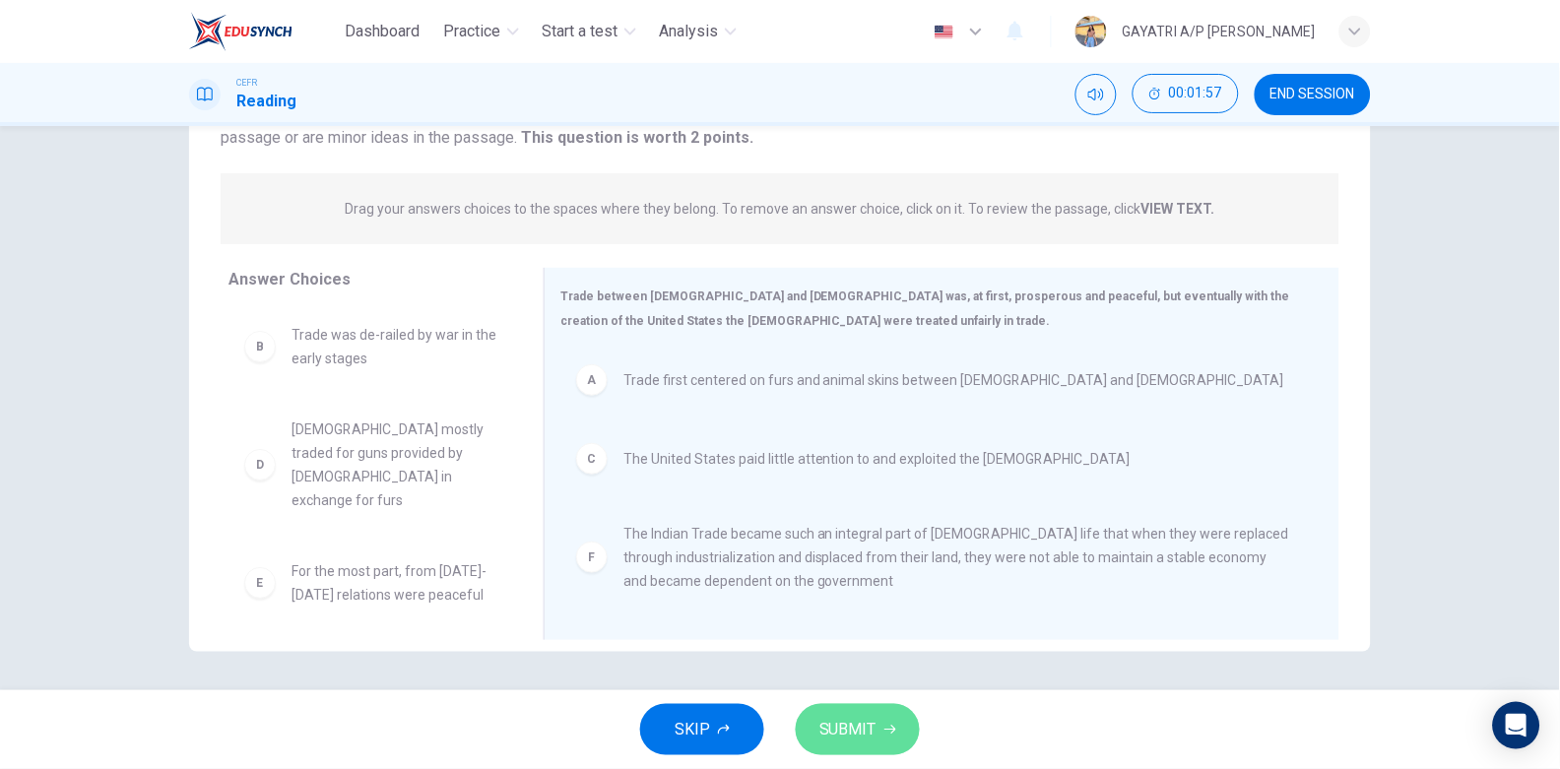
click at [891, 724] on icon "button" at bounding box center [891, 730] width 12 height 12
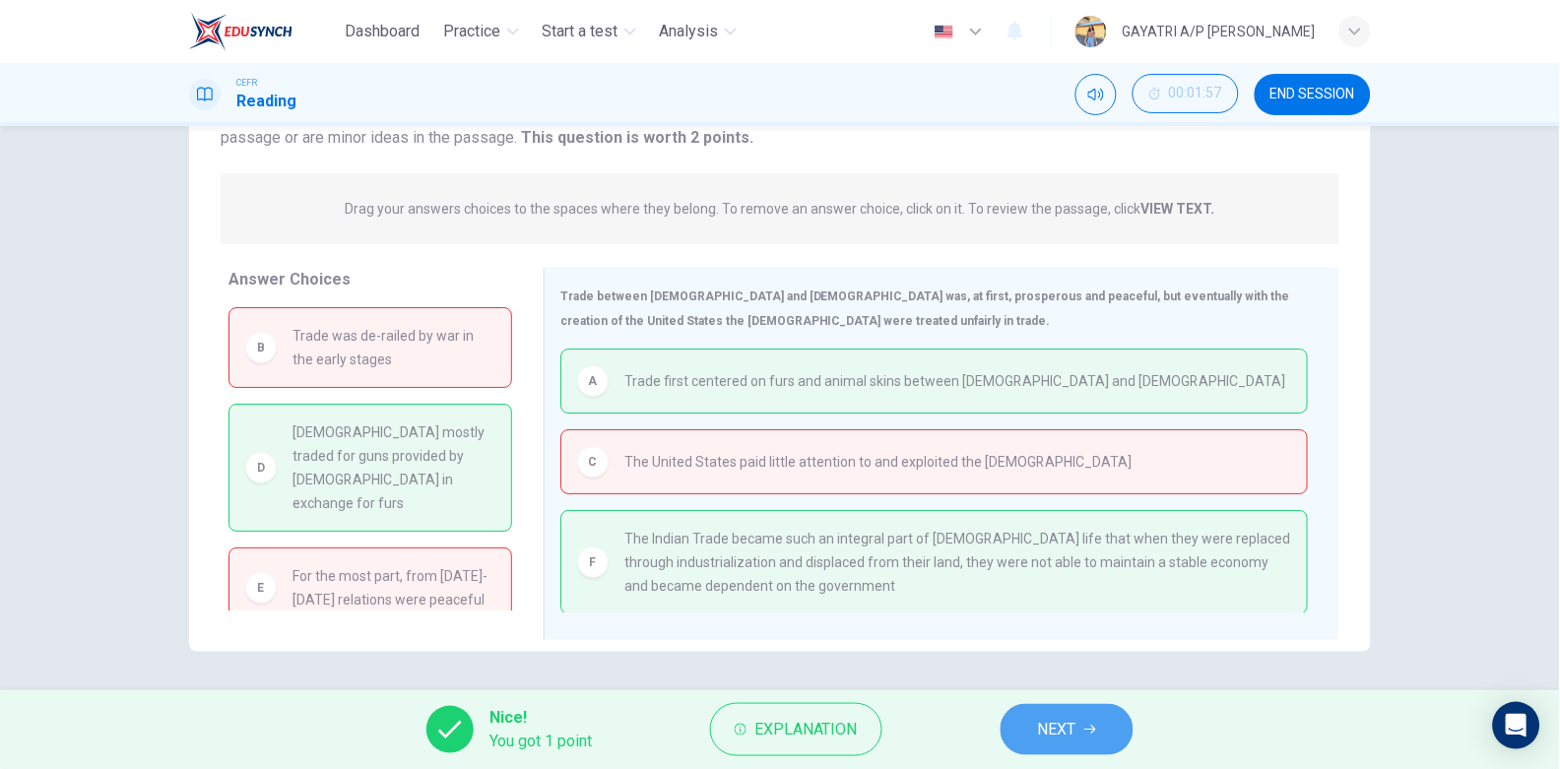
click at [1050, 734] on span "NEXT" at bounding box center [1057, 730] width 38 height 28
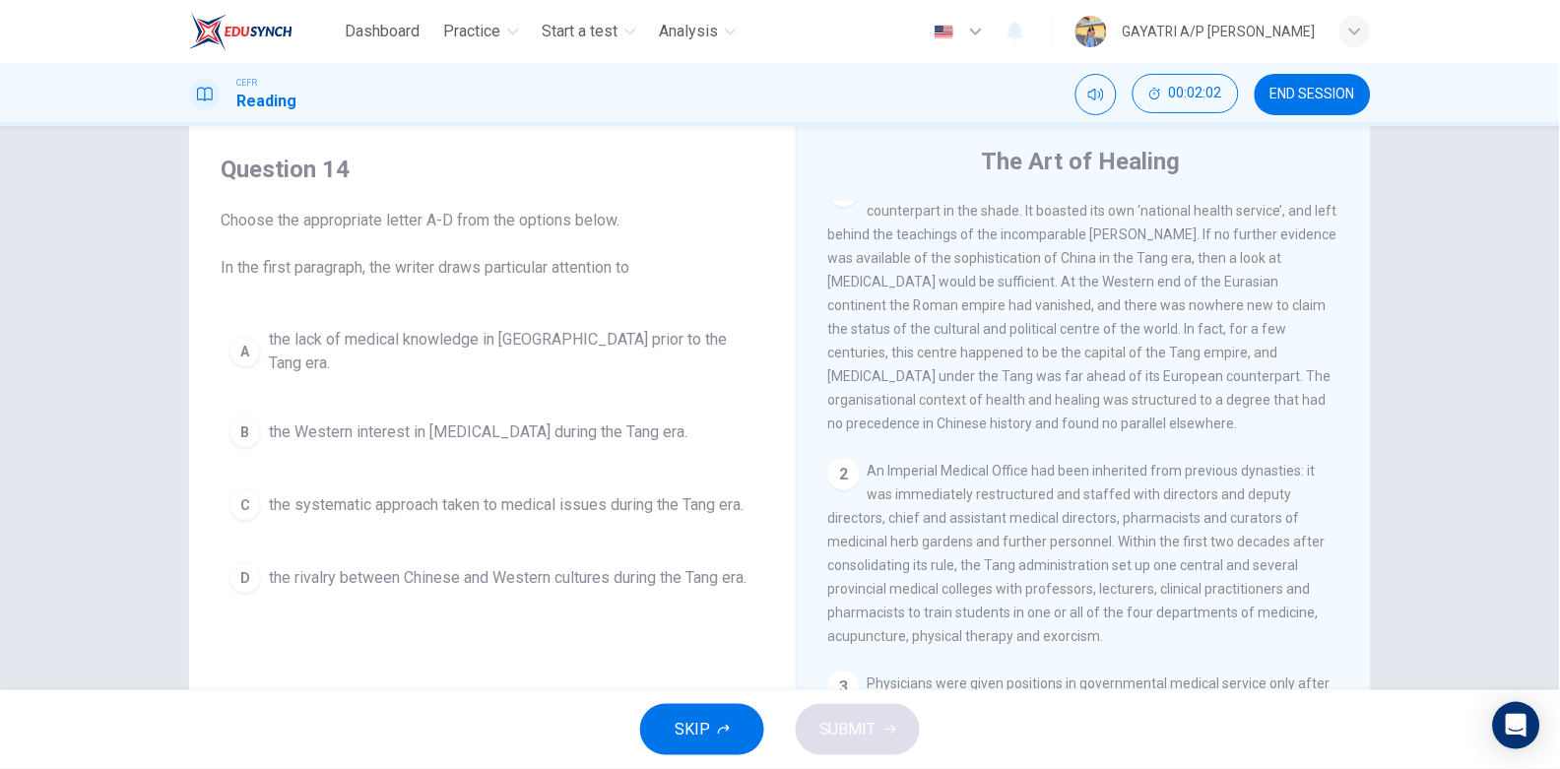
scroll to position [442, 0]
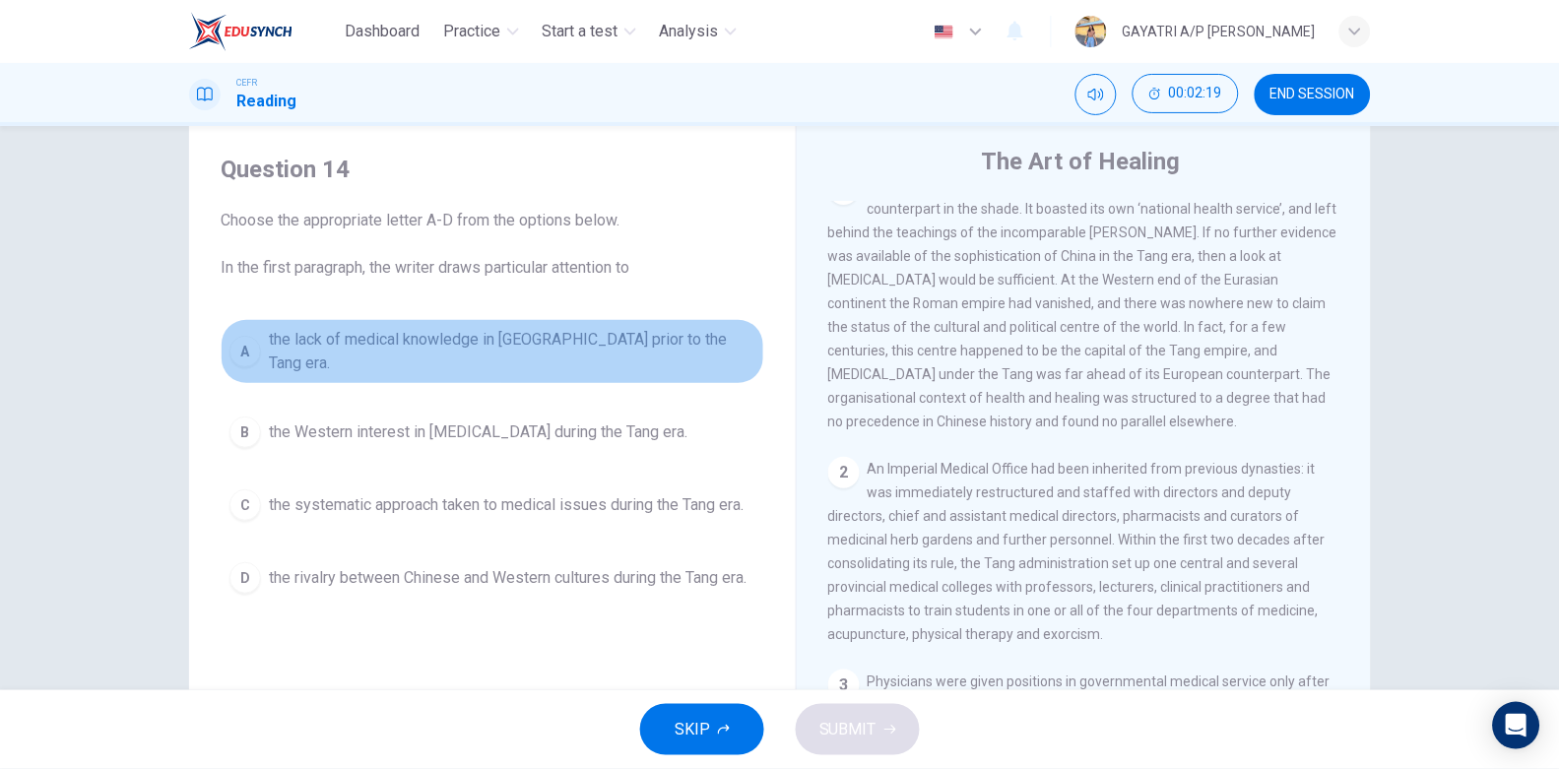
click at [502, 362] on button "A the lack of medical knowledge in China prior to the Tang era." at bounding box center [493, 351] width 544 height 65
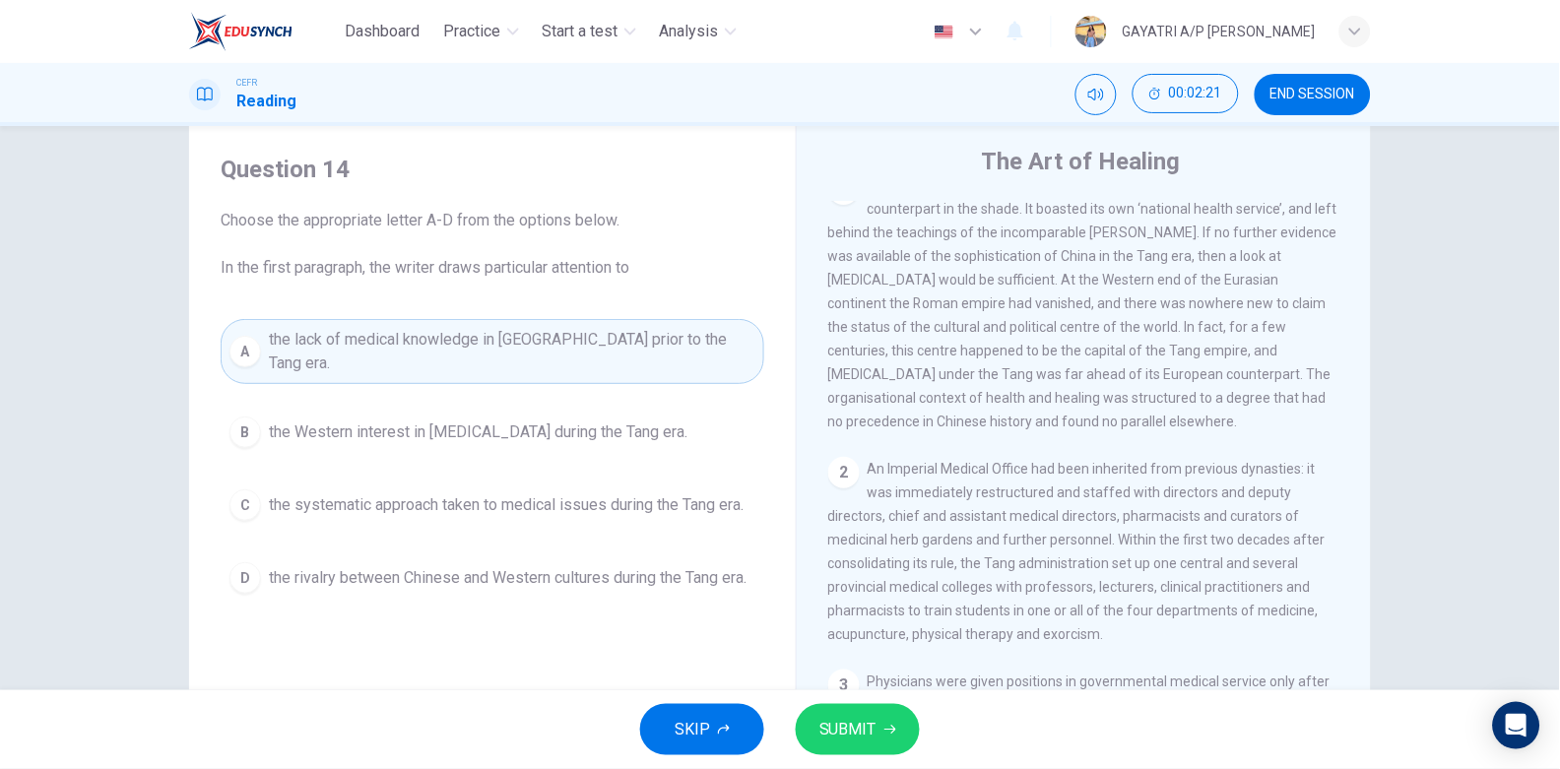
click at [574, 446] on div "A the lack of medical knowledge in China prior to the Tang era. B the Western i…" at bounding box center [493, 461] width 544 height 284
click at [558, 421] on span "the Western interest in Chinese medicine during the Tang era." at bounding box center [478, 433] width 419 height 24
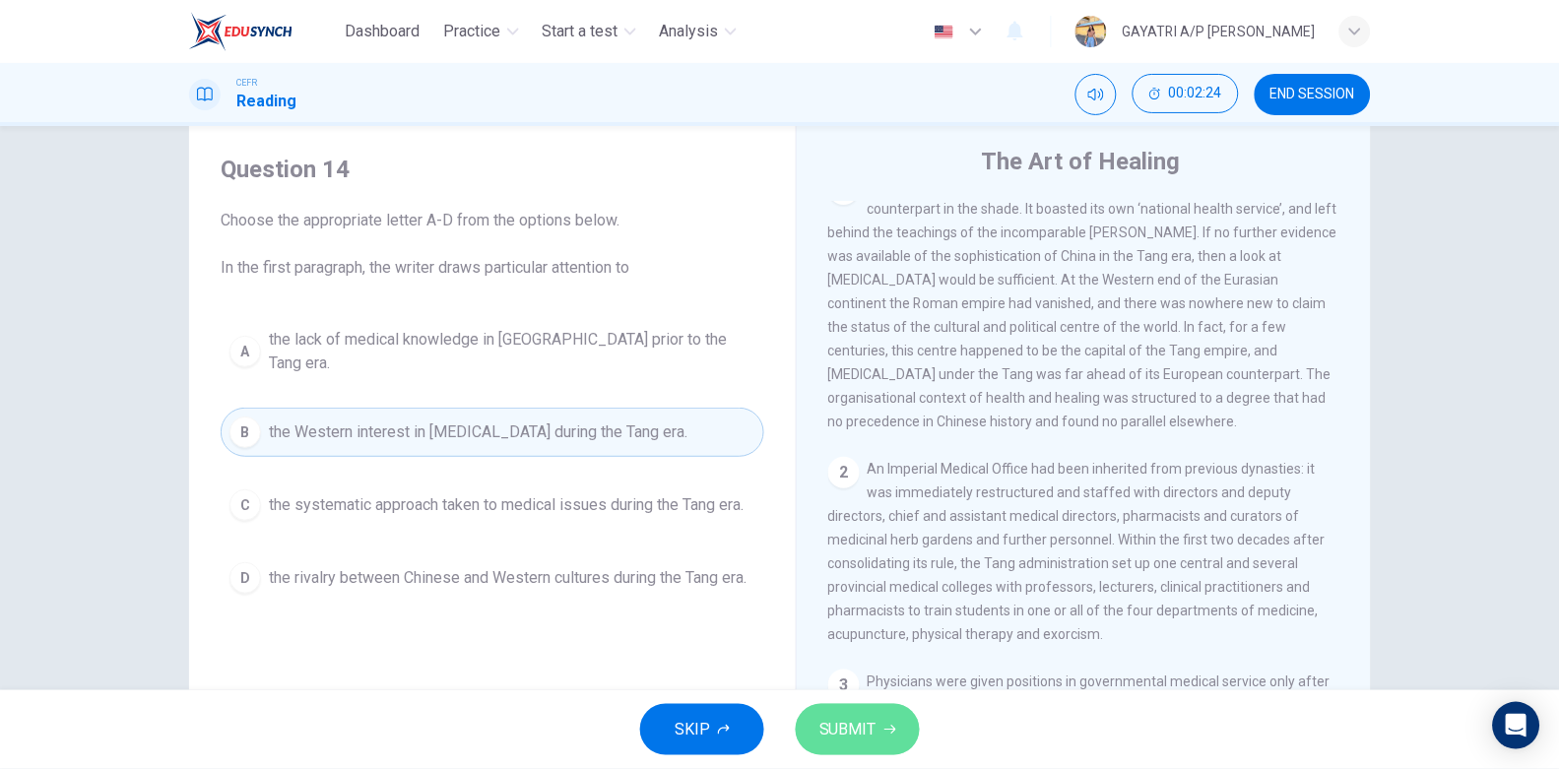
click at [851, 705] on button "SUBMIT" at bounding box center [858, 729] width 124 height 51
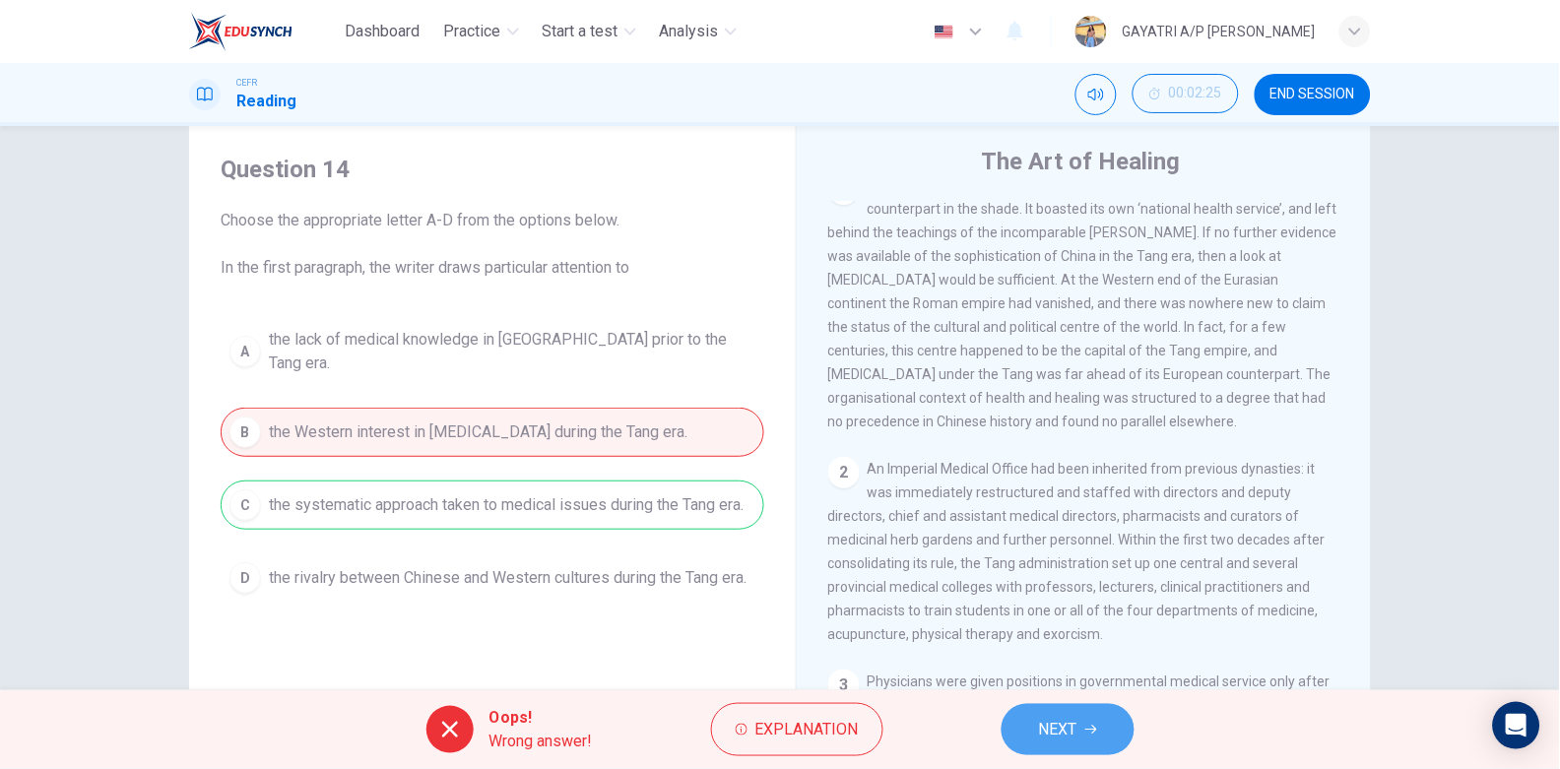
click at [1078, 711] on button "NEXT" at bounding box center [1068, 729] width 133 height 51
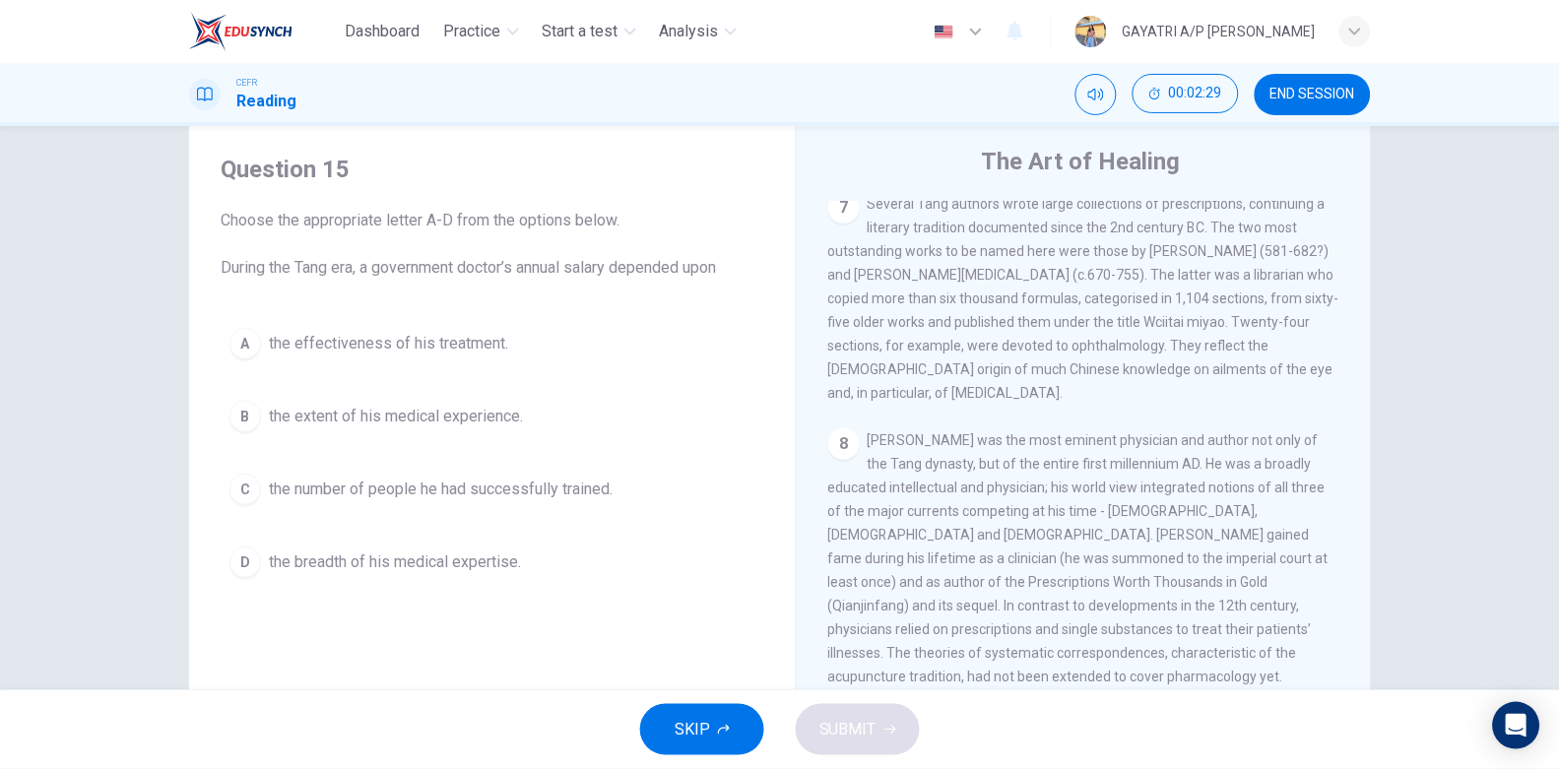
scroll to position [1635, 0]
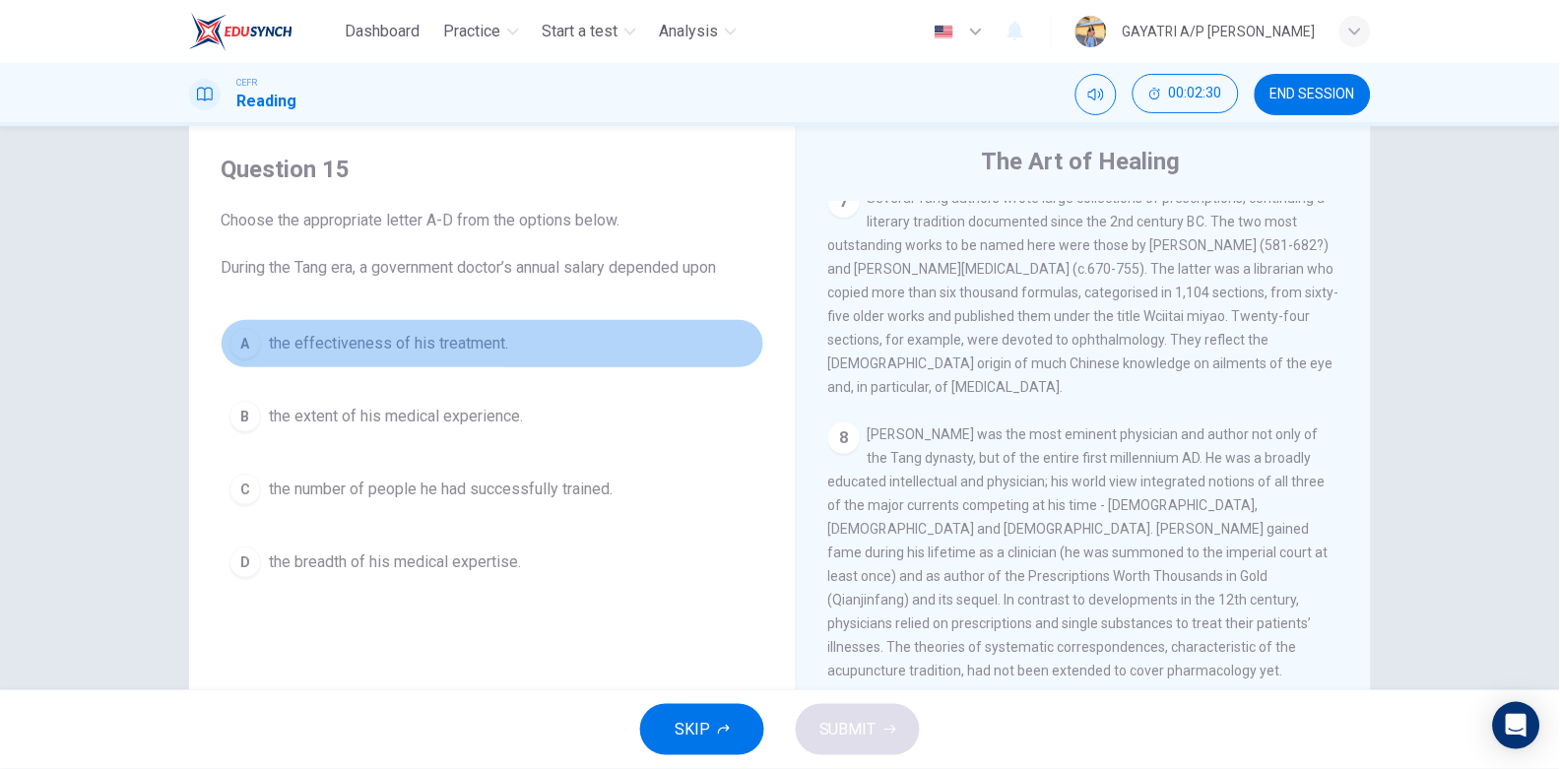
click at [383, 353] on span "the effectiveness of his treatment." at bounding box center [388, 344] width 239 height 24
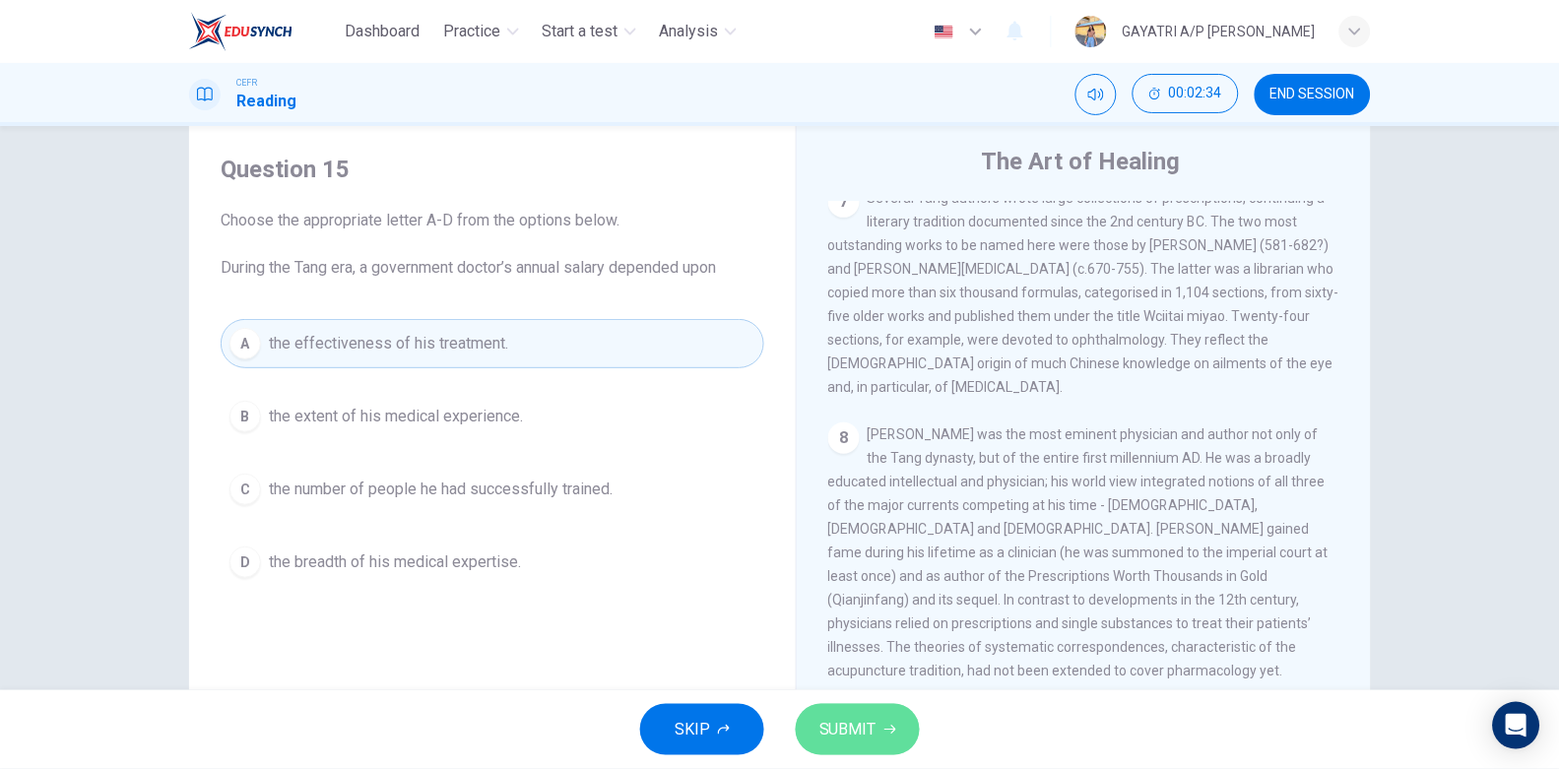
click at [834, 707] on button "SUBMIT" at bounding box center [858, 729] width 124 height 51
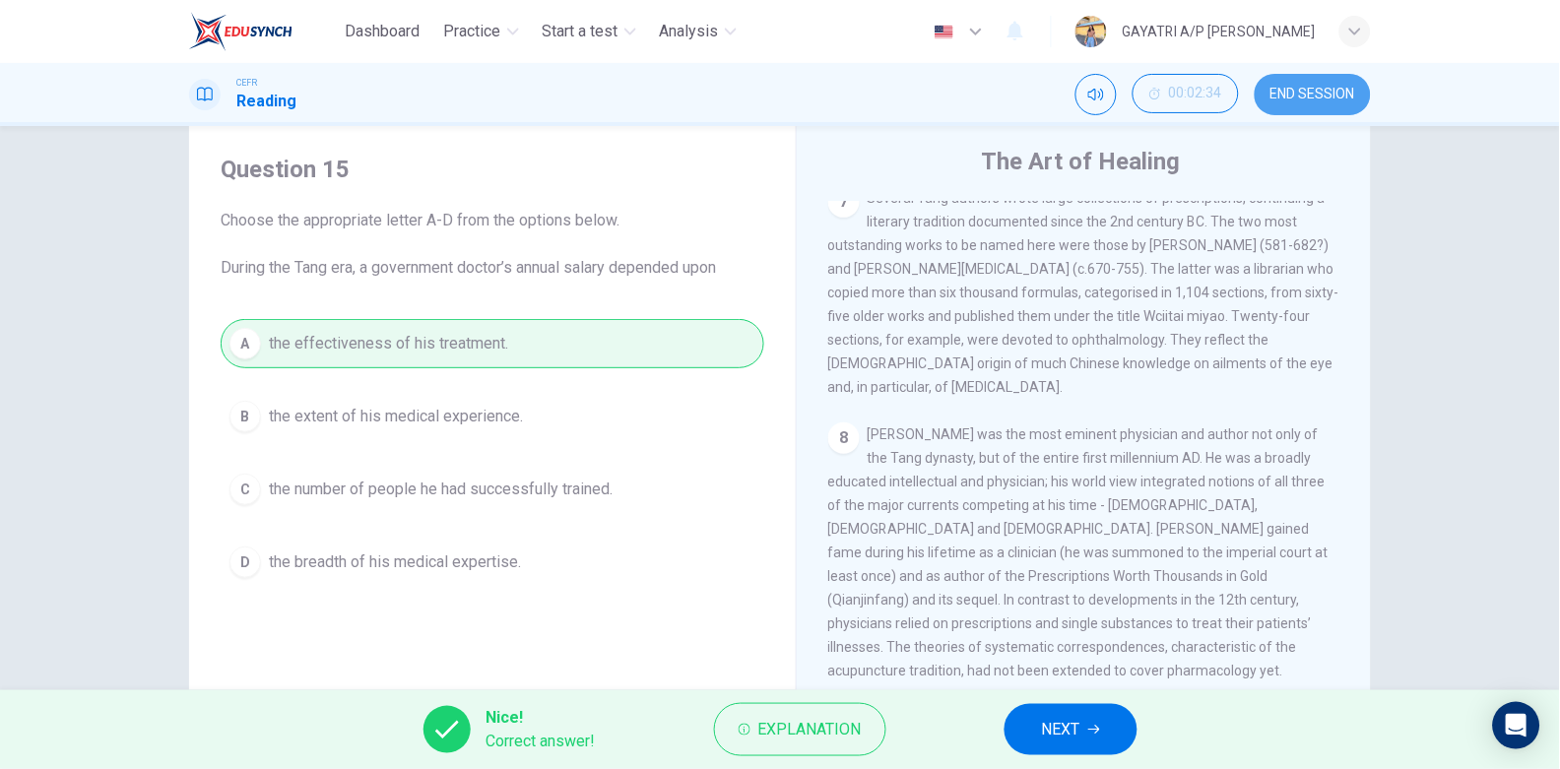
click at [1318, 99] on span "END SESSION" at bounding box center [1313, 95] width 85 height 16
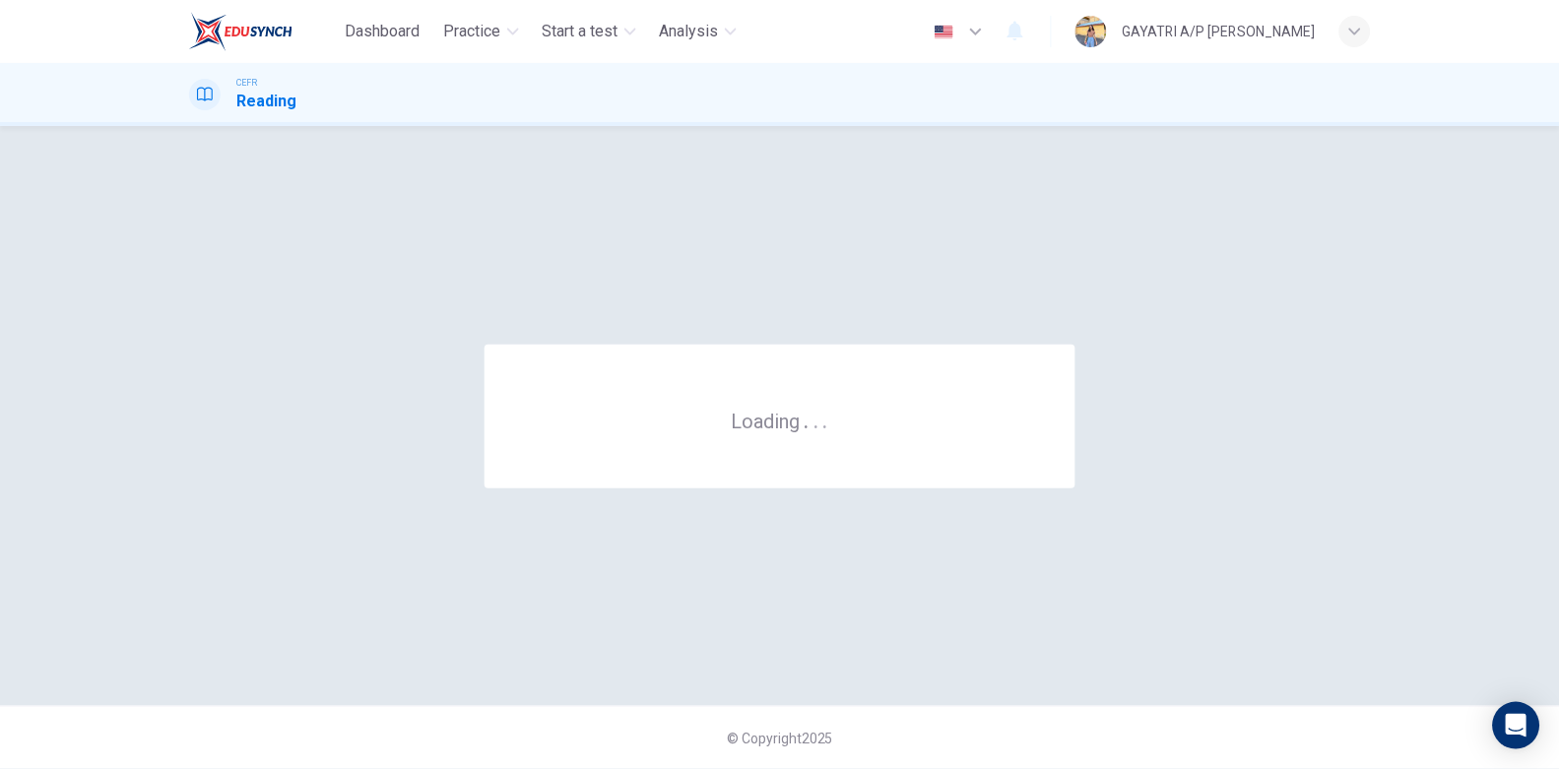
scroll to position [0, 0]
